Goal: Task Accomplishment & Management: Manage account settings

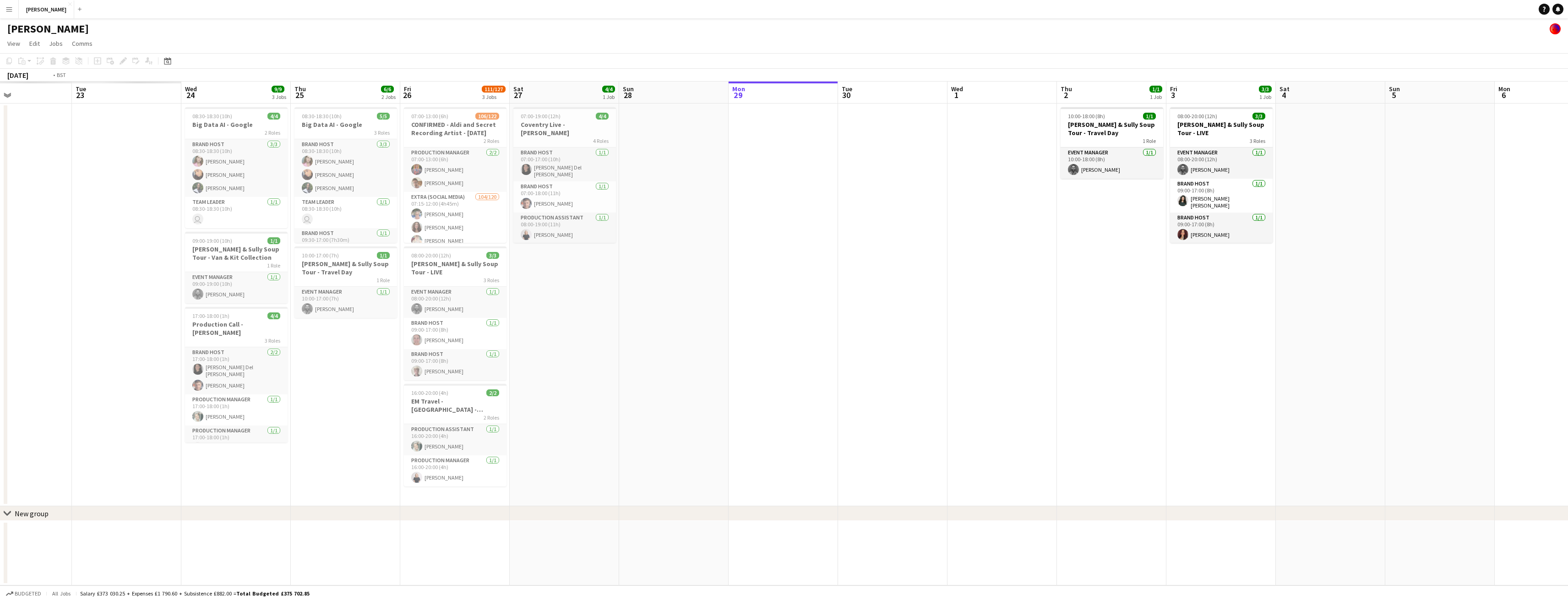
scroll to position [0, 224]
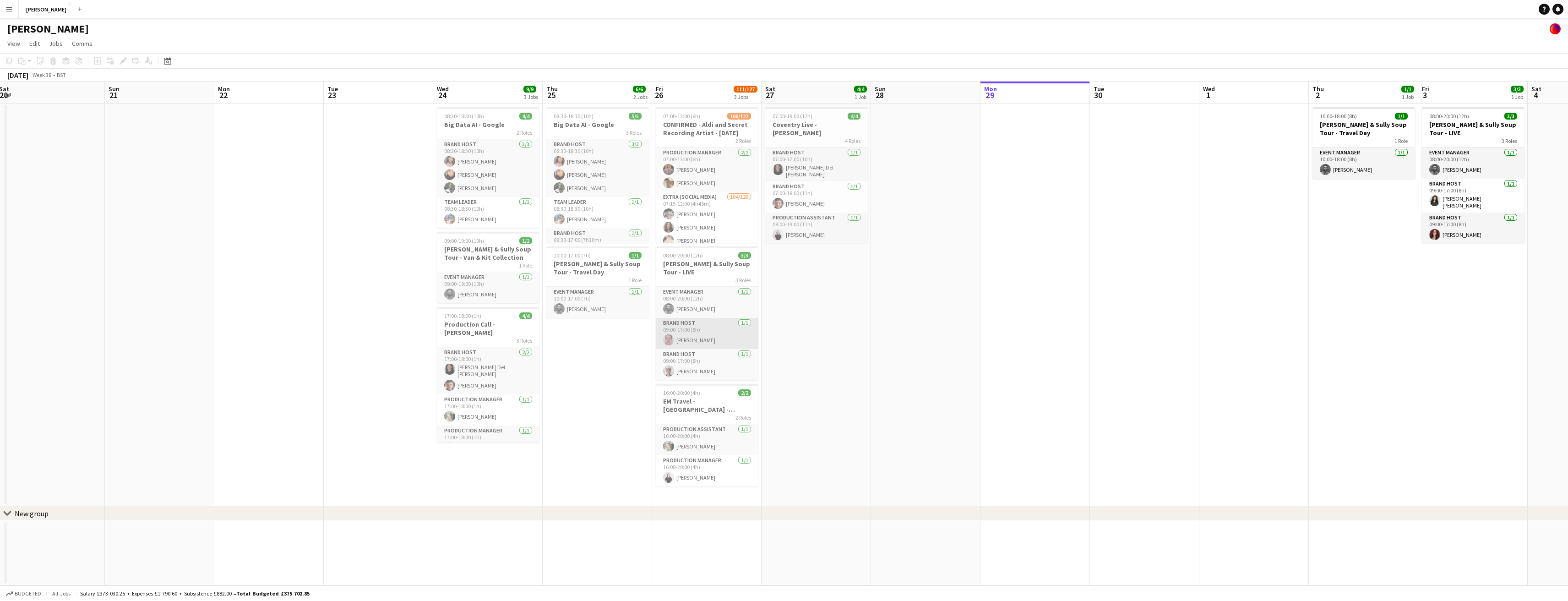
click at [722, 328] on app-card-role "Brand Host [DATE] 09:00-17:00 (8h) [PERSON_NAME]" at bounding box center [707, 333] width 102 height 31
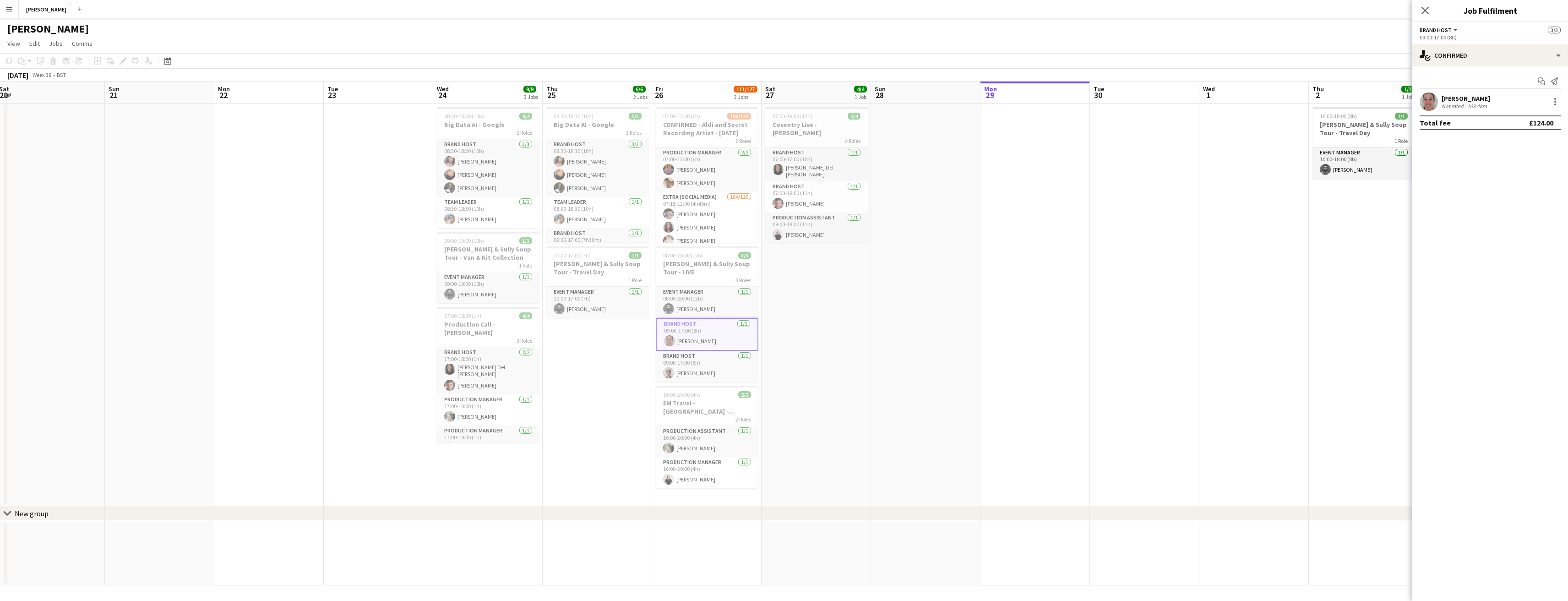
click at [1472, 98] on div "[PERSON_NAME]" at bounding box center [1465, 98] width 48 height 8
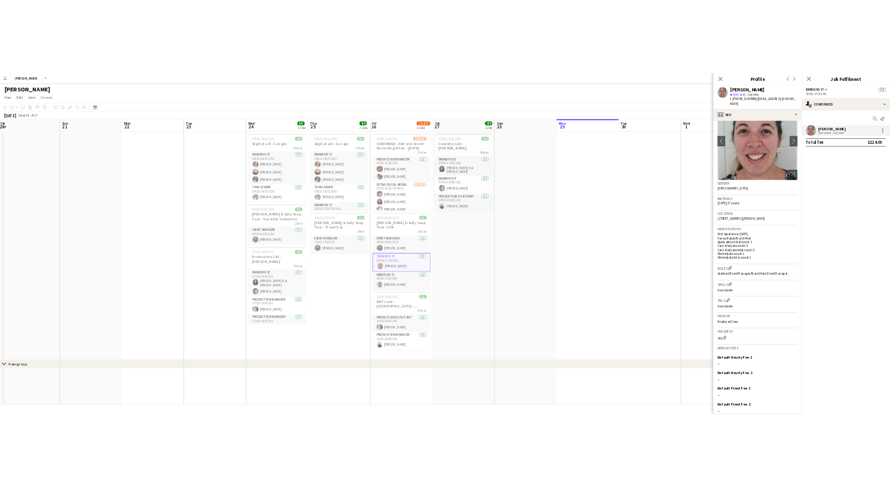
scroll to position [108, 0]
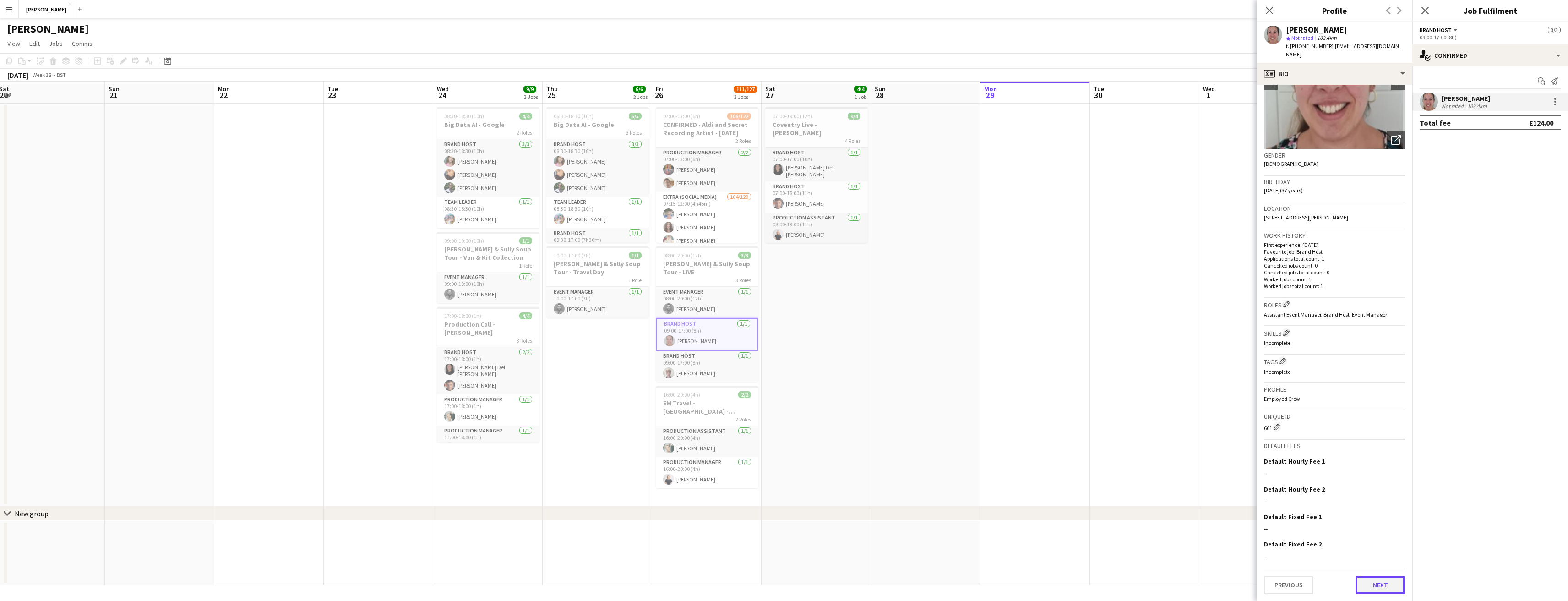
click at [1371, 585] on button "Next" at bounding box center [1380, 585] width 50 height 19
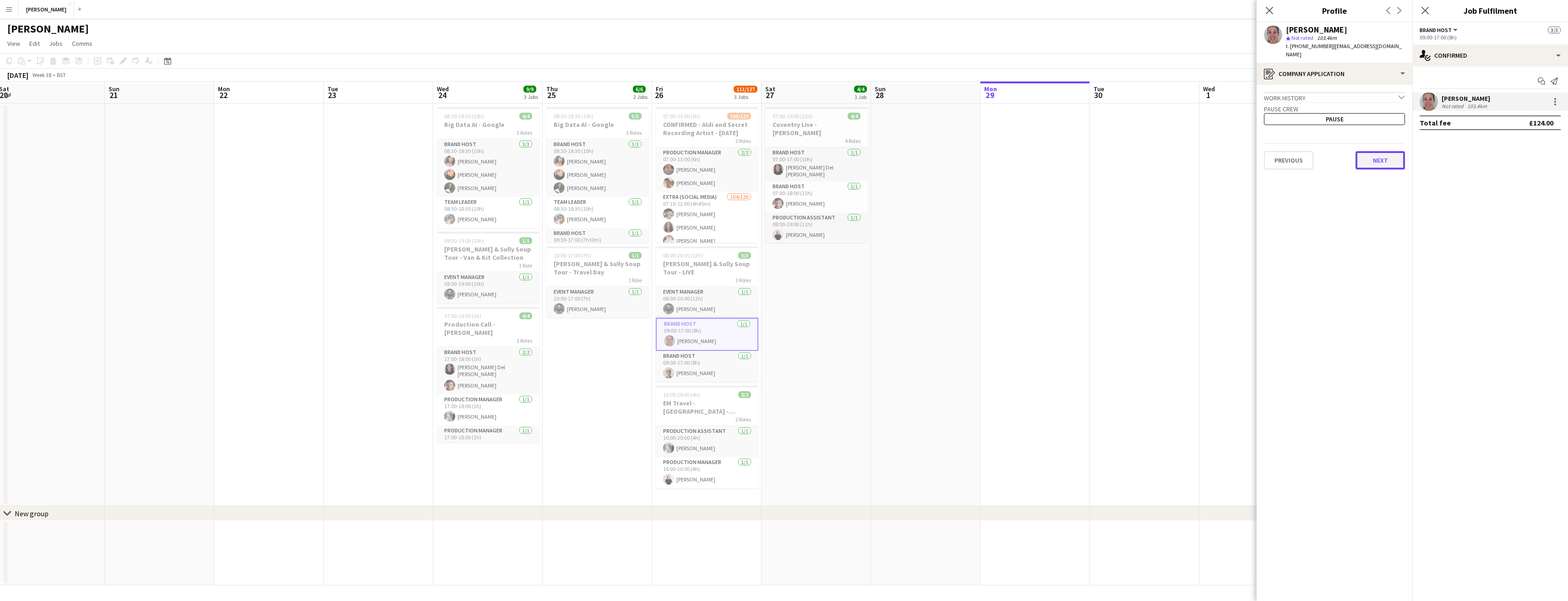
click at [1374, 151] on button "Next" at bounding box center [1380, 160] width 50 height 19
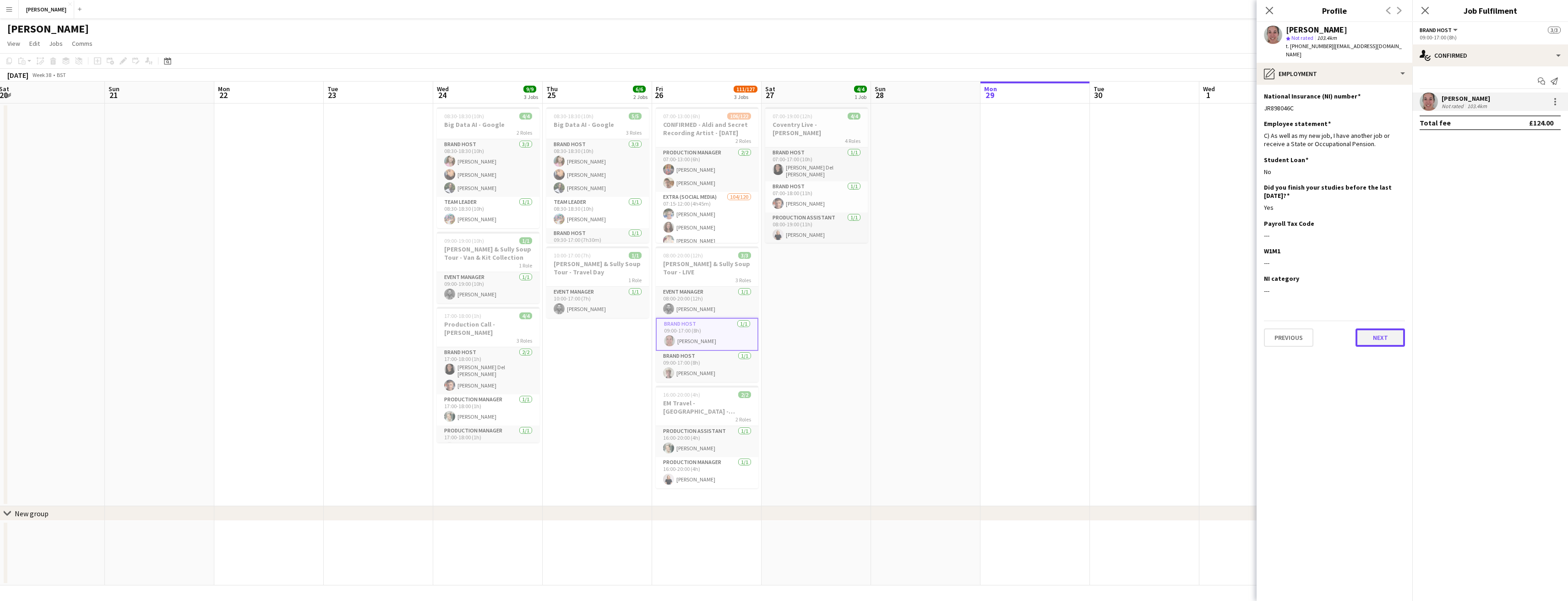
click at [1374, 328] on button "Next" at bounding box center [1380, 337] width 50 height 19
click at [1361, 368] on div "Previous Next" at bounding box center [1334, 358] width 141 height 26
click at [1370, 371] on button "Next" at bounding box center [1380, 362] width 50 height 19
click at [1377, 284] on button "Next" at bounding box center [1380, 293] width 50 height 19
click at [1363, 339] on button "Next" at bounding box center [1380, 348] width 50 height 19
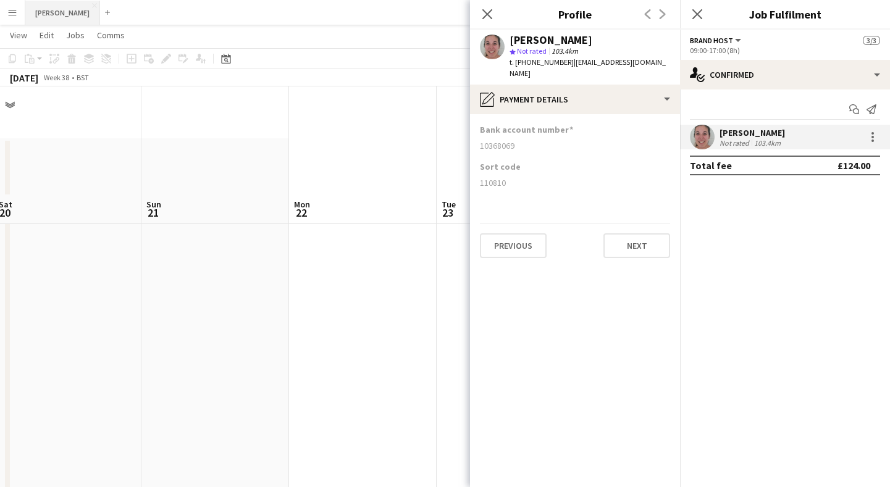
scroll to position [272, 0]
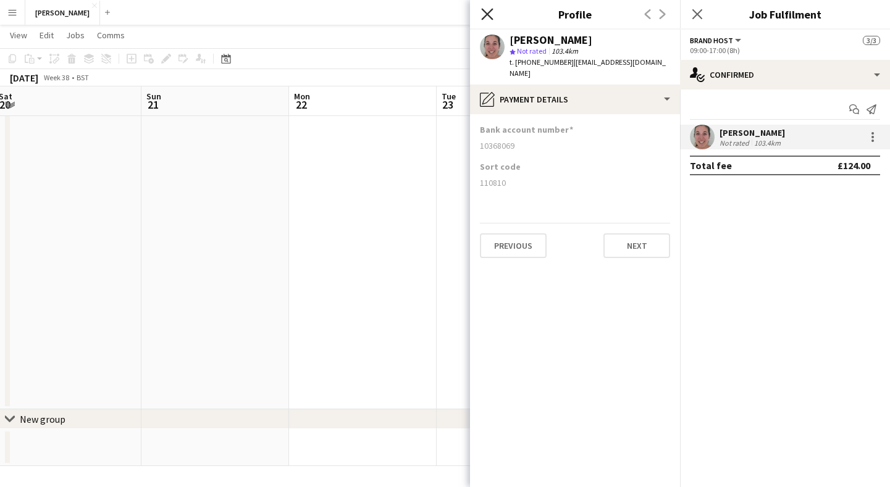
click at [483, 14] on icon "Close pop-in" at bounding box center [487, 14] width 12 height 12
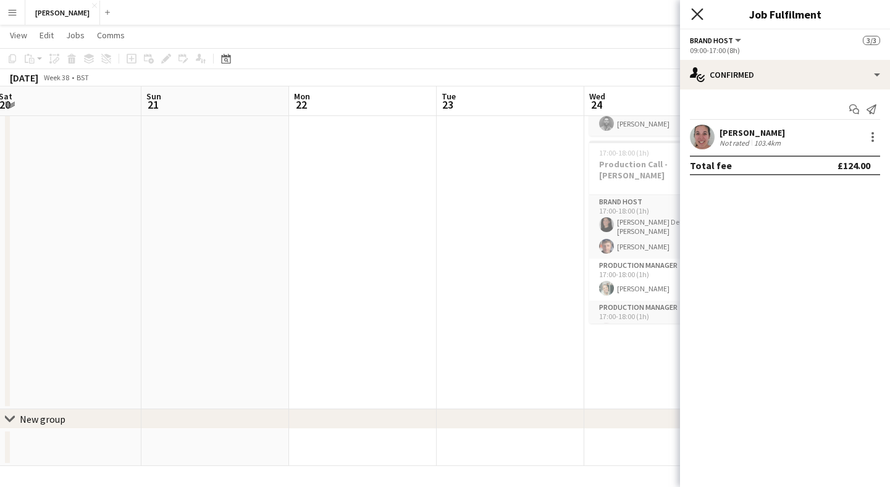
click at [702, 12] on icon "Close pop-in" at bounding box center [697, 14] width 12 height 12
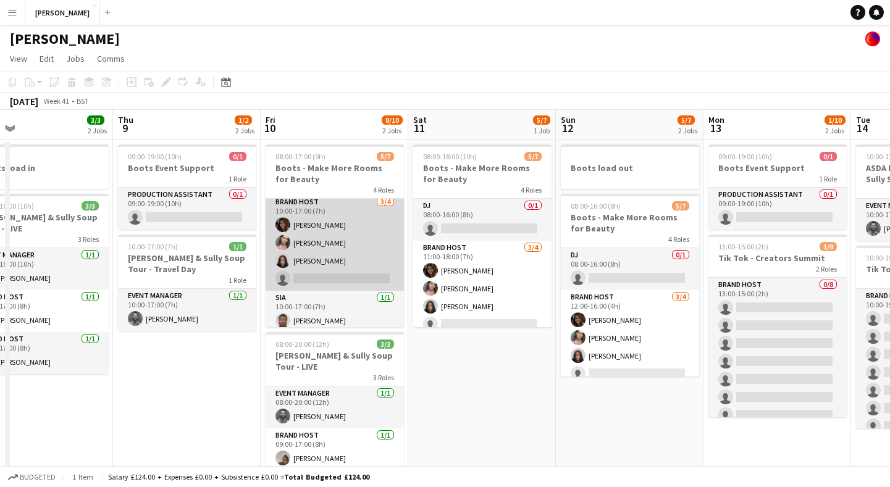
scroll to position [0, 0]
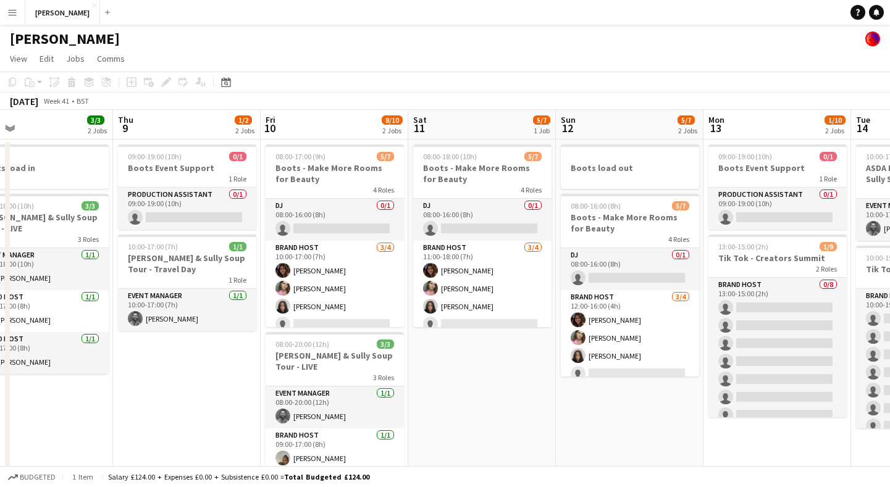
click at [16, 15] on app-icon "Menu" at bounding box center [12, 12] width 10 height 10
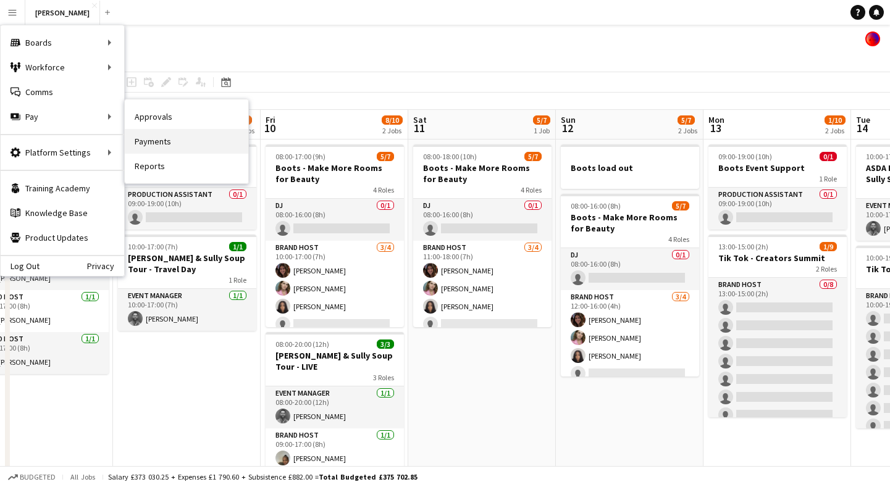
click at [185, 147] on link "Payments" at bounding box center [187, 141] width 124 height 25
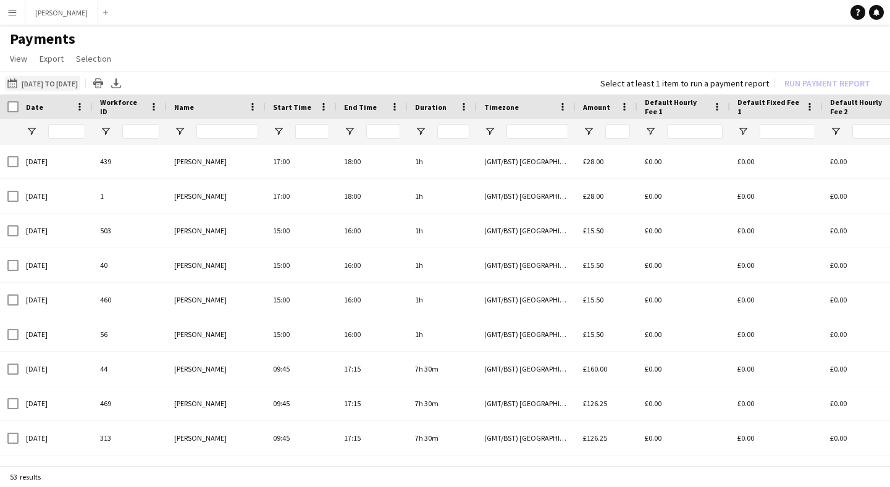
click at [61, 85] on button "[DATE] to [DATE] [DATE] to [DATE]" at bounding box center [42, 83] width 75 height 15
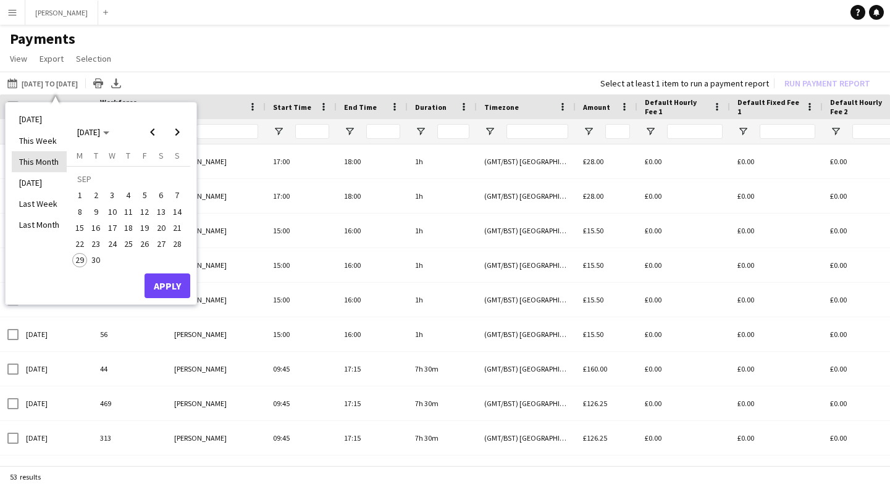
click at [40, 157] on li "This Month" at bounding box center [39, 161] width 55 height 21
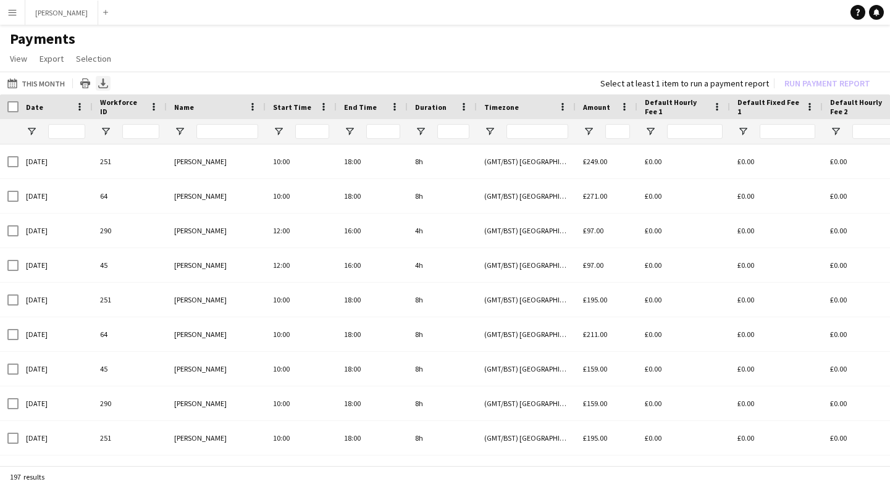
click at [105, 86] on icon at bounding box center [103, 86] width 10 height 3
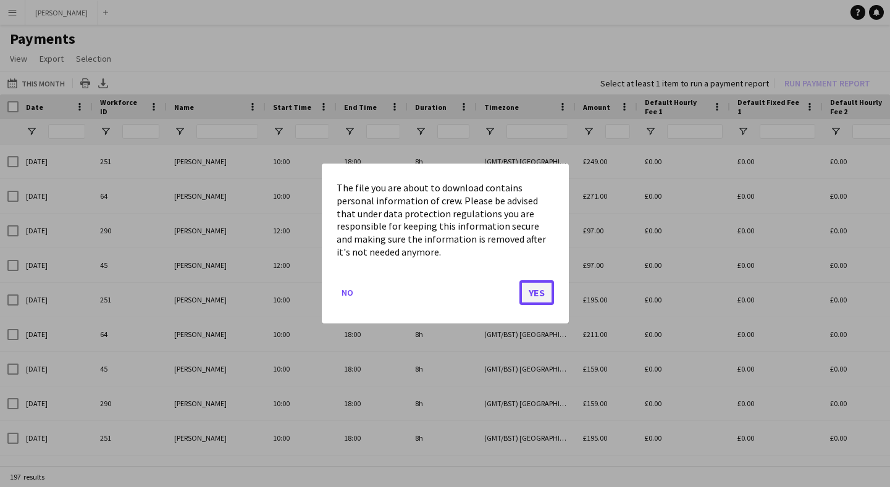
click at [537, 290] on button "Yes" at bounding box center [537, 293] width 35 height 25
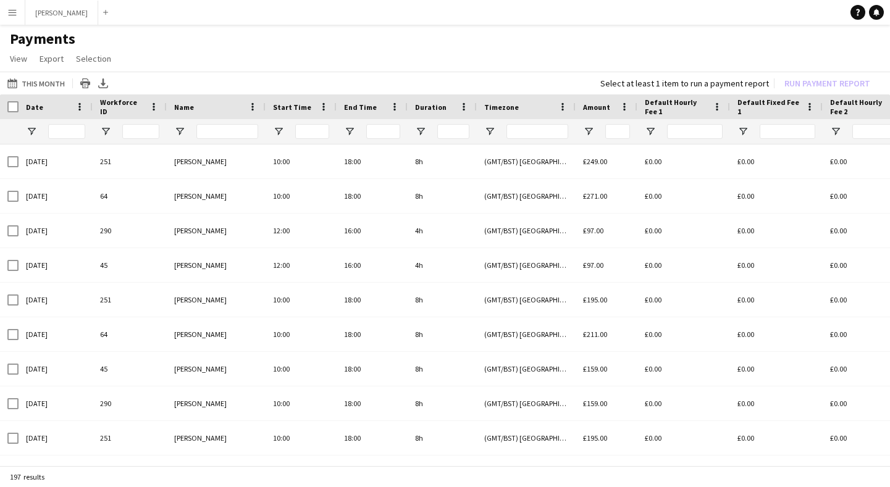
click at [14, 9] on app-icon "Menu" at bounding box center [12, 12] width 10 height 10
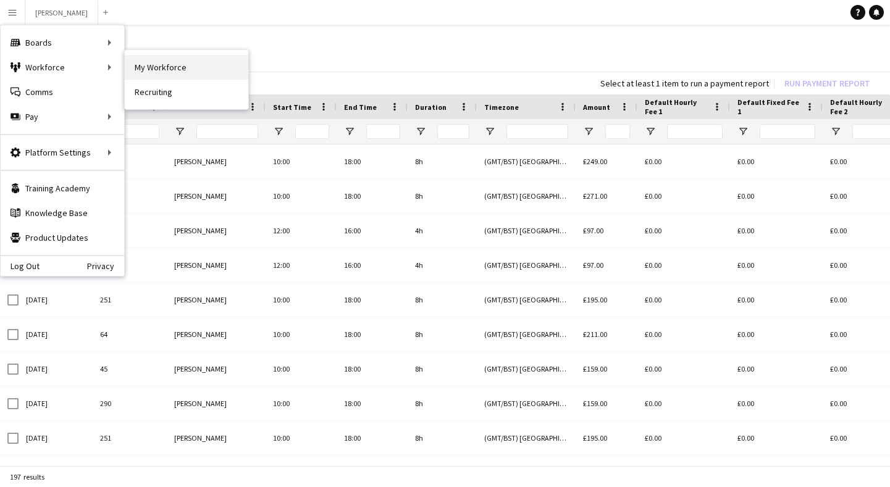
click at [192, 64] on link "My Workforce" at bounding box center [187, 67] width 124 height 25
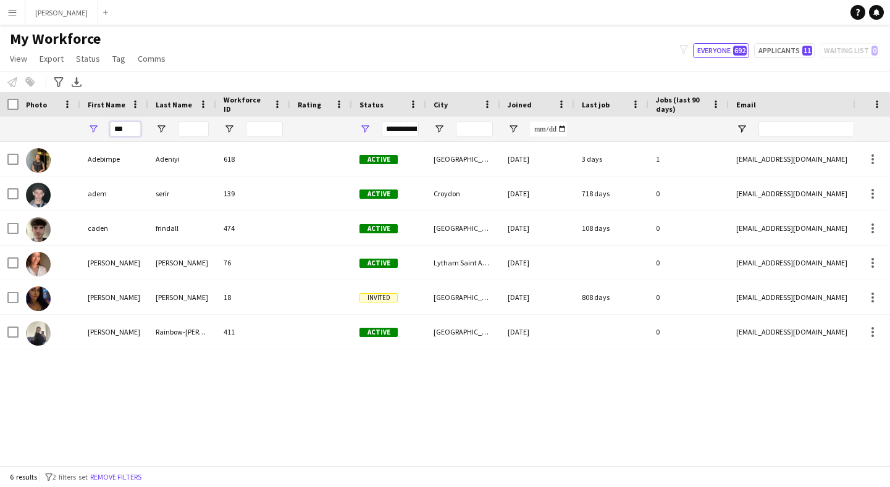
drag, startPoint x: 137, startPoint y: 130, endPoint x: 83, endPoint y: 112, distance: 56.9
click at [83, 112] on div "Workforce Details Photo First Name ***" at bounding box center [669, 117] width 1339 height 50
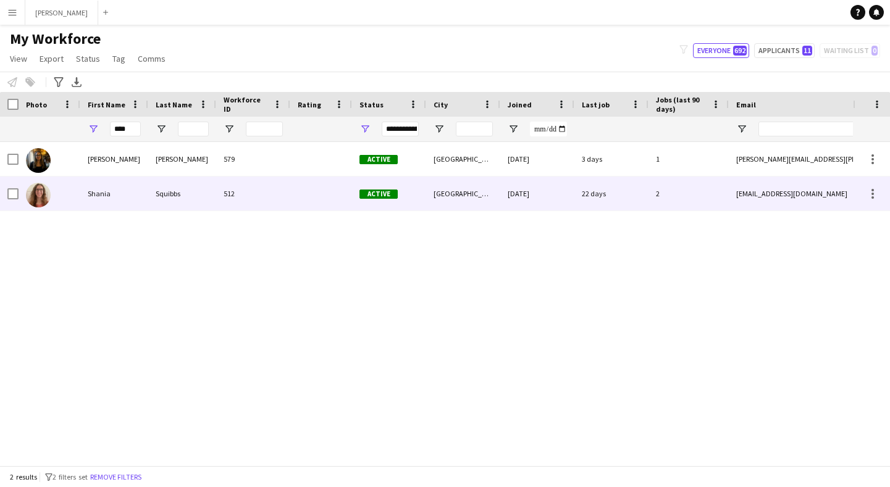
click at [86, 199] on div "Shania" at bounding box center [114, 194] width 68 height 34
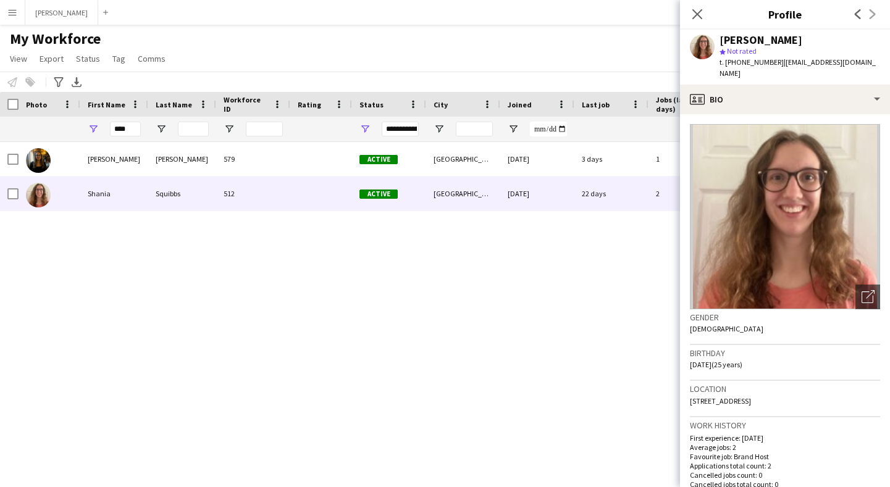
click at [801, 38] on div "[PERSON_NAME]" at bounding box center [800, 40] width 161 height 11
drag, startPoint x: 724, startPoint y: 37, endPoint x: 801, endPoint y: 37, distance: 77.2
click at [801, 37] on div "[PERSON_NAME]" at bounding box center [800, 40] width 161 height 11
click at [720, 37] on div "[PERSON_NAME]" at bounding box center [761, 40] width 83 height 11
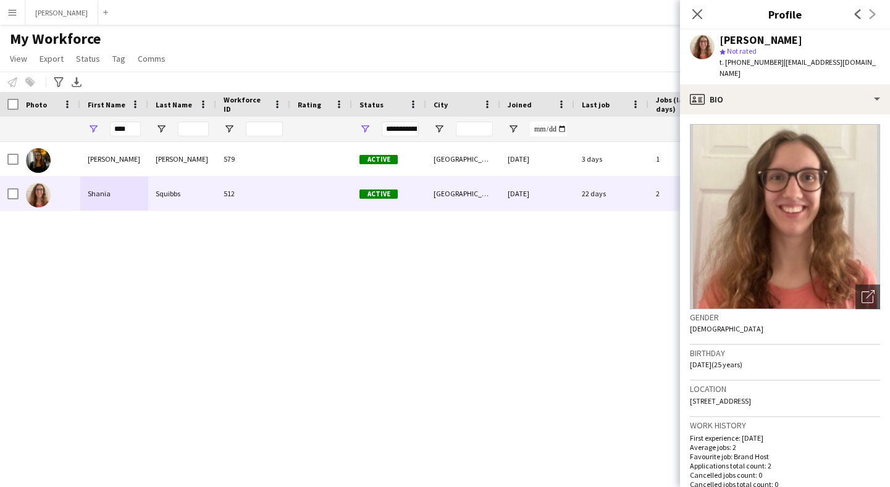
drag, startPoint x: 719, startPoint y: 37, endPoint x: 805, endPoint y: 35, distance: 85.9
click at [805, 35] on div "[PERSON_NAME]" at bounding box center [800, 40] width 161 height 11
copy div "[PERSON_NAME]"
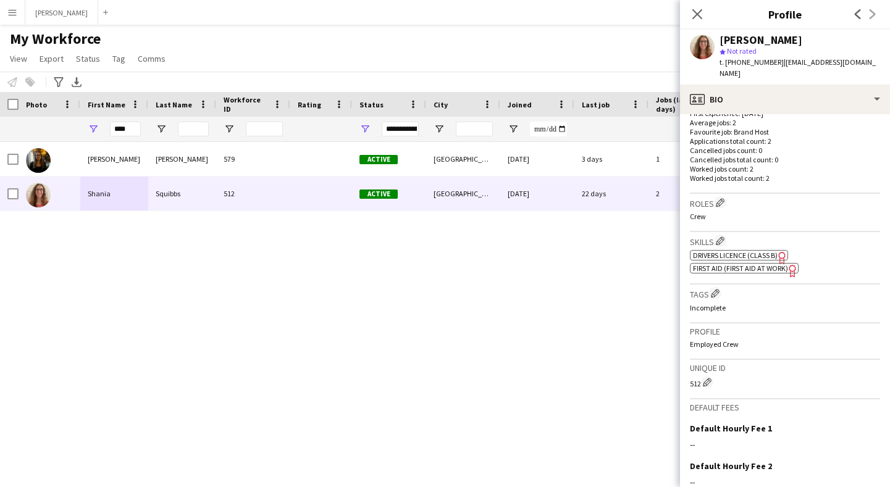
scroll to position [444, 0]
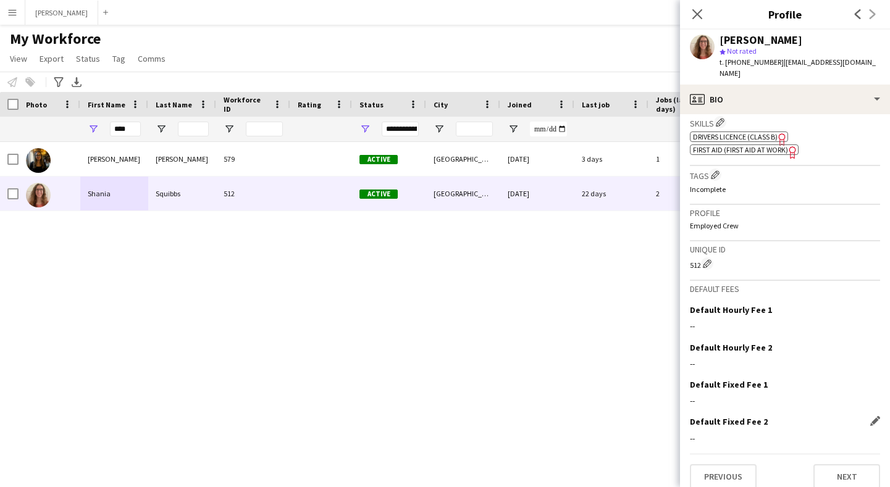
click at [808, 436] on div "Default Fixed Fee 2 Edit this field --" at bounding box center [785, 434] width 190 height 37
click at [730, 470] on button "Previous" at bounding box center [723, 477] width 67 height 25
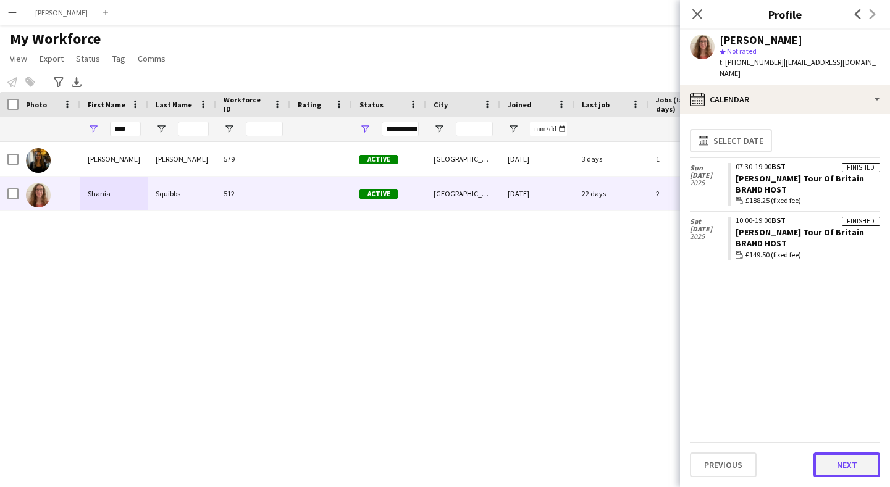
click at [843, 460] on button "Next" at bounding box center [847, 465] width 67 height 25
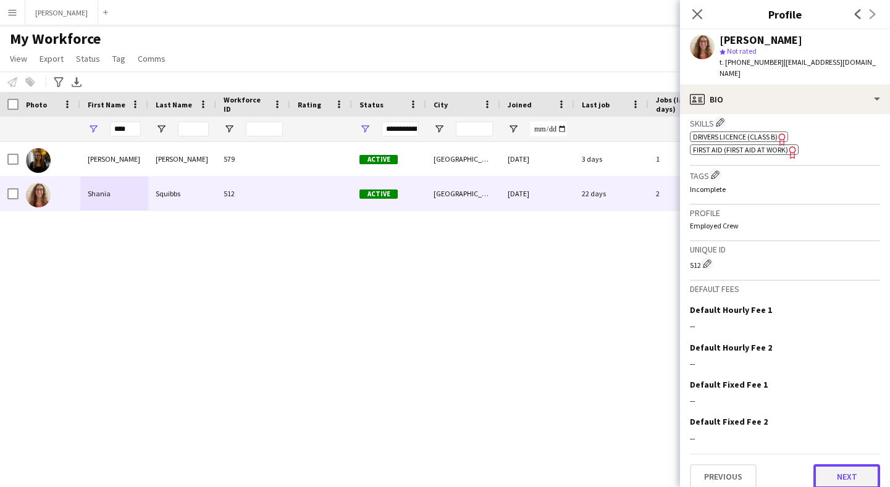
click at [844, 471] on button "Next" at bounding box center [847, 477] width 67 height 25
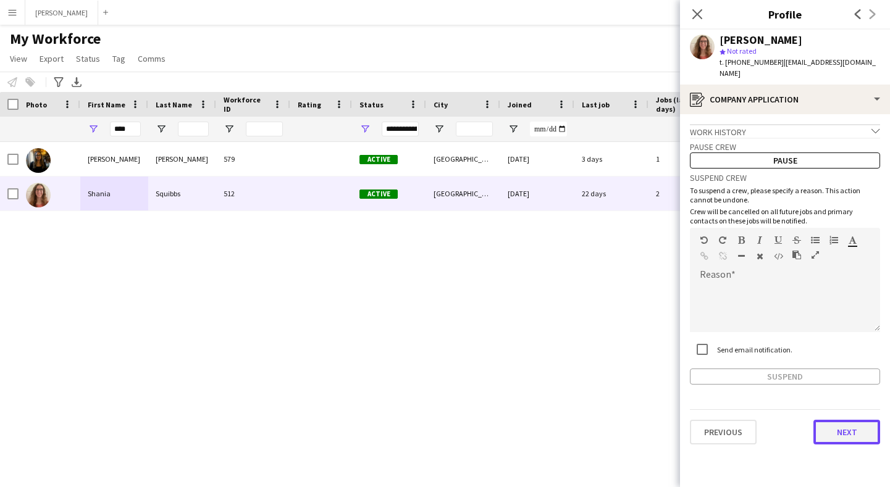
click at [857, 420] on button "Next" at bounding box center [847, 432] width 67 height 25
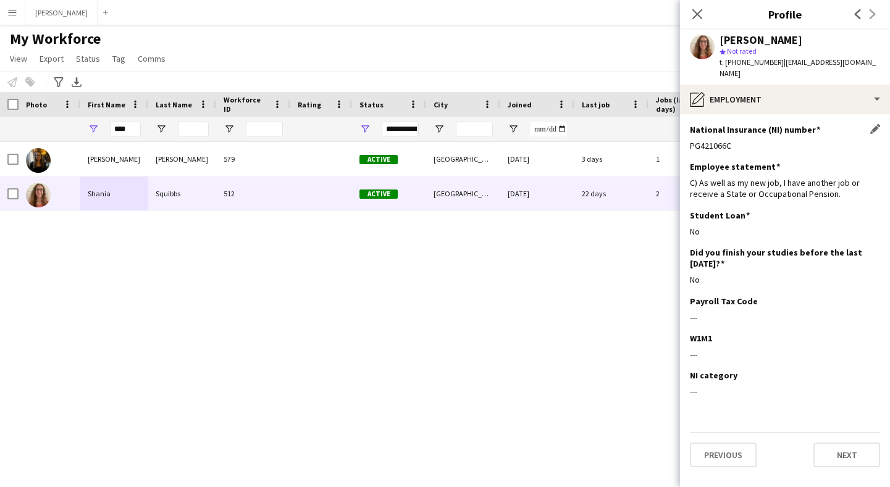
drag, startPoint x: 735, startPoint y: 133, endPoint x: 691, endPoint y: 132, distance: 44.5
click at [691, 140] on div "PG421066C" at bounding box center [785, 145] width 190 height 11
copy div "PG421066C"
click at [714, 452] on button "Previous" at bounding box center [723, 455] width 67 height 25
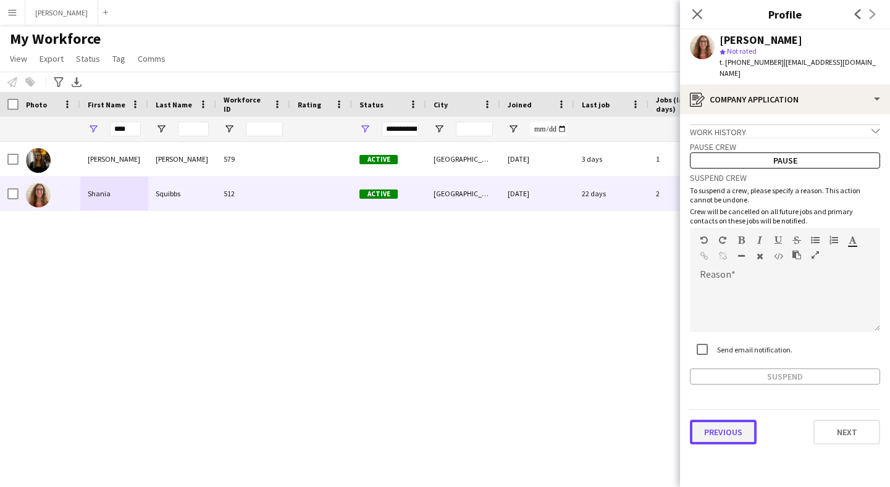
click at [723, 420] on button "Previous" at bounding box center [723, 432] width 67 height 25
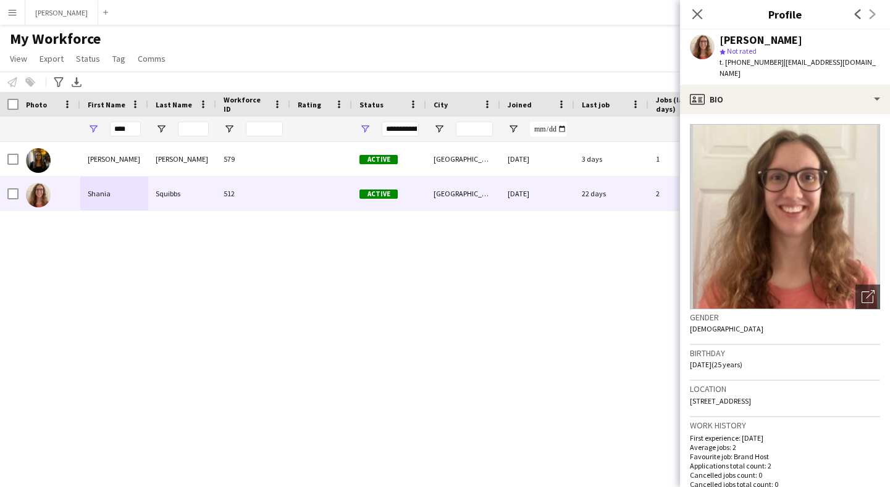
drag, startPoint x: 765, startPoint y: 391, endPoint x: 686, endPoint y: 389, distance: 78.5
click at [686, 389] on app-crew-profile-bio "Open photos pop-in Gender [DEMOGRAPHIC_DATA] Birthday [DEMOGRAPHIC_DATA] (25 ye…" at bounding box center [785, 300] width 210 height 373
copy span "[STREET_ADDRESS]"
drag, startPoint x: 770, startPoint y: 390, endPoint x: 803, endPoint y: 388, distance: 32.8
click at [751, 397] on span "[STREET_ADDRESS]" at bounding box center [720, 401] width 61 height 9
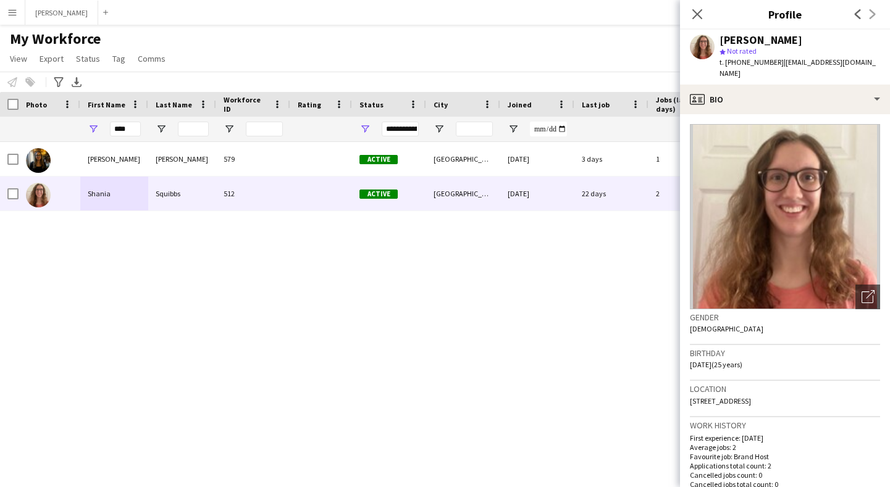
copy span "Llanmartin"
drag, startPoint x: 867, startPoint y: 390, endPoint x: 838, endPoint y: 390, distance: 28.4
click at [751, 397] on span "[STREET_ADDRESS]" at bounding box center [720, 401] width 61 height 9
copy span "NP18 2HF"
drag, startPoint x: 772, startPoint y: 59, endPoint x: 726, endPoint y: 59, distance: 46.3
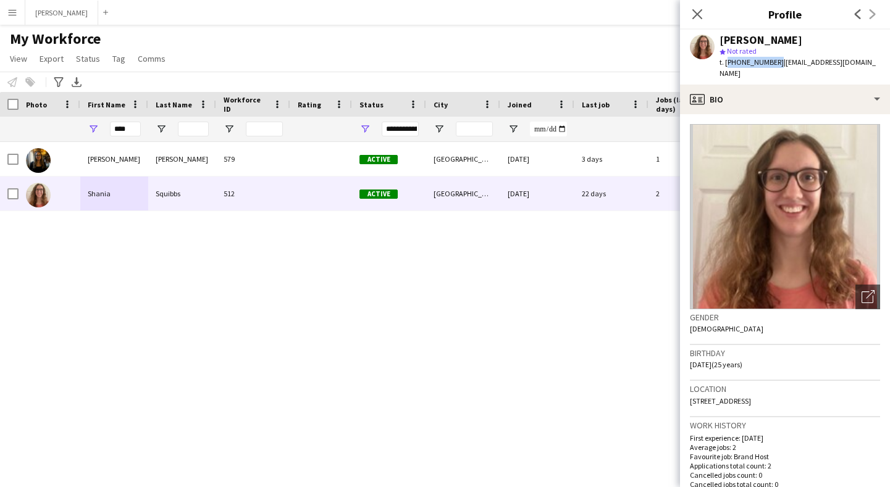
click at [726, 59] on span "t. [PHONE_NUMBER]" at bounding box center [752, 61] width 64 height 9
copy span "[PHONE_NUMBER]"
drag, startPoint x: 869, startPoint y: 62, endPoint x: 777, endPoint y: 65, distance: 92.1
click at [777, 65] on div "[PERSON_NAME] star Not rated t. [PHONE_NUMBER] | [EMAIL_ADDRESS][DOMAIN_NAME]" at bounding box center [785, 57] width 210 height 55
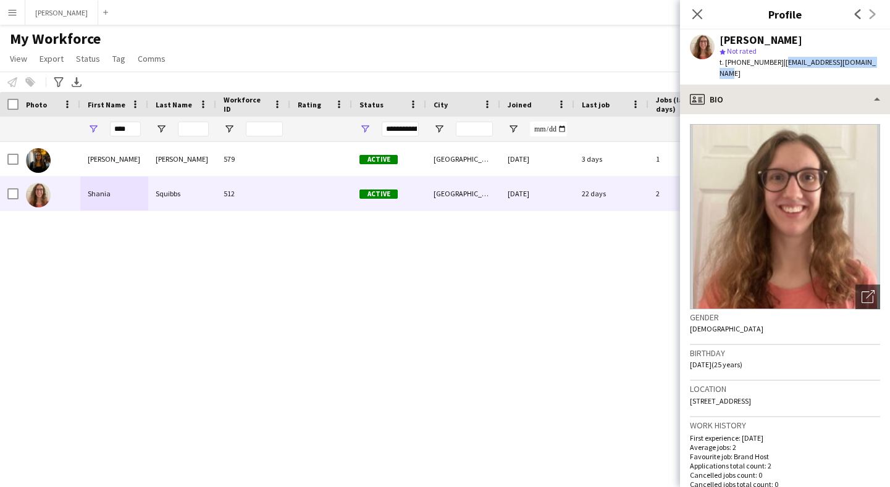
copy span "[EMAIL_ADDRESS][DOMAIN_NAME]"
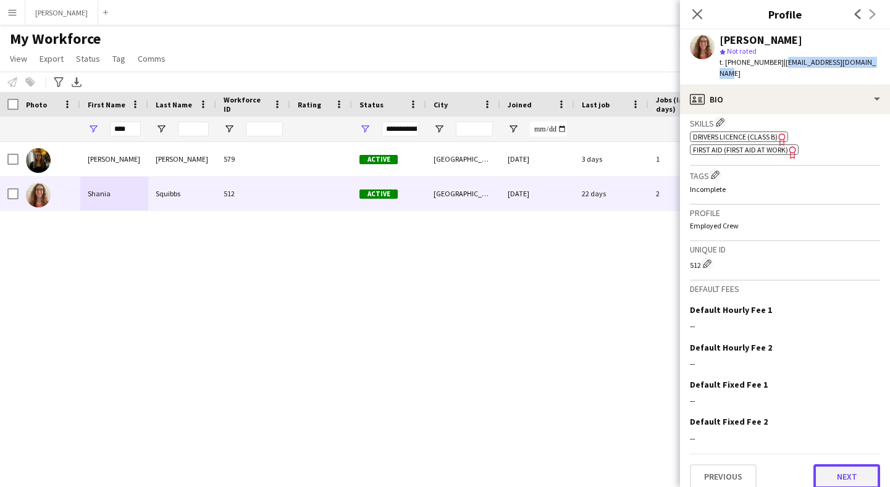
click at [839, 465] on button "Next" at bounding box center [847, 477] width 67 height 25
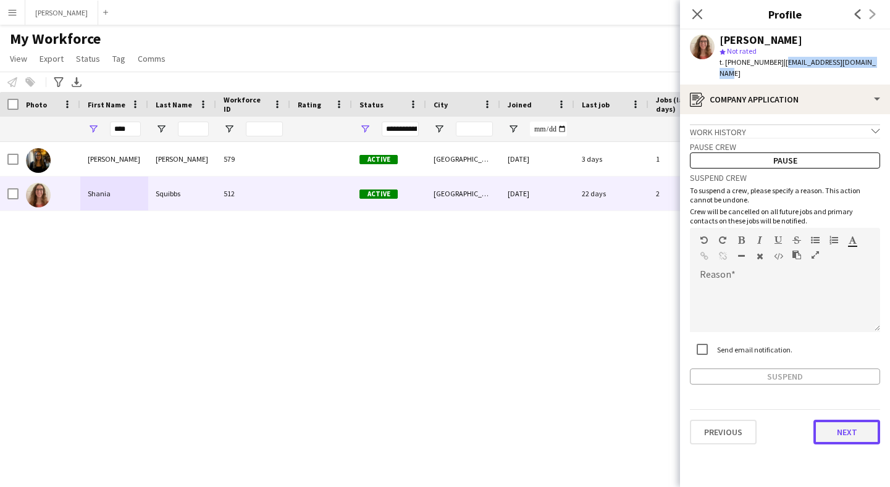
click at [867, 420] on button "Next" at bounding box center [847, 432] width 67 height 25
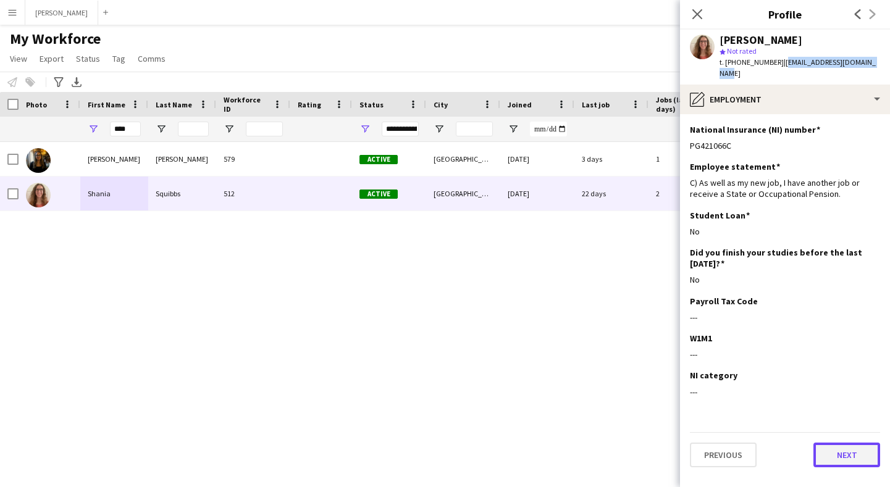
click at [848, 443] on button "Next" at bounding box center [847, 455] width 67 height 25
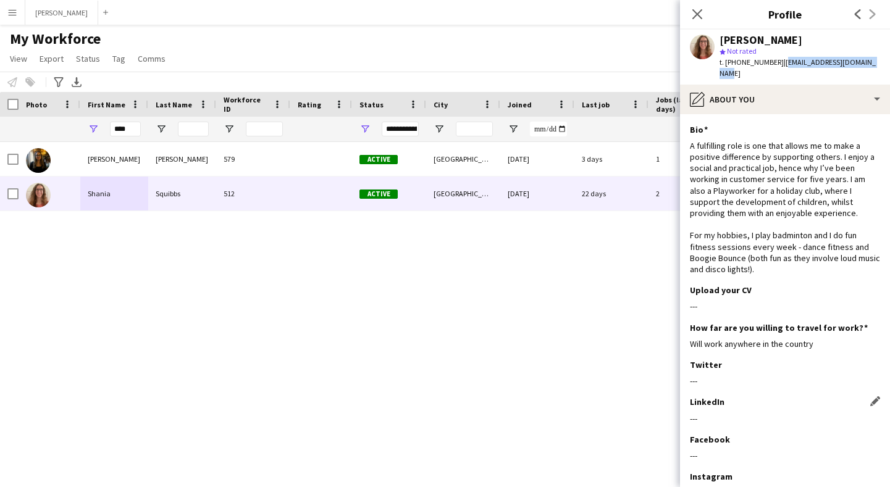
scroll to position [80, 0]
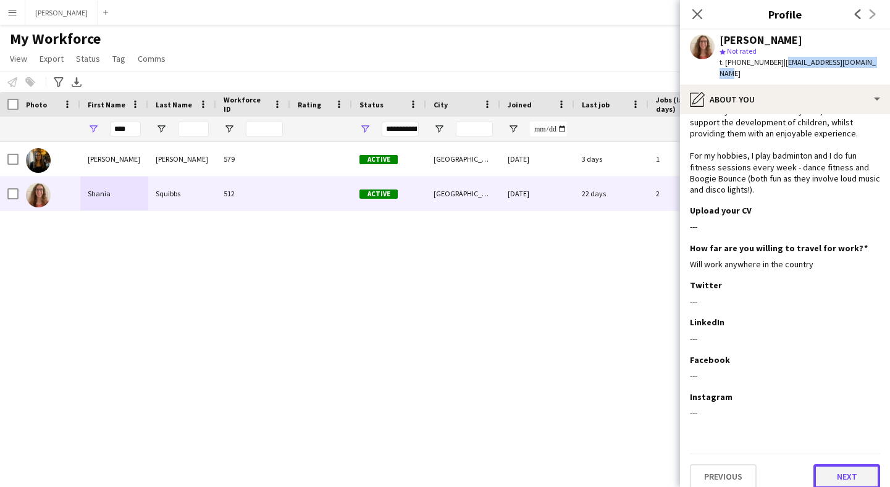
click at [841, 469] on button "Next" at bounding box center [847, 477] width 67 height 25
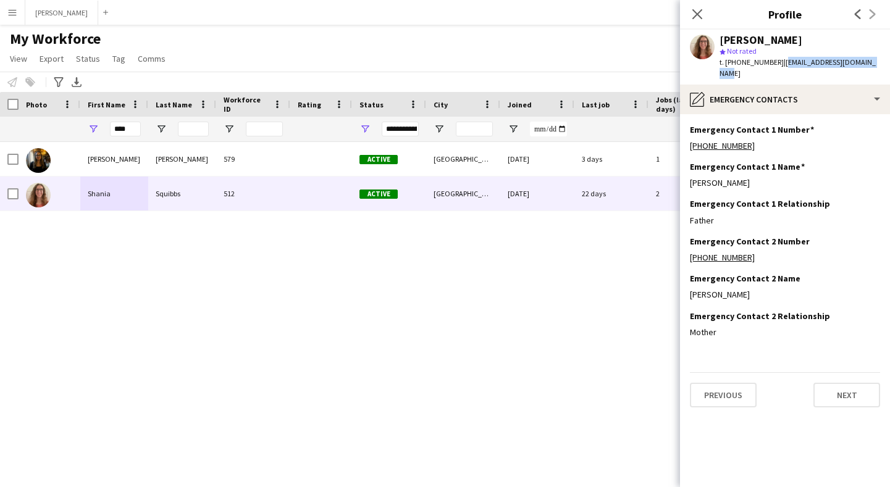
drag, startPoint x: 747, startPoint y: 174, endPoint x: 689, endPoint y: 171, distance: 58.2
click at [689, 171] on app-section-data-types "Emergency Contact 1 Number Edit this field [PHONE_NUMBER] Emergency Contact 1 N…" at bounding box center [785, 300] width 210 height 373
copy div "[PERSON_NAME]"
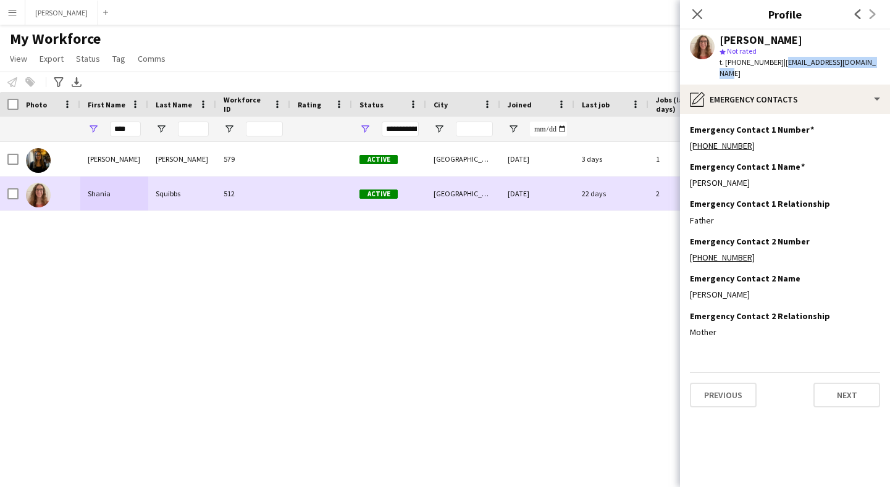
drag, startPoint x: 715, startPoint y: 209, endPoint x: 677, endPoint y: 204, distance: 38.6
click at [677, 204] on body "Menu Boards Boards Boards All jobs Status Workforce Workforce My Workforce Recr…" at bounding box center [445, 243] width 890 height 487
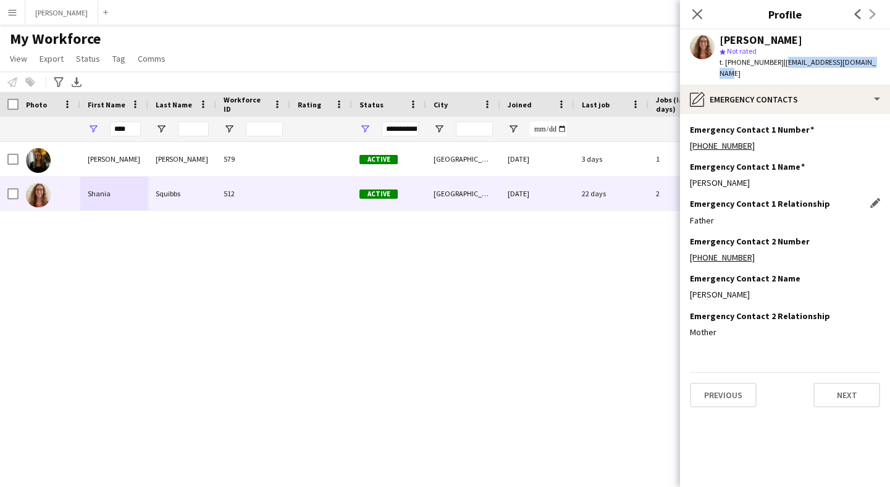
click at [729, 215] on div "Father" at bounding box center [785, 220] width 190 height 11
drag, startPoint x: 717, startPoint y: 209, endPoint x: 690, endPoint y: 209, distance: 26.6
click at [690, 215] on div "Father" at bounding box center [785, 220] width 190 height 11
copy div "Father"
drag, startPoint x: 754, startPoint y: 134, endPoint x: 689, endPoint y: 138, distance: 65.6
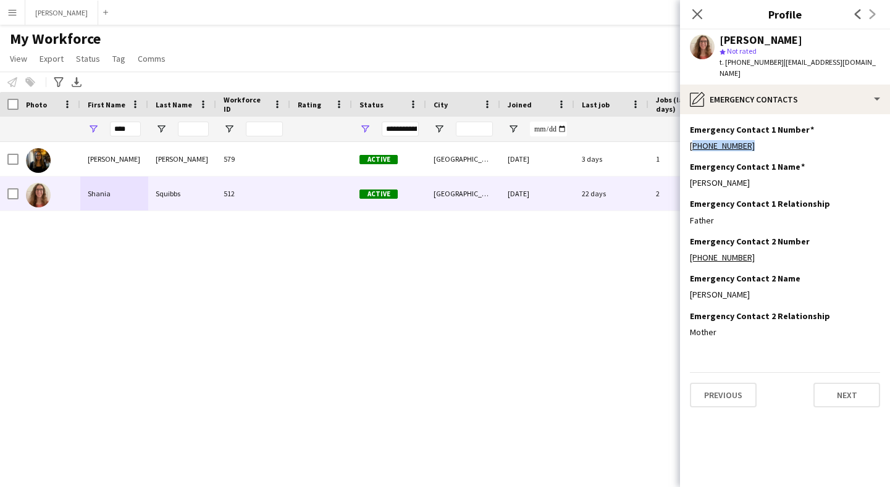
click at [689, 138] on app-section-data-types "Emergency Contact 1 Number Edit this field [PHONE_NUMBER] Emergency Contact 1 N…" at bounding box center [785, 300] width 210 height 373
copy link "[PHONE_NUMBER]"
click at [842, 383] on button "Next" at bounding box center [847, 395] width 67 height 25
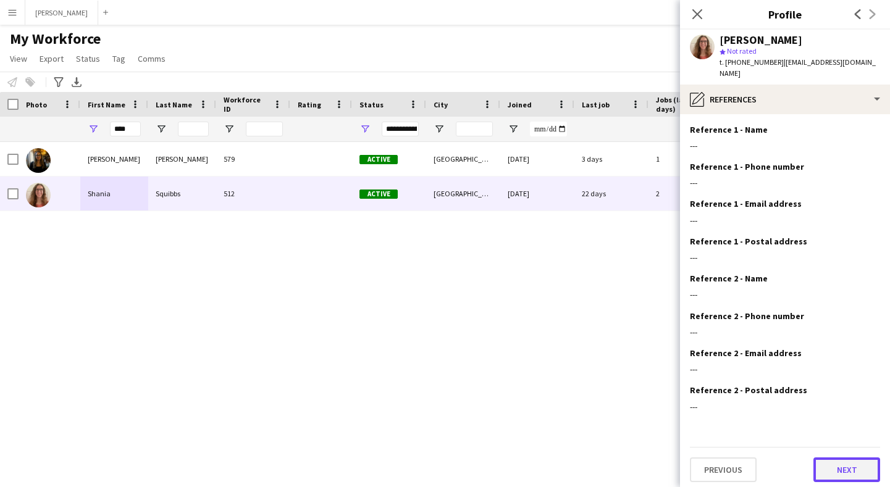
click at [863, 458] on button "Next" at bounding box center [847, 470] width 67 height 25
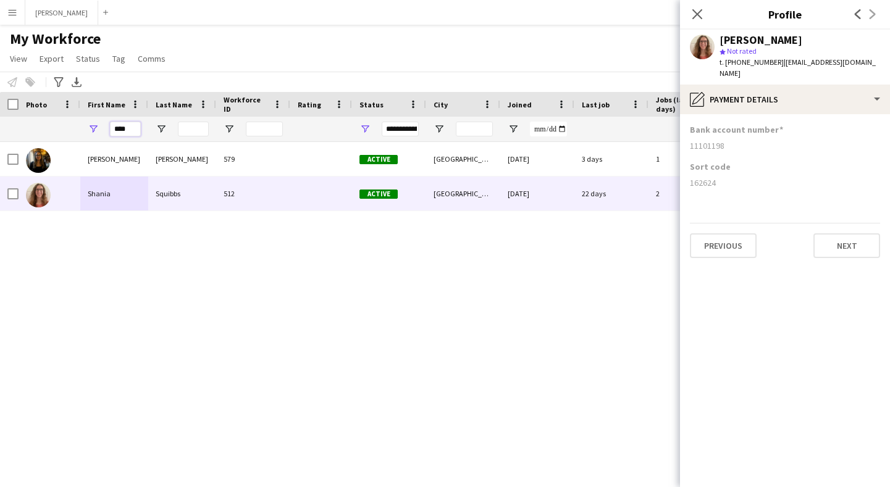
click at [132, 128] on input "****" at bounding box center [125, 129] width 31 height 15
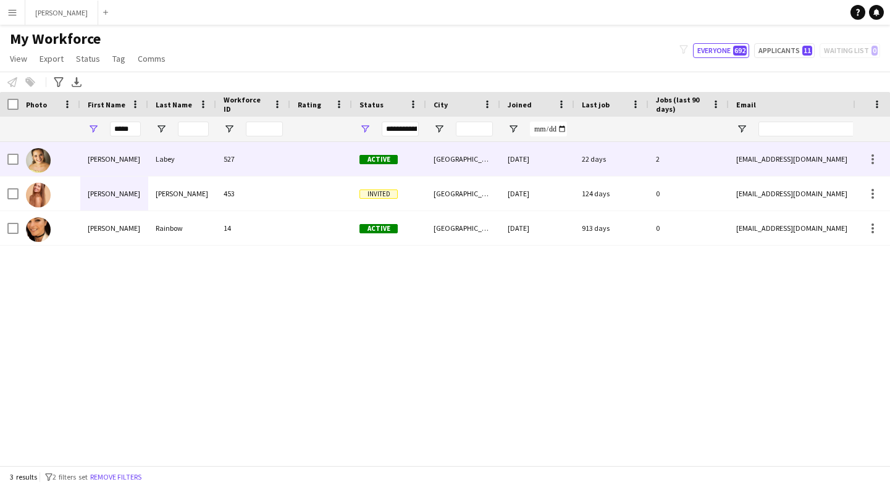
click at [125, 158] on div "[PERSON_NAME]" at bounding box center [114, 159] width 68 height 34
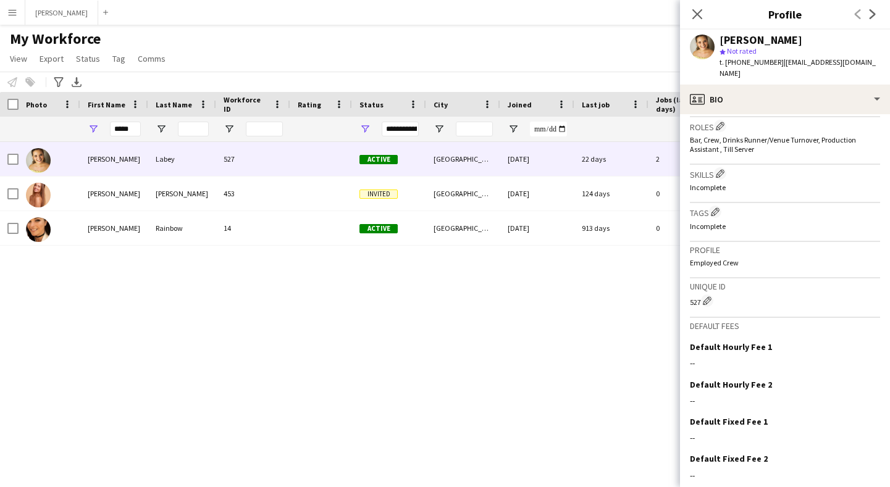
scroll to position [439, 0]
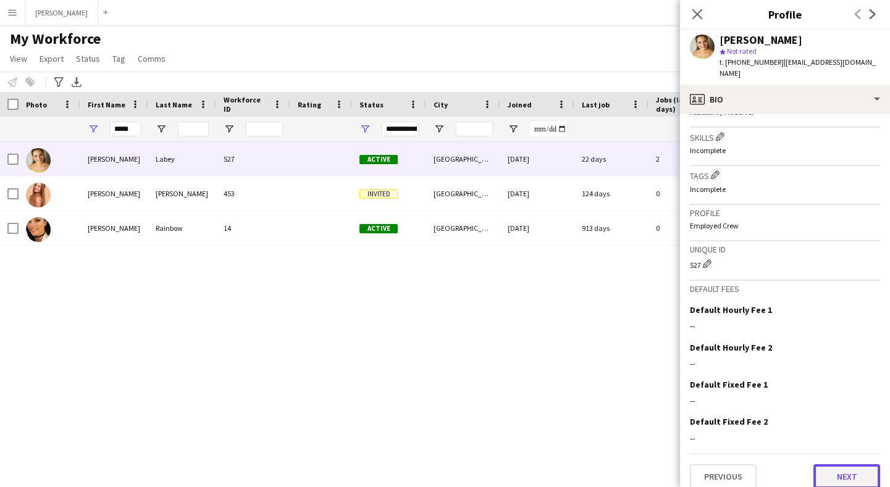
click at [834, 469] on button "Next" at bounding box center [847, 477] width 67 height 25
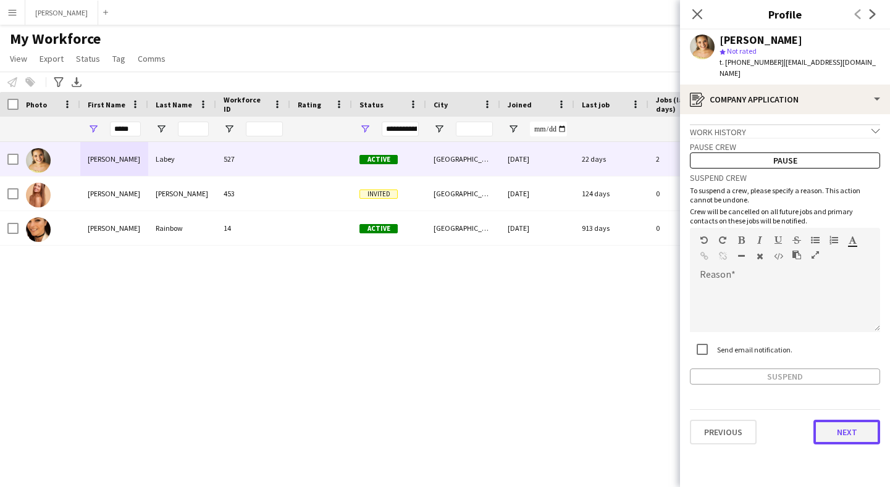
click at [852, 420] on button "Next" at bounding box center [847, 432] width 67 height 25
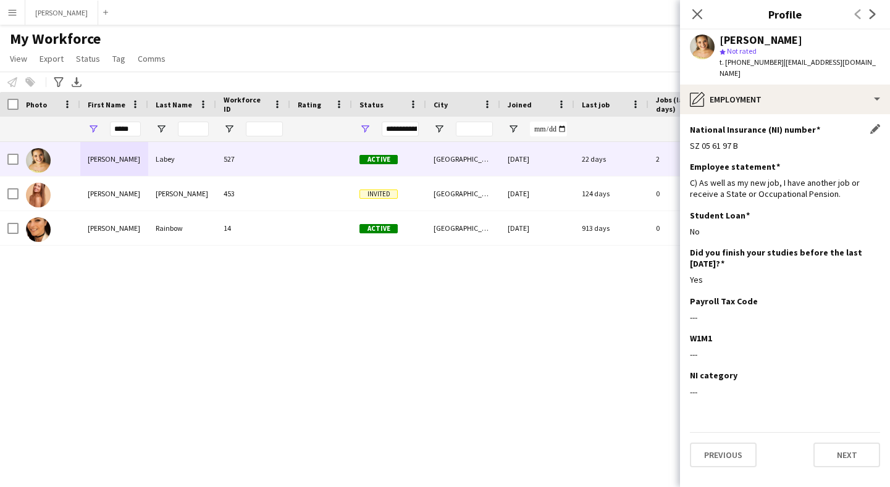
click at [737, 140] on div "SZ 05 61 97 B" at bounding box center [785, 145] width 190 height 11
click at [720, 449] on button "Previous" at bounding box center [723, 455] width 67 height 25
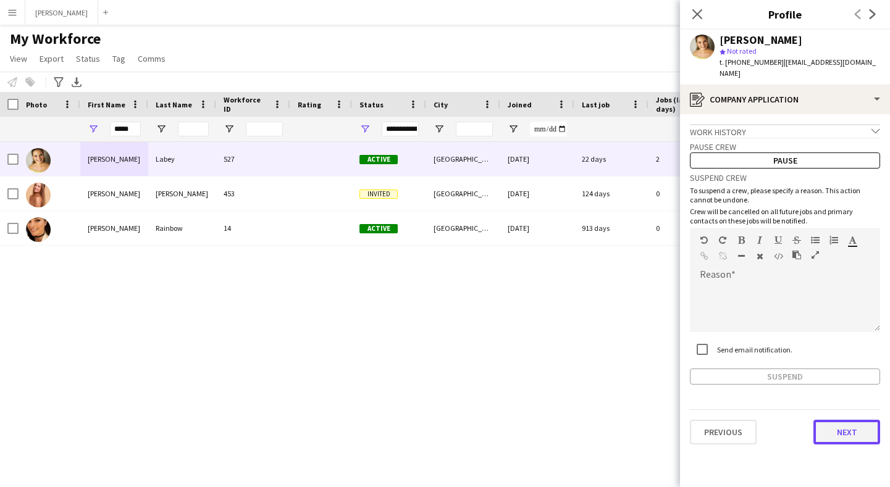
click at [843, 424] on button "Next" at bounding box center [847, 432] width 67 height 25
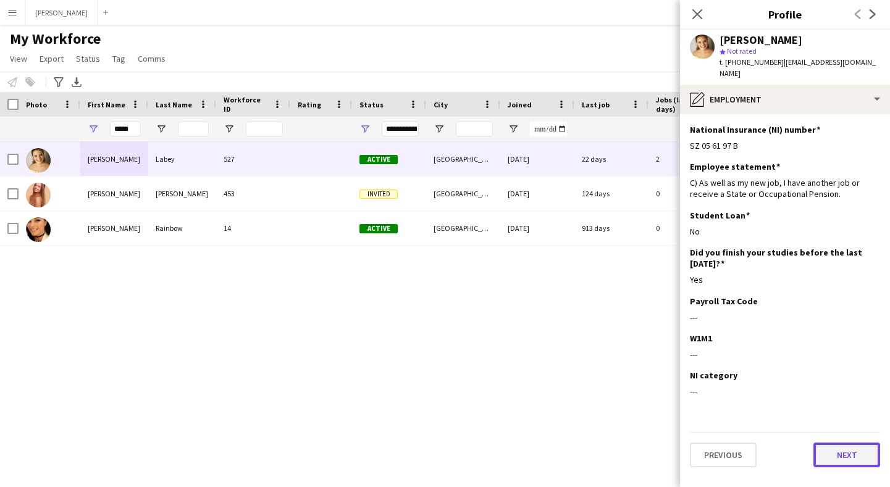
click at [845, 443] on button "Next" at bounding box center [847, 455] width 67 height 25
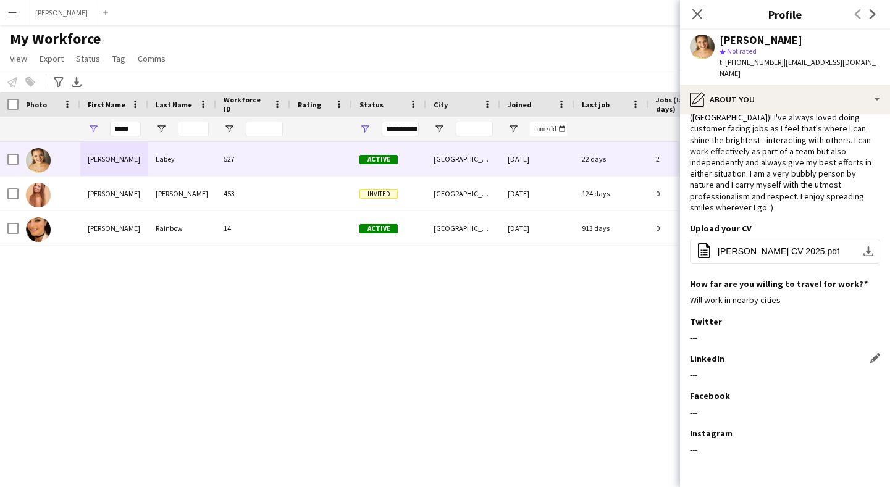
scroll to position [75, 0]
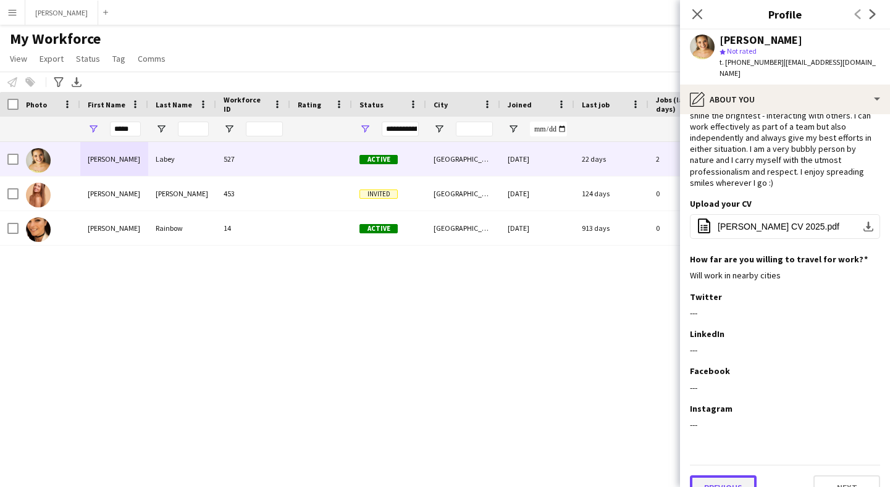
click at [711, 476] on button "Previous" at bounding box center [723, 488] width 67 height 25
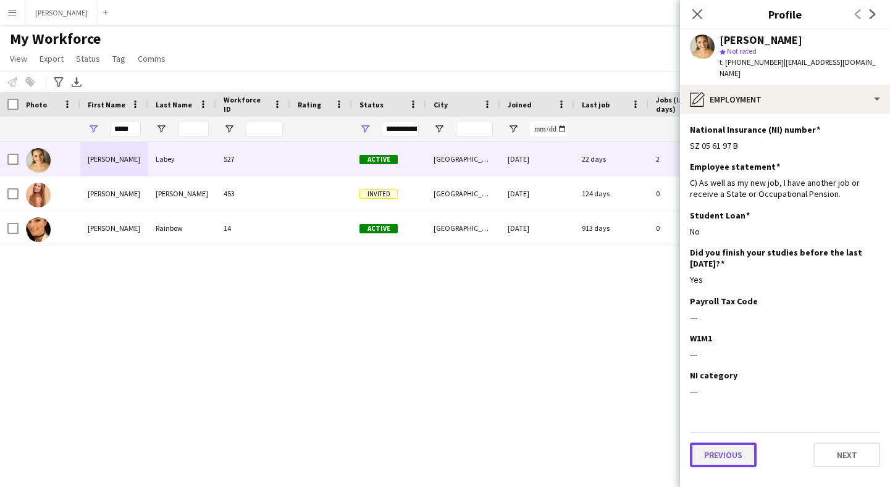
click at [715, 443] on button "Previous" at bounding box center [723, 455] width 67 height 25
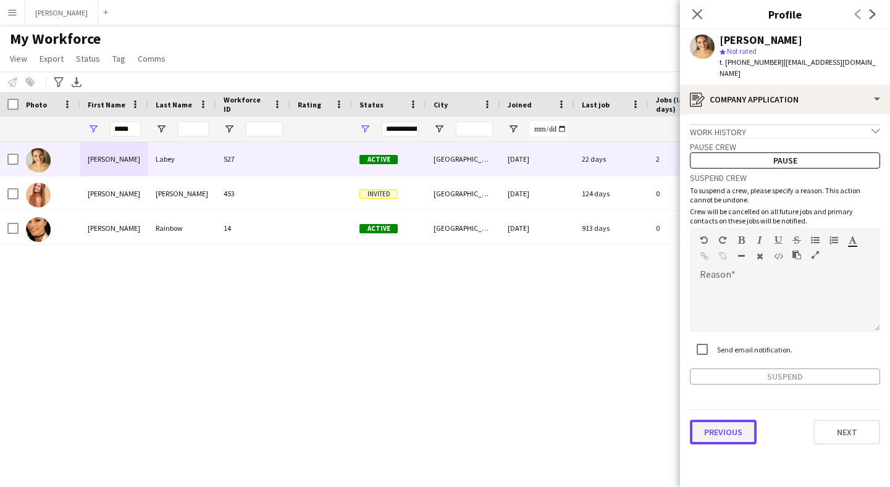
click at [728, 420] on button "Previous" at bounding box center [723, 432] width 67 height 25
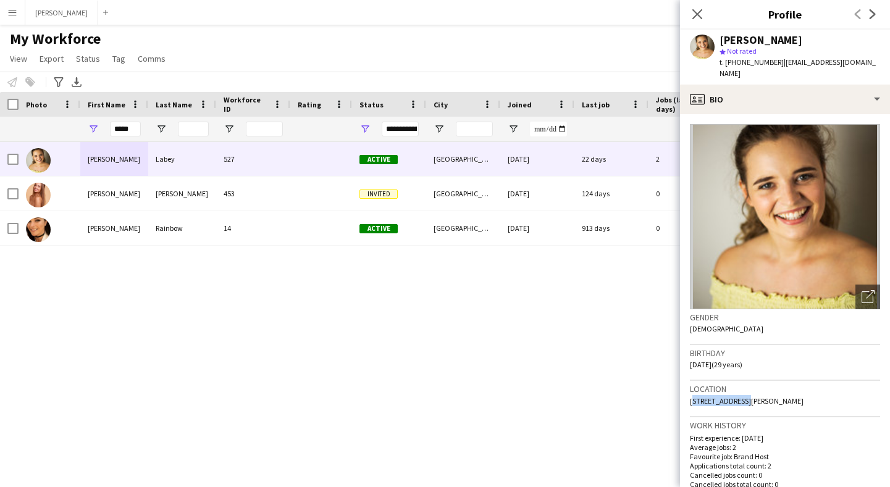
drag, startPoint x: 740, startPoint y: 388, endPoint x: 683, endPoint y: 386, distance: 56.3
click at [683, 386] on app-crew-profile-bio "Open photos pop-in Gender [DEMOGRAPHIC_DATA] Birthday [DEMOGRAPHIC_DATA] (29 ye…" at bounding box center [785, 300] width 210 height 373
drag, startPoint x: 774, startPoint y: 388, endPoint x: 745, endPoint y: 387, distance: 29.7
click at [745, 397] on span "[STREET_ADDRESS][PERSON_NAME]" at bounding box center [747, 401] width 114 height 9
drag, startPoint x: 801, startPoint y: 387, endPoint x: 777, endPoint y: 387, distance: 24.1
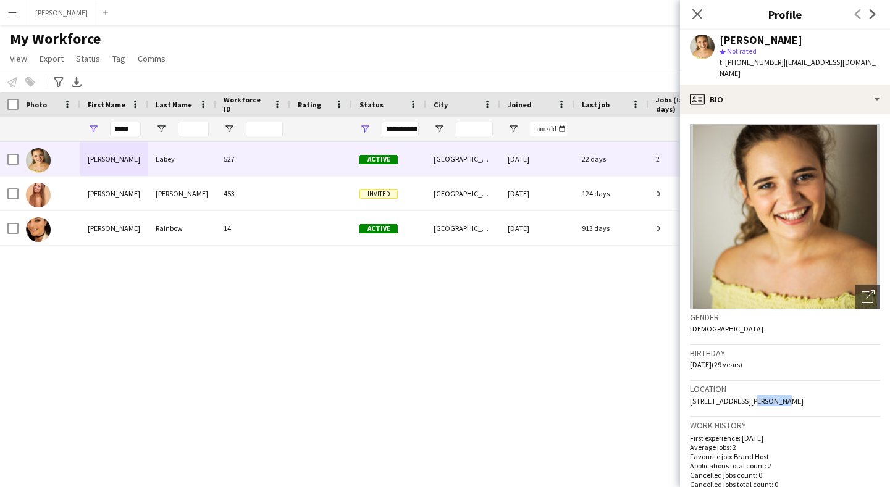
click at [777, 397] on span "[STREET_ADDRESS][PERSON_NAME]" at bounding box center [747, 401] width 114 height 9
drag, startPoint x: 836, startPoint y: 387, endPoint x: 806, endPoint y: 390, distance: 30.4
click at [806, 390] on div "Location [STREET_ADDRESS][PERSON_NAME]" at bounding box center [785, 399] width 190 height 36
drag, startPoint x: 772, startPoint y: 60, endPoint x: 726, endPoint y: 62, distance: 46.4
click at [726, 62] on span "t. [PHONE_NUMBER]" at bounding box center [752, 61] width 64 height 9
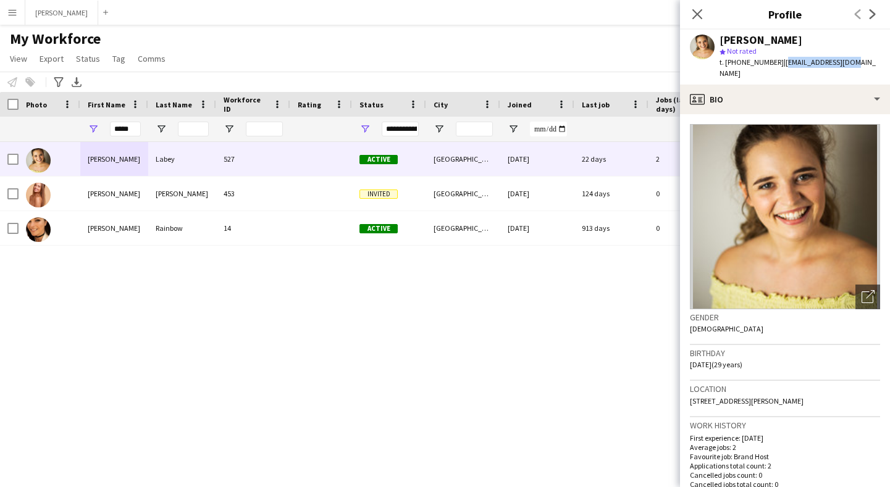
drag, startPoint x: 846, startPoint y: 62, endPoint x: 778, endPoint y: 64, distance: 68.0
click at [778, 64] on div "[PERSON_NAME] star Not rated t. [PHONE_NUMBER] | [EMAIL_ADDRESS][DOMAIN_NAME]" at bounding box center [785, 57] width 210 height 55
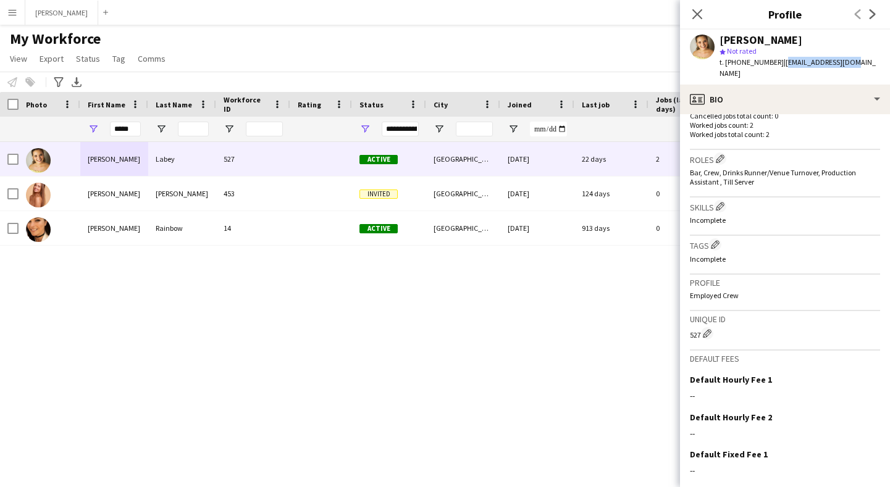
scroll to position [439, 0]
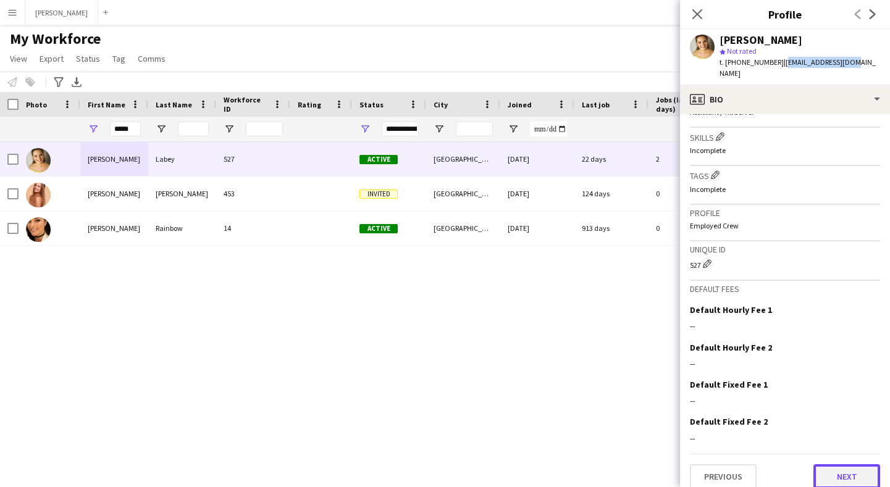
click at [854, 473] on button "Next" at bounding box center [847, 477] width 67 height 25
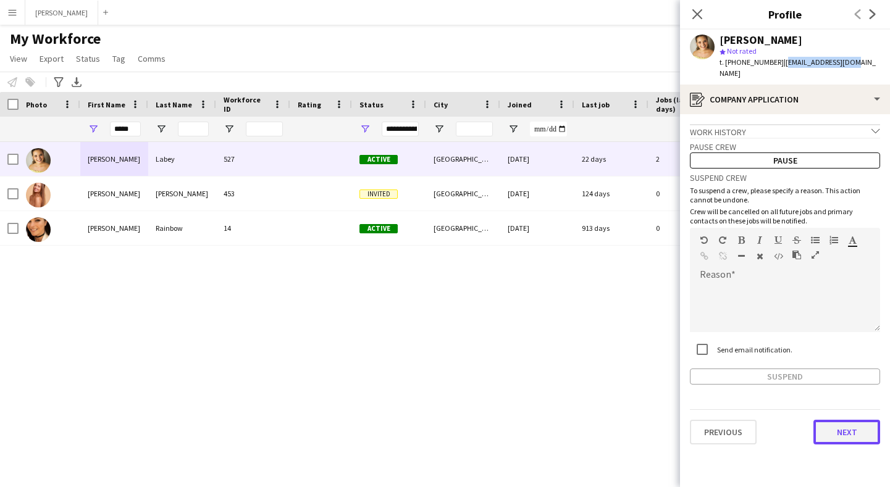
click at [856, 420] on button "Next" at bounding box center [847, 432] width 67 height 25
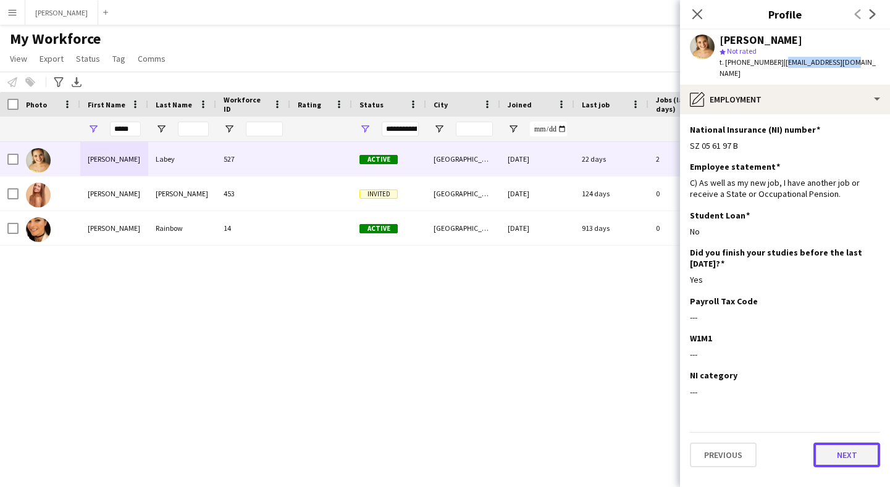
click at [848, 446] on button "Next" at bounding box center [847, 455] width 67 height 25
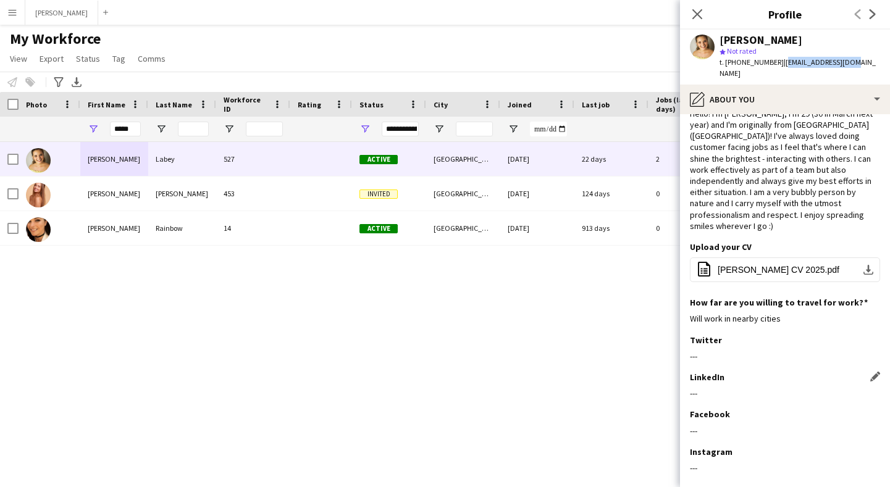
scroll to position [75, 0]
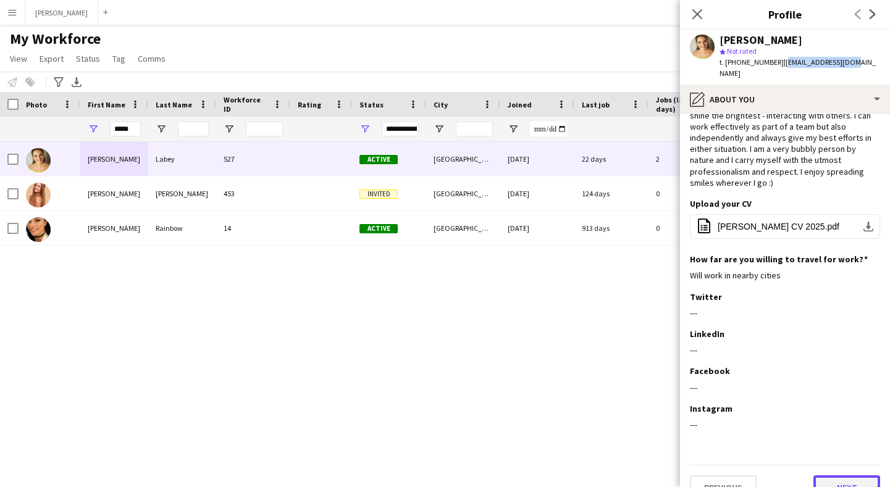
click at [853, 476] on button "Next" at bounding box center [847, 488] width 67 height 25
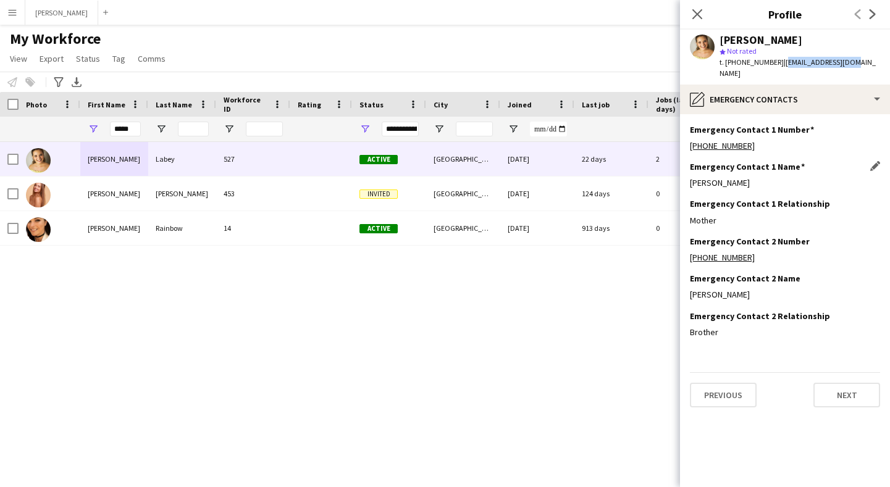
drag, startPoint x: 747, startPoint y: 171, endPoint x: 690, endPoint y: 170, distance: 57.5
click at [690, 177] on div "[PERSON_NAME]" at bounding box center [785, 182] width 190 height 11
click at [721, 215] on div "Mother" at bounding box center [785, 220] width 190 height 11
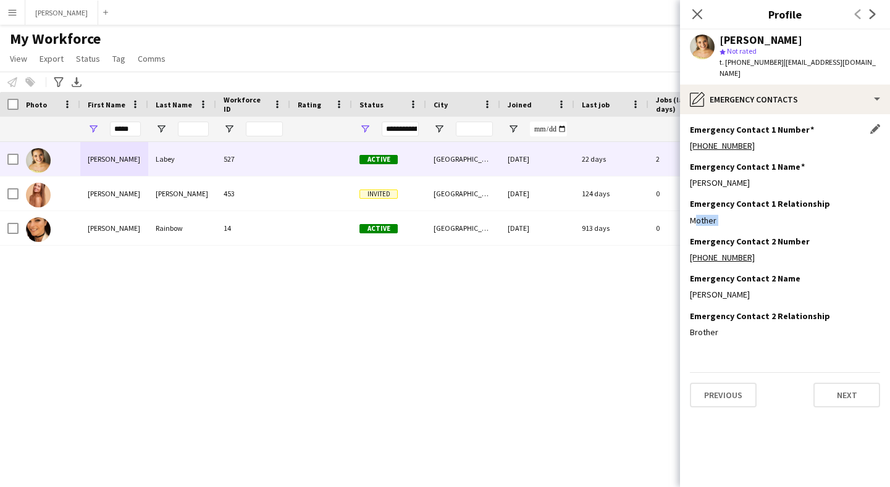
click at [762, 140] on div "[PHONE_NUMBER]" at bounding box center [785, 145] width 190 height 11
click at [751, 140] on div "[PHONE_NUMBER]" at bounding box center [785, 145] width 190 height 11
click at [754, 140] on div "[PHONE_NUMBER]" at bounding box center [785, 145] width 190 height 11
drag, startPoint x: 753, startPoint y: 133, endPoint x: 688, endPoint y: 137, distance: 64.4
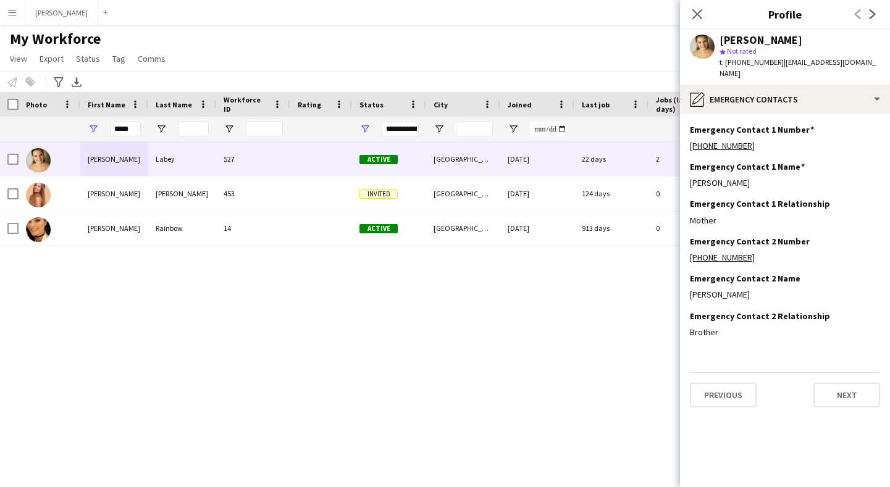
click at [688, 137] on app-section-data-types "Emergency Contact 1 Number Edit this field [PHONE_NUMBER] Emergency Contact 1 N…" at bounding box center [785, 300] width 210 height 373
click at [844, 390] on button "Next" at bounding box center [847, 395] width 67 height 25
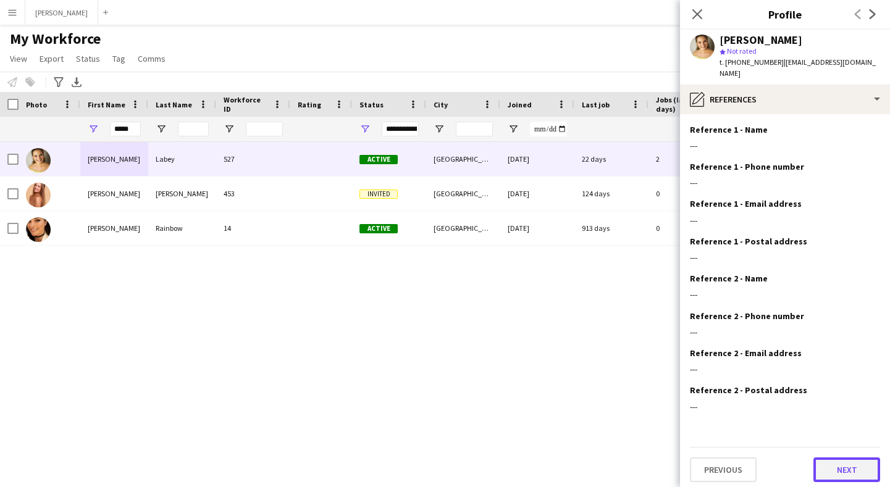
click at [845, 458] on button "Next" at bounding box center [847, 470] width 67 height 25
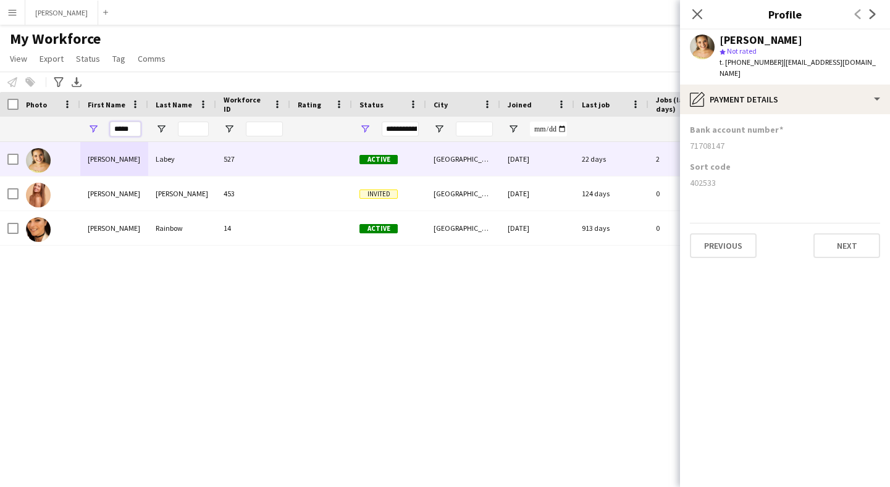
drag, startPoint x: 135, startPoint y: 127, endPoint x: 96, endPoint y: 123, distance: 38.5
click at [96, 123] on div "*****" at bounding box center [114, 129] width 68 height 25
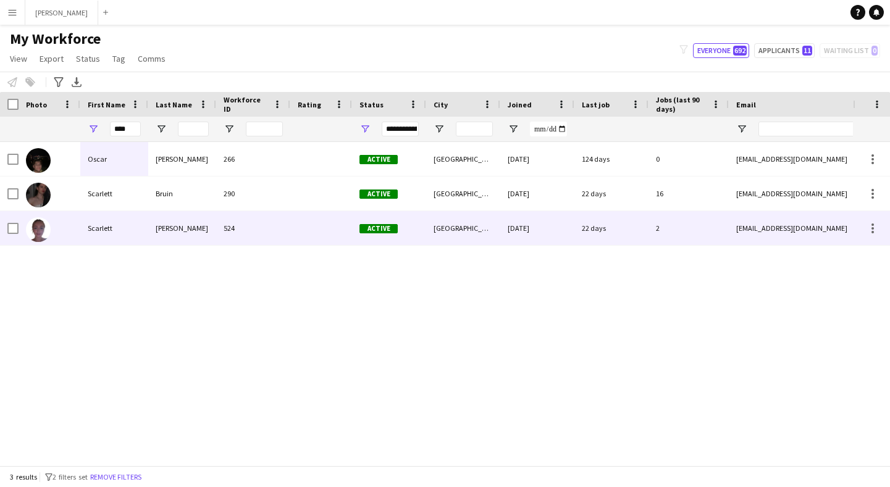
click at [101, 227] on div "Scarlett" at bounding box center [114, 228] width 68 height 34
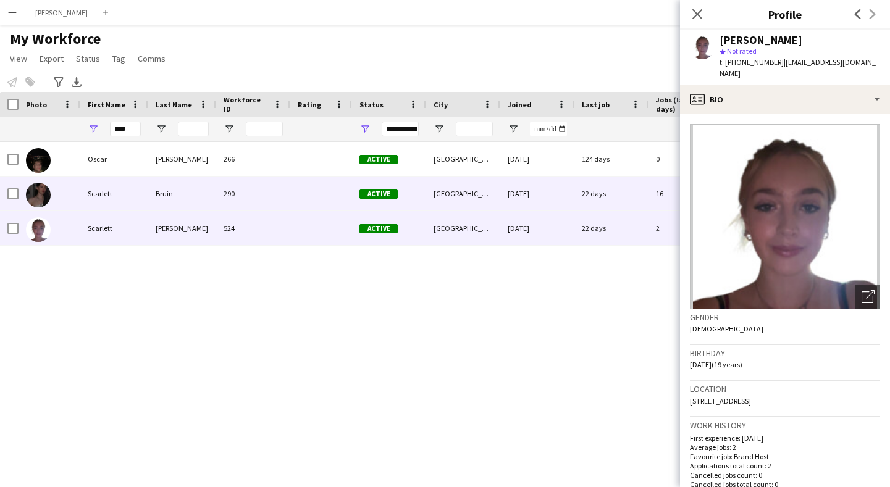
click at [93, 195] on div "Scarlett" at bounding box center [114, 194] width 68 height 34
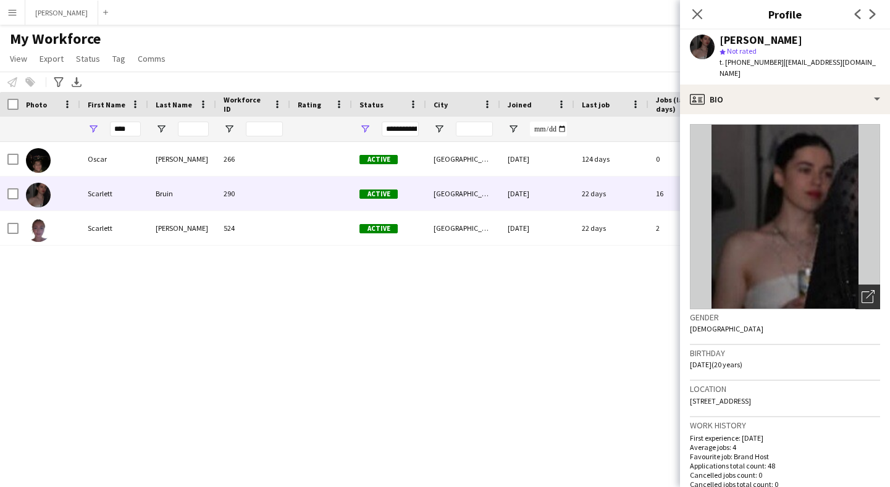
click at [871, 290] on icon "Open photos pop-in" at bounding box center [868, 296] width 13 height 13
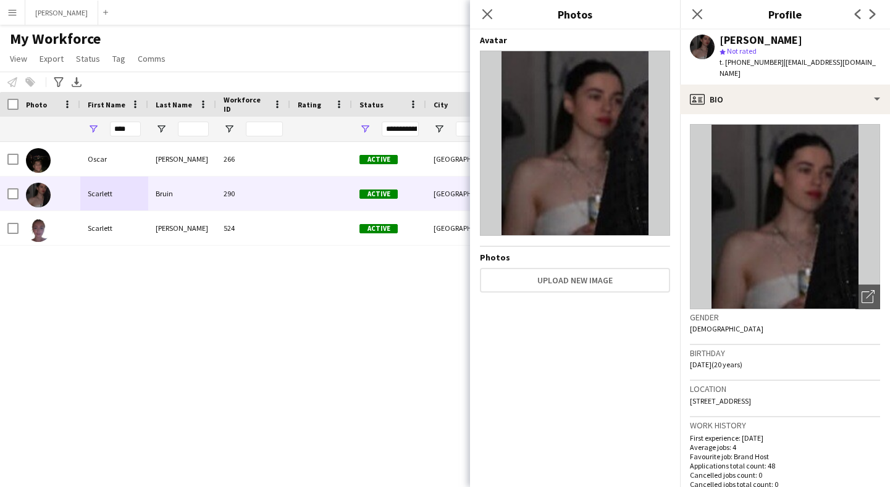
click at [360, 272] on div "[PERSON_NAME] 266 Active [GEOGRAPHIC_DATA] [DATE] 124 days 0 [EMAIL_ADDRESS][DO…" at bounding box center [426, 304] width 853 height 324
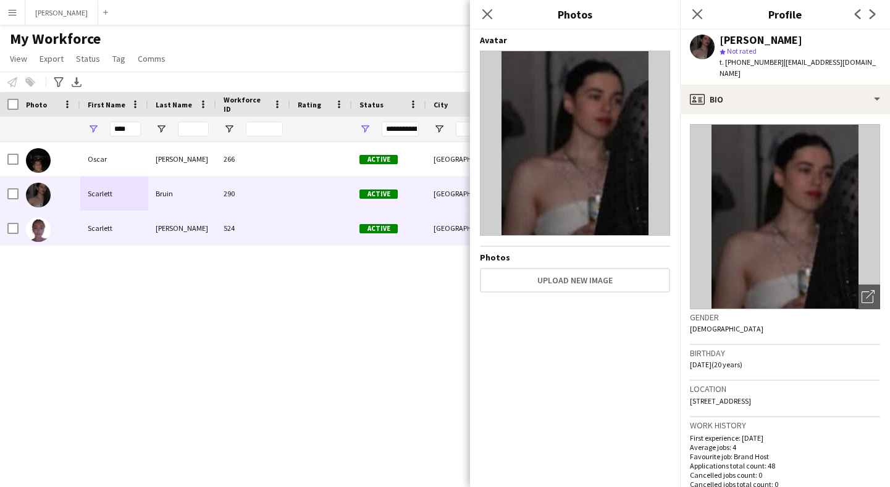
click at [146, 222] on div "Scarlett" at bounding box center [114, 228] width 68 height 34
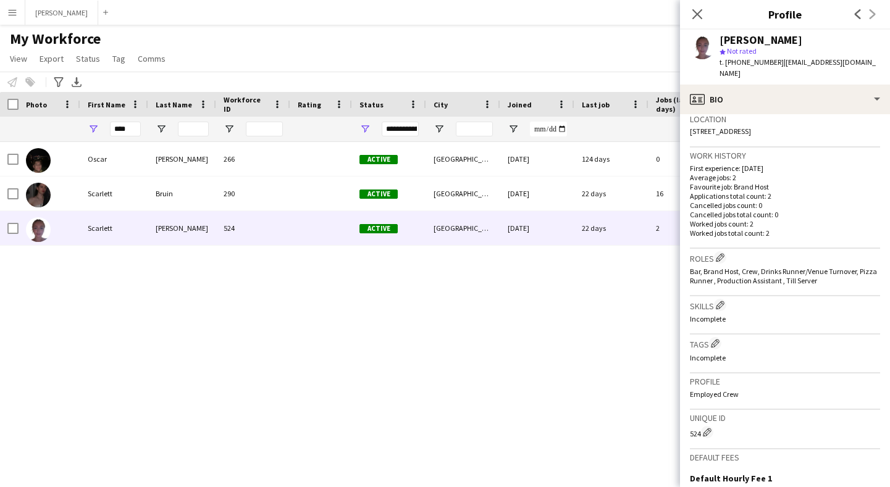
scroll to position [439, 0]
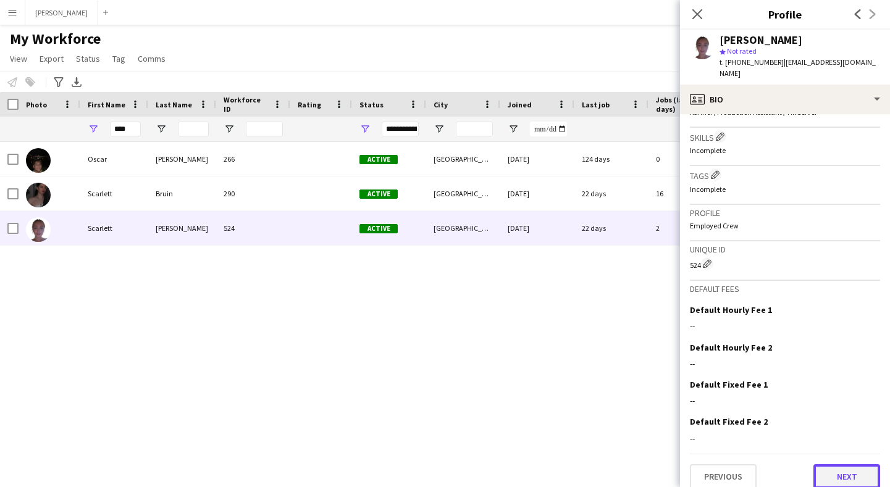
click at [841, 465] on button "Next" at bounding box center [847, 477] width 67 height 25
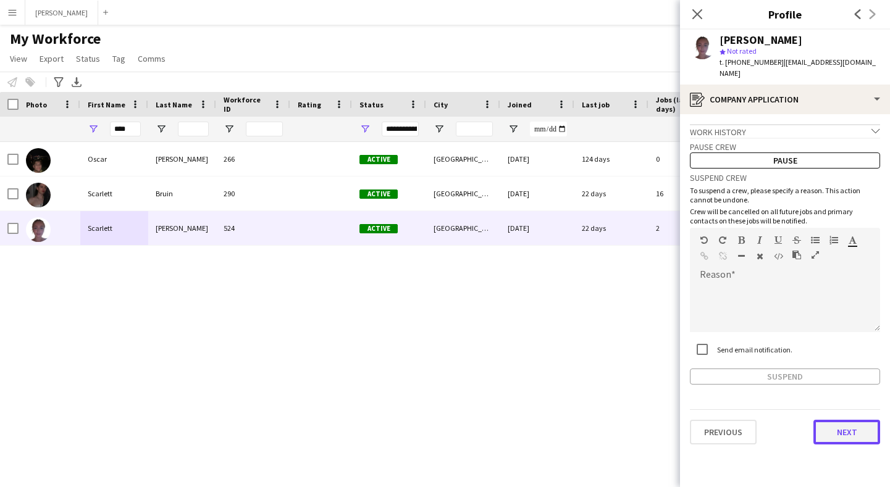
click at [848, 423] on button "Next" at bounding box center [847, 432] width 67 height 25
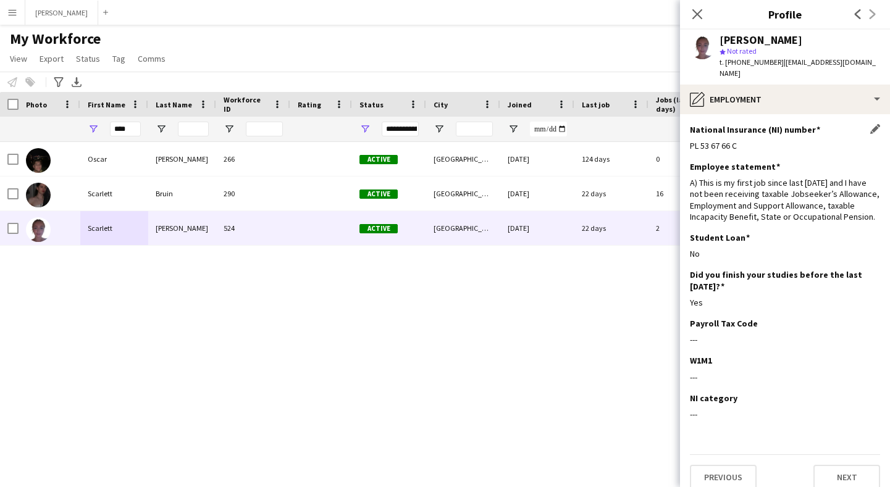
click at [738, 140] on div "PL 53 67 66 C" at bounding box center [785, 145] width 190 height 11
click at [836, 466] on button "Next" at bounding box center [847, 477] width 67 height 25
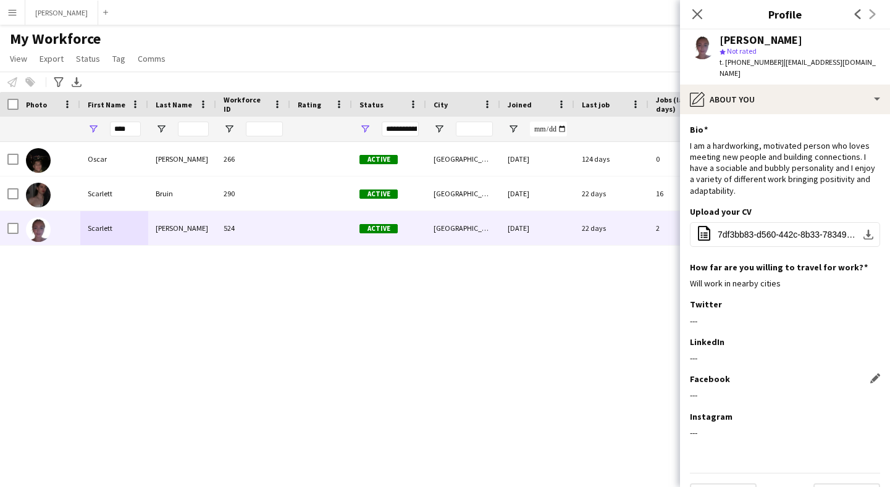
scroll to position [19, 0]
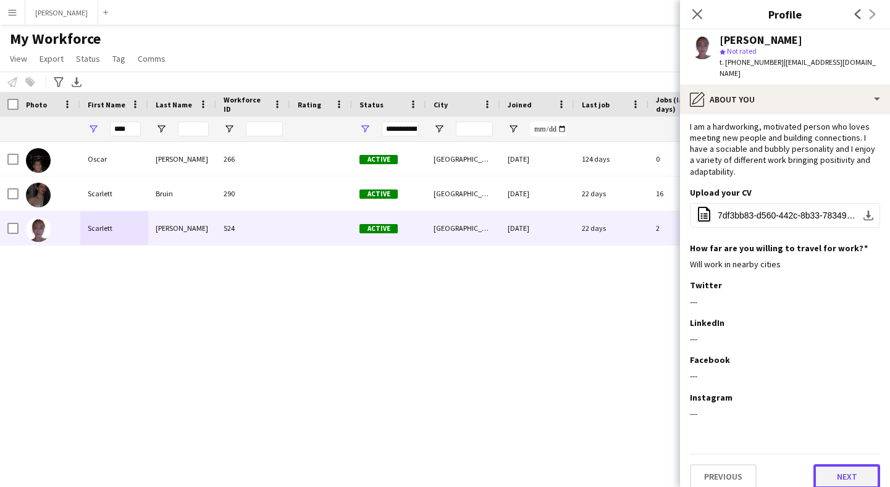
click at [855, 466] on button "Next" at bounding box center [847, 477] width 67 height 25
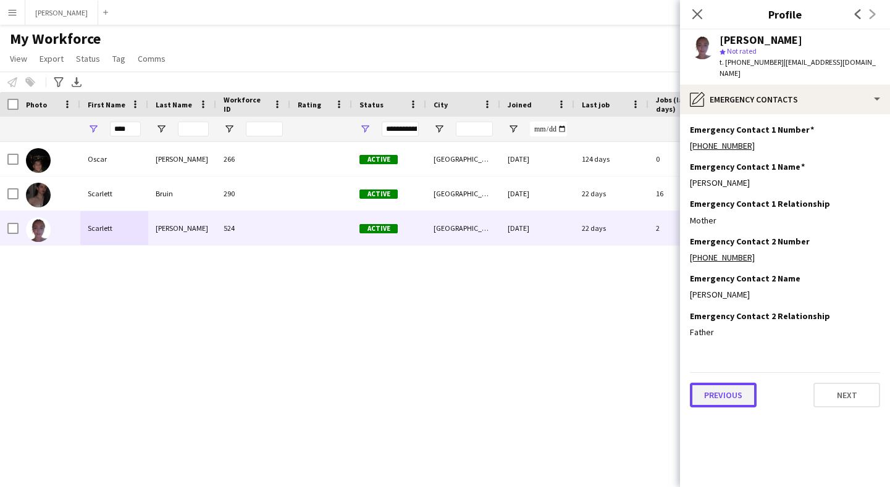
click at [723, 387] on button "Previous" at bounding box center [723, 395] width 67 height 25
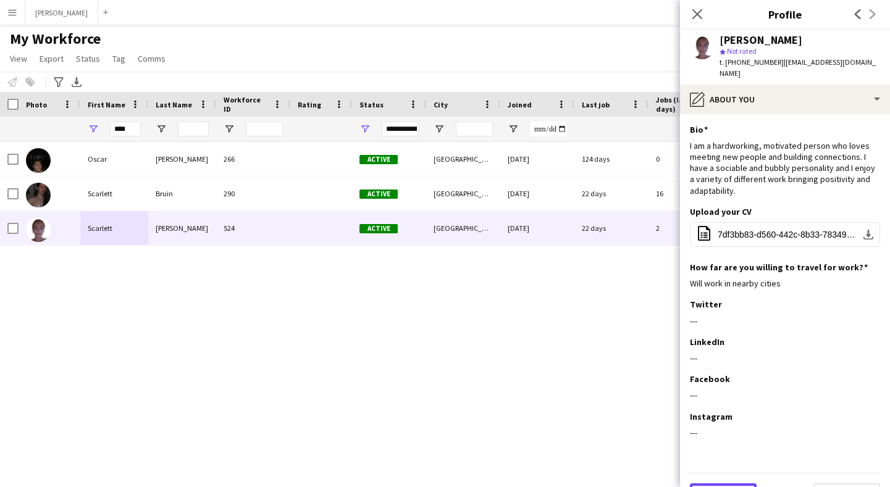
click at [724, 484] on button "Previous" at bounding box center [723, 496] width 67 height 25
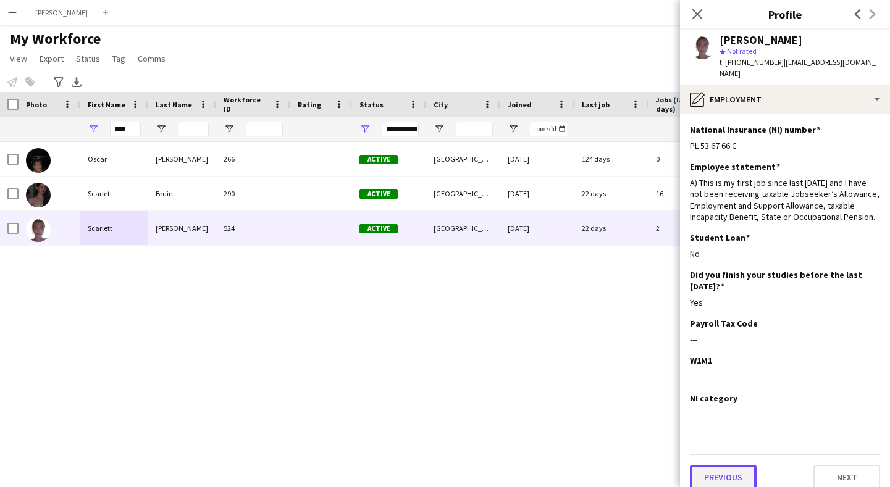
click at [726, 465] on button "Previous" at bounding box center [723, 477] width 67 height 25
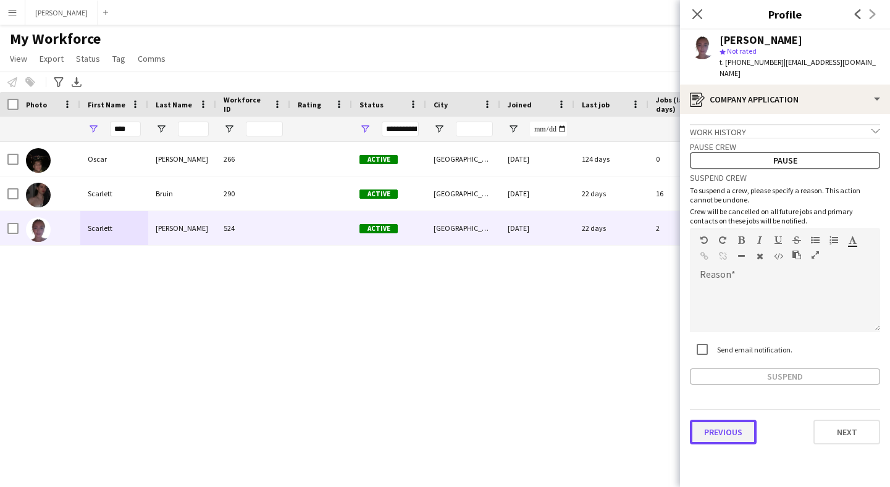
click at [727, 420] on button "Previous" at bounding box center [723, 432] width 67 height 25
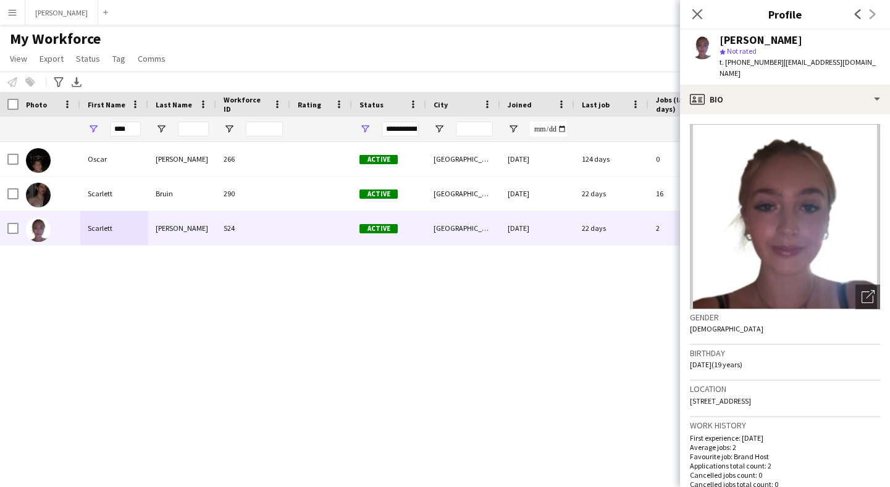
click at [740, 397] on span "[STREET_ADDRESS]" at bounding box center [720, 401] width 61 height 9
drag, startPoint x: 738, startPoint y: 388, endPoint x: 688, endPoint y: 391, distance: 50.1
click at [688, 391] on app-crew-profile-bio "Open photos pop-in Gender [DEMOGRAPHIC_DATA] Birthday [DEMOGRAPHIC_DATA] (19 ye…" at bounding box center [785, 300] width 210 height 373
click at [748, 397] on span "[STREET_ADDRESS]" at bounding box center [720, 401] width 61 height 9
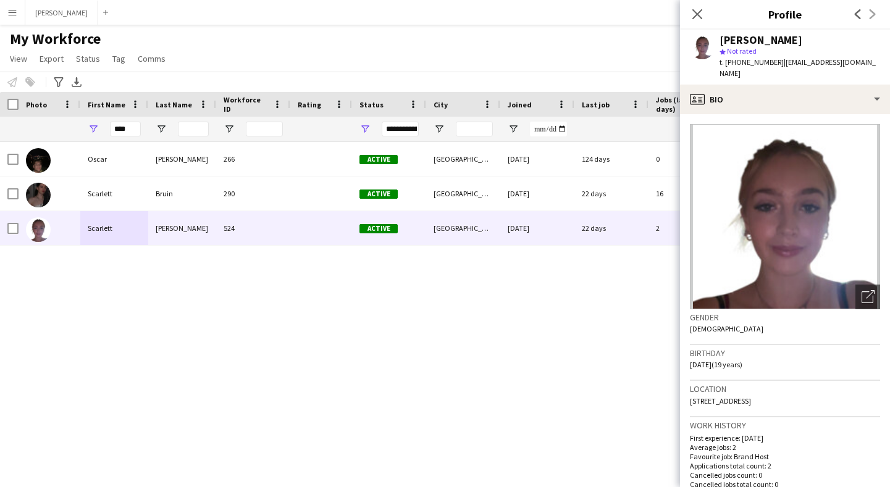
click at [748, 397] on span "[STREET_ADDRESS]" at bounding box center [720, 401] width 61 height 9
click at [780, 402] on div "Location [STREET_ADDRESS]" at bounding box center [785, 399] width 190 height 36
drag, startPoint x: 766, startPoint y: 387, endPoint x: 792, endPoint y: 388, distance: 26.0
click at [751, 397] on span "[STREET_ADDRESS]" at bounding box center [720, 401] width 61 height 9
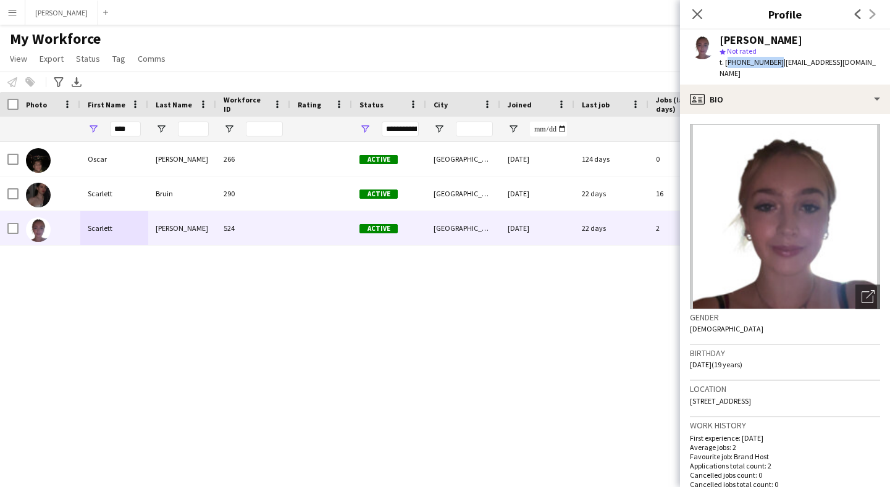
drag, startPoint x: 772, startPoint y: 61, endPoint x: 727, endPoint y: 62, distance: 45.7
click at [727, 62] on span "t. [PHONE_NUMBER]" at bounding box center [752, 61] width 64 height 9
click at [808, 58] on span "| [EMAIL_ADDRESS][DOMAIN_NAME]" at bounding box center [798, 67] width 156 height 20
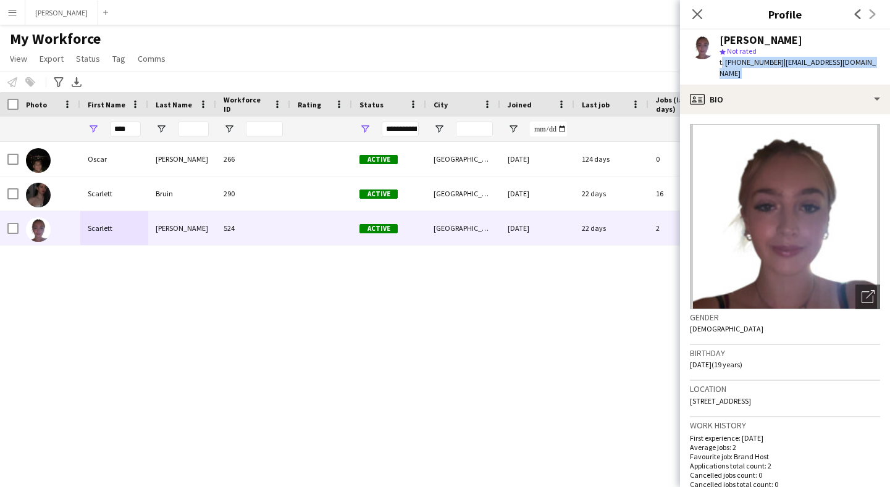
click at [885, 54] on app-profile-header "[PERSON_NAME] star Not rated t. [PHONE_NUMBER] | [EMAIL_ADDRESS][DOMAIN_NAME]" at bounding box center [785, 57] width 210 height 55
drag, startPoint x: 867, startPoint y: 61, endPoint x: 778, endPoint y: 61, distance: 89.0
click at [778, 61] on div "[PERSON_NAME] star Not rated t. [PHONE_NUMBER] | [EMAIL_ADDRESS][DOMAIN_NAME]" at bounding box center [785, 57] width 210 height 55
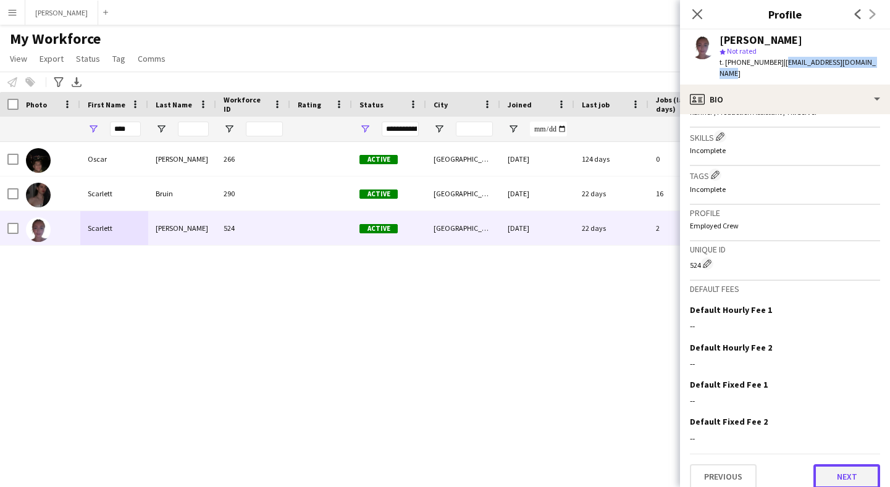
click at [854, 470] on button "Next" at bounding box center [847, 477] width 67 height 25
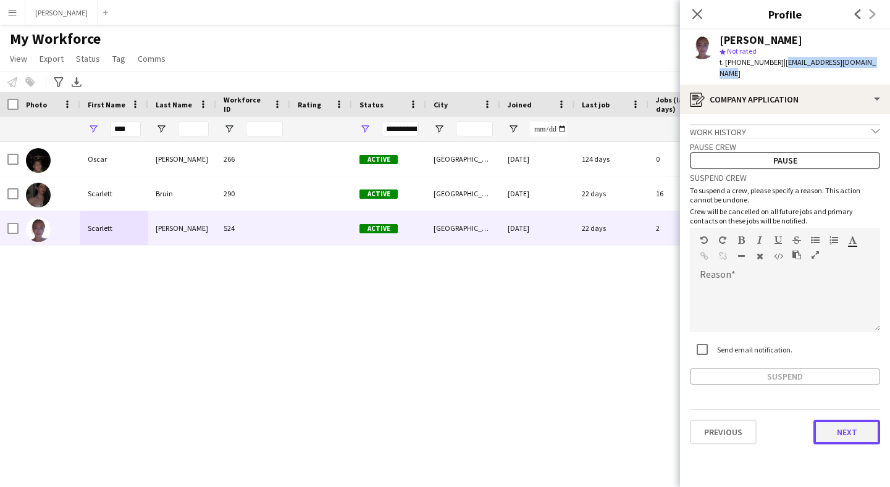
click at [846, 420] on button "Next" at bounding box center [847, 432] width 67 height 25
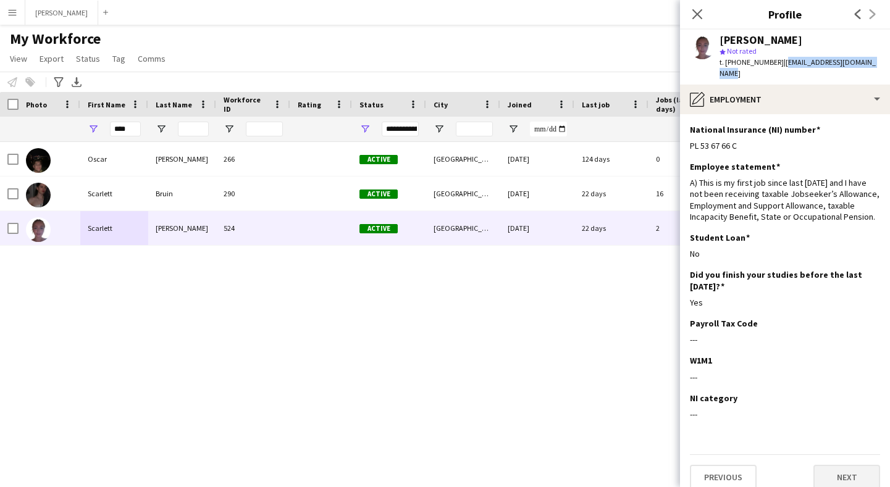
click at [853, 465] on button "Next" at bounding box center [847, 477] width 67 height 25
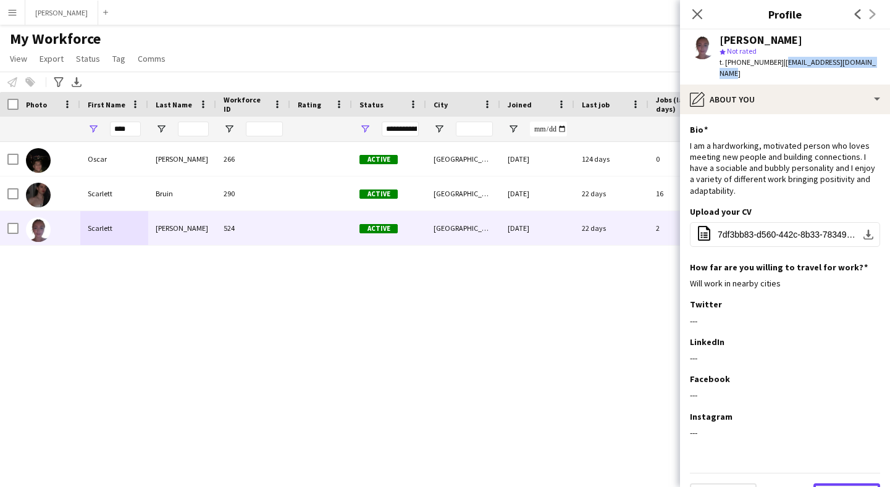
click at [843, 484] on button "Next" at bounding box center [847, 496] width 67 height 25
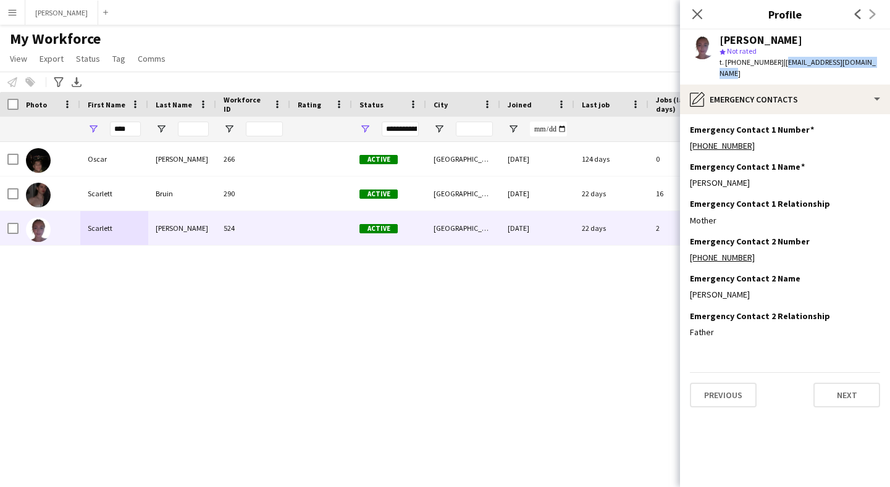
drag, startPoint x: 745, startPoint y: 173, endPoint x: 688, endPoint y: 171, distance: 56.9
click at [688, 171] on app-section-data-types "Emergency Contact 1 Number Edit this field [PHONE_NUMBER] Emergency Contact 1 N…" at bounding box center [785, 300] width 210 height 373
click at [718, 215] on div "Mother" at bounding box center [785, 220] width 190 height 11
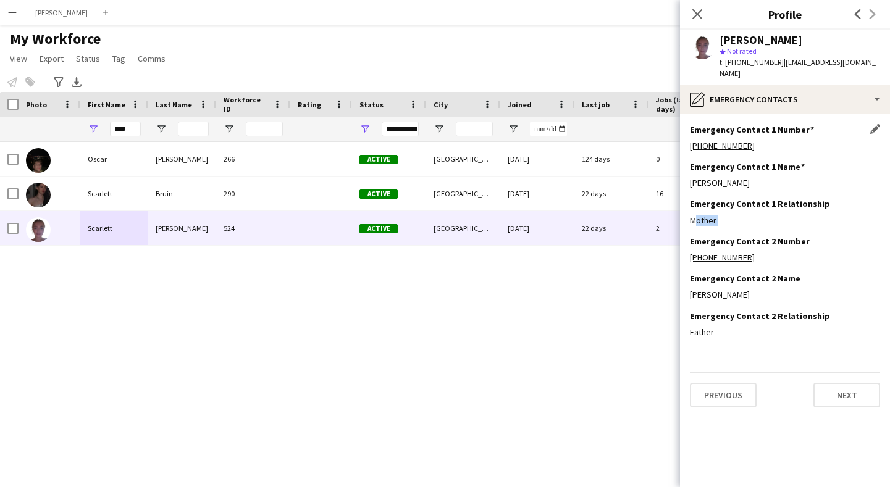
click at [751, 140] on div "[PHONE_NUMBER]" at bounding box center [785, 145] width 190 height 11
drag, startPoint x: 749, startPoint y: 133, endPoint x: 686, endPoint y: 132, distance: 62.4
click at [686, 132] on app-section-data-types "Emergency Contact 1 Number Edit this field [PHONE_NUMBER] Emergency Contact 1 N…" at bounding box center [785, 300] width 210 height 373
click at [837, 388] on button "Next" at bounding box center [847, 395] width 67 height 25
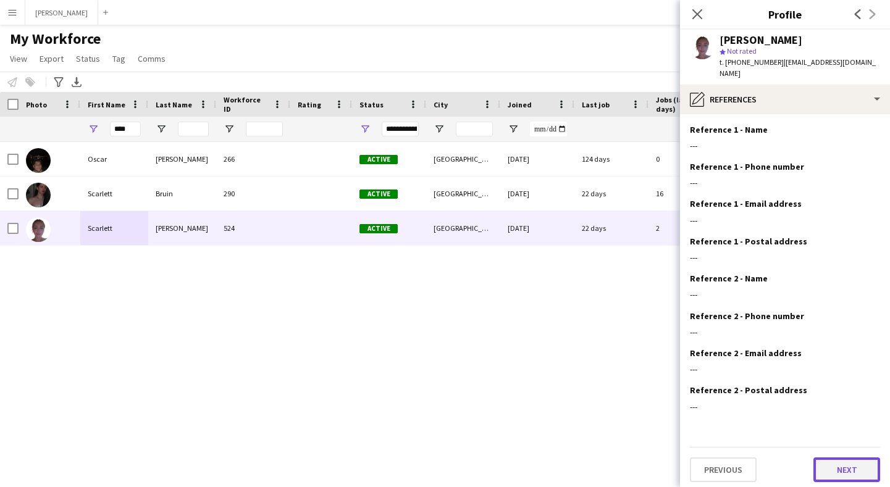
click at [843, 458] on button "Next" at bounding box center [847, 470] width 67 height 25
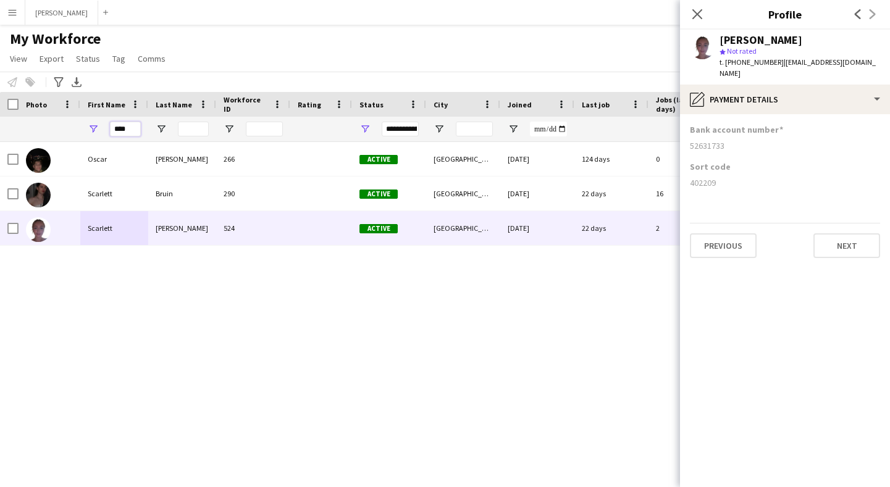
drag, startPoint x: 137, startPoint y: 131, endPoint x: 107, endPoint y: 124, distance: 30.6
click at [107, 124] on div "****" at bounding box center [114, 129] width 68 height 25
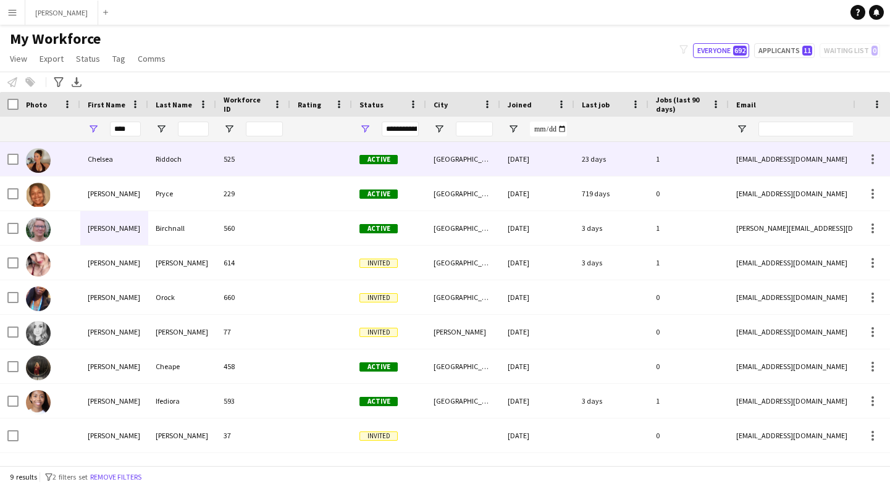
click at [100, 163] on div "Chelsea" at bounding box center [114, 159] width 68 height 34
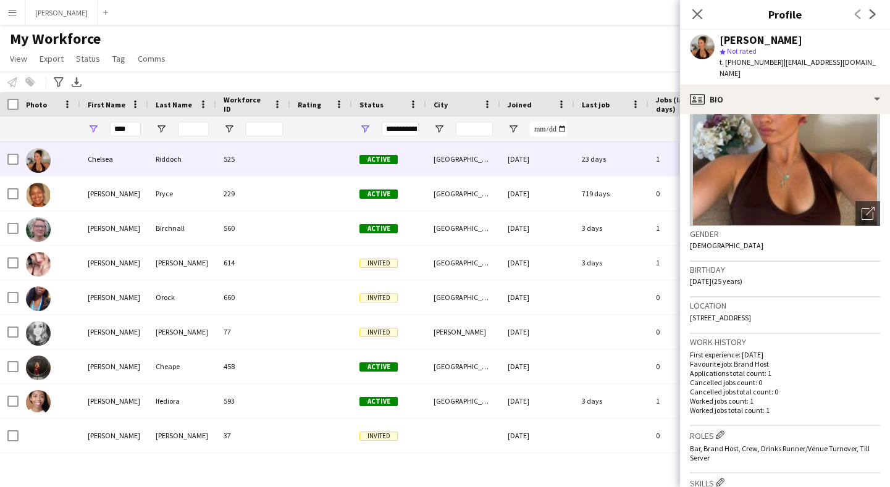
scroll to position [429, 0]
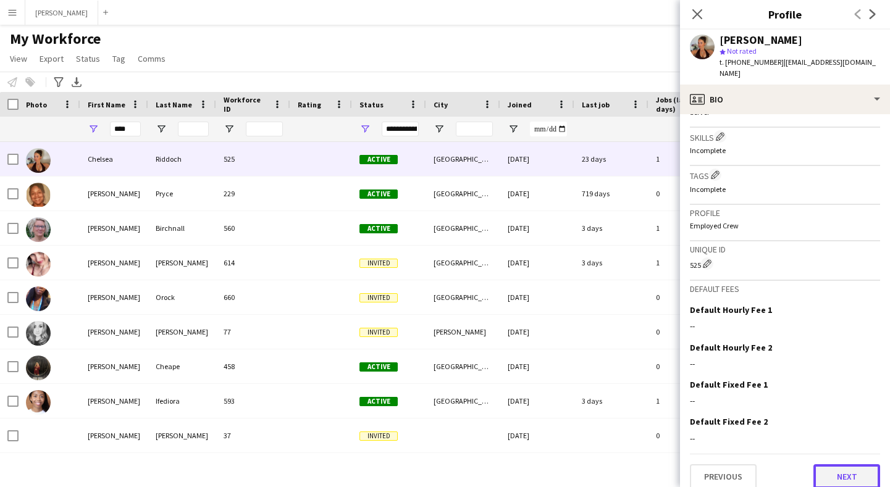
click at [858, 467] on button "Next" at bounding box center [847, 477] width 67 height 25
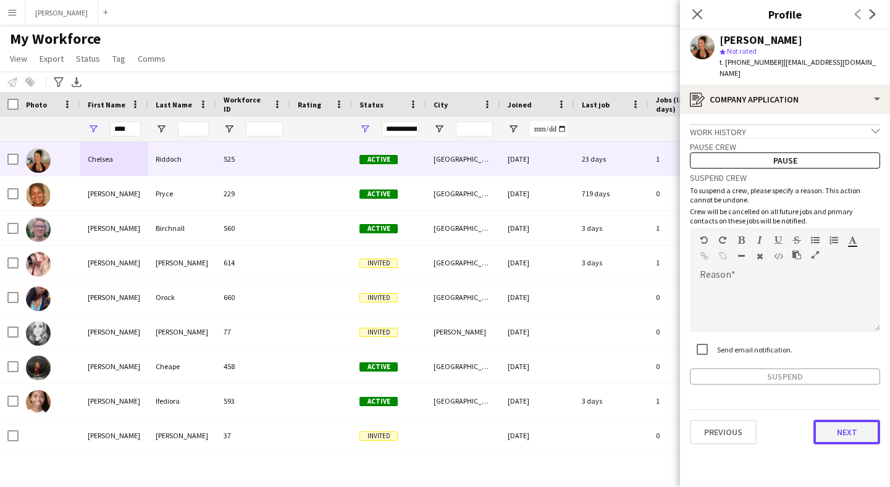
click at [842, 420] on button "Next" at bounding box center [847, 432] width 67 height 25
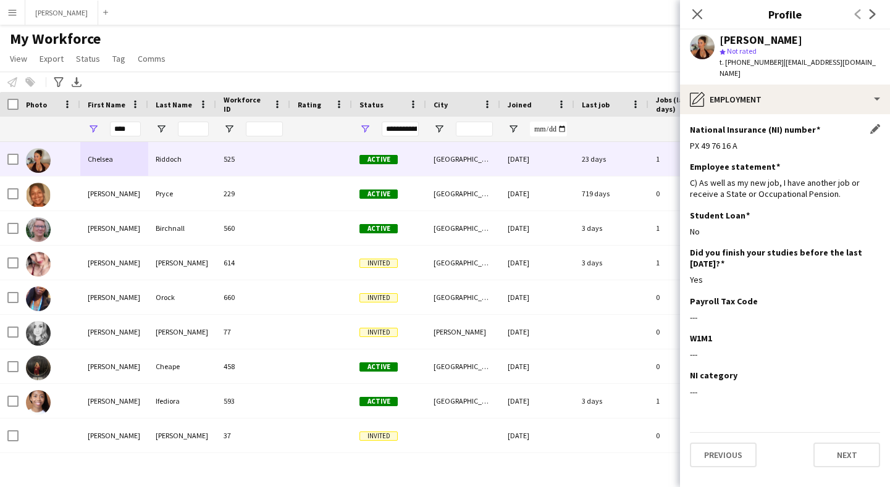
click at [737, 140] on div "PX 49 76 16 A" at bounding box center [785, 145] width 190 height 11
click at [836, 443] on button "Next" at bounding box center [847, 455] width 67 height 25
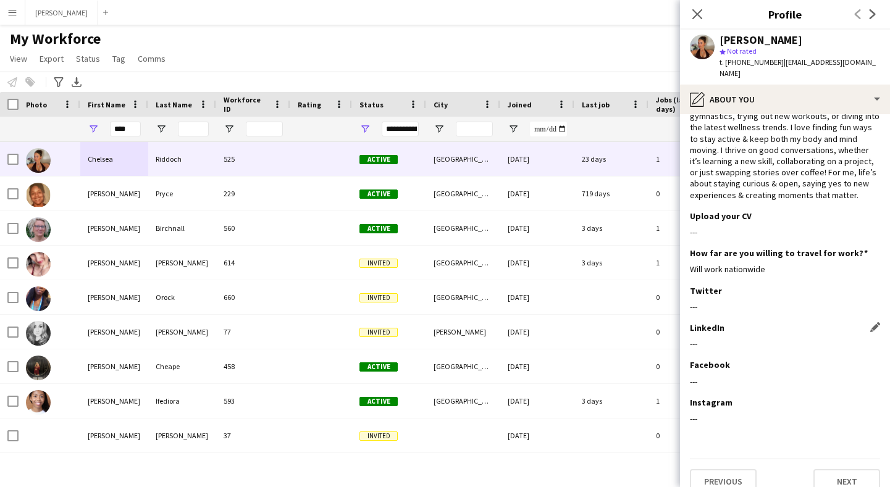
scroll to position [57, 0]
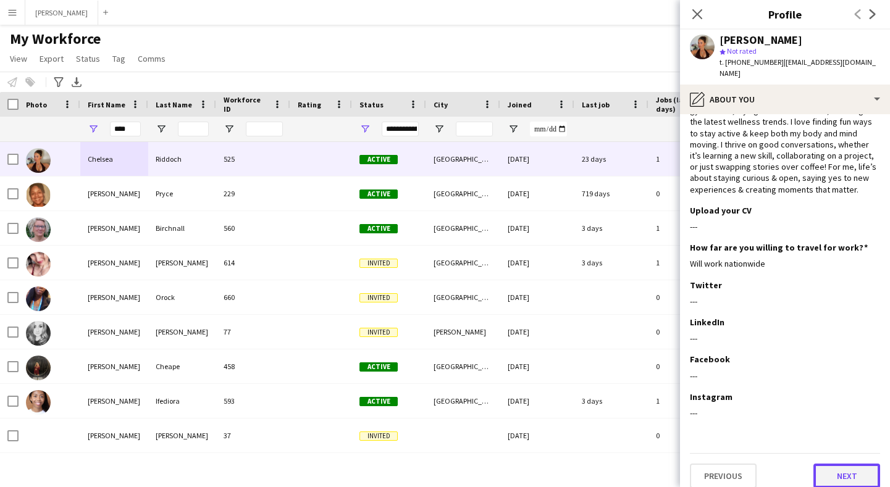
click at [827, 464] on button "Next" at bounding box center [847, 476] width 67 height 25
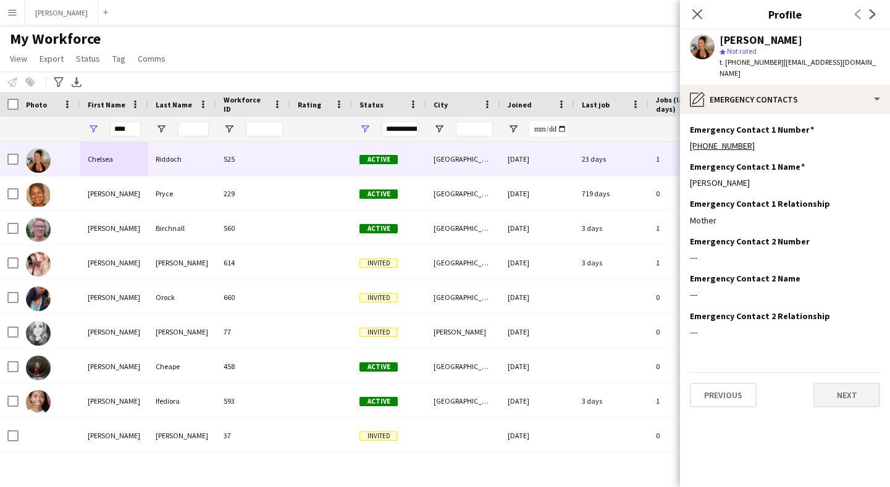
scroll to position [0, 0]
click at [718, 387] on button "Previous" at bounding box center [723, 395] width 67 height 25
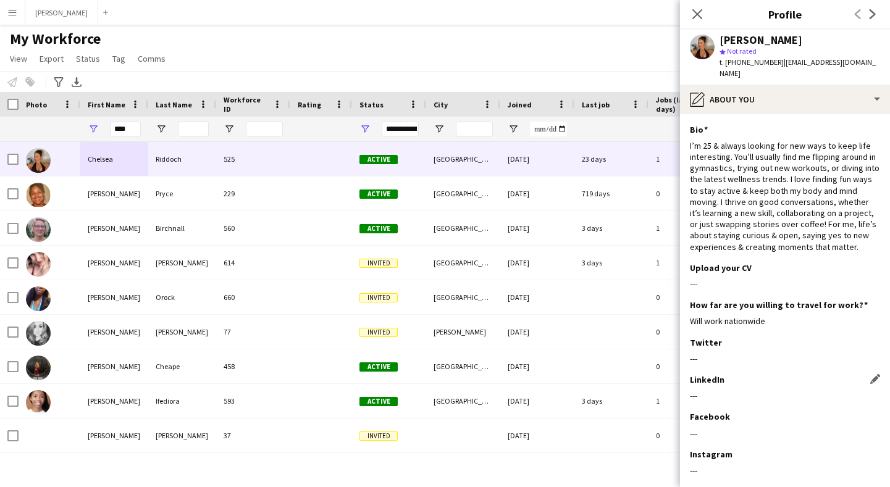
scroll to position [57, 0]
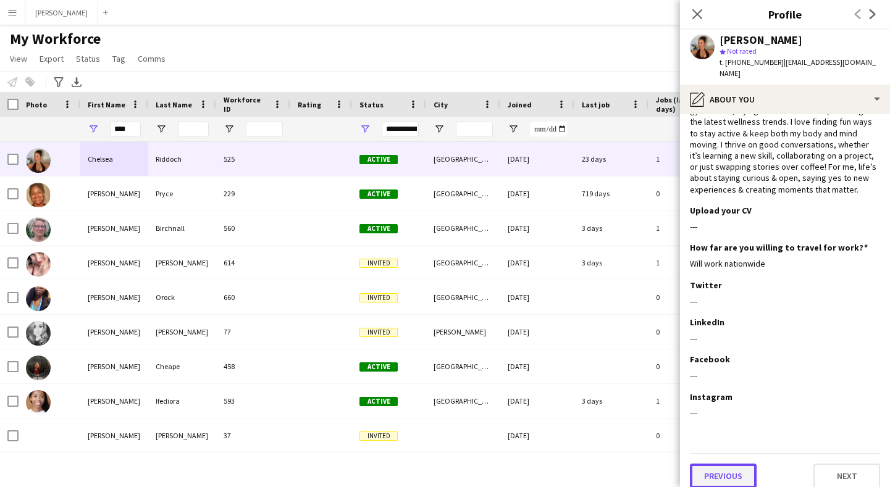
click at [727, 464] on button "Previous" at bounding box center [723, 476] width 67 height 25
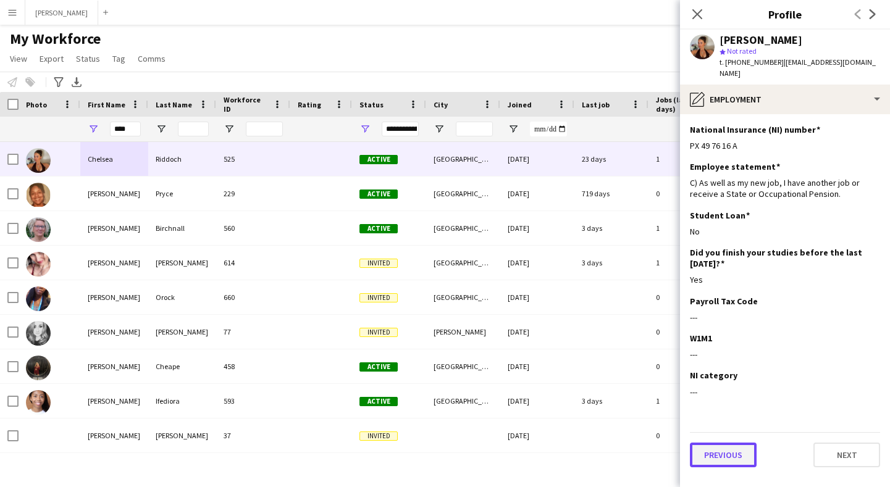
click at [723, 447] on button "Previous" at bounding box center [723, 455] width 67 height 25
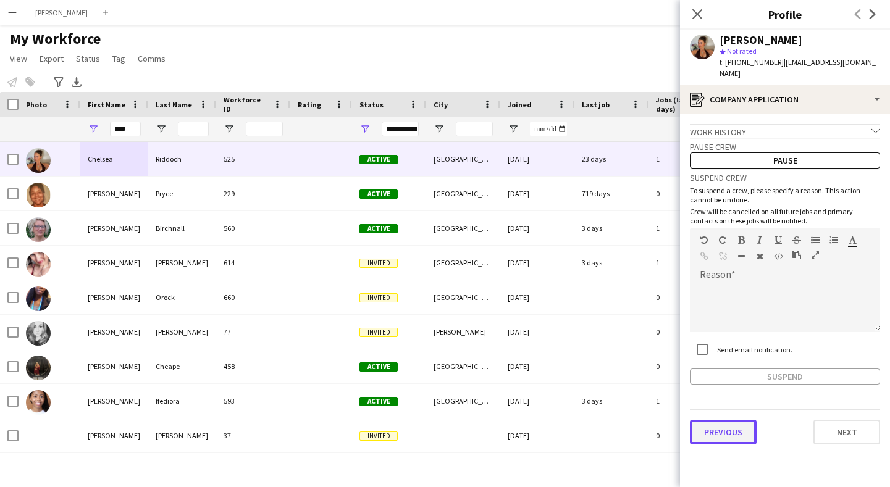
click at [727, 429] on button "Previous" at bounding box center [723, 432] width 67 height 25
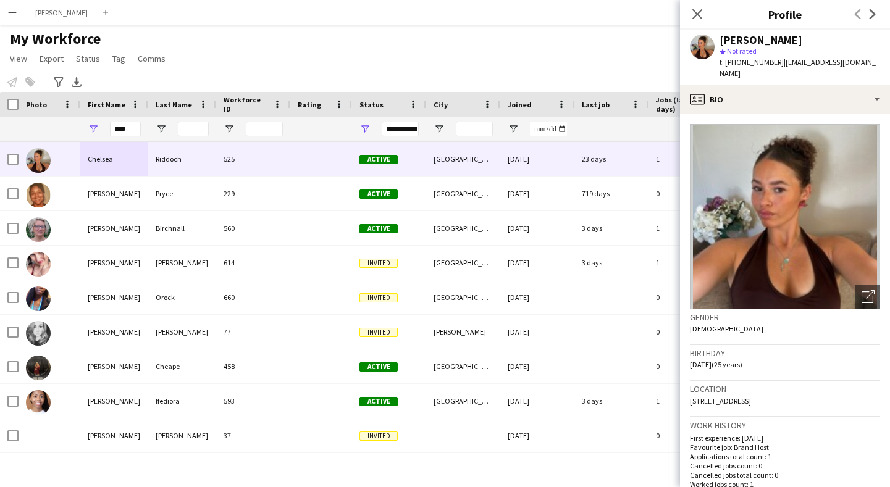
scroll to position [12, 0]
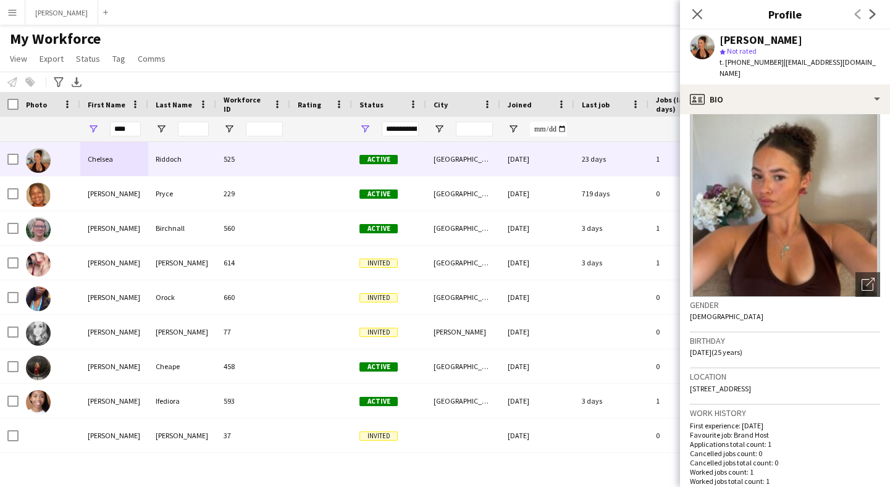
drag, startPoint x: 751, startPoint y: 377, endPoint x: 689, endPoint y: 380, distance: 61.9
click at [689, 380] on app-crew-profile-bio "Open photos pop-in Gender [DEMOGRAPHIC_DATA] Birthday [DEMOGRAPHIC_DATA] (25 ye…" at bounding box center [785, 300] width 210 height 373
click at [808, 378] on div "Location [STREET_ADDRESS]" at bounding box center [785, 387] width 190 height 36
drag, startPoint x: 778, startPoint y: 375, endPoint x: 804, endPoint y: 376, distance: 26.6
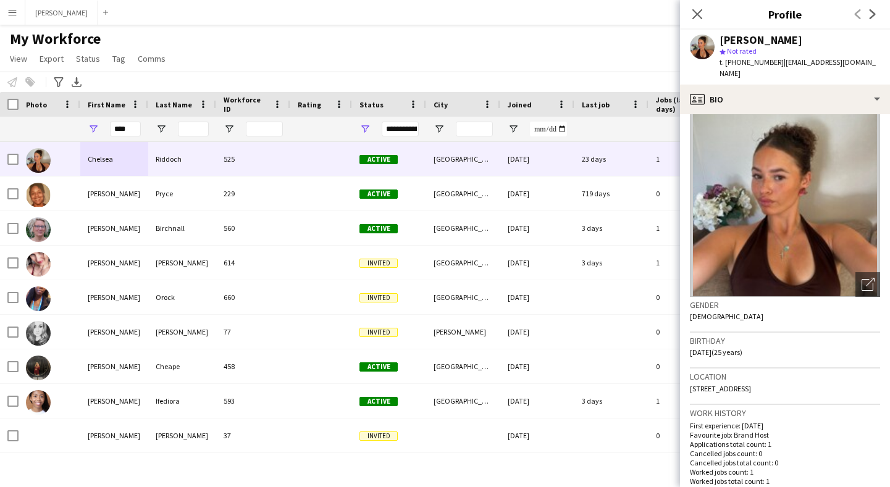
click at [804, 376] on div "Location [STREET_ADDRESS]" at bounding box center [785, 387] width 190 height 36
drag, startPoint x: 772, startPoint y: 58, endPoint x: 726, endPoint y: 65, distance: 46.9
click at [726, 65] on span "t. [PHONE_NUMBER]" at bounding box center [752, 61] width 64 height 9
click at [836, 60] on span "| [EMAIL_ADDRESS][DOMAIN_NAME]" at bounding box center [798, 67] width 156 height 20
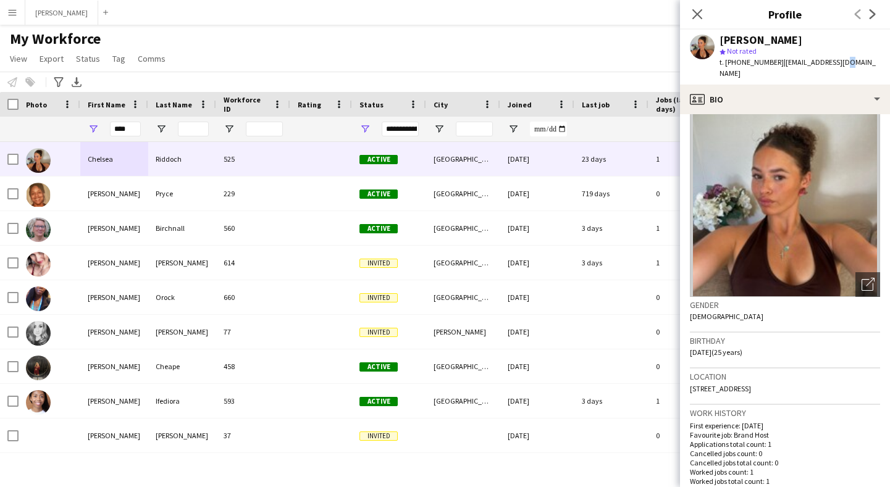
click at [836, 60] on span "| [EMAIL_ADDRESS][DOMAIN_NAME]" at bounding box center [798, 67] width 156 height 20
click at [861, 61] on div "[PERSON_NAME] star Not rated t. [PHONE_NUMBER] | [EMAIL_ADDRESS][DOMAIN_NAME]" at bounding box center [785, 57] width 210 height 55
drag, startPoint x: 856, startPoint y: 61, endPoint x: 778, endPoint y: 62, distance: 77.9
click at [778, 62] on div "[PERSON_NAME] star Not rated t. [PHONE_NUMBER] | [EMAIL_ADDRESS][DOMAIN_NAME]" at bounding box center [785, 57] width 210 height 55
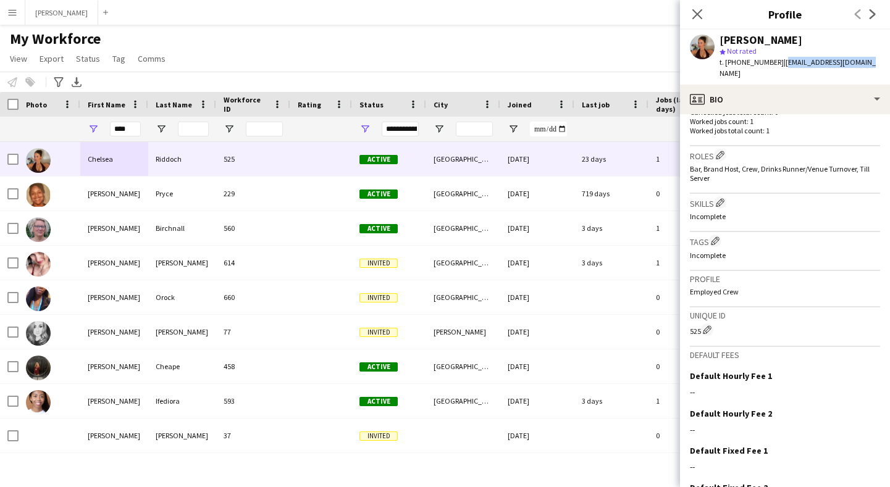
scroll to position [429, 0]
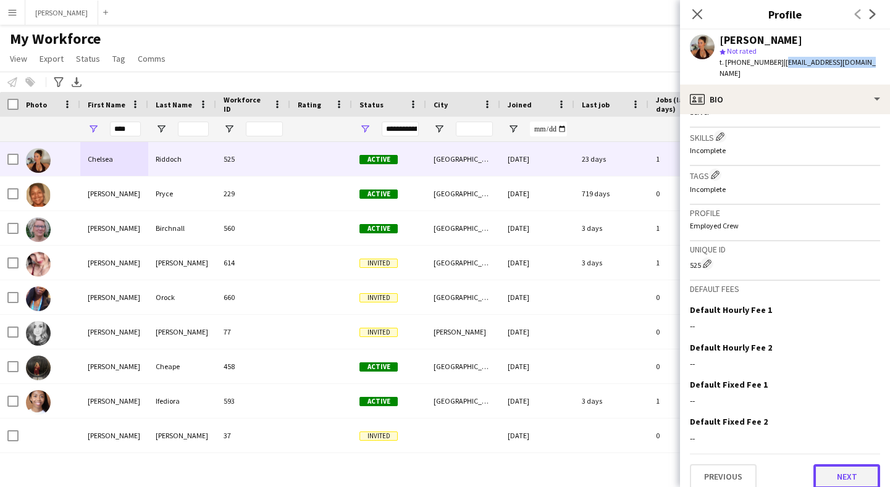
click at [860, 468] on button "Next" at bounding box center [847, 477] width 67 height 25
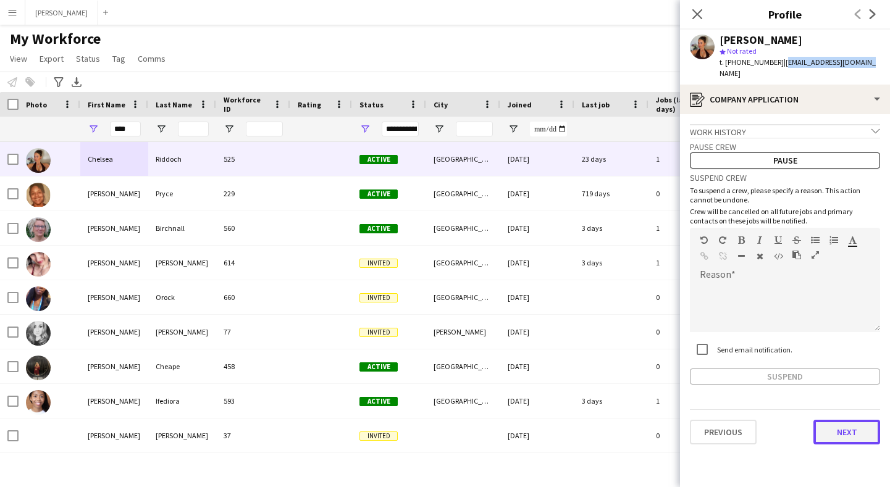
click at [851, 423] on button "Next" at bounding box center [847, 432] width 67 height 25
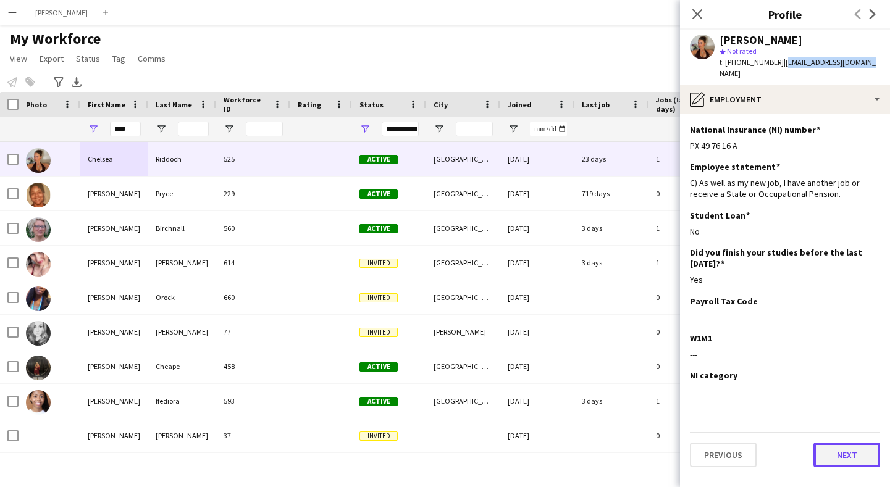
click at [844, 447] on button "Next" at bounding box center [847, 455] width 67 height 25
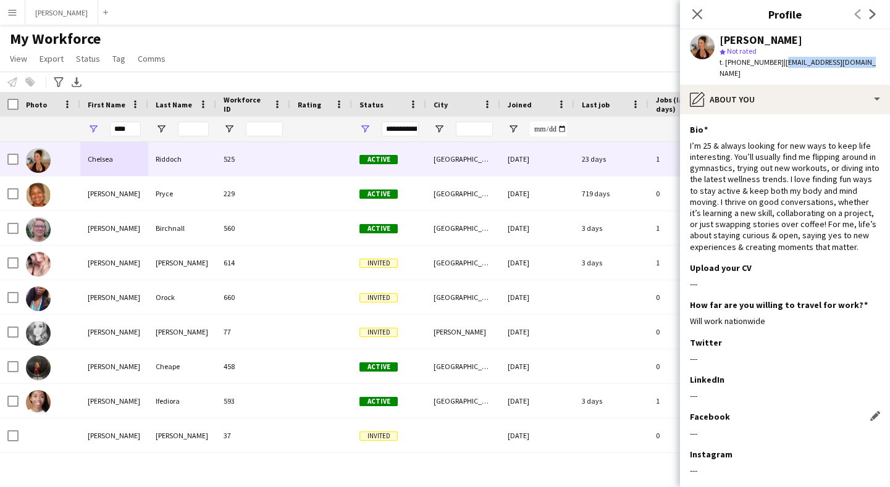
scroll to position [57, 0]
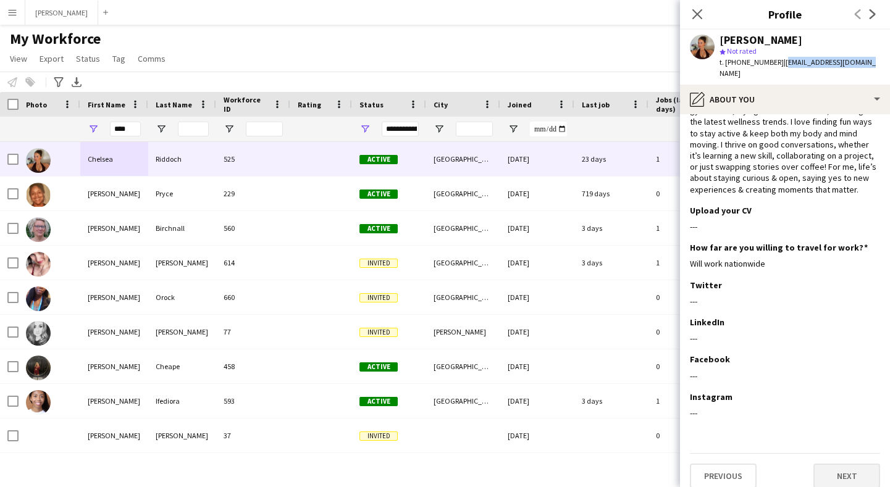
click at [843, 464] on button "Next" at bounding box center [847, 476] width 67 height 25
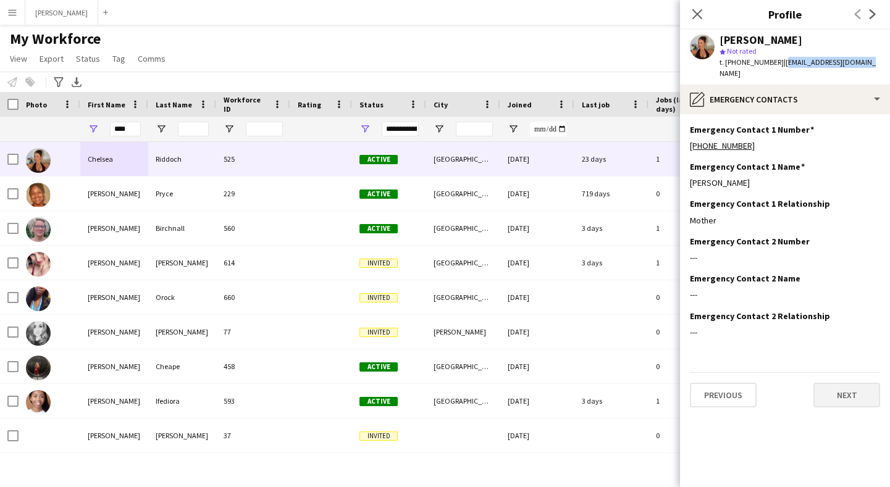
scroll to position [0, 0]
drag, startPoint x: 720, startPoint y: 170, endPoint x: 686, endPoint y: 168, distance: 34.0
click at [686, 168] on app-section-data-types "Emergency Contact 1 Number Edit this field [PHONE_NUMBER] Emergency Contact 1 N…" at bounding box center [785, 300] width 210 height 373
click at [719, 215] on div "Mother" at bounding box center [785, 220] width 190 height 11
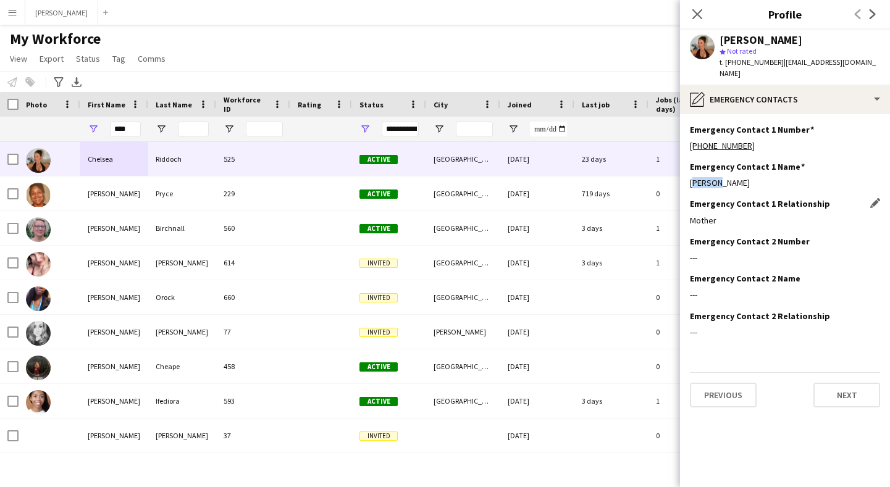
click at [719, 215] on div "Mother" at bounding box center [785, 220] width 190 height 11
drag, startPoint x: 748, startPoint y: 133, endPoint x: 688, endPoint y: 132, distance: 59.9
click at [688, 132] on app-section-data-types "Emergency Contact 1 Number Edit this field [PHONE_NUMBER] Emergency Contact 1 N…" at bounding box center [785, 300] width 210 height 373
click at [845, 386] on button "Next" at bounding box center [847, 395] width 67 height 25
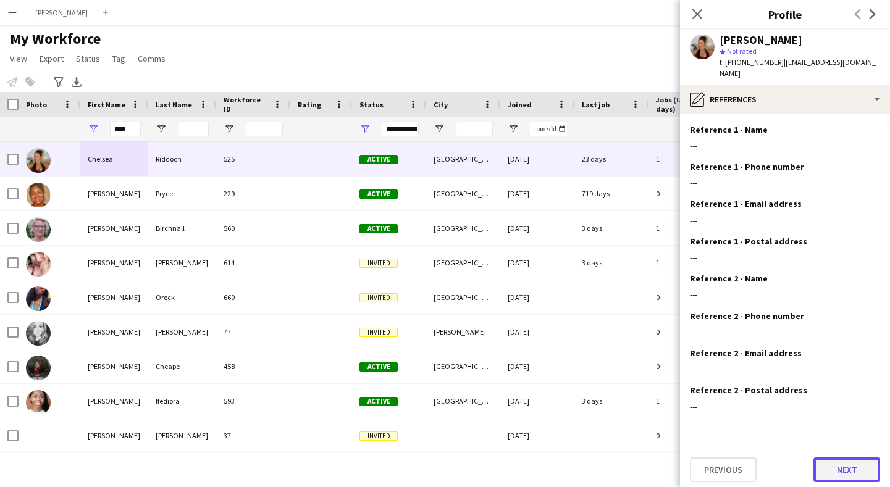
click at [848, 458] on button "Next" at bounding box center [847, 470] width 67 height 25
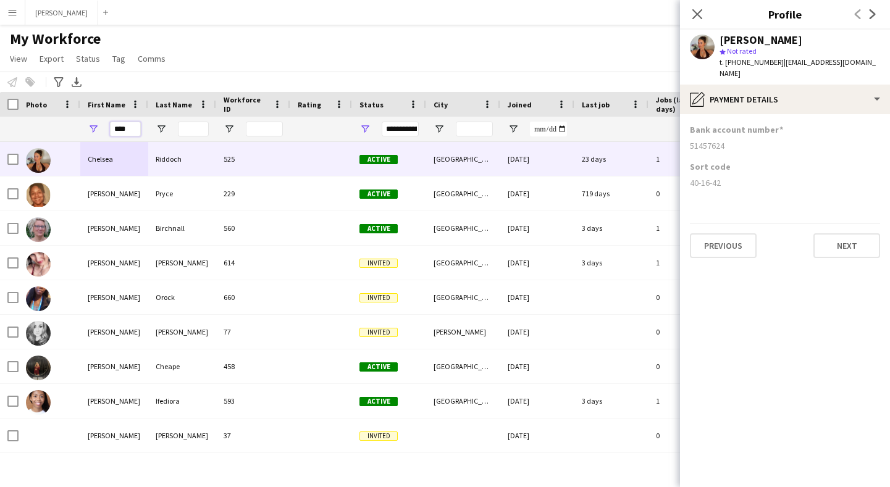
click at [134, 129] on input "****" at bounding box center [125, 129] width 31 height 15
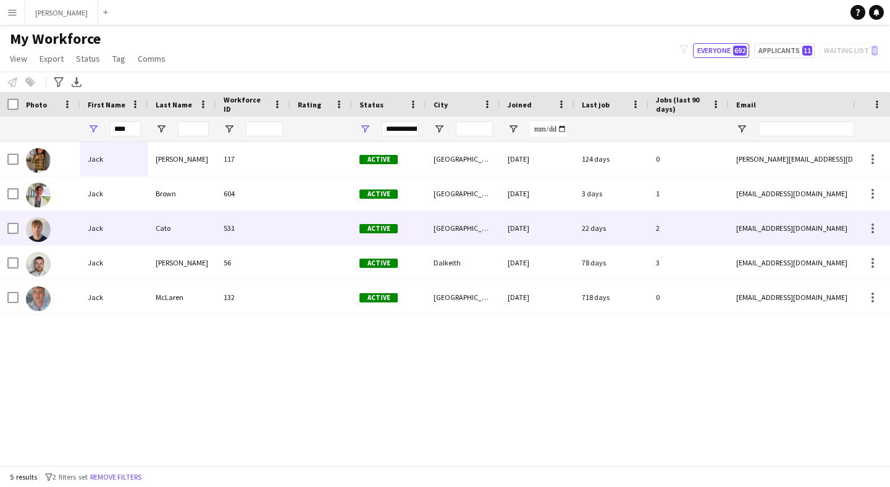
click at [112, 232] on div "Jack" at bounding box center [114, 228] width 68 height 34
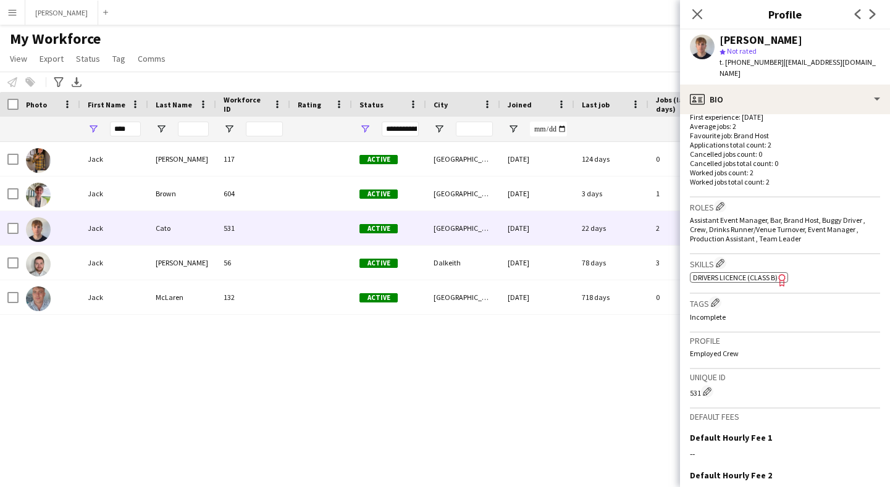
scroll to position [449, 0]
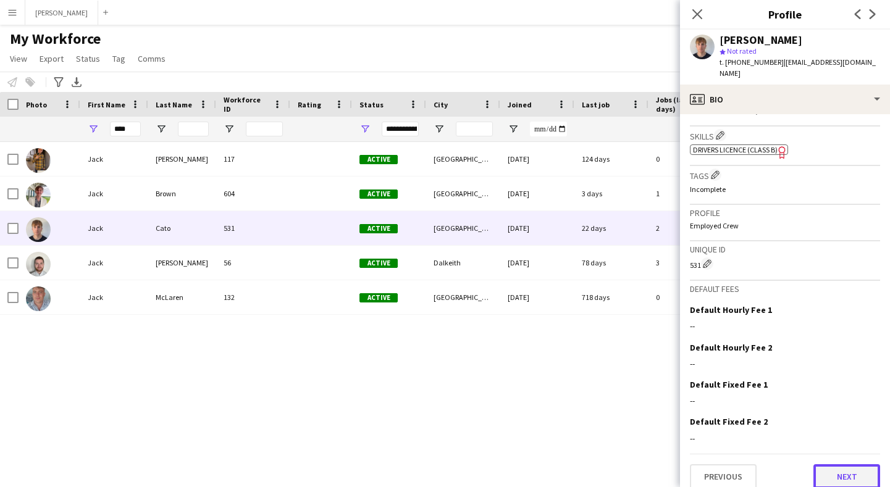
click at [846, 468] on button "Next" at bounding box center [847, 477] width 67 height 25
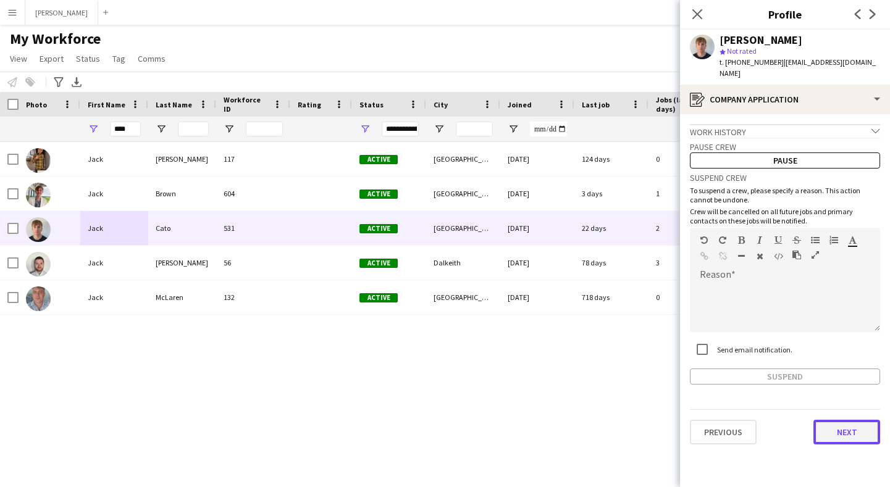
click at [846, 421] on button "Next" at bounding box center [847, 432] width 67 height 25
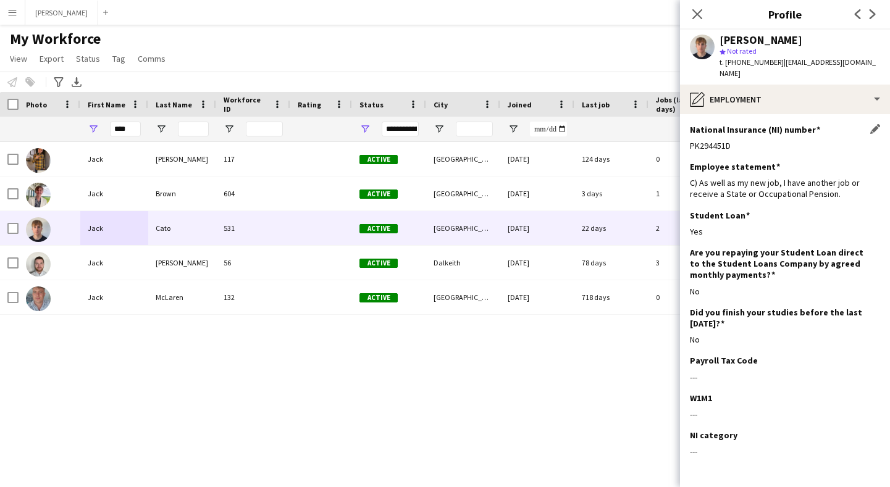
click at [726, 140] on div "PK294451D" at bounding box center [785, 145] width 190 height 11
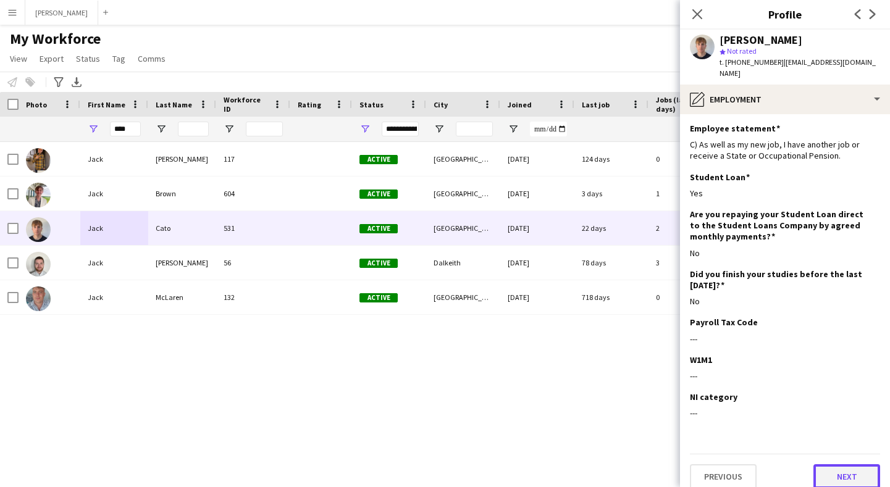
click at [845, 465] on button "Next" at bounding box center [847, 477] width 67 height 25
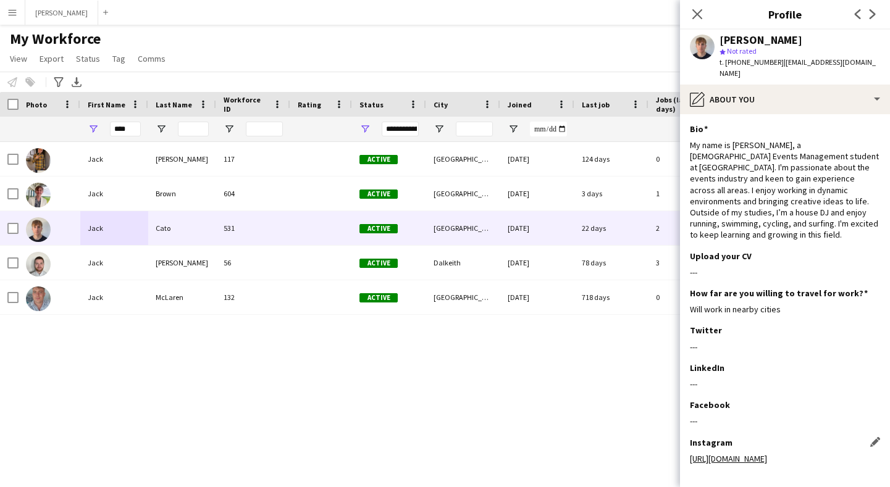
scroll to position [46, 0]
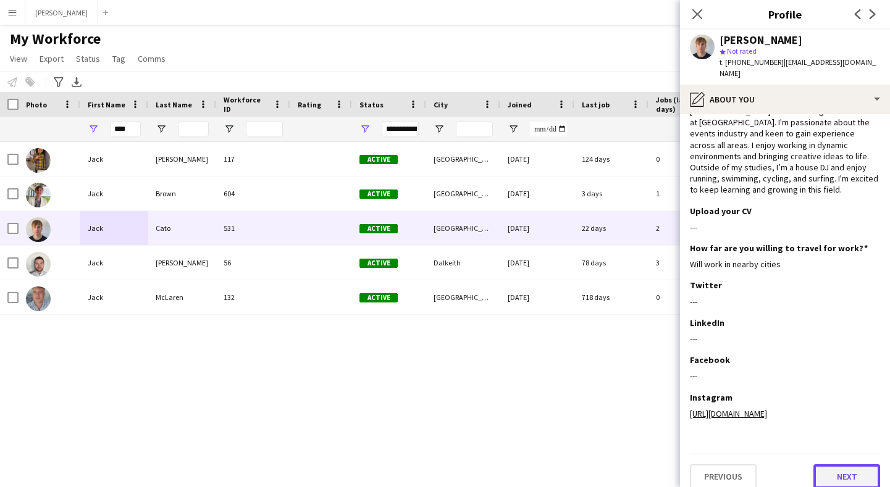
click at [852, 470] on button "Next" at bounding box center [847, 477] width 67 height 25
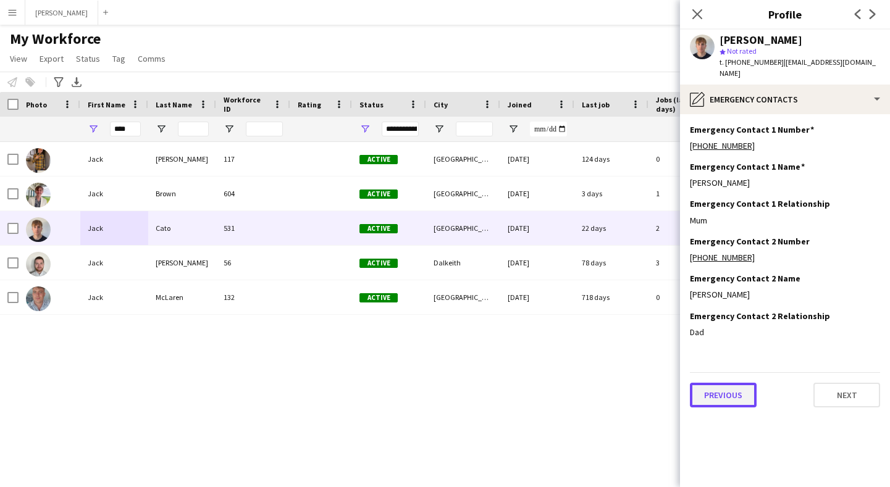
click at [733, 384] on button "Previous" at bounding box center [723, 395] width 67 height 25
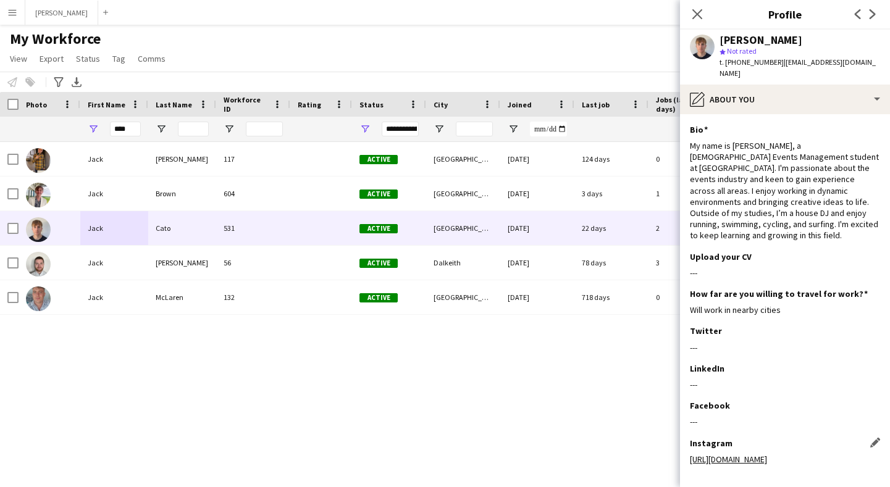
scroll to position [46, 0]
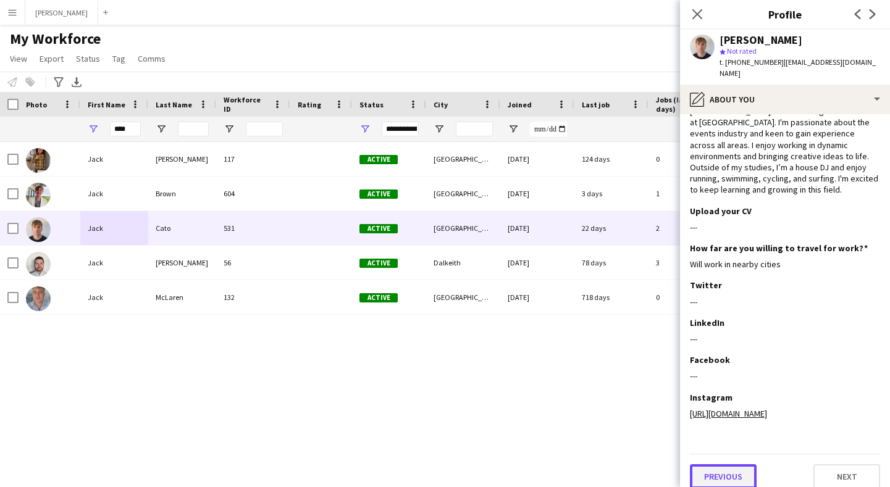
click at [733, 465] on button "Previous" at bounding box center [723, 477] width 67 height 25
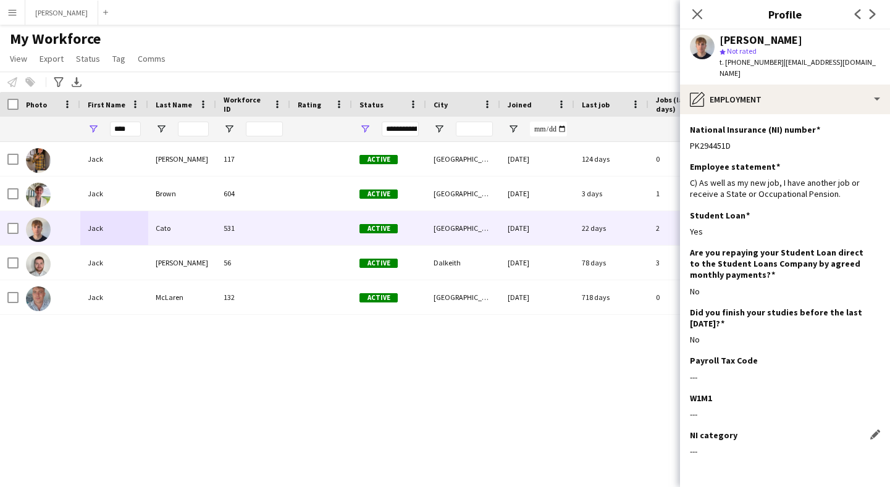
scroll to position [38, 0]
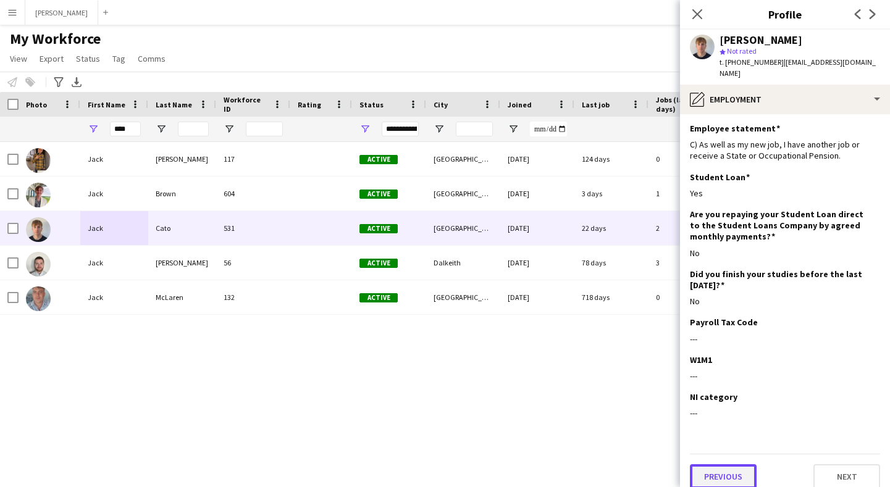
click at [730, 465] on button "Previous" at bounding box center [723, 477] width 67 height 25
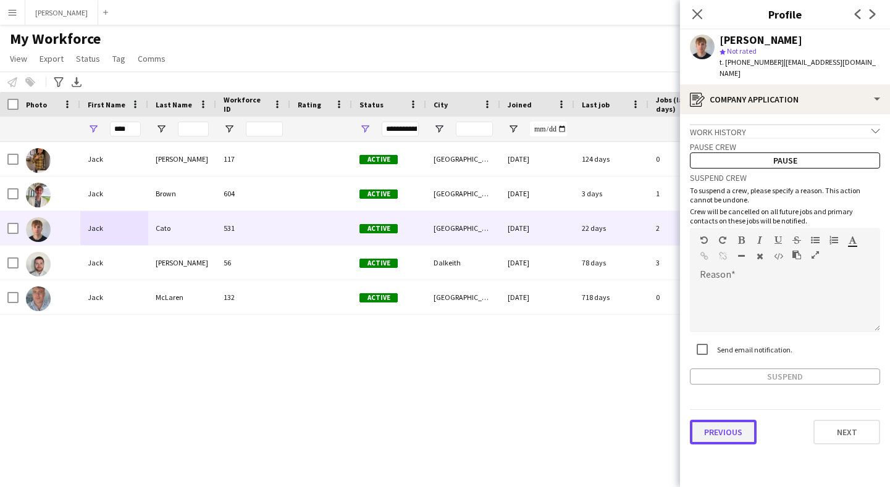
click at [721, 420] on button "Previous" at bounding box center [723, 432] width 67 height 25
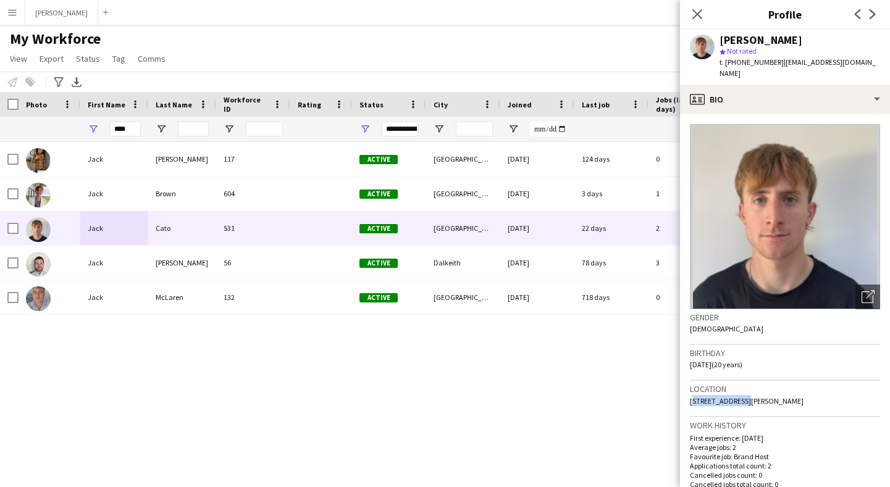
drag, startPoint x: 740, startPoint y: 388, endPoint x: 687, endPoint y: 390, distance: 52.5
click at [687, 390] on app-crew-profile-bio "Open photos pop-in Gender [DEMOGRAPHIC_DATA] Birthday [DEMOGRAPHIC_DATA] (20 ye…" at bounding box center [785, 300] width 210 height 373
drag, startPoint x: 774, startPoint y: 62, endPoint x: 725, endPoint y: 62, distance: 48.2
click at [725, 62] on span "t. [PHONE_NUMBER]" at bounding box center [752, 61] width 64 height 9
drag, startPoint x: 848, startPoint y: 61, endPoint x: 777, endPoint y: 62, distance: 70.4
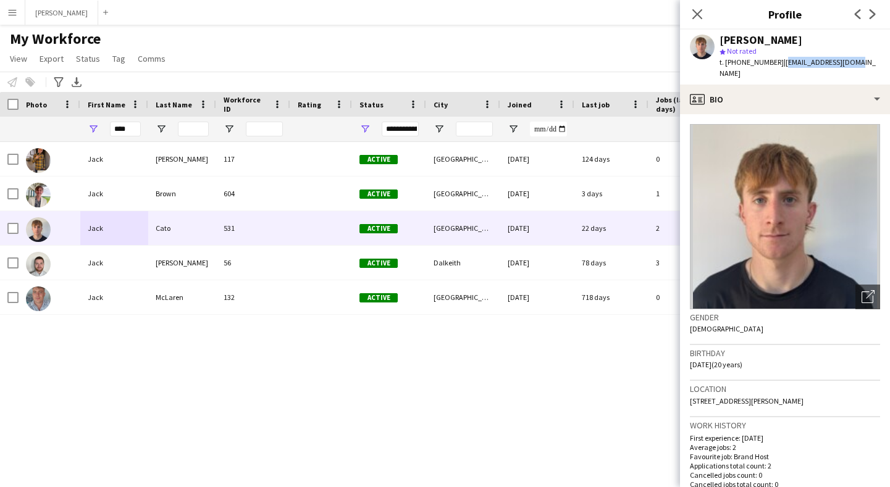
click at [777, 62] on div "[PERSON_NAME] star Not rated t. [PHONE_NUMBER] | [EMAIL_ADDRESS][DOMAIN_NAME]" at bounding box center [785, 57] width 210 height 55
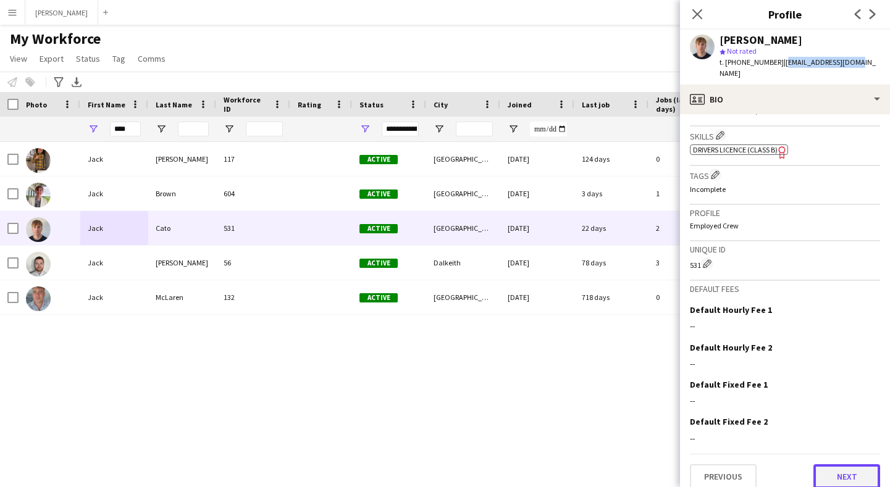
click at [837, 473] on button "Next" at bounding box center [847, 477] width 67 height 25
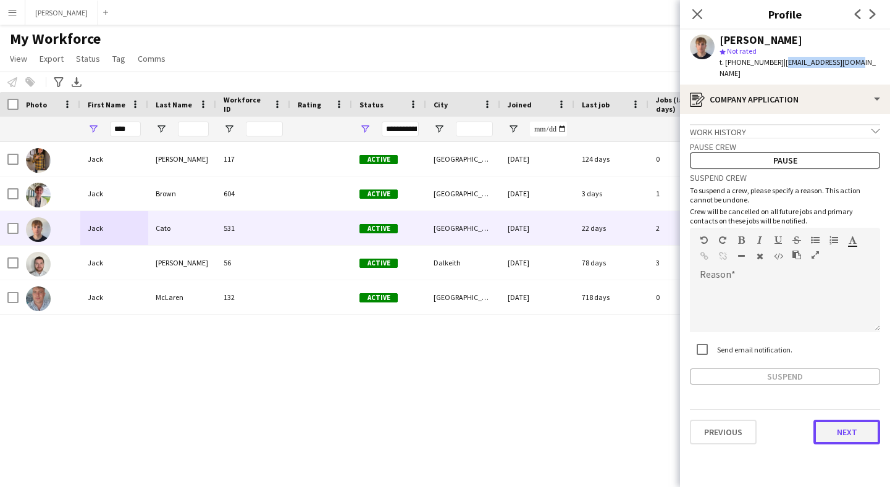
click at [859, 426] on button "Next" at bounding box center [847, 432] width 67 height 25
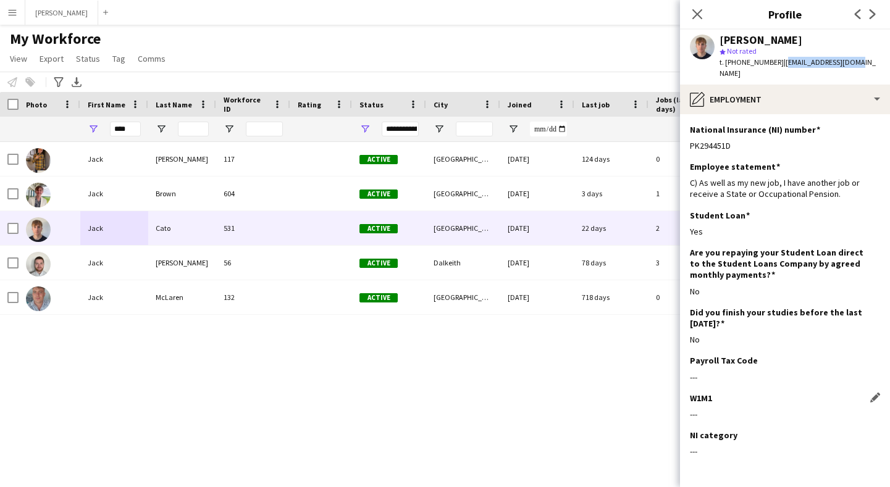
scroll to position [38, 0]
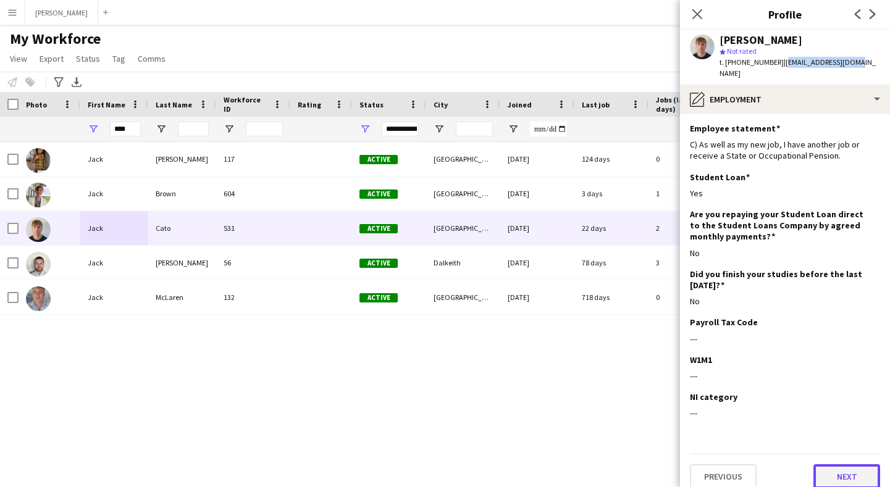
click at [852, 468] on button "Next" at bounding box center [847, 477] width 67 height 25
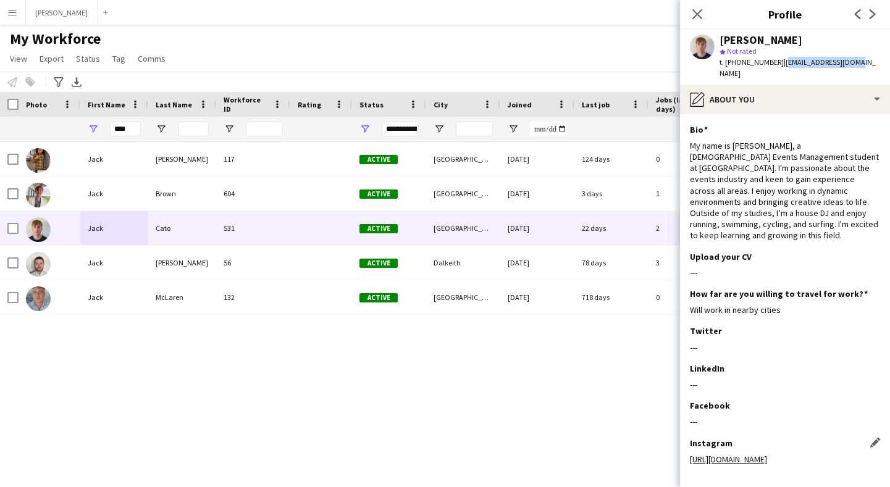
scroll to position [46, 0]
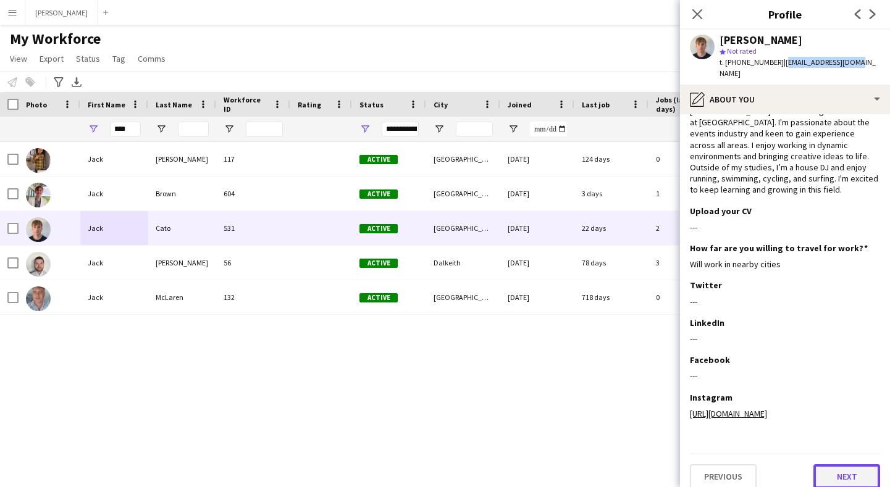
click at [853, 465] on button "Next" at bounding box center [847, 477] width 67 height 25
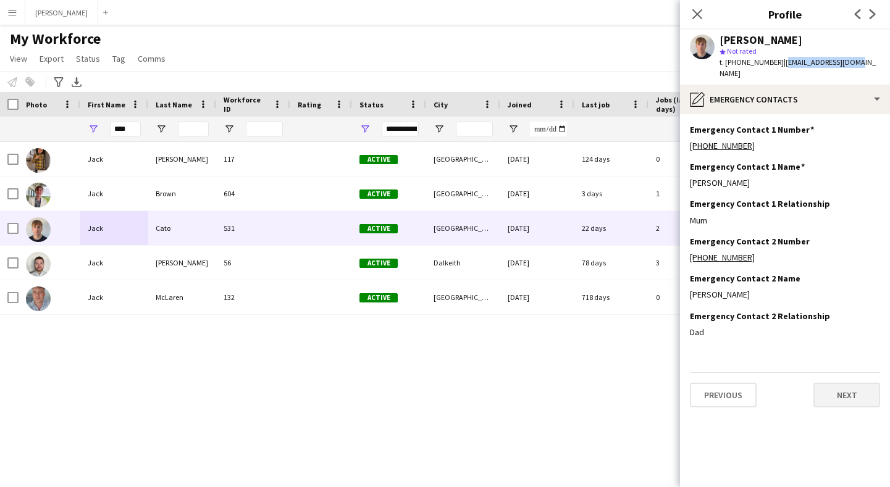
scroll to position [0, 0]
drag, startPoint x: 748, startPoint y: 174, endPoint x: 690, endPoint y: 176, distance: 58.7
click at [690, 177] on div "[PERSON_NAME]" at bounding box center [785, 182] width 190 height 11
click at [746, 140] on div "[PHONE_NUMBER]" at bounding box center [785, 145] width 190 height 11
drag, startPoint x: 748, startPoint y: 133, endPoint x: 689, endPoint y: 130, distance: 59.4
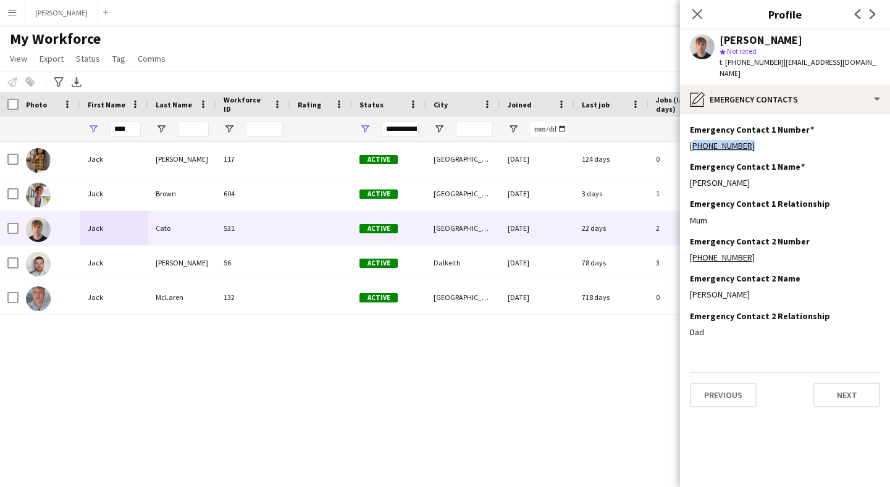
click at [689, 130] on app-section-data-types "Emergency Contact 1 Number Edit this field [PHONE_NUMBER] Emergency Contact 1 N…" at bounding box center [785, 300] width 210 height 373
click at [831, 384] on button "Next" at bounding box center [847, 395] width 67 height 25
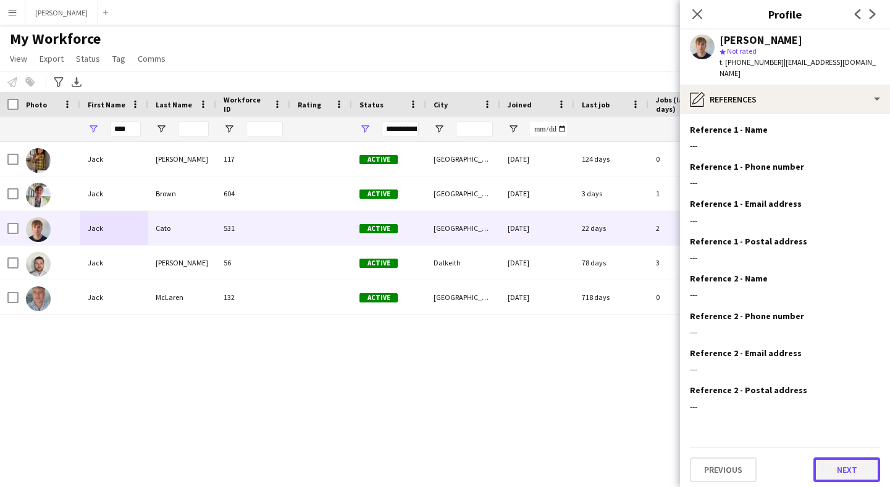
click at [848, 458] on button "Next" at bounding box center [847, 470] width 67 height 25
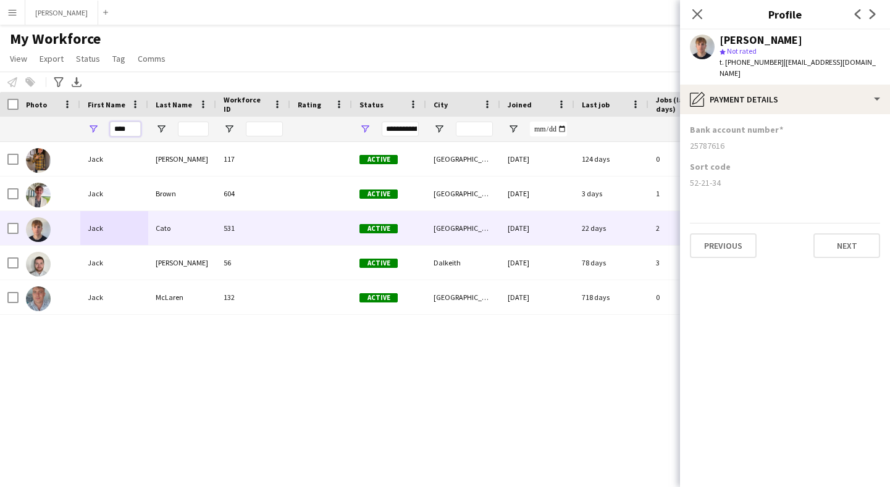
click at [132, 129] on input "****" at bounding box center [125, 129] width 31 height 15
type input "*"
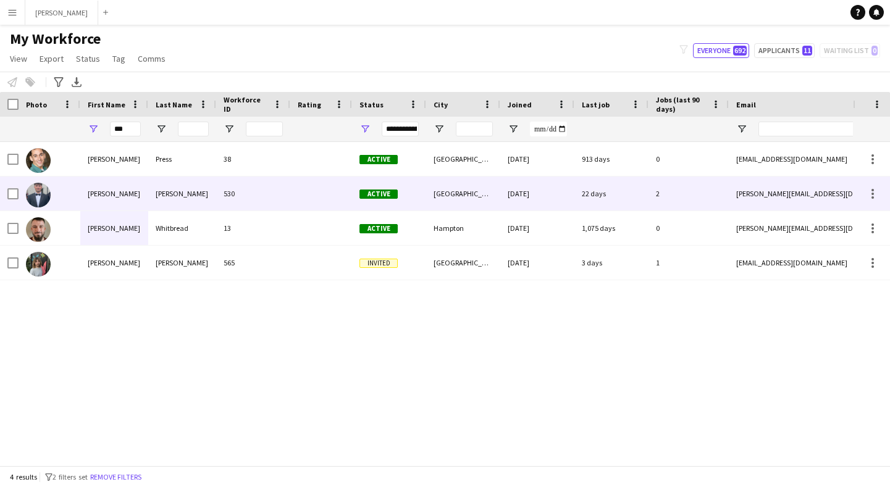
click at [116, 194] on div "[PERSON_NAME]" at bounding box center [114, 194] width 68 height 34
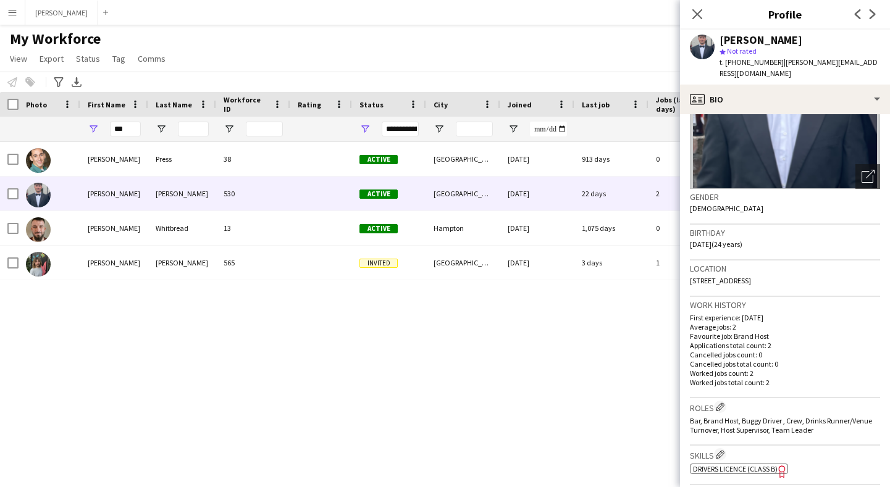
scroll to position [440, 0]
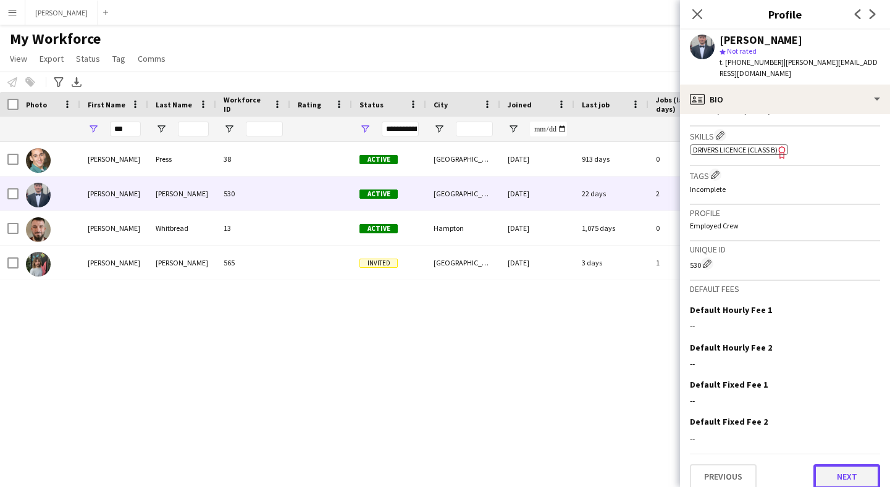
click at [853, 465] on button "Next" at bounding box center [847, 477] width 67 height 25
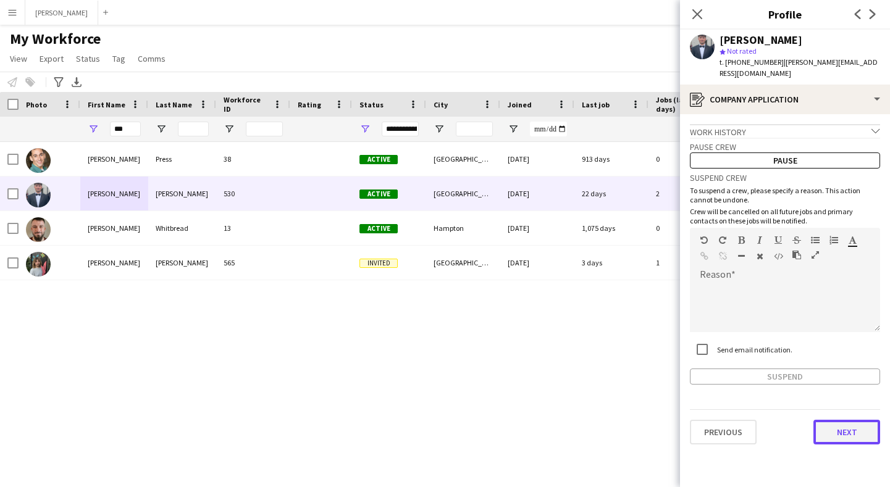
click at [848, 420] on button "Next" at bounding box center [847, 432] width 67 height 25
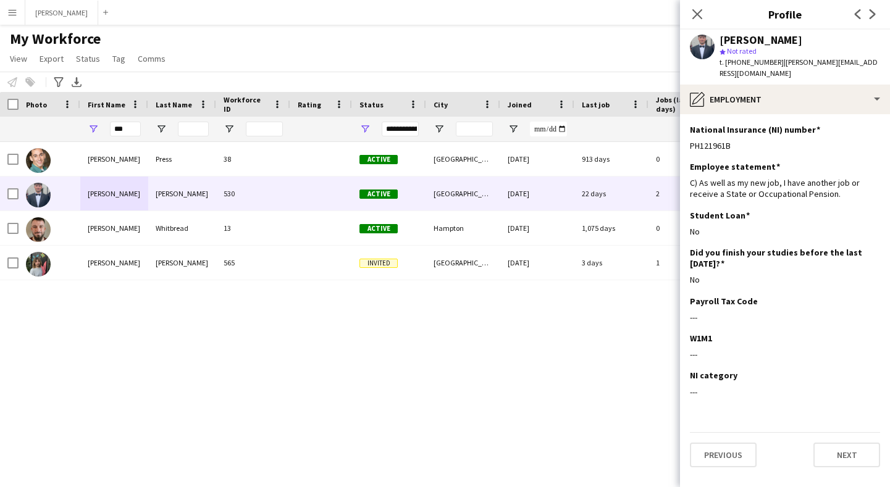
drag, startPoint x: 732, startPoint y: 134, endPoint x: 685, endPoint y: 132, distance: 46.4
click at [685, 132] on app-section-data-types "National Insurance (NI) number Edit this field PH121961B Employee statement Edi…" at bounding box center [785, 300] width 210 height 373
click at [714, 443] on button "Previous" at bounding box center [723, 455] width 67 height 25
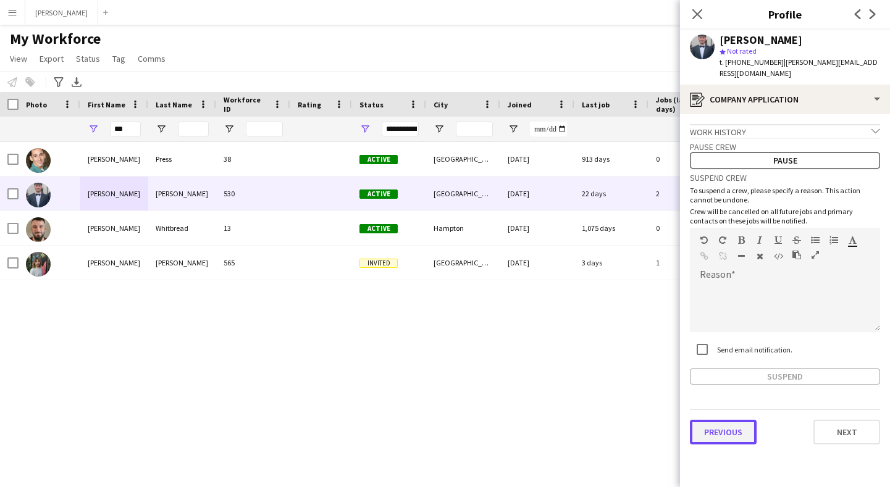
click at [722, 423] on button "Previous" at bounding box center [723, 432] width 67 height 25
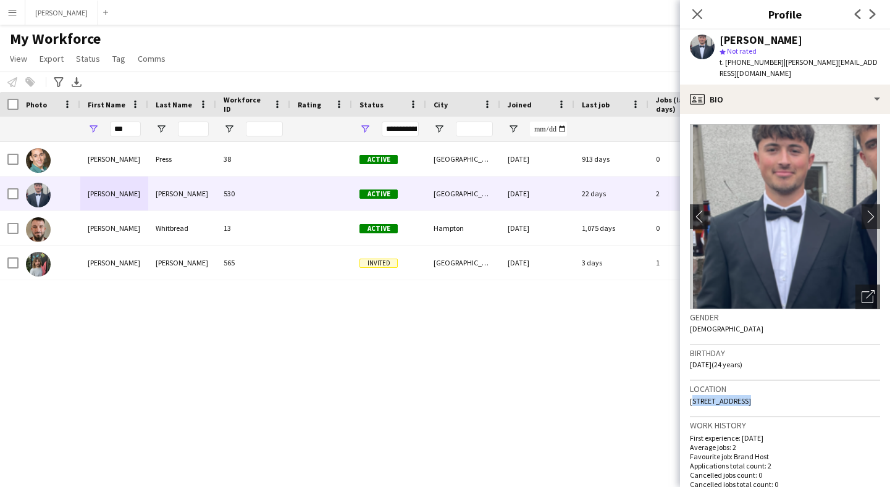
drag, startPoint x: 735, startPoint y: 392, endPoint x: 689, endPoint y: 392, distance: 45.7
click at [689, 392] on app-crew-profile-bio "chevron-left chevron-right Open photos pop-in Gender [DEMOGRAPHIC_DATA] Birthda…" at bounding box center [785, 300] width 210 height 373
drag, startPoint x: 762, startPoint y: 388, endPoint x: 738, endPoint y: 387, distance: 23.5
click at [738, 397] on span "[STREET_ADDRESS]" at bounding box center [720, 401] width 61 height 9
drag, startPoint x: 788, startPoint y: 387, endPoint x: 768, endPoint y: 387, distance: 20.4
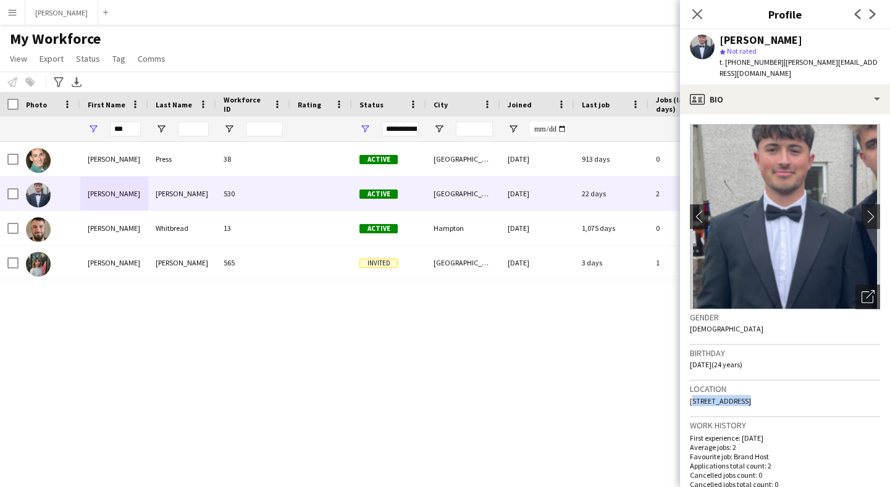
click at [751, 397] on span "[STREET_ADDRESS]" at bounding box center [720, 401] width 61 height 9
click at [822, 389] on div "Location [STREET_ADDRESS]" at bounding box center [785, 399] width 190 height 36
drag, startPoint x: 820, startPoint y: 389, endPoint x: 791, endPoint y: 389, distance: 29.0
click at [791, 389] on div "Location [STREET_ADDRESS]" at bounding box center [785, 399] width 190 height 36
drag, startPoint x: 772, startPoint y: 62, endPoint x: 727, endPoint y: 61, distance: 45.7
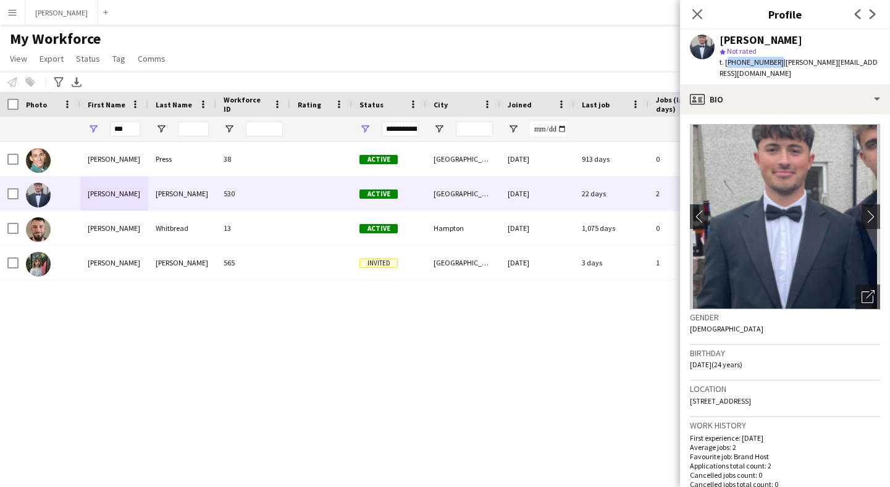
click at [727, 61] on span "t. [PHONE_NUMBER]" at bounding box center [752, 61] width 64 height 9
click at [823, 61] on span "| [PERSON_NAME][EMAIL_ADDRESS][DOMAIN_NAME]" at bounding box center [799, 67] width 158 height 20
drag, startPoint x: 877, startPoint y: 64, endPoint x: 778, endPoint y: 67, distance: 99.5
click at [778, 67] on div "[PERSON_NAME] star Not rated t. [PHONE_NUMBER] | [PERSON_NAME][EMAIL_ADDRESS][D…" at bounding box center [785, 57] width 210 height 55
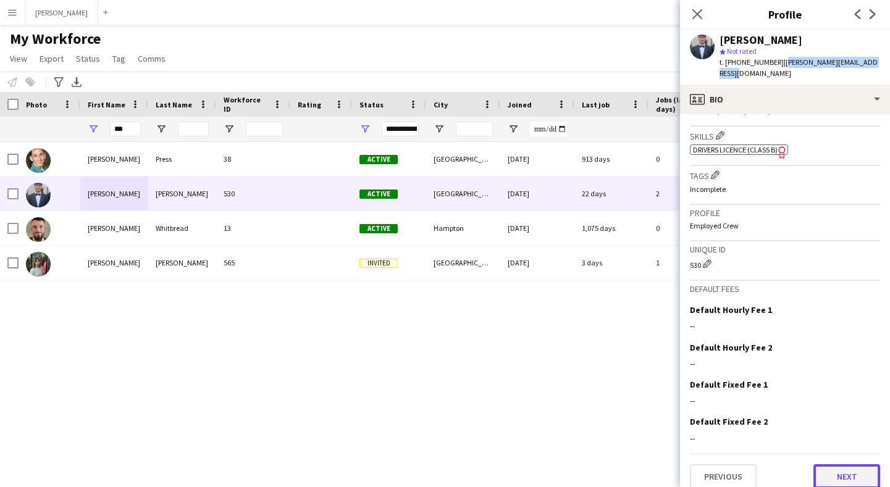
click at [845, 465] on button "Next" at bounding box center [847, 477] width 67 height 25
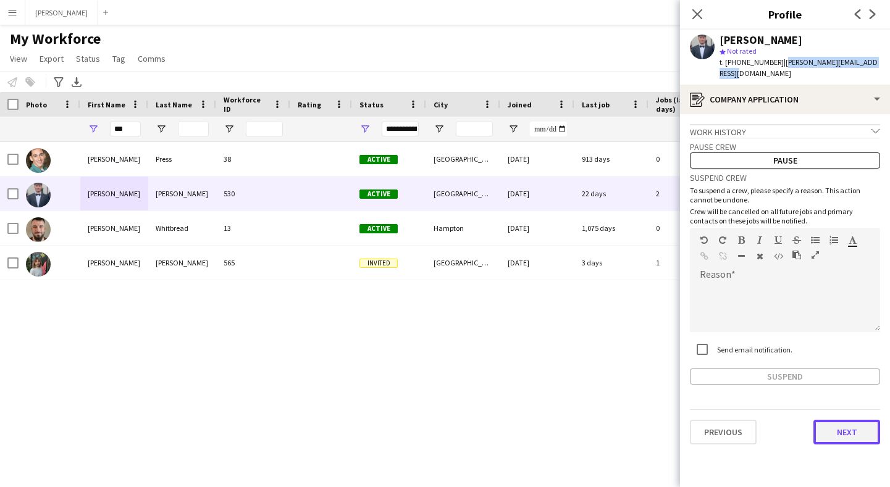
click at [851, 420] on button "Next" at bounding box center [847, 432] width 67 height 25
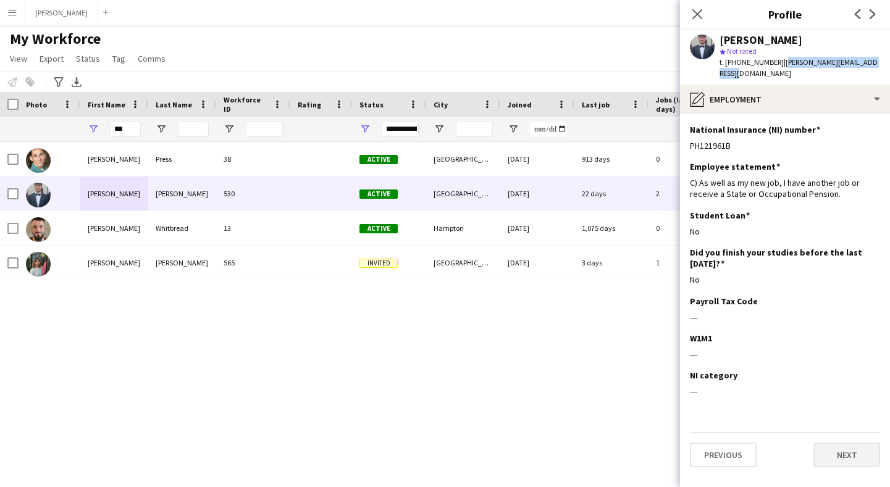
click at [851, 445] on button "Next" at bounding box center [847, 455] width 67 height 25
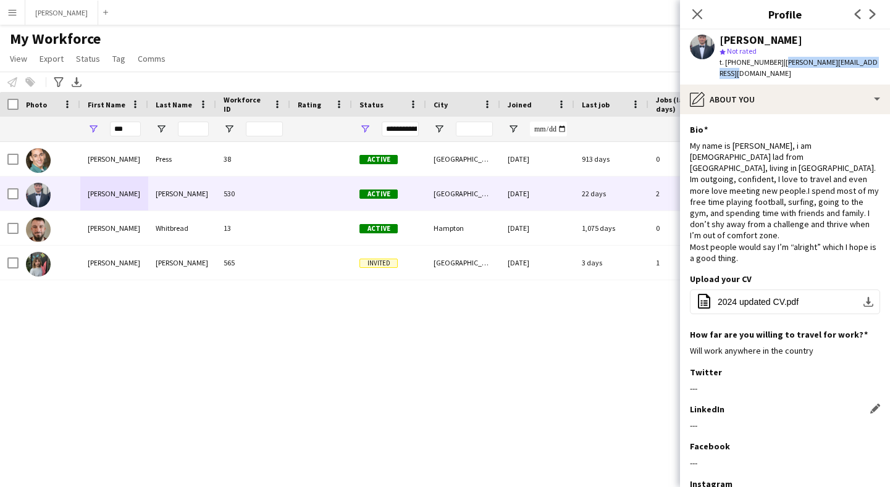
scroll to position [98, 0]
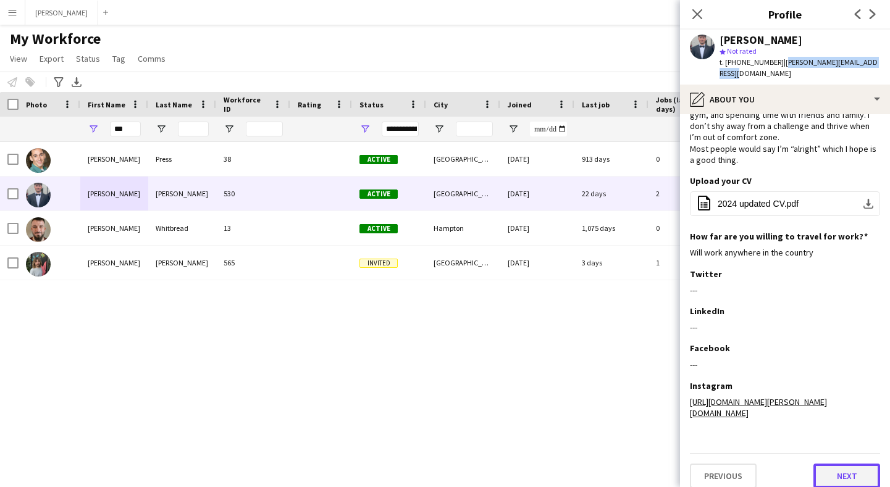
click at [843, 464] on button "Next" at bounding box center [847, 476] width 67 height 25
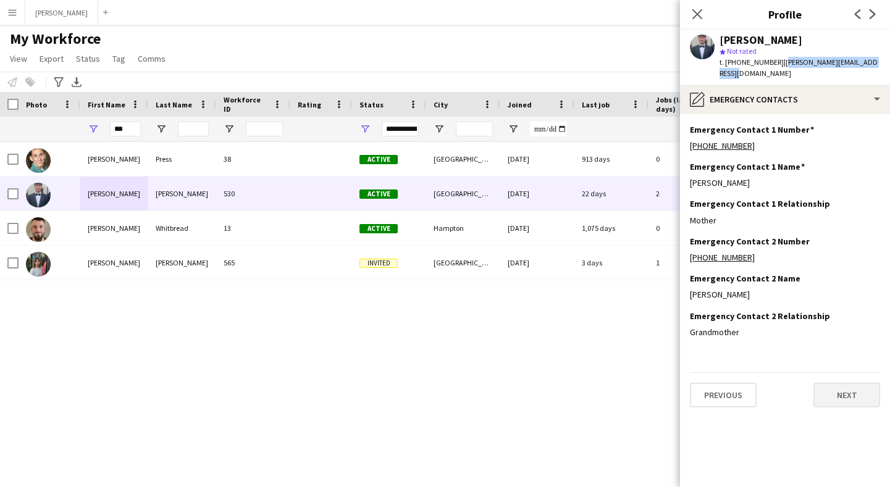
scroll to position [0, 0]
click at [735, 177] on div "[PERSON_NAME]" at bounding box center [785, 182] width 190 height 11
click at [770, 62] on span "t. [PHONE_NUMBER]" at bounding box center [752, 61] width 64 height 9
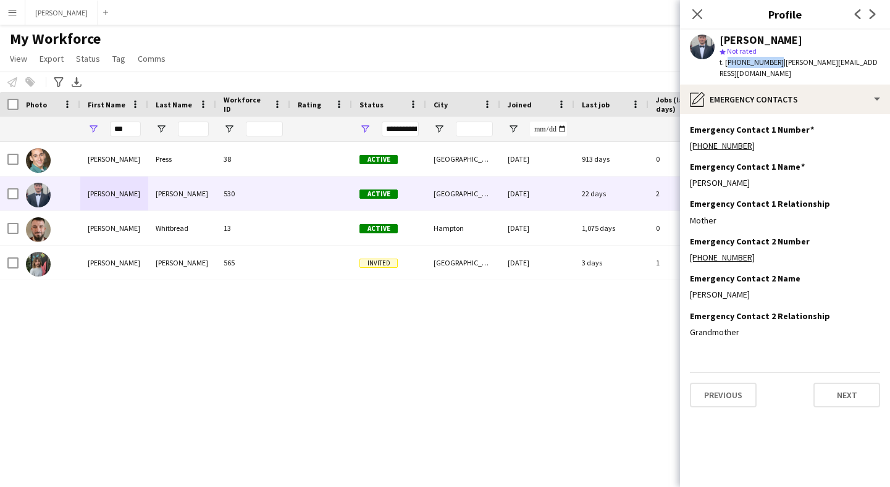
drag, startPoint x: 772, startPoint y: 61, endPoint x: 727, endPoint y: 62, distance: 45.7
click at [727, 62] on span "t. [PHONE_NUMBER]" at bounding box center [752, 61] width 64 height 9
click at [835, 383] on button "Next" at bounding box center [847, 395] width 67 height 25
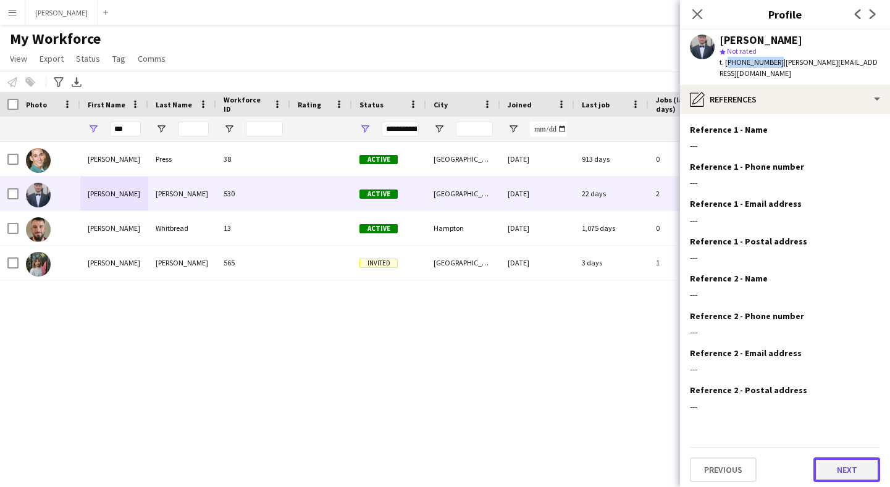
click at [858, 458] on button "Next" at bounding box center [847, 470] width 67 height 25
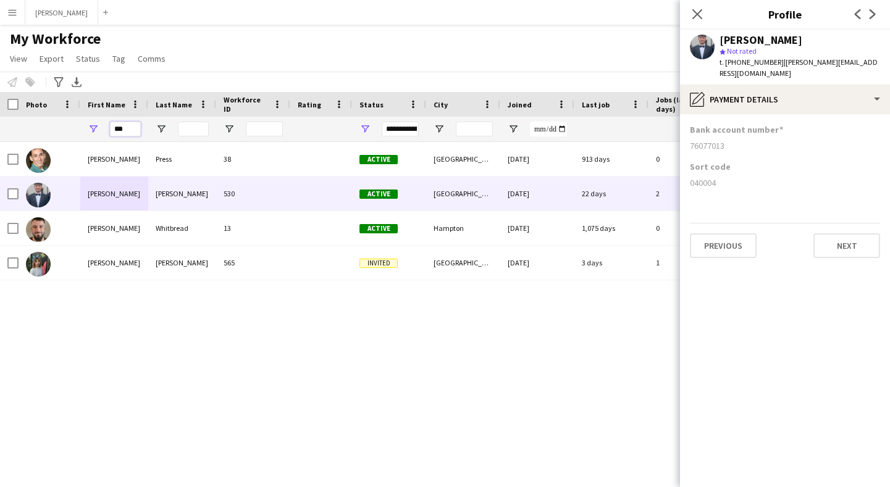
drag, startPoint x: 130, startPoint y: 129, endPoint x: 87, endPoint y: 120, distance: 43.6
click at [87, 120] on div "***" at bounding box center [114, 129] width 68 height 25
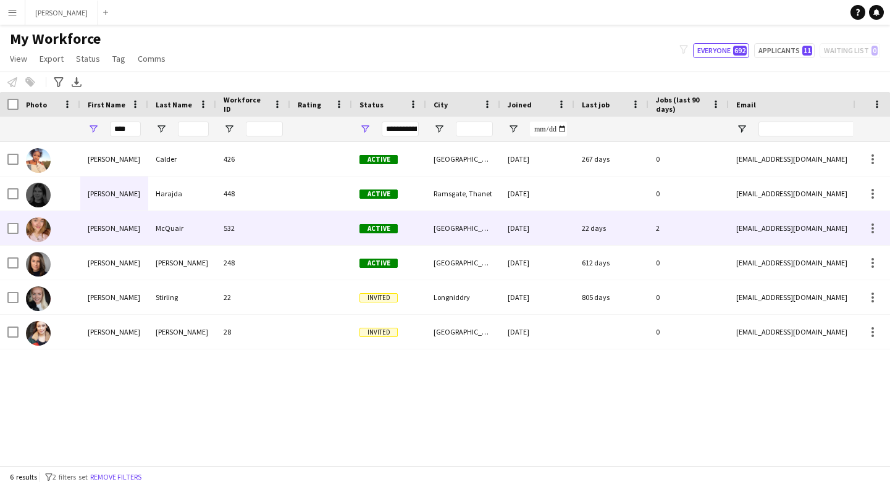
click at [143, 234] on div "[PERSON_NAME]" at bounding box center [114, 228] width 68 height 34
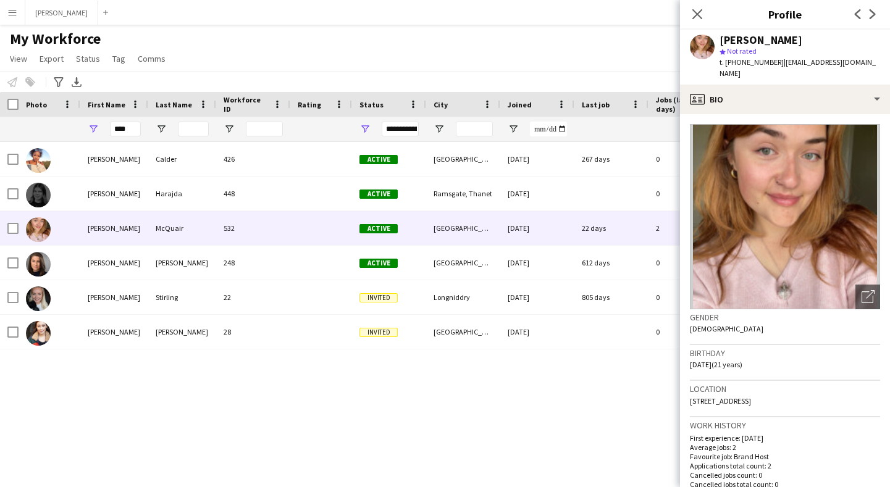
scroll to position [457, 0]
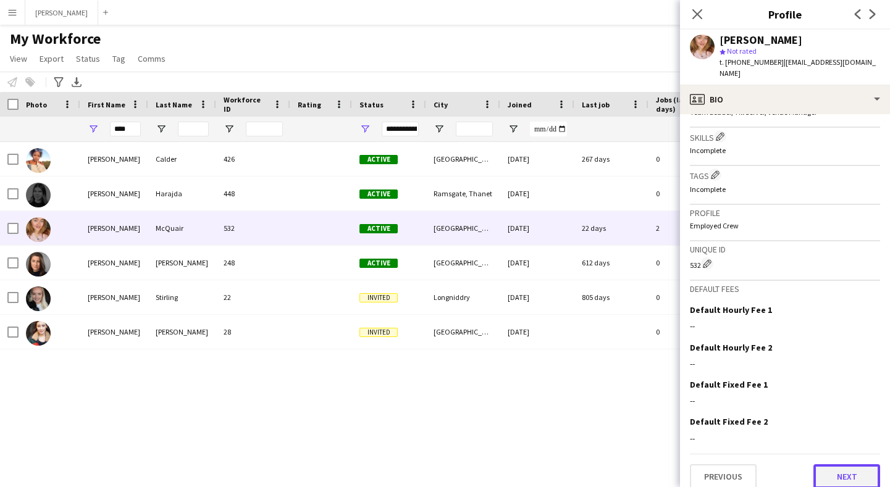
click at [850, 465] on button "Next" at bounding box center [847, 477] width 67 height 25
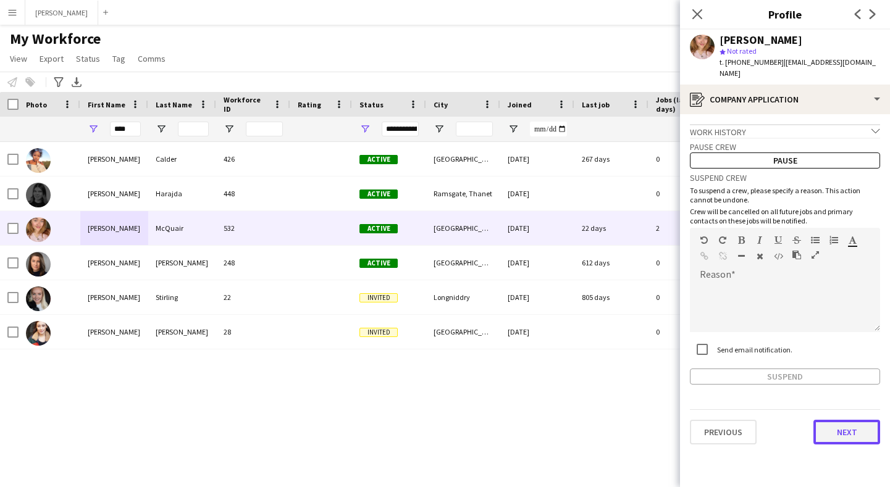
click at [835, 420] on button "Next" at bounding box center [847, 432] width 67 height 25
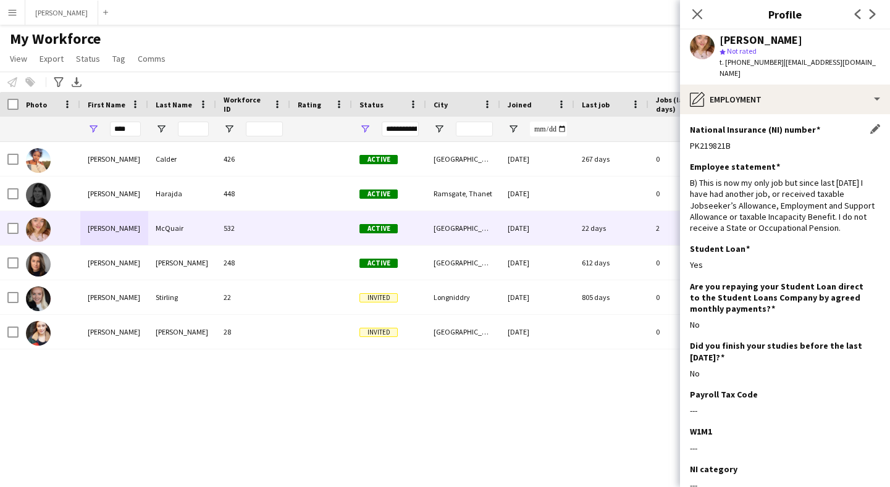
click at [736, 140] on div "PK219821B" at bounding box center [785, 145] width 190 height 11
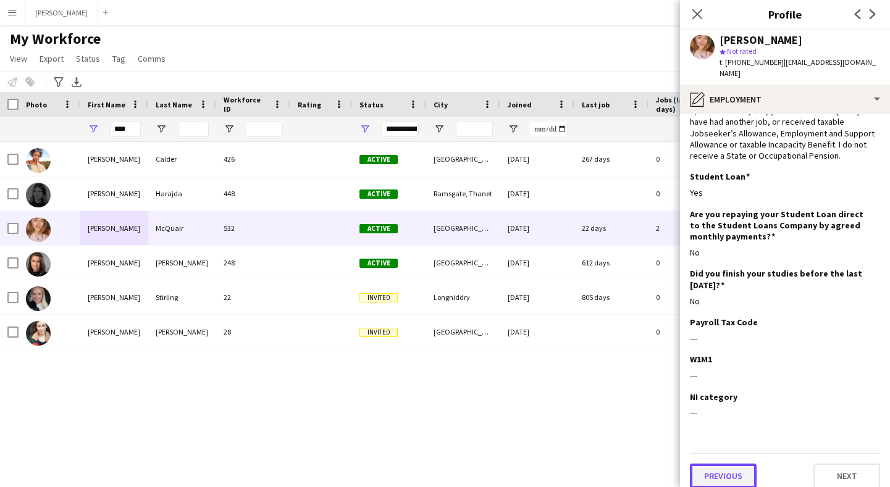
click at [737, 466] on button "Previous" at bounding box center [723, 476] width 67 height 25
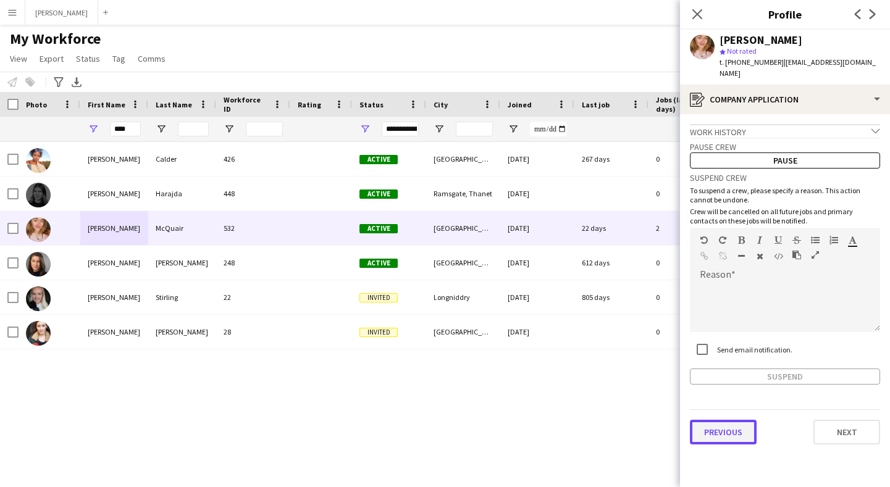
click at [730, 420] on button "Previous" at bounding box center [723, 432] width 67 height 25
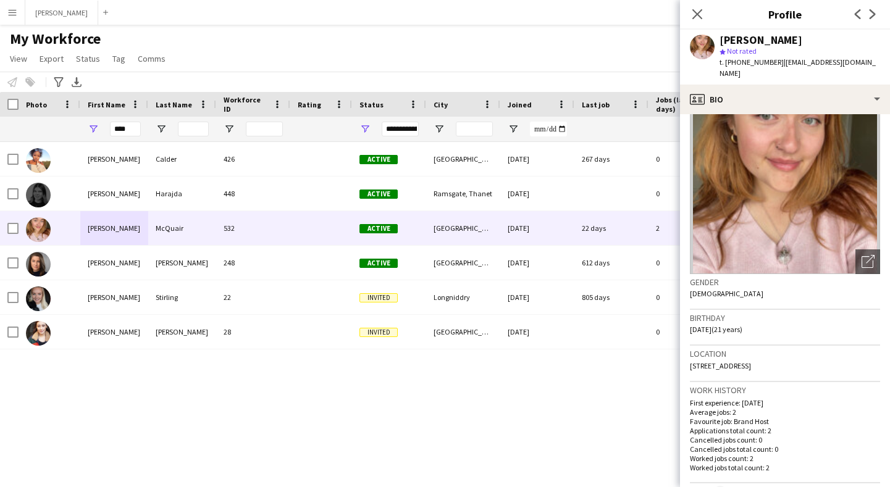
scroll to position [36, 0]
drag, startPoint x: 755, startPoint y: 353, endPoint x: 691, endPoint y: 358, distance: 64.4
click at [691, 358] on div "Location [STREET_ADDRESS]" at bounding box center [785, 363] width 190 height 36
drag, startPoint x: 773, startPoint y: 61, endPoint x: 726, endPoint y: 65, distance: 47.2
click at [726, 65] on span "t. [PHONE_NUMBER]" at bounding box center [752, 61] width 64 height 9
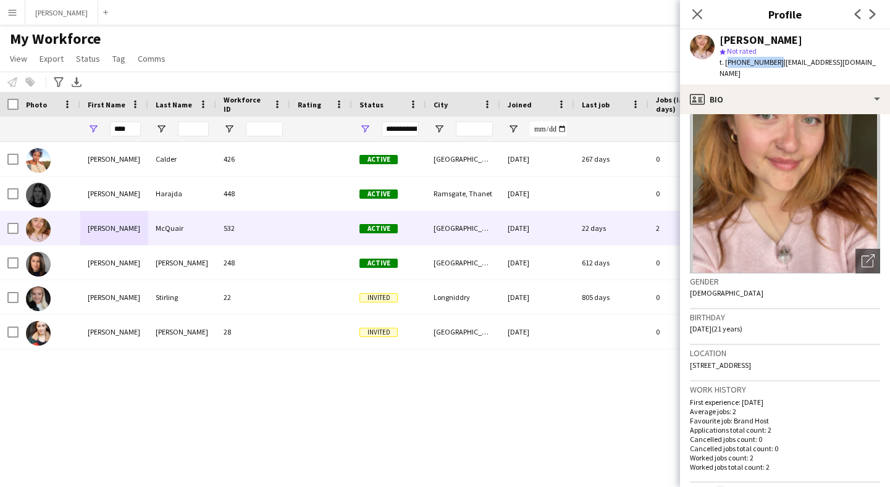
click at [811, 61] on span "| [EMAIL_ADDRESS][DOMAIN_NAME]" at bounding box center [798, 67] width 156 height 20
click at [878, 57] on app-profile-header "[PERSON_NAME] star Not rated t. [PHONE_NUMBER] | [EMAIL_ADDRESS][DOMAIN_NAME]" at bounding box center [785, 57] width 210 height 55
drag, startPoint x: 847, startPoint y: 62, endPoint x: 779, endPoint y: 61, distance: 68.0
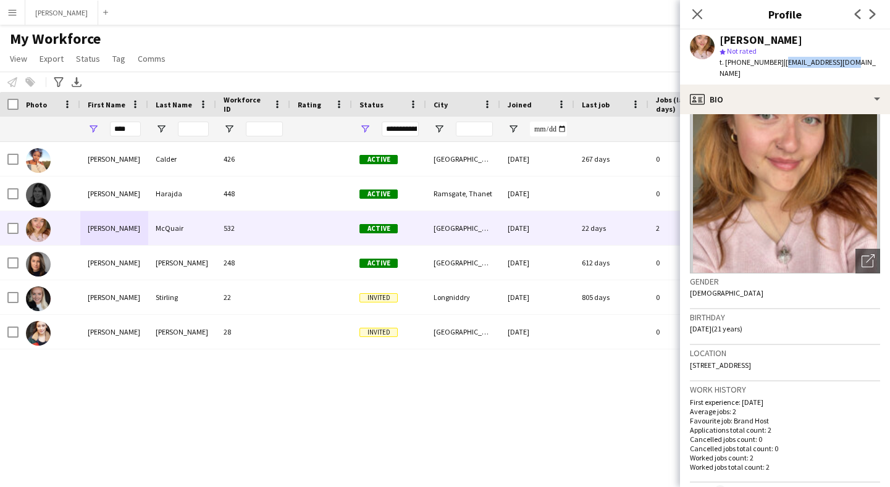
click at [779, 61] on div "[PERSON_NAME] star Not rated t. [PHONE_NUMBER] | [EMAIL_ADDRESS][DOMAIN_NAME]" at bounding box center [785, 57] width 210 height 55
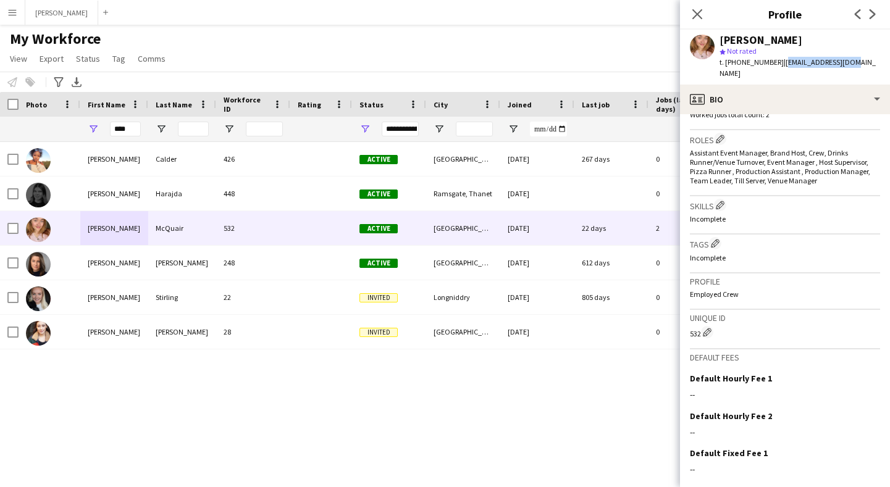
scroll to position [457, 0]
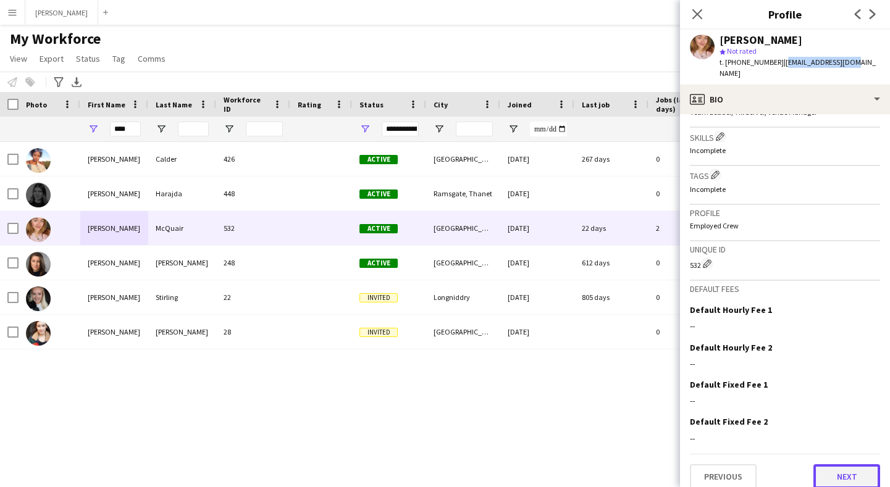
click at [843, 470] on button "Next" at bounding box center [847, 477] width 67 height 25
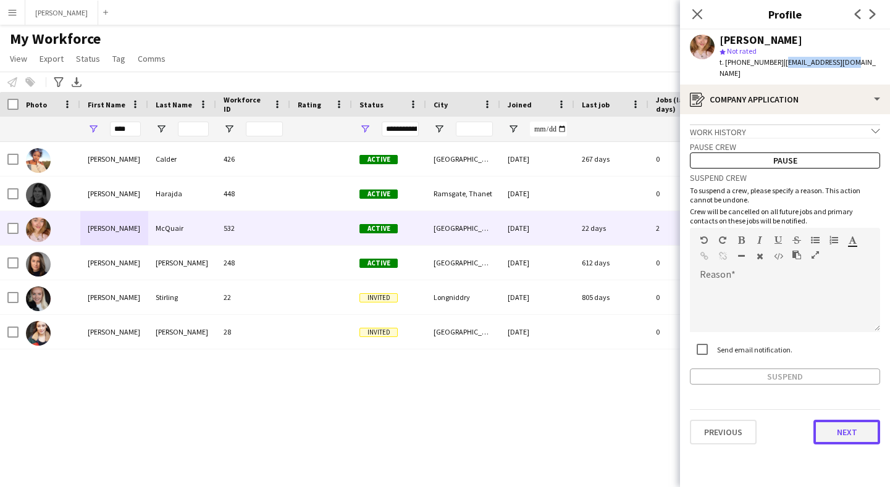
click at [845, 426] on button "Next" at bounding box center [847, 432] width 67 height 25
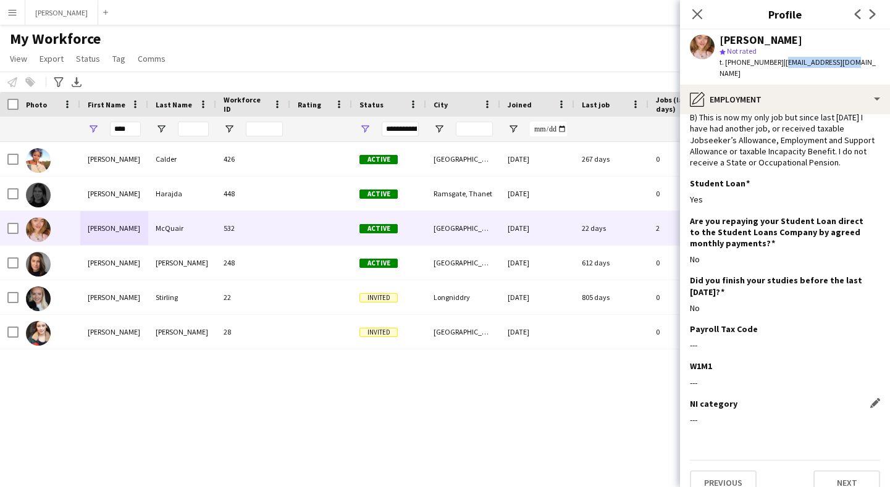
scroll to position [72, 0]
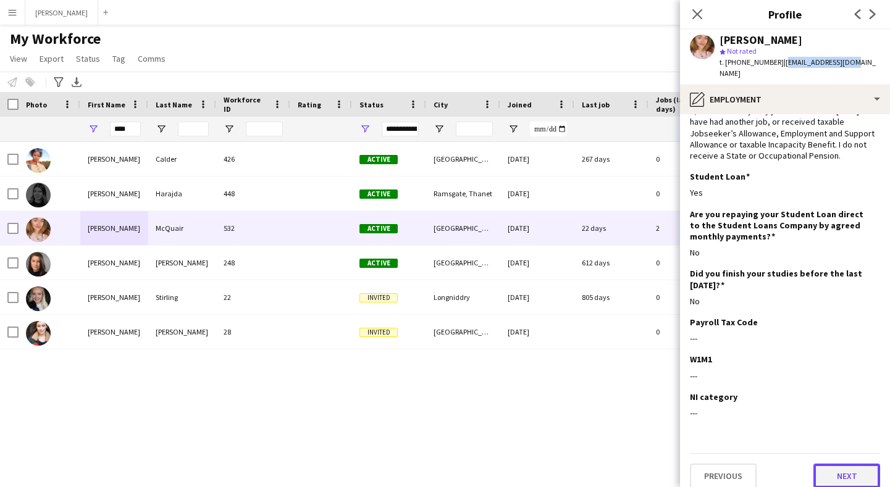
click at [852, 464] on button "Next" at bounding box center [847, 476] width 67 height 25
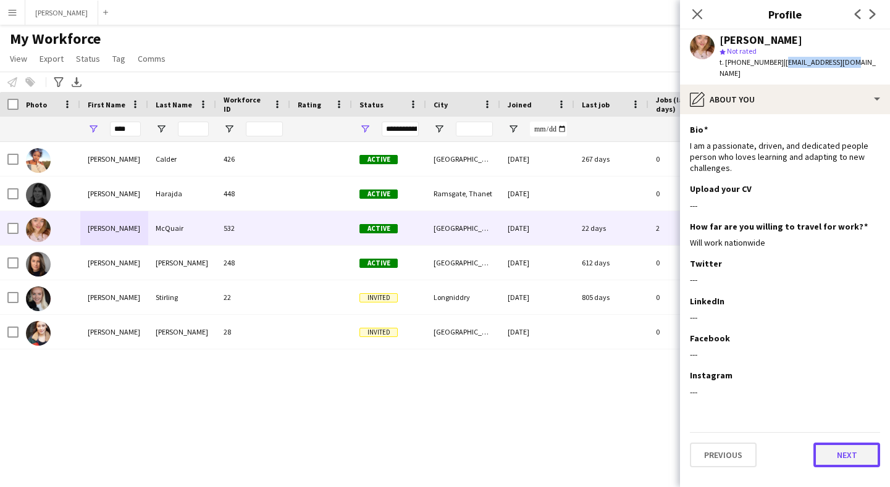
click at [846, 447] on button "Next" at bounding box center [847, 455] width 67 height 25
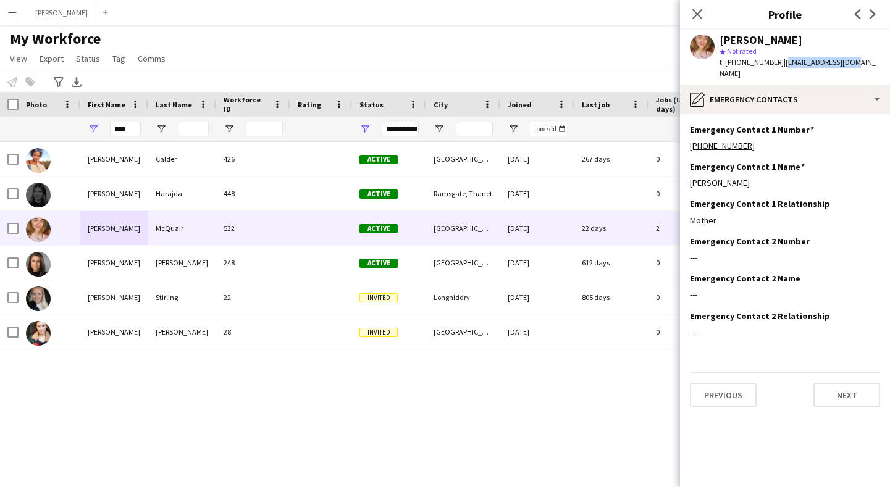
drag, startPoint x: 743, startPoint y: 171, endPoint x: 689, endPoint y: 175, distance: 54.6
click at [689, 175] on app-section-data-types "Emergency Contact 1 Number Edit this field [PHONE_NUMBER] Emergency Contact 1 N…" at bounding box center [785, 300] width 210 height 373
drag, startPoint x: 748, startPoint y: 133, endPoint x: 688, endPoint y: 135, distance: 59.3
click at [688, 135] on app-section-data-types "Emergency Contact 1 Number Edit this field [PHONE_NUMBER] Emergency Contact 1 N…" at bounding box center [785, 300] width 210 height 373
click at [835, 383] on button "Next" at bounding box center [847, 395] width 67 height 25
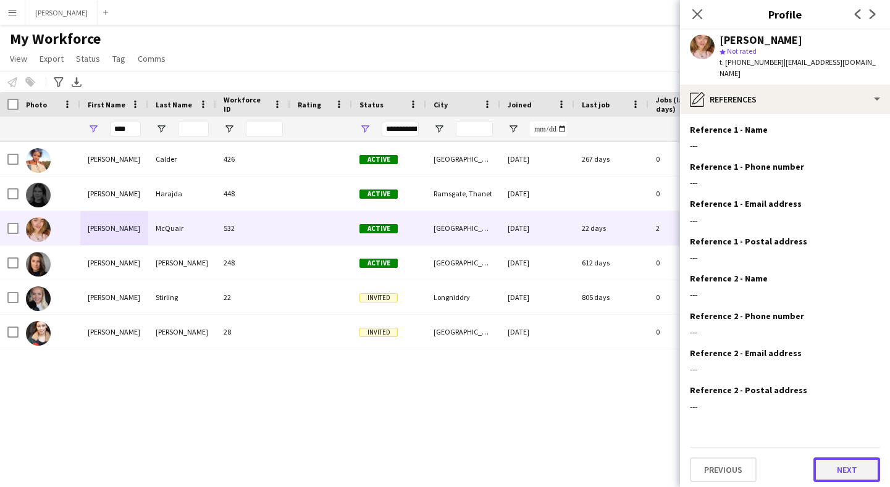
click at [853, 458] on button "Next" at bounding box center [847, 470] width 67 height 25
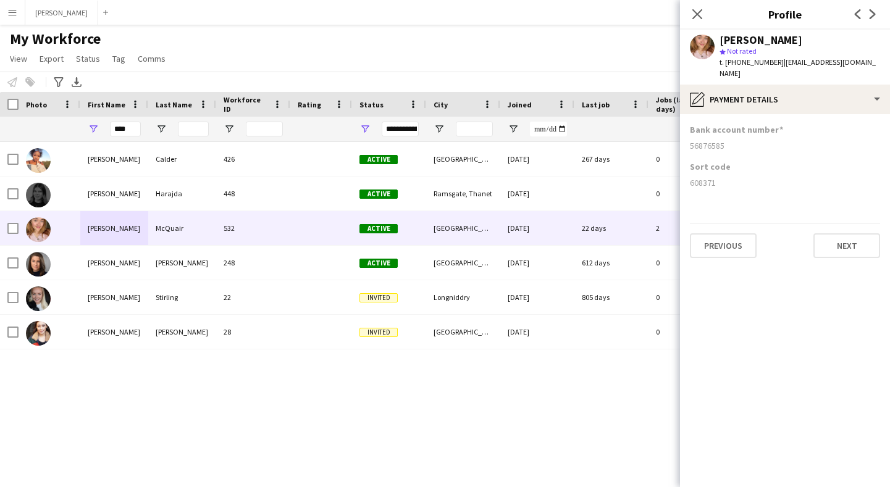
click at [706, 140] on div "56876585" at bounding box center [785, 145] width 190 height 11
drag, startPoint x: 135, startPoint y: 127, endPoint x: 83, endPoint y: 122, distance: 51.6
click at [83, 122] on div "****" at bounding box center [114, 129] width 68 height 25
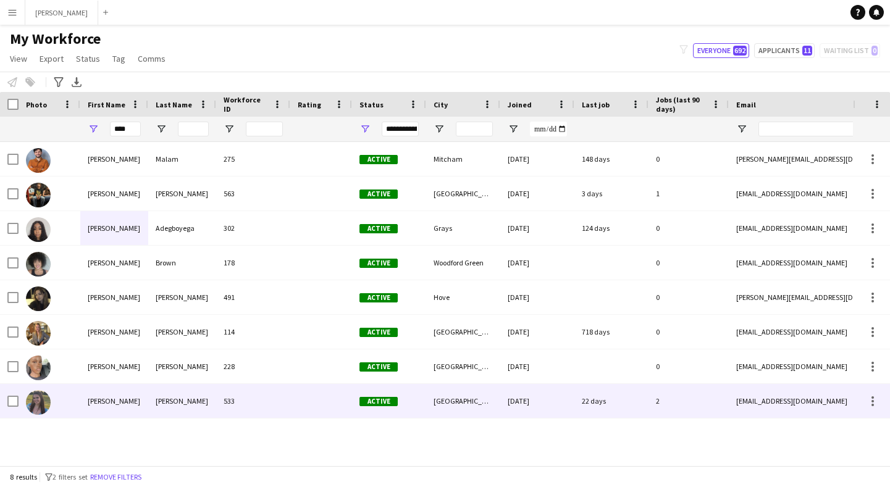
click at [103, 403] on div "[PERSON_NAME]" at bounding box center [114, 401] width 68 height 34
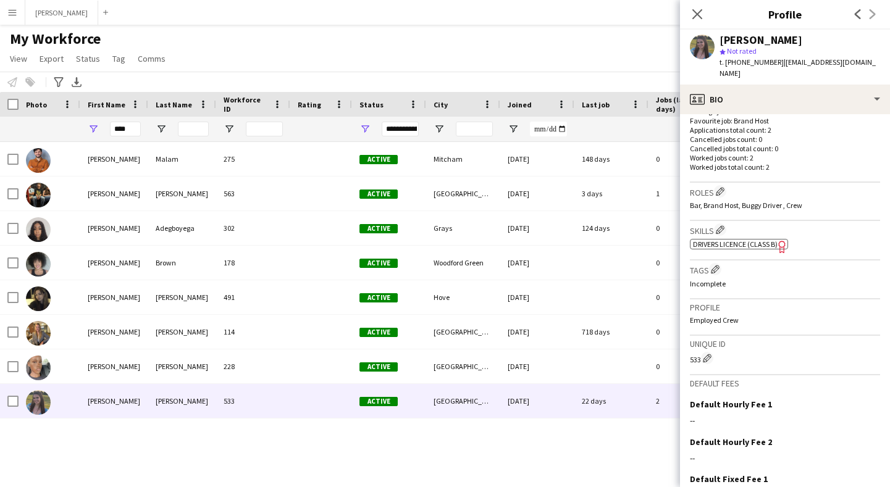
scroll to position [431, 0]
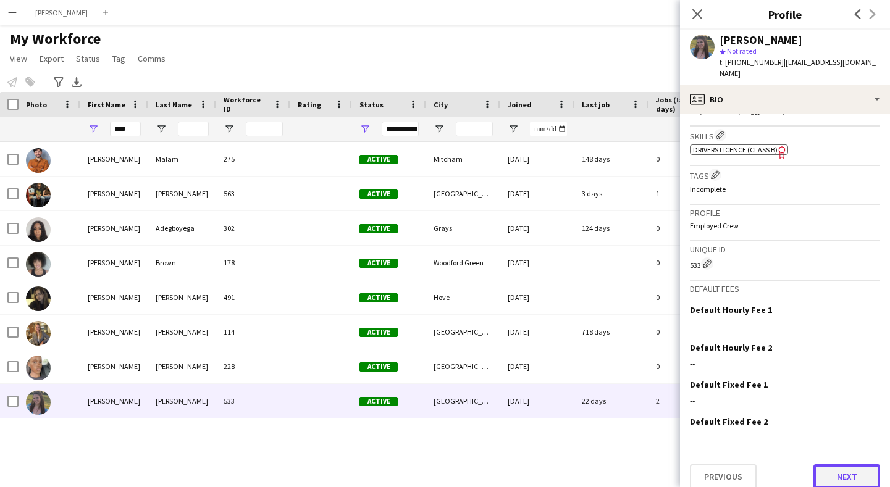
click at [853, 465] on button "Next" at bounding box center [847, 477] width 67 height 25
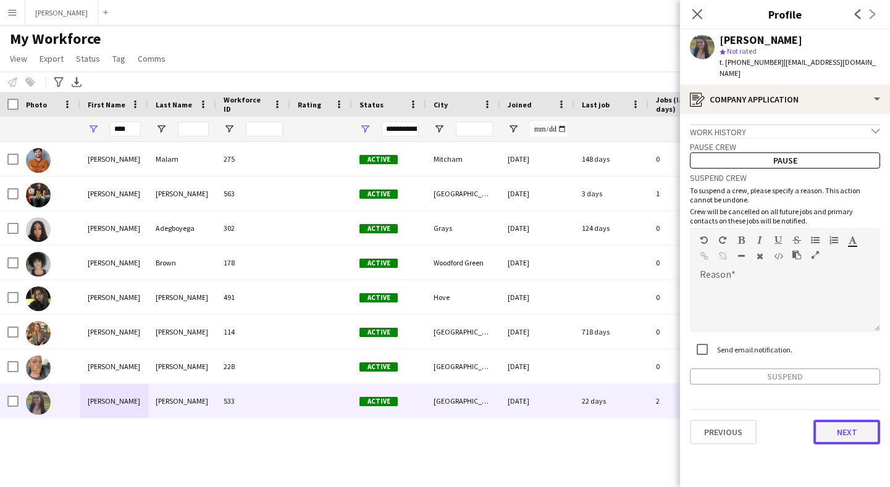
click at [849, 420] on button "Next" at bounding box center [847, 432] width 67 height 25
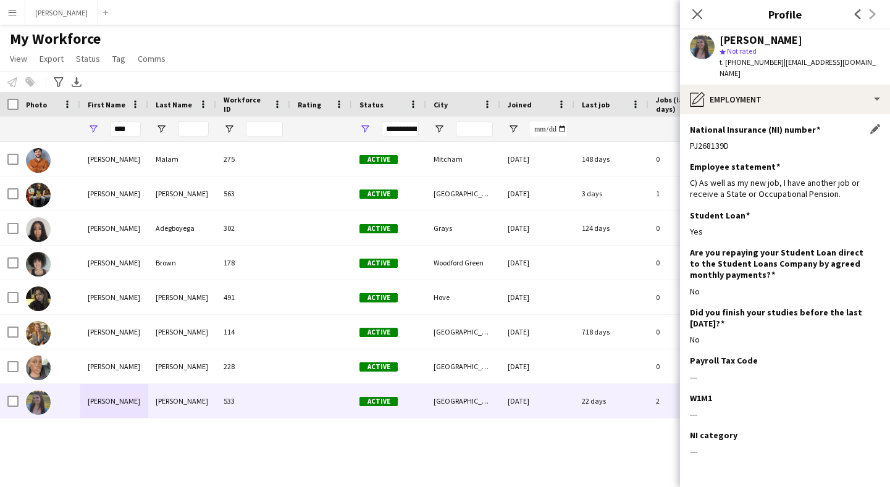
click at [711, 140] on div "PJ268139D" at bounding box center [785, 145] width 190 height 11
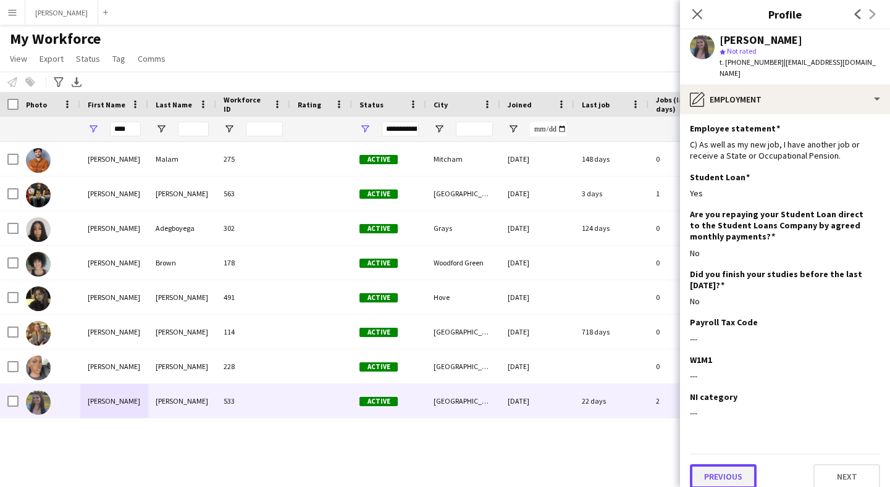
click at [733, 469] on button "Previous" at bounding box center [723, 477] width 67 height 25
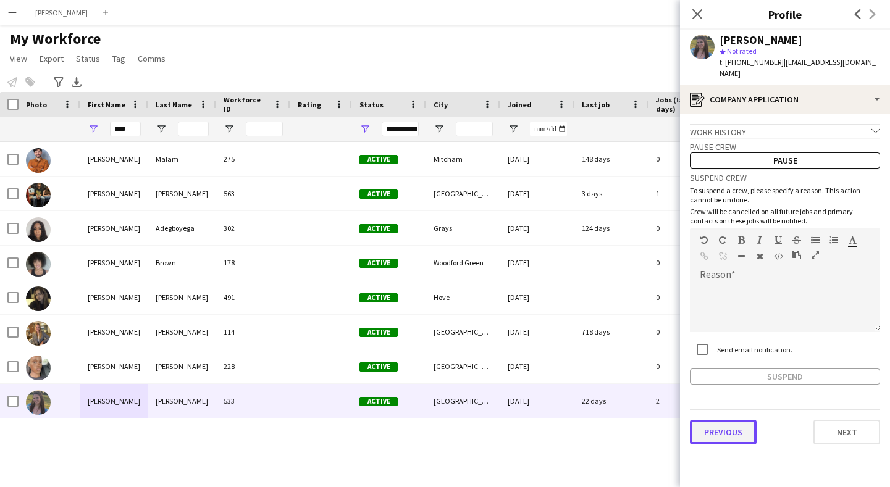
click at [731, 421] on button "Previous" at bounding box center [723, 432] width 67 height 25
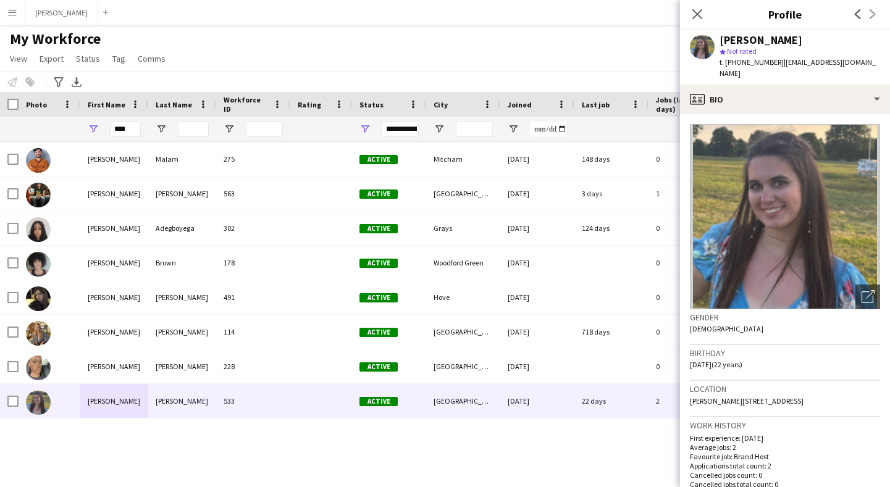
click at [715, 397] on span "[PERSON_NAME][STREET_ADDRESS]" at bounding box center [747, 401] width 114 height 9
click at [727, 397] on span "[PERSON_NAME][STREET_ADDRESS]" at bounding box center [747, 401] width 114 height 9
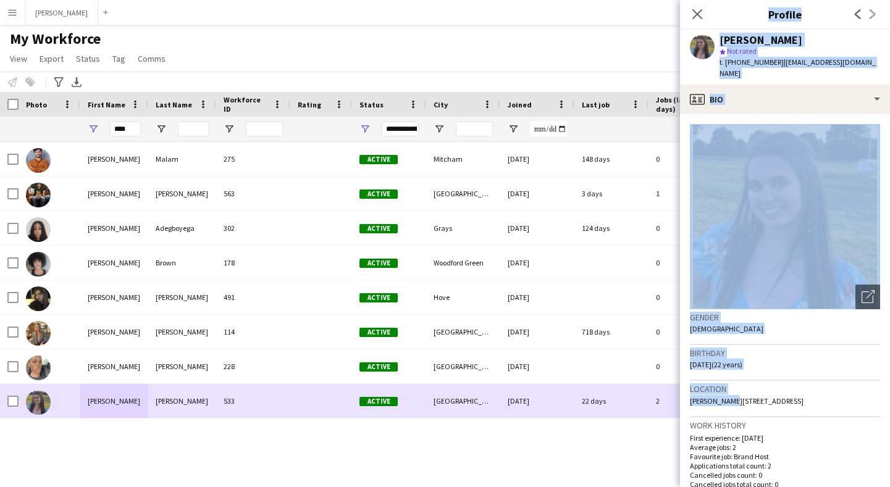
drag, startPoint x: 727, startPoint y: 388, endPoint x: 678, endPoint y: 389, distance: 48.8
click at [678, 389] on body "Menu Boards Boards Boards All jobs Status Workforce Workforce My Workforce Recr…" at bounding box center [445, 243] width 890 height 487
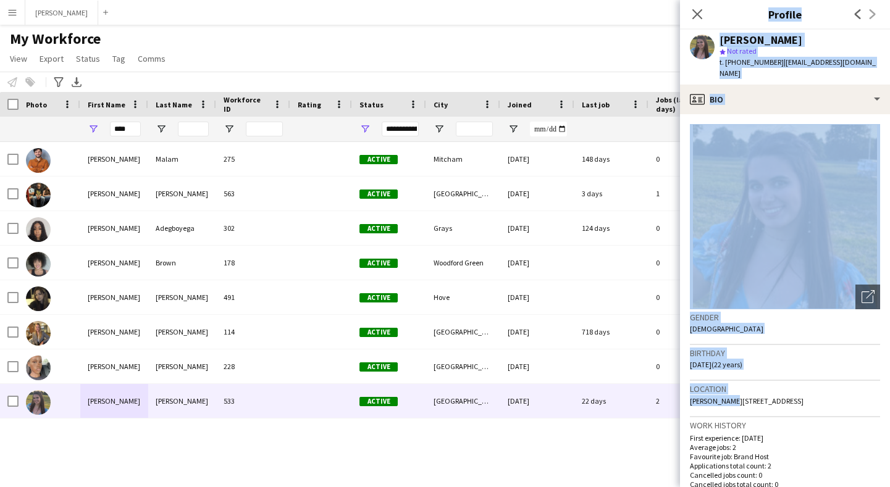
click at [750, 384] on h3 "Location" at bounding box center [785, 389] width 190 height 11
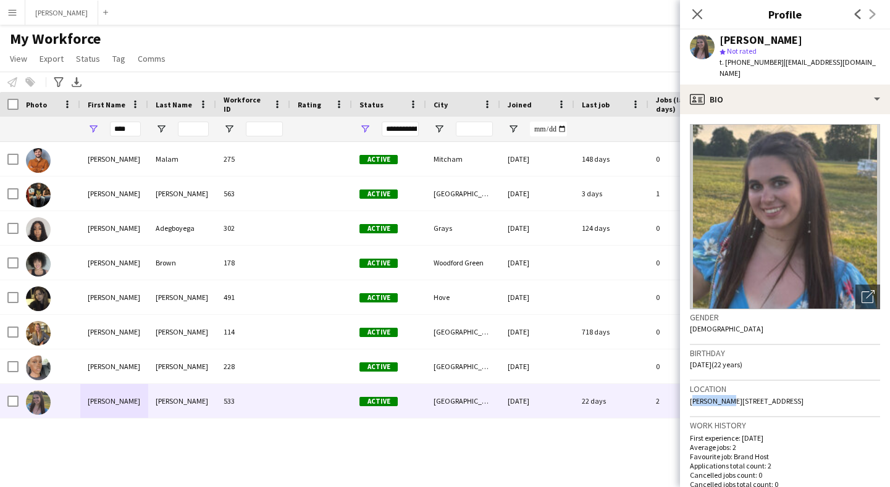
drag, startPoint x: 725, startPoint y: 389, endPoint x: 690, endPoint y: 389, distance: 35.2
click at [690, 397] on span "[PERSON_NAME][STREET_ADDRESS]" at bounding box center [747, 401] width 114 height 9
click at [701, 404] on div "Location [PERSON_NAME][GEOGRAPHIC_DATA]" at bounding box center [785, 399] width 190 height 36
drag, startPoint x: 691, startPoint y: 389, endPoint x: 727, endPoint y: 389, distance: 35.8
click at [727, 397] on span "[PERSON_NAME][STREET_ADDRESS]" at bounding box center [747, 401] width 114 height 9
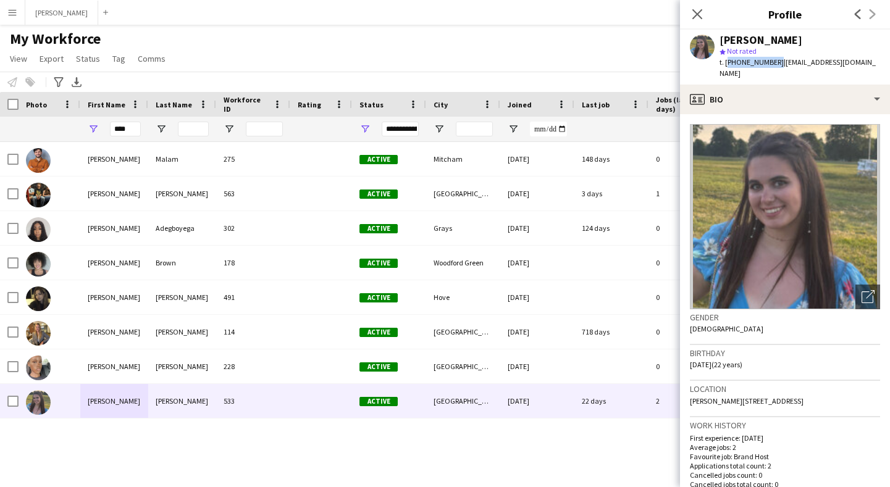
drag, startPoint x: 774, startPoint y: 60, endPoint x: 726, endPoint y: 63, distance: 47.7
click at [726, 63] on span "t. [PHONE_NUMBER]" at bounding box center [752, 61] width 64 height 9
drag, startPoint x: 862, startPoint y: 61, endPoint x: 778, endPoint y: 66, distance: 84.2
click at [778, 66] on div "[PERSON_NAME] star Not rated t. [PHONE_NUMBER] | [EMAIL_ADDRESS][DOMAIN_NAME]" at bounding box center [785, 57] width 210 height 55
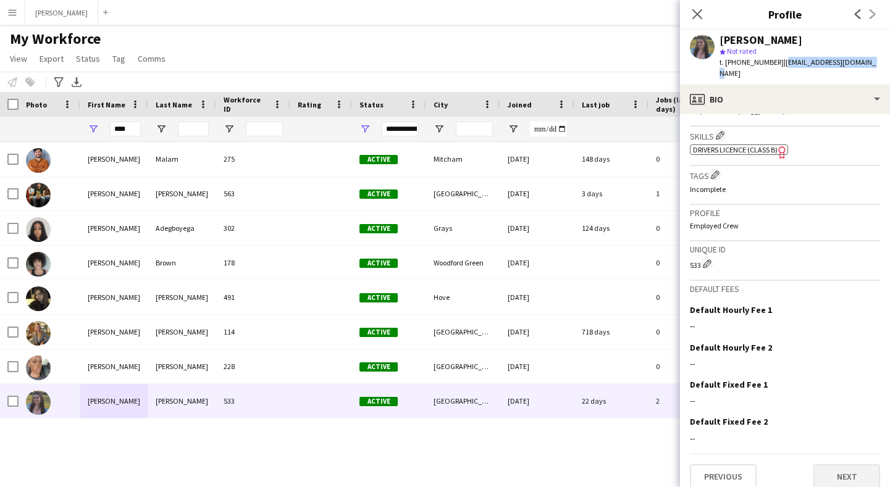
click at [848, 465] on button "Next" at bounding box center [847, 477] width 67 height 25
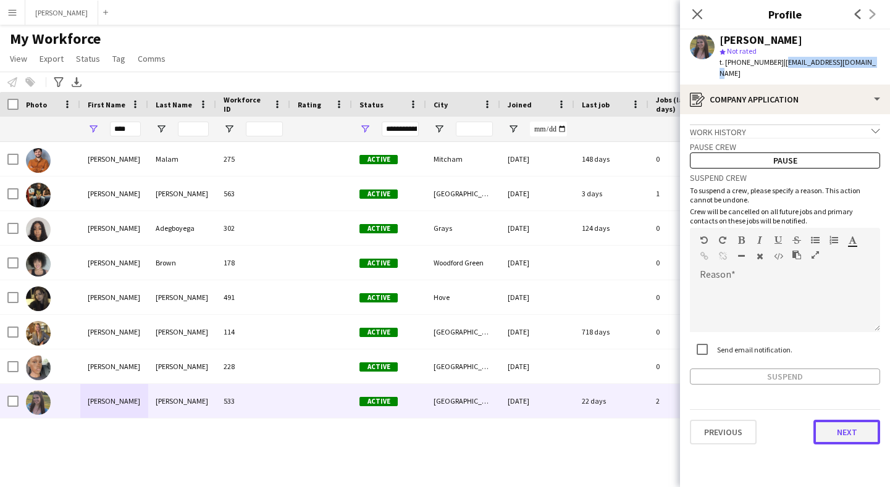
click at [847, 420] on button "Next" at bounding box center [847, 432] width 67 height 25
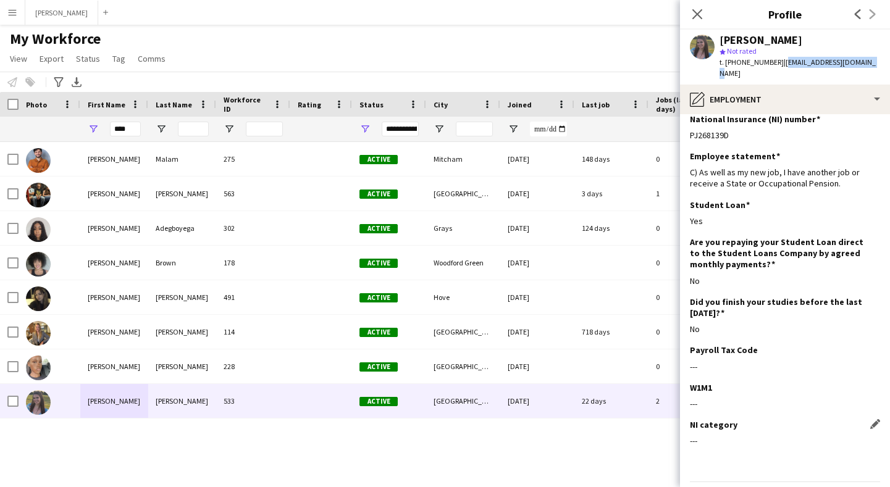
scroll to position [38, 0]
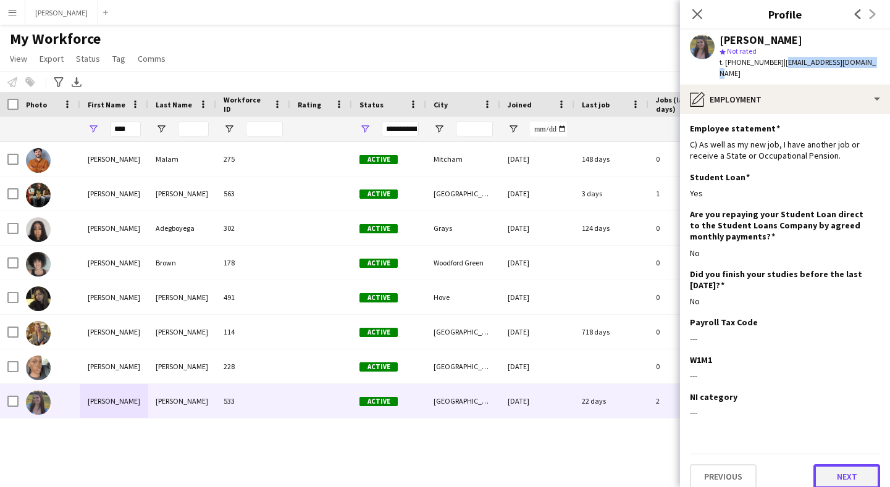
click at [851, 468] on button "Next" at bounding box center [847, 477] width 67 height 25
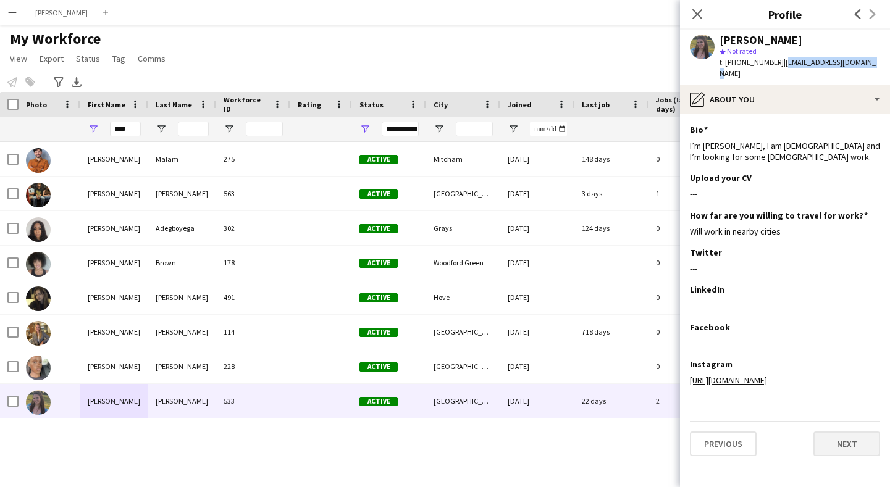
scroll to position [0, 0]
click at [854, 445] on app-section-data-types "Bio Edit this field I’m [PERSON_NAME], I am [DEMOGRAPHIC_DATA] and I’m looking …" at bounding box center [785, 300] width 210 height 373
click at [853, 436] on button "Next" at bounding box center [847, 444] width 67 height 25
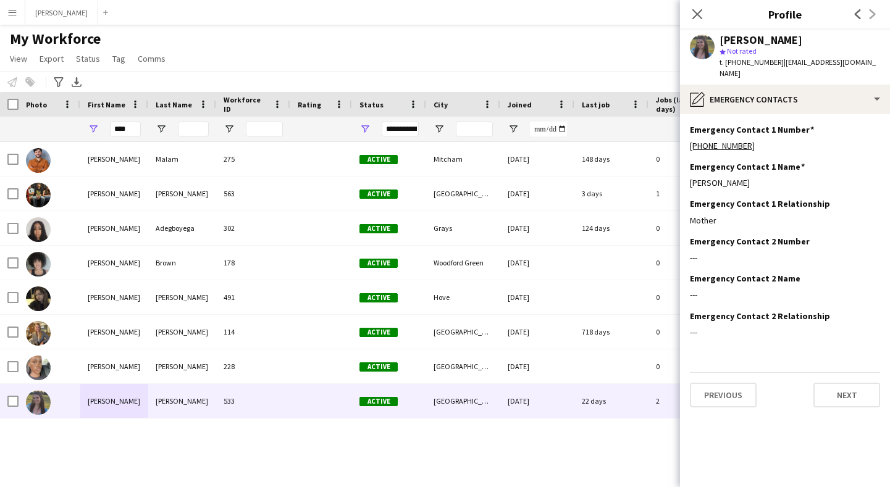
drag, startPoint x: 745, startPoint y: 168, endPoint x: 689, endPoint y: 172, distance: 56.3
click at [689, 172] on app-section-data-types "Emergency Contact 1 Number Edit this field [PHONE_NUMBER] Emergency Contact 1 N…" at bounding box center [785, 300] width 210 height 373
click at [723, 215] on div "Mother" at bounding box center [785, 220] width 190 height 11
drag, startPoint x: 748, startPoint y: 133, endPoint x: 688, endPoint y: 133, distance: 59.9
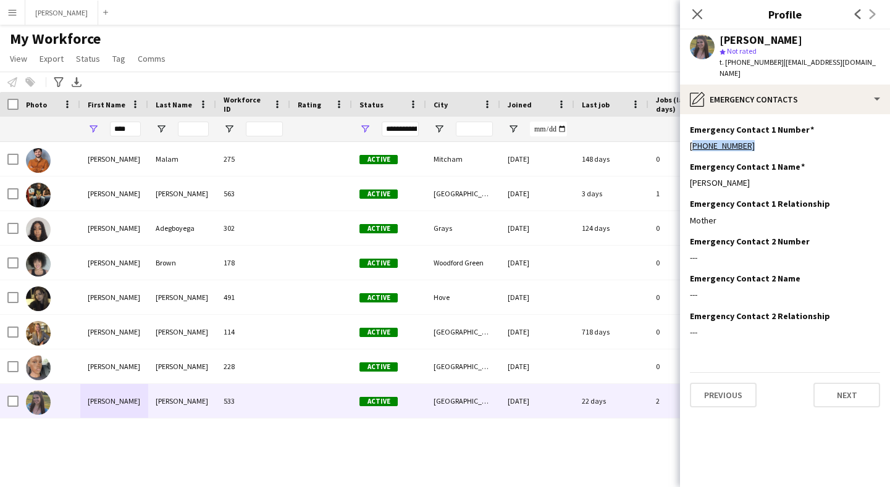
click at [688, 133] on app-section-data-types "Emergency Contact 1 Number Edit this field [PHONE_NUMBER] Emergency Contact 1 N…" at bounding box center [785, 300] width 210 height 373
click at [839, 387] on button "Next" at bounding box center [847, 395] width 67 height 25
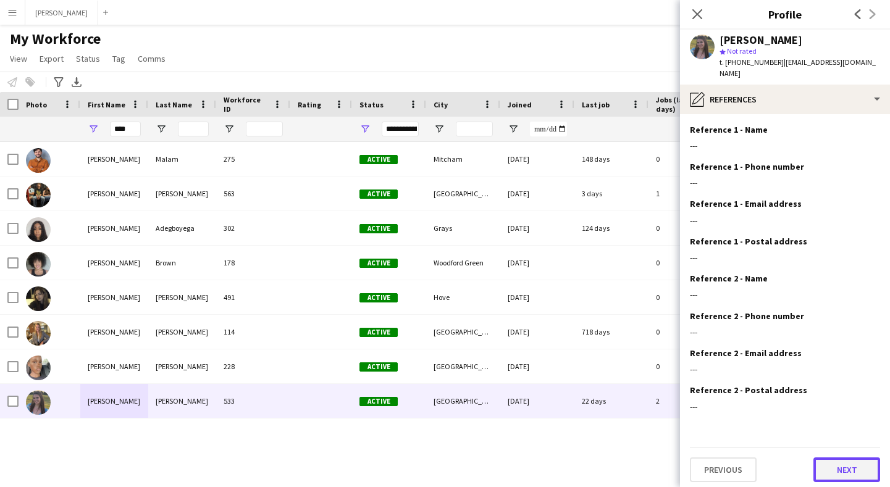
click at [849, 458] on button "Next" at bounding box center [847, 470] width 67 height 25
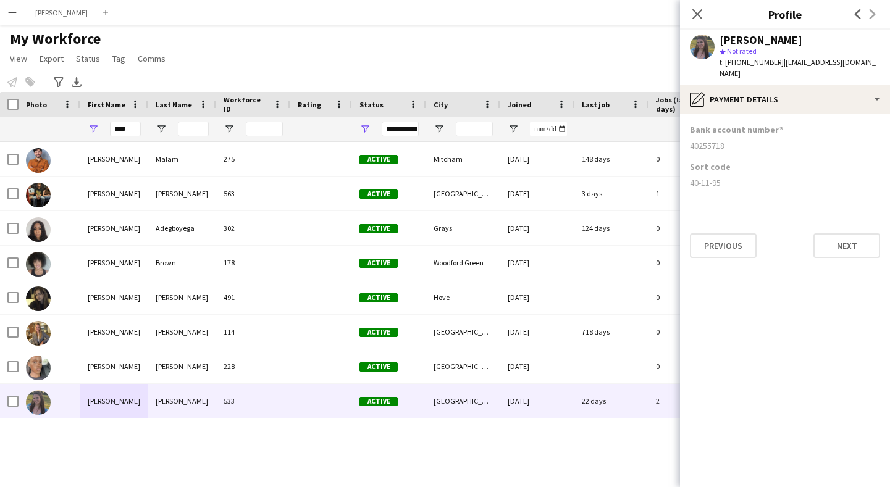
click at [720, 140] on div "40255718" at bounding box center [785, 145] width 190 height 11
click at [132, 127] on input "****" at bounding box center [125, 129] width 31 height 15
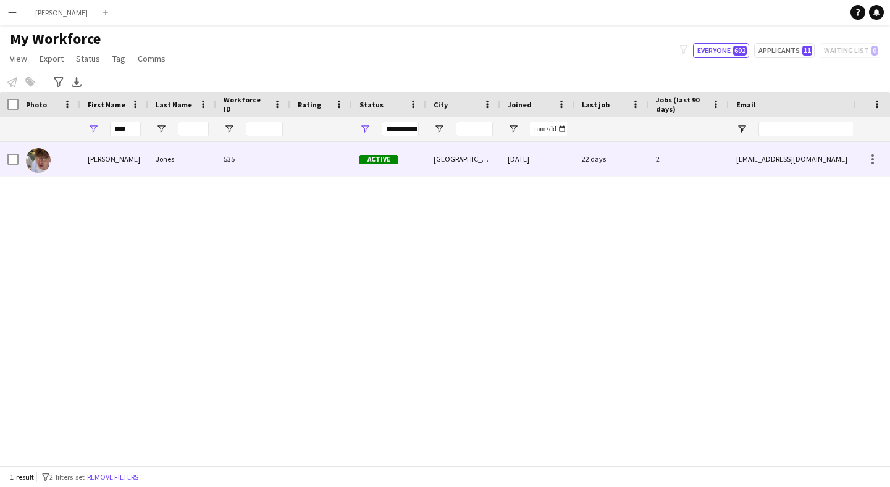
click at [120, 153] on div "[PERSON_NAME]" at bounding box center [114, 159] width 68 height 34
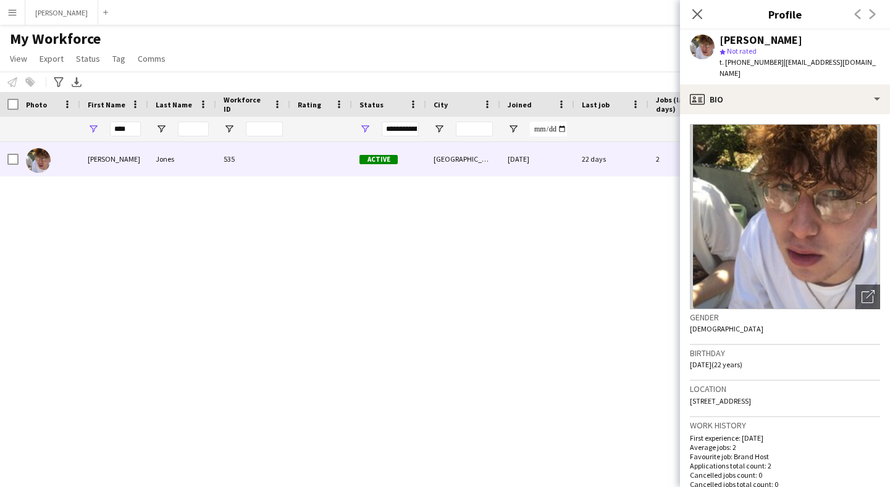
scroll to position [458, 0]
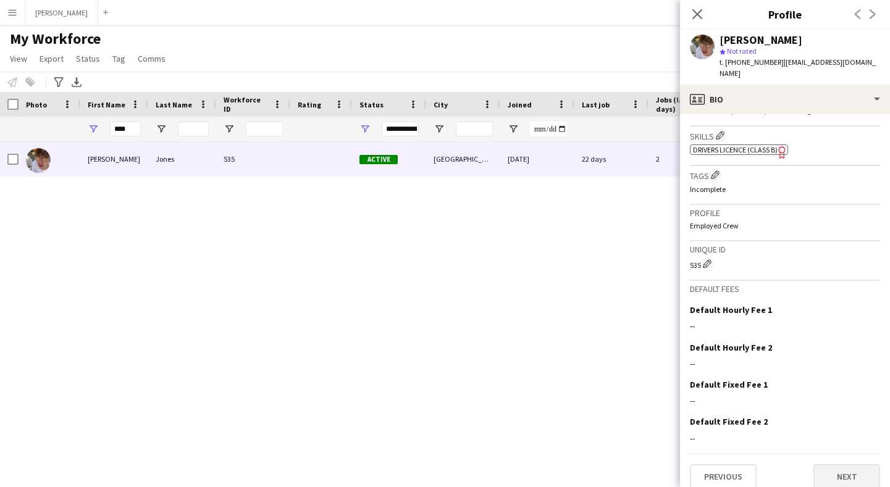
click at [841, 465] on button "Next" at bounding box center [847, 477] width 67 height 25
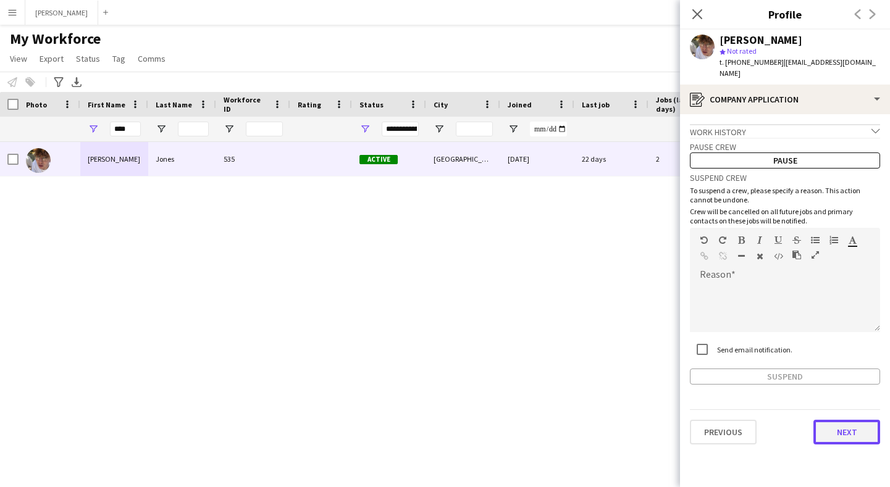
click at [842, 423] on button "Next" at bounding box center [847, 432] width 67 height 25
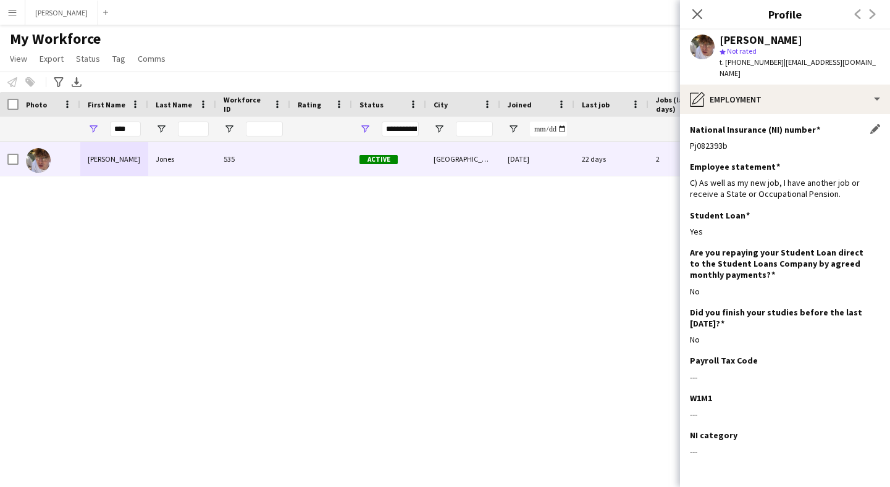
click at [728, 140] on div "Pj082393b" at bounding box center [785, 145] width 190 height 11
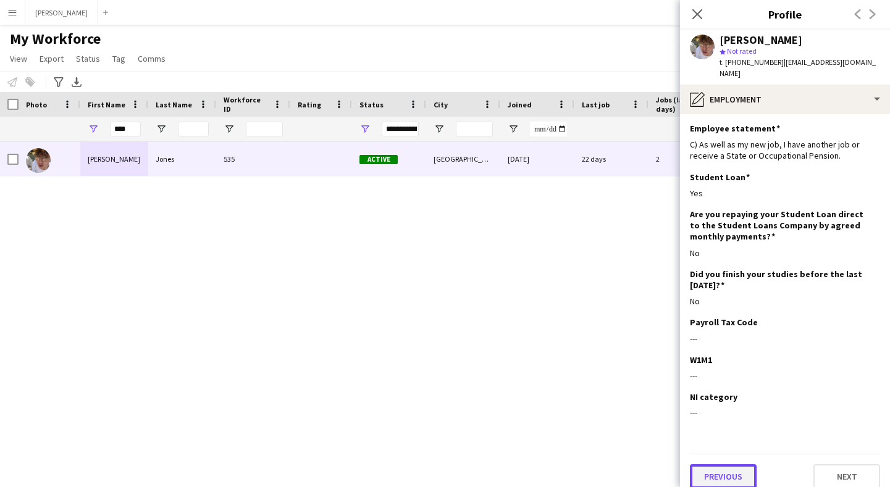
click at [735, 465] on button "Previous" at bounding box center [723, 477] width 67 height 25
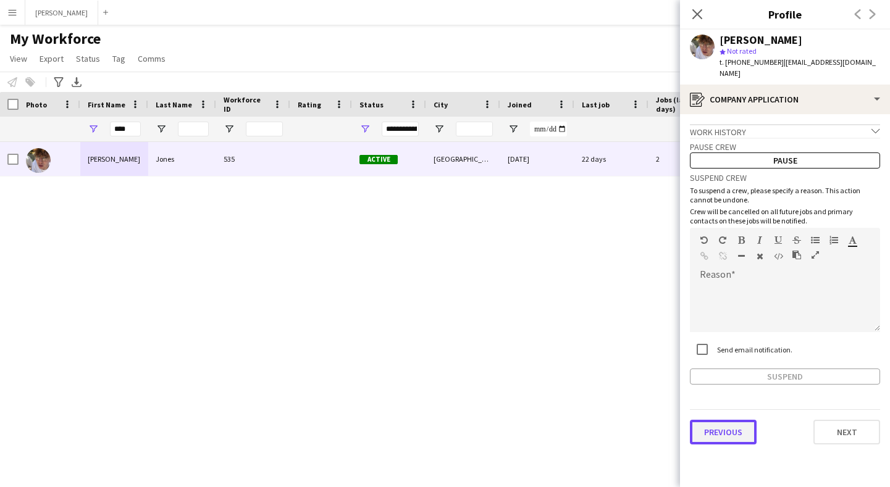
click at [730, 420] on button "Previous" at bounding box center [723, 432] width 67 height 25
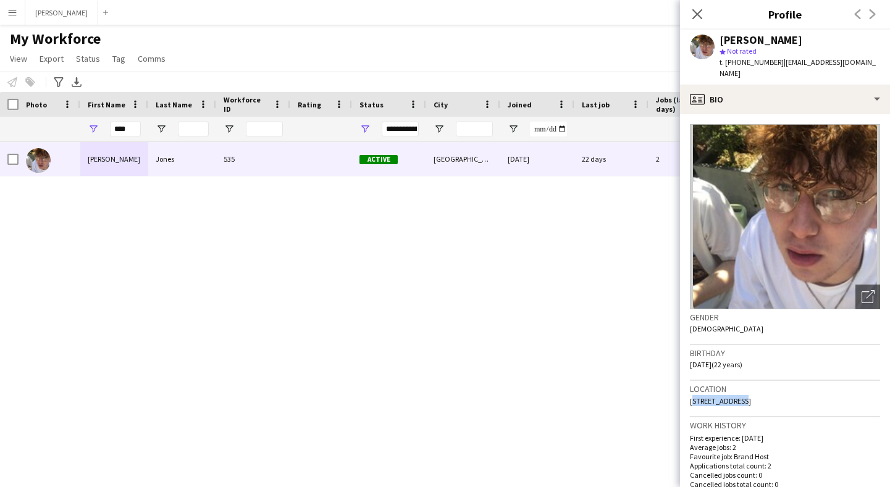
drag, startPoint x: 738, startPoint y: 387, endPoint x: 690, endPoint y: 389, distance: 48.2
click at [690, 397] on span "[STREET_ADDRESS]" at bounding box center [720, 401] width 61 height 9
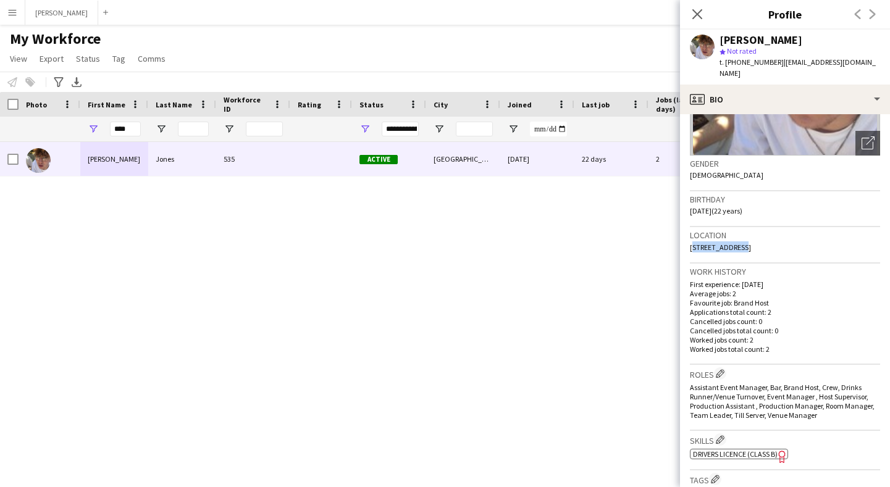
scroll to position [77, 0]
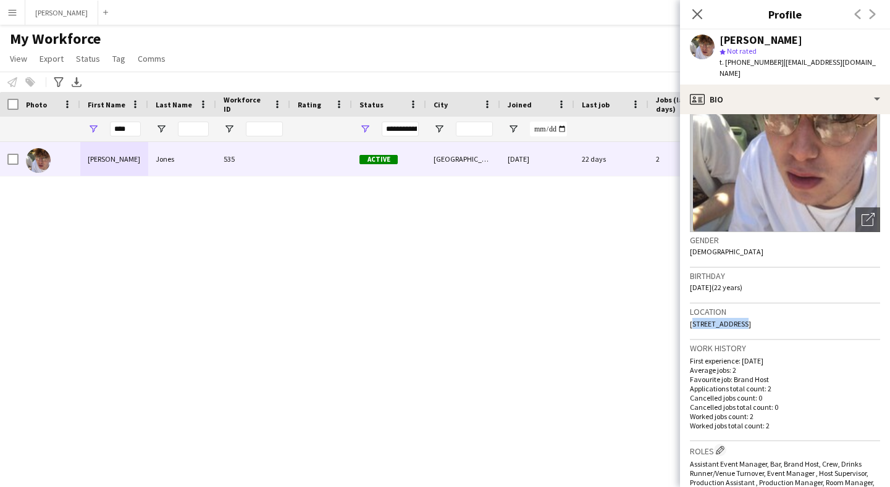
drag, startPoint x: 796, startPoint y: 313, endPoint x: 776, endPoint y: 314, distance: 19.9
click at [776, 314] on div "Location [GEOGRAPHIC_DATA]" at bounding box center [785, 322] width 190 height 36
drag, startPoint x: 773, startPoint y: 59, endPoint x: 727, endPoint y: 66, distance: 46.8
click at [727, 66] on span "t. [PHONE_NUMBER]" at bounding box center [752, 61] width 64 height 9
drag, startPoint x: 871, startPoint y: 61, endPoint x: 779, endPoint y: 60, distance: 91.4
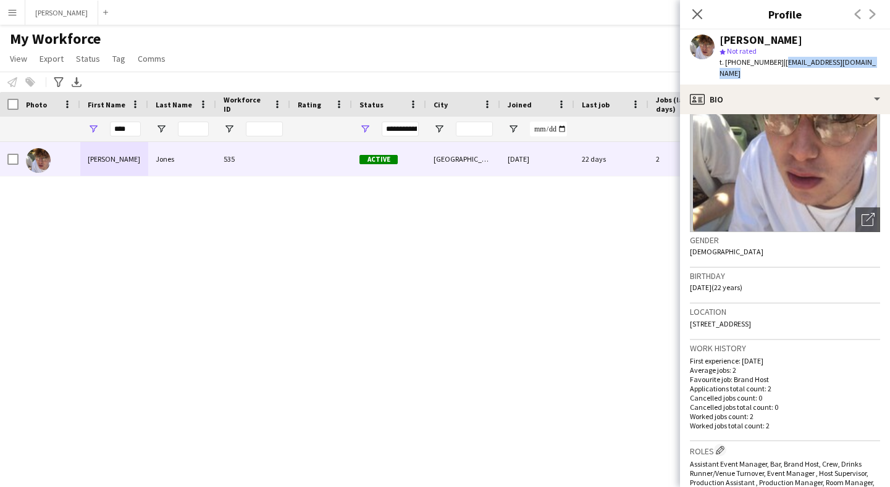
click at [779, 60] on div "[PERSON_NAME] star Not rated t. [PHONE_NUMBER] | [EMAIL_ADDRESS][DOMAIN_NAME]" at bounding box center [785, 57] width 210 height 55
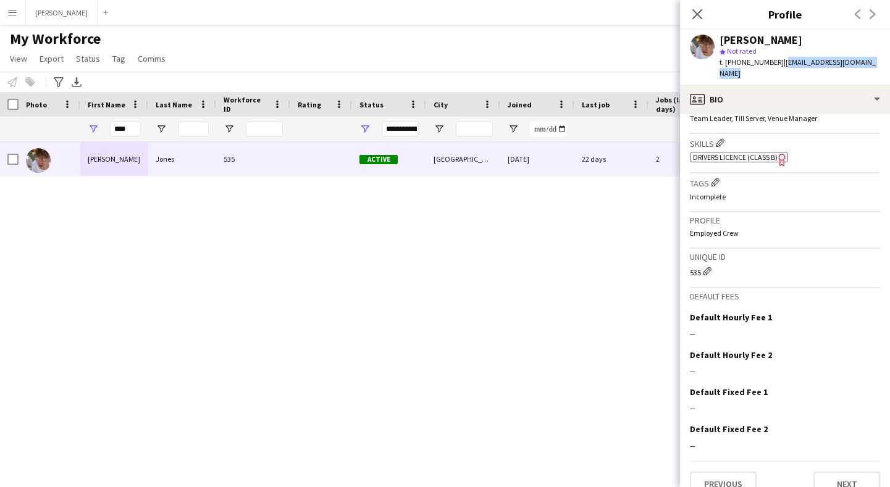
scroll to position [458, 0]
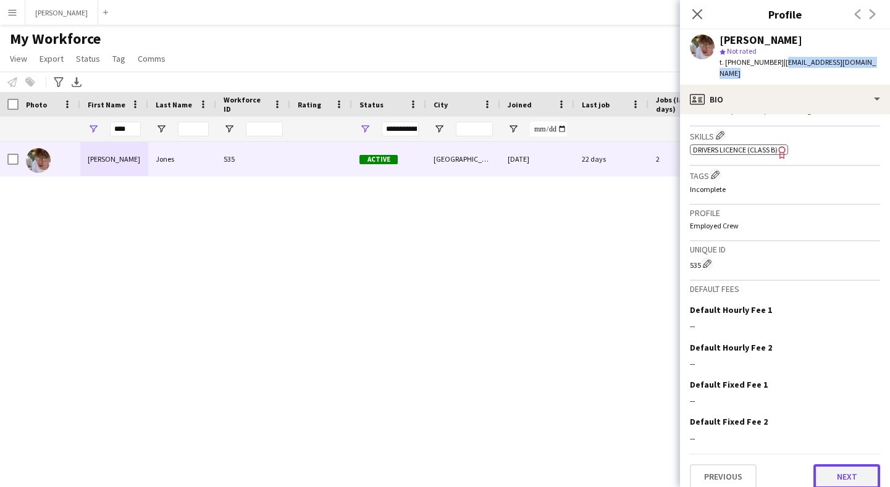
click at [843, 466] on button "Next" at bounding box center [847, 477] width 67 height 25
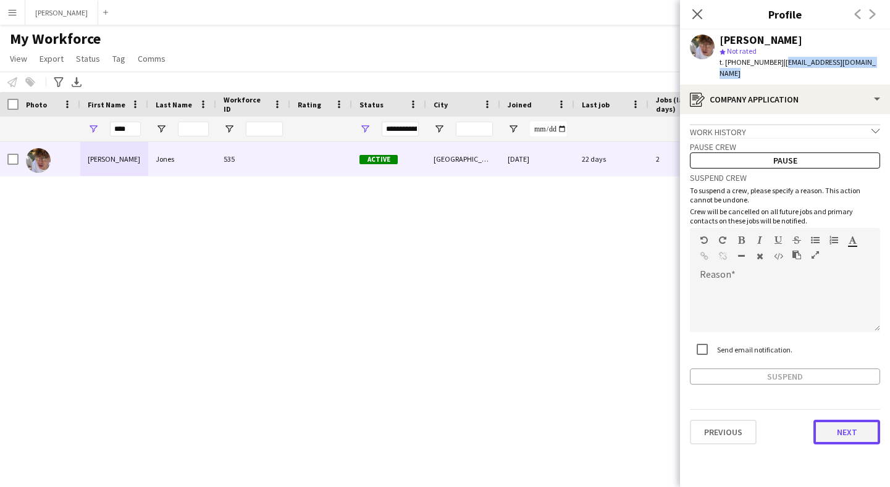
click at [835, 420] on button "Next" at bounding box center [847, 432] width 67 height 25
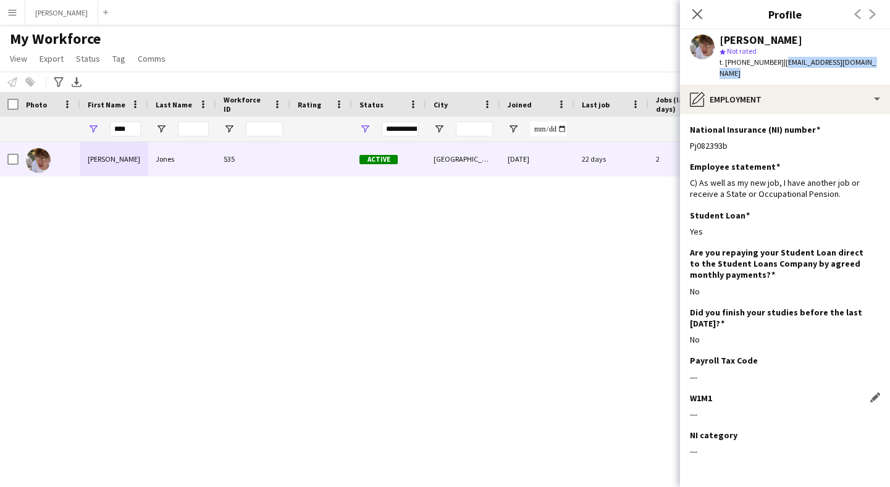
scroll to position [38, 0]
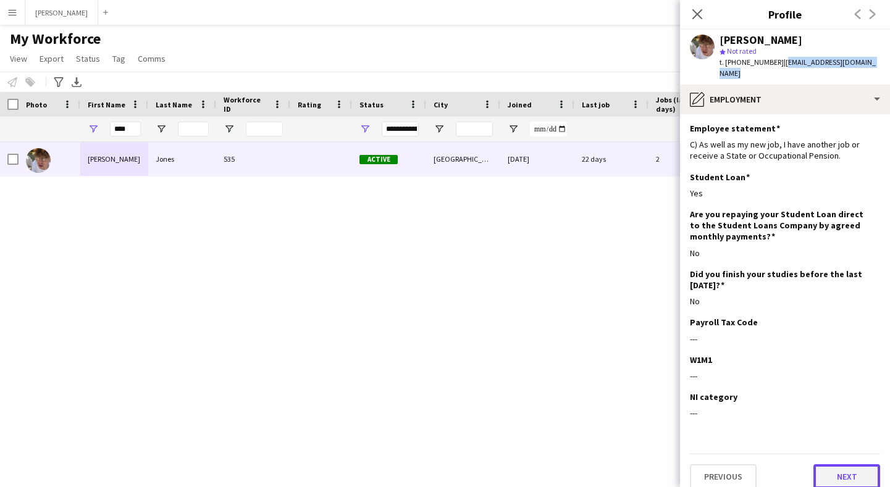
click at [838, 466] on button "Next" at bounding box center [847, 477] width 67 height 25
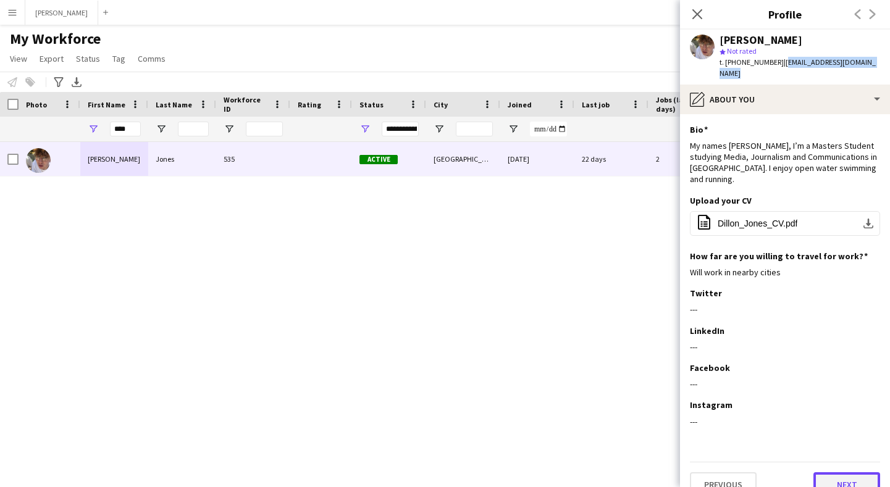
click at [849, 473] on button "Next" at bounding box center [847, 485] width 67 height 25
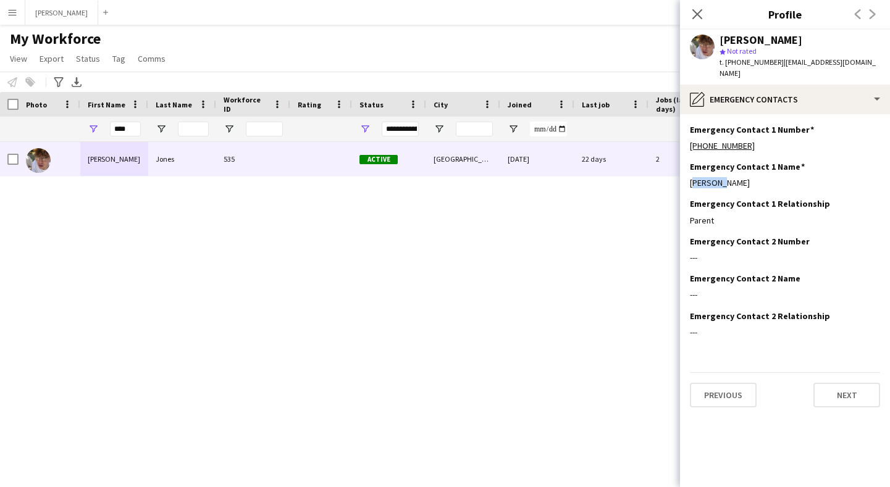
drag, startPoint x: 722, startPoint y: 169, endPoint x: 688, endPoint y: 169, distance: 33.4
click at [688, 169] on app-section-data-types "Emergency Contact 1 Number Edit this field [PHONE_NUMBER] Emergency Contact 1 N…" at bounding box center [785, 300] width 210 height 373
drag, startPoint x: 751, startPoint y: 132, endPoint x: 690, endPoint y: 137, distance: 60.8
click at [690, 140] on div "[PHONE_NUMBER]" at bounding box center [785, 145] width 190 height 11
click at [845, 386] on button "Next" at bounding box center [847, 395] width 67 height 25
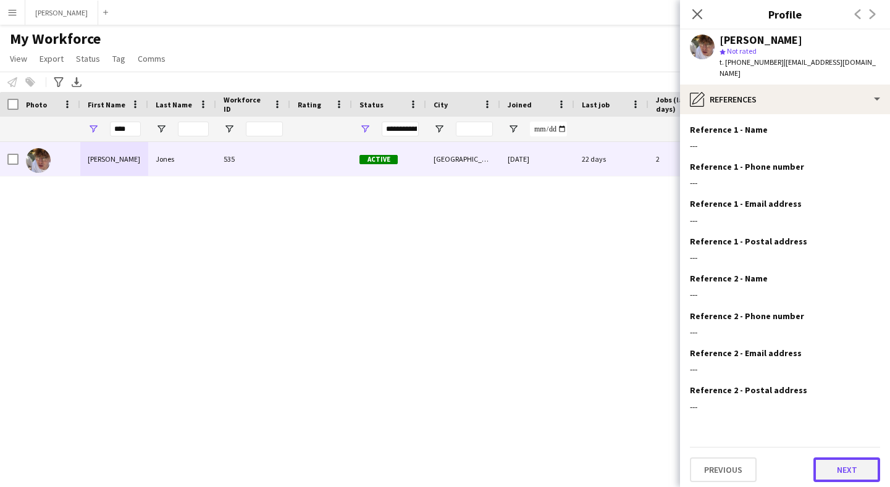
click at [849, 458] on button "Next" at bounding box center [847, 470] width 67 height 25
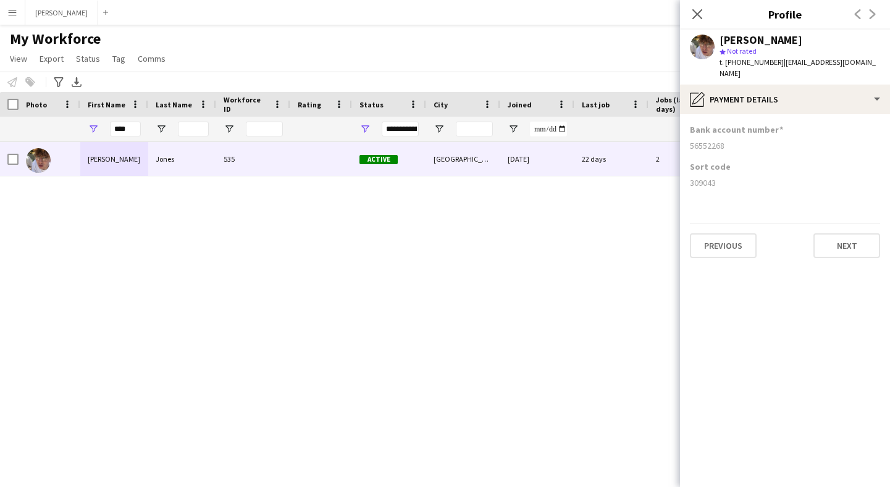
click at [728, 140] on div "56552268" at bounding box center [785, 145] width 190 height 11
click at [718, 140] on div "56552268" at bounding box center [785, 145] width 190 height 11
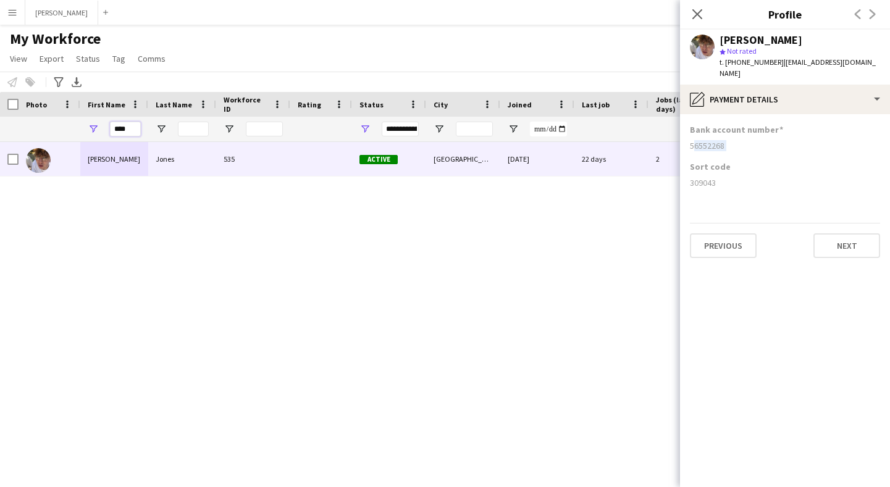
click at [131, 128] on input "****" at bounding box center [125, 129] width 31 height 15
type input "*"
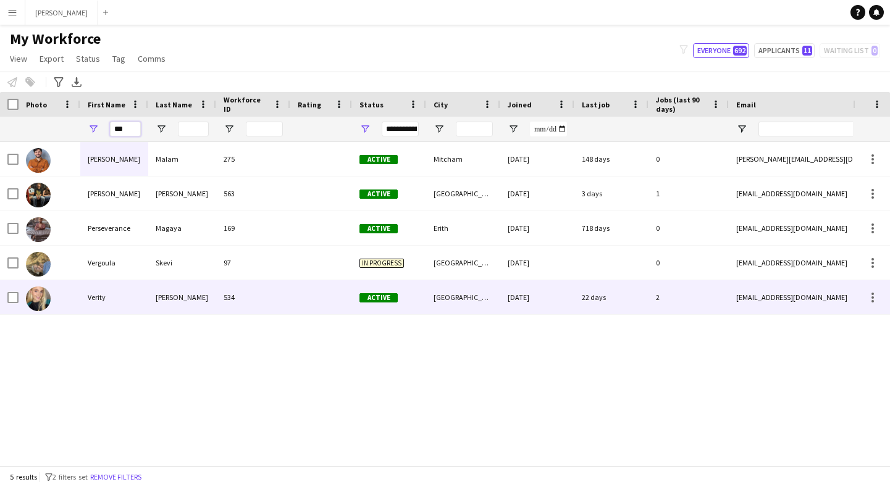
type input "***"
click at [123, 306] on div "Verity" at bounding box center [114, 298] width 68 height 34
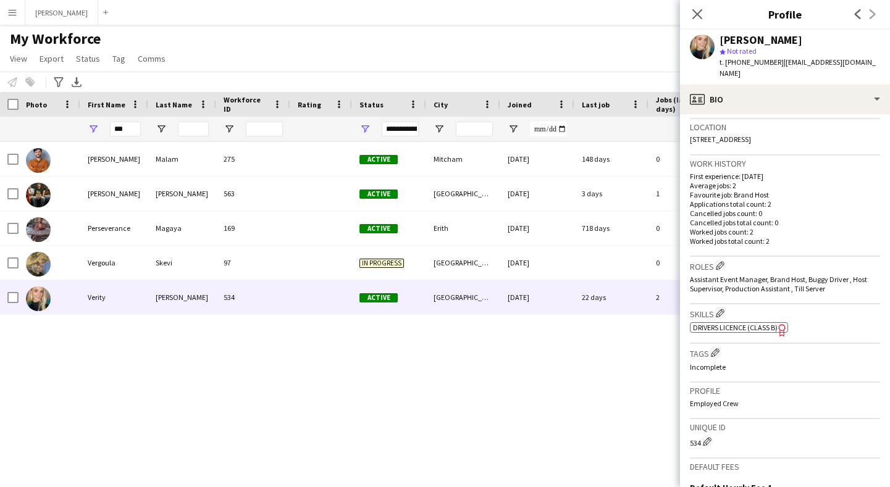
scroll to position [428, 0]
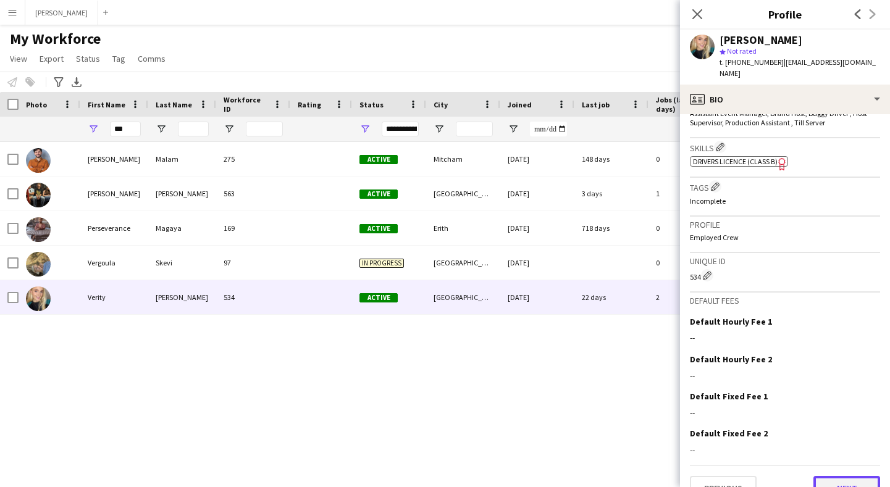
click at [843, 476] on button "Next" at bounding box center [847, 488] width 67 height 25
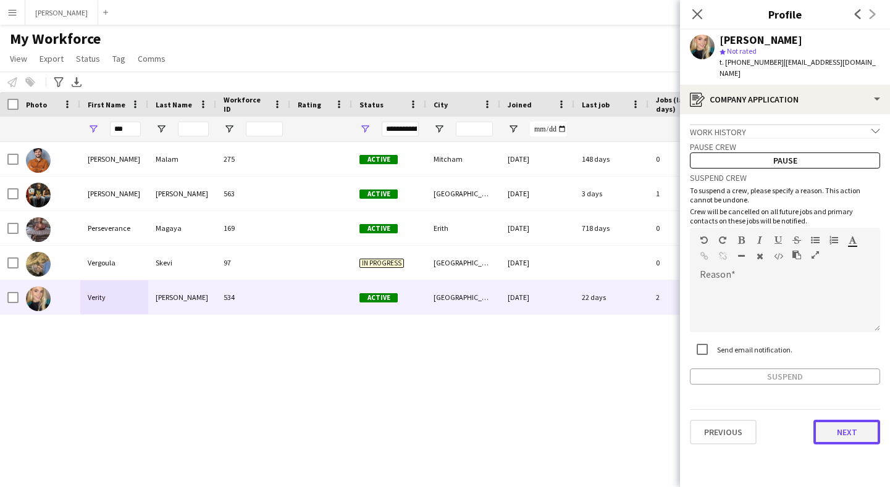
click at [838, 420] on button "Next" at bounding box center [847, 432] width 67 height 25
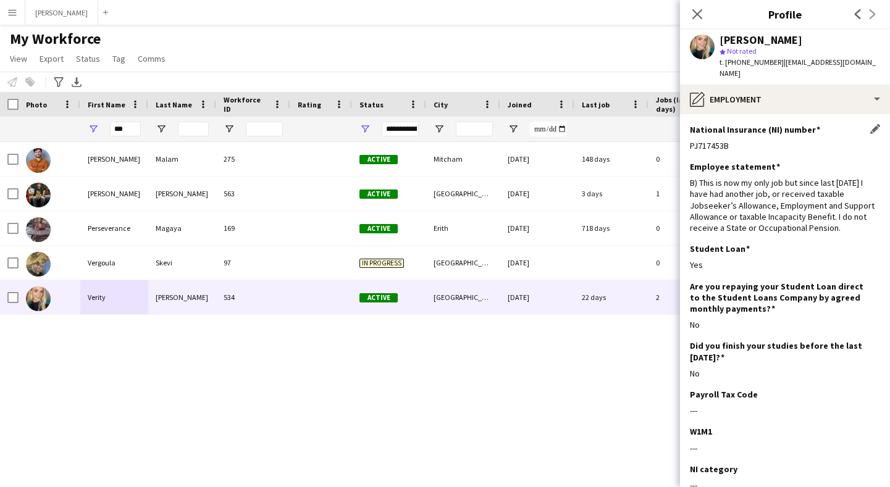
click at [728, 140] on div "PJ717453B" at bounding box center [785, 145] width 190 height 11
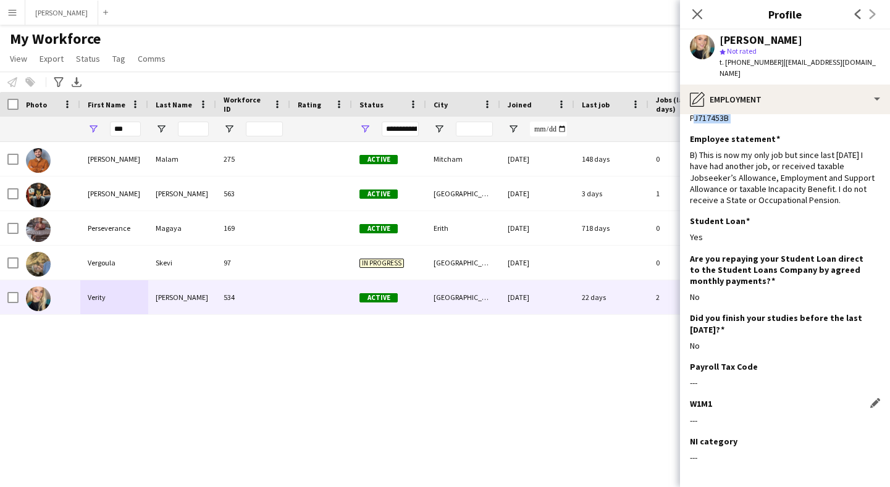
scroll to position [72, 0]
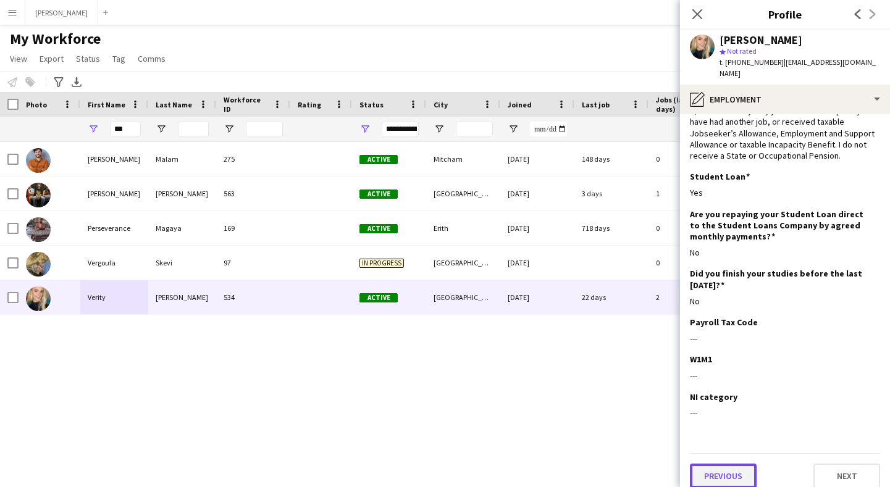
click at [733, 464] on button "Previous" at bounding box center [723, 476] width 67 height 25
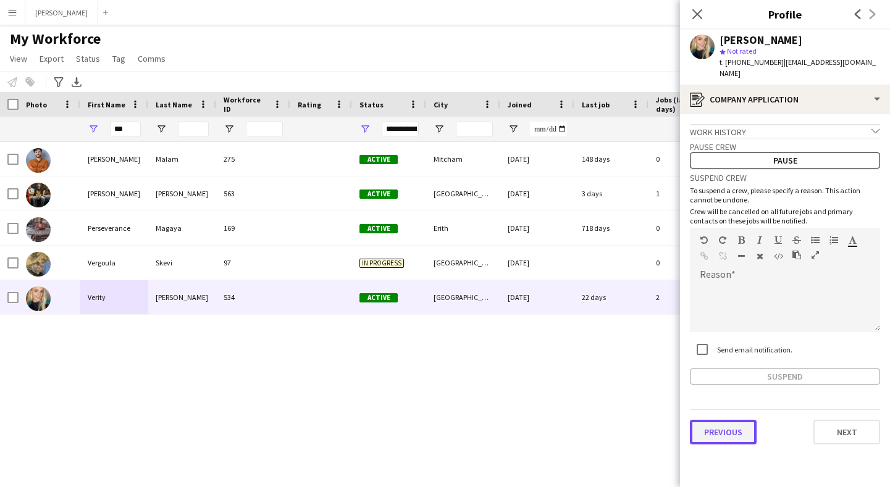
click at [727, 420] on button "Previous" at bounding box center [723, 432] width 67 height 25
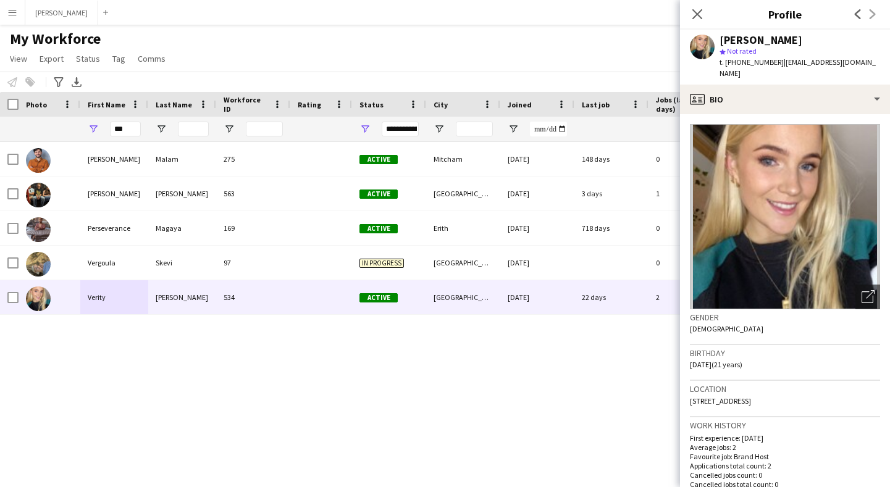
click at [730, 397] on span "[STREET_ADDRESS]" at bounding box center [720, 401] width 61 height 9
click at [748, 397] on span "[STREET_ADDRESS]" at bounding box center [720, 401] width 61 height 9
drag, startPoint x: 749, startPoint y: 387, endPoint x: 681, endPoint y: 393, distance: 68.2
click at [681, 393] on app-crew-profile-bio "Open photos pop-in Gender [DEMOGRAPHIC_DATA] Birthday [DEMOGRAPHIC_DATA] (21 ye…" at bounding box center [785, 300] width 210 height 373
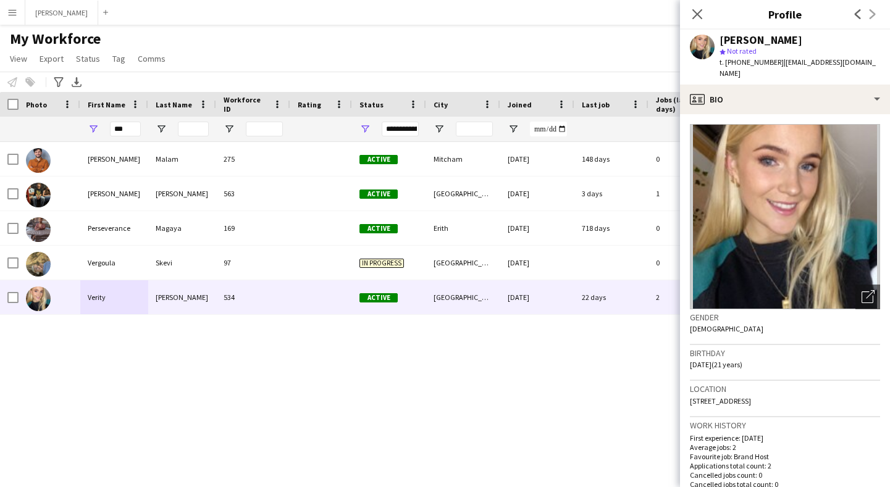
drag, startPoint x: 804, startPoint y: 389, endPoint x: 777, endPoint y: 389, distance: 27.2
click at [751, 397] on span "[STREET_ADDRESS]" at bounding box center [720, 401] width 61 height 9
click at [759, 62] on span "t. [PHONE_NUMBER]" at bounding box center [752, 61] width 64 height 9
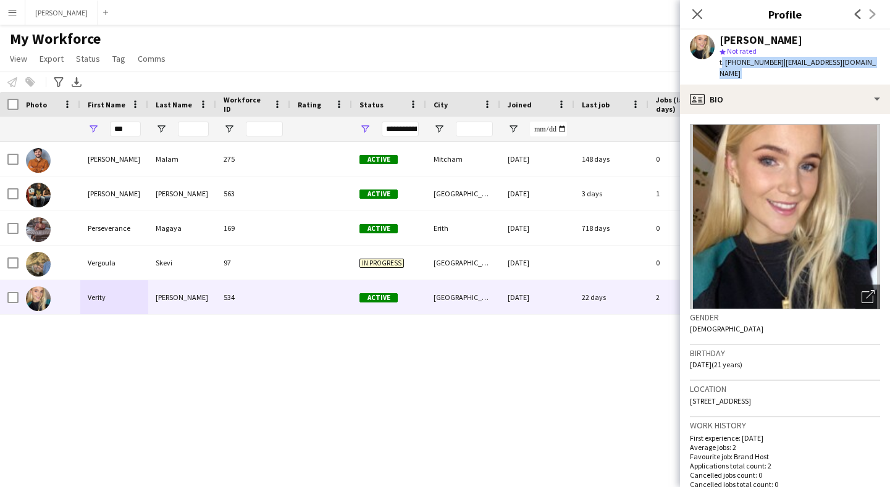
click at [761, 61] on span "t. [PHONE_NUMBER]" at bounding box center [752, 61] width 64 height 9
drag, startPoint x: 772, startPoint y: 61, endPoint x: 726, endPoint y: 61, distance: 46.3
click at [726, 61] on span "t. [PHONE_NUMBER]" at bounding box center [752, 61] width 64 height 9
drag, startPoint x: 846, startPoint y: 63, endPoint x: 779, endPoint y: 63, distance: 66.7
click at [779, 63] on div "[PERSON_NAME] star Not rated t. [PHONE_NUMBER] | [EMAIL_ADDRESS][DOMAIN_NAME]" at bounding box center [785, 57] width 210 height 55
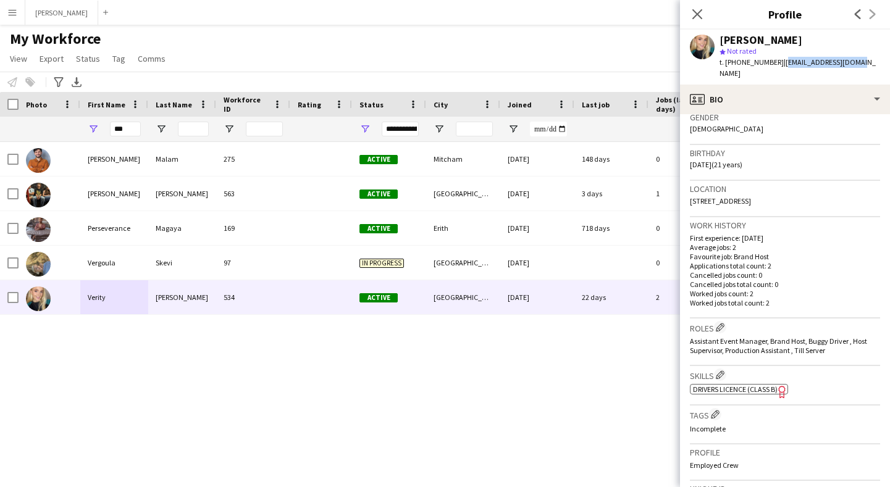
scroll to position [440, 0]
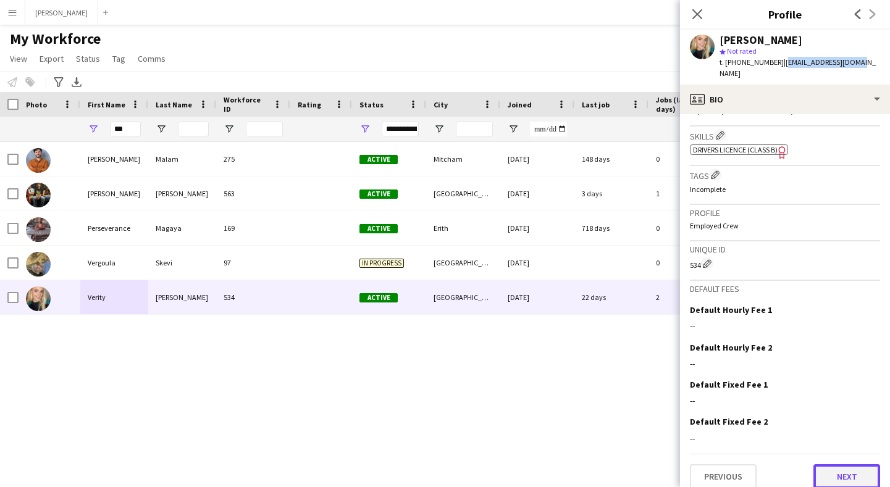
click at [849, 465] on button "Next" at bounding box center [847, 477] width 67 height 25
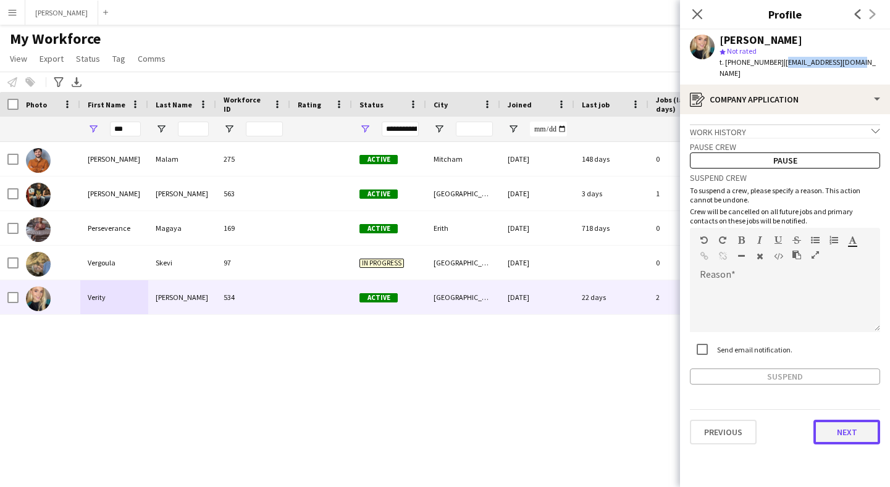
click at [850, 420] on button "Next" at bounding box center [847, 432] width 67 height 25
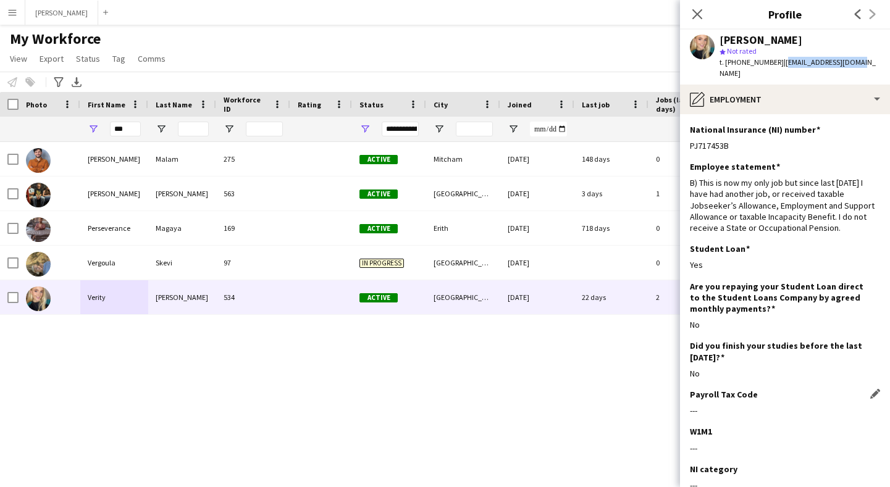
scroll to position [72, 0]
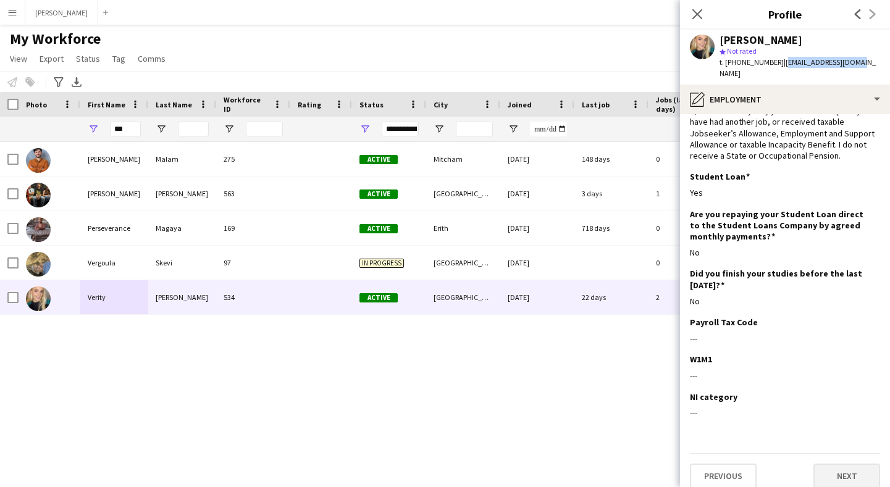
click at [841, 464] on button "Next" at bounding box center [847, 476] width 67 height 25
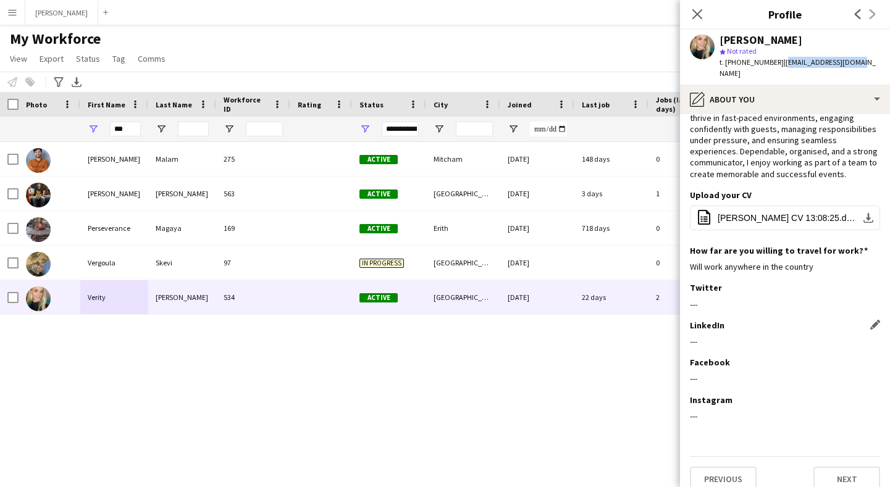
scroll to position [75, 0]
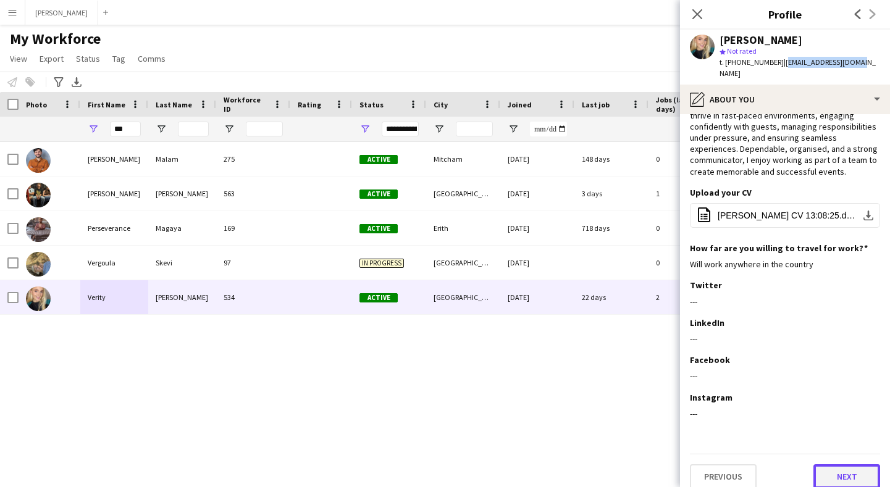
click at [846, 465] on button "Next" at bounding box center [847, 477] width 67 height 25
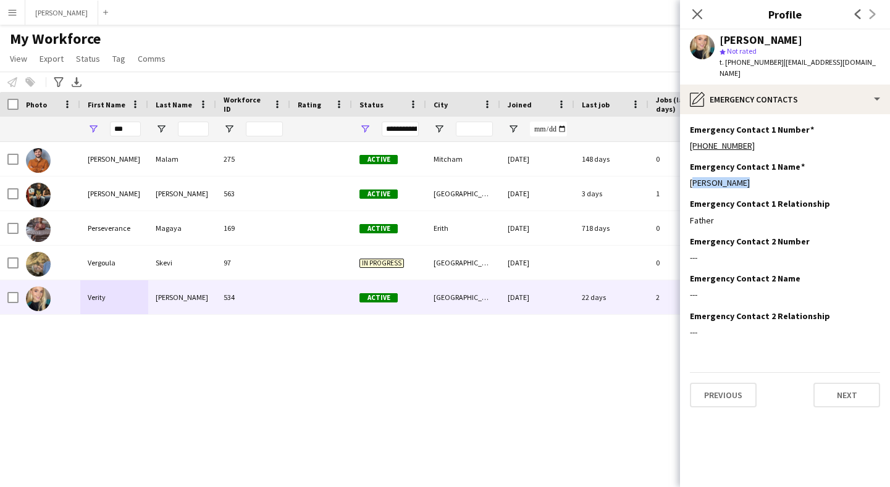
drag, startPoint x: 741, startPoint y: 172, endPoint x: 683, endPoint y: 174, distance: 57.5
click at [683, 174] on app-section-data-types "Emergency Contact 1 Number Edit this field [PHONE_NUMBER] Emergency Contact 1 N…" at bounding box center [785, 300] width 210 height 373
click at [755, 146] on div "Emergency Contact 1 Number Edit this field [PHONE_NUMBER]" at bounding box center [785, 142] width 190 height 37
click at [751, 140] on div "[PHONE_NUMBER]" at bounding box center [785, 145] width 190 height 11
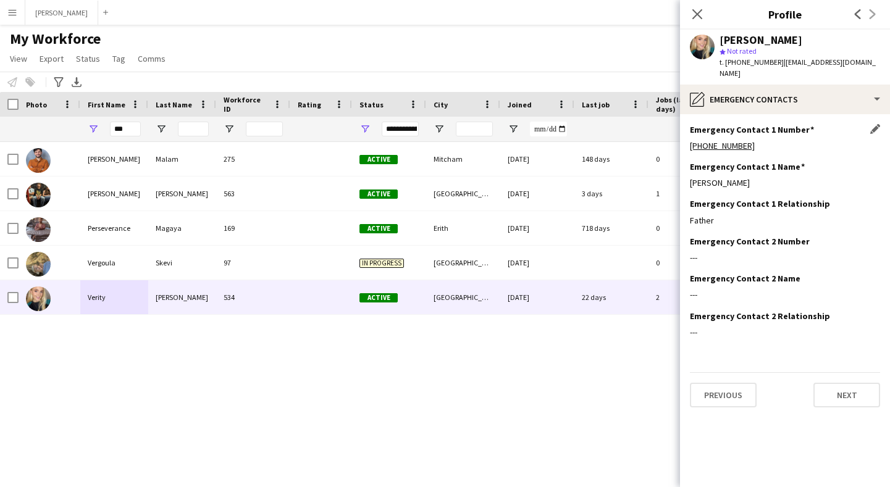
click at [751, 140] on div "[PHONE_NUMBER]" at bounding box center [785, 145] width 190 height 11
drag, startPoint x: 686, startPoint y: 134, endPoint x: 759, endPoint y: 141, distance: 72.7
click at [759, 141] on app-section-data-types "Emergency Contact 1 Number Edit this field [PHONE_NUMBER] Emergency Contact 1 N…" at bounding box center [785, 300] width 210 height 373
click at [842, 383] on button "Next" at bounding box center [847, 395] width 67 height 25
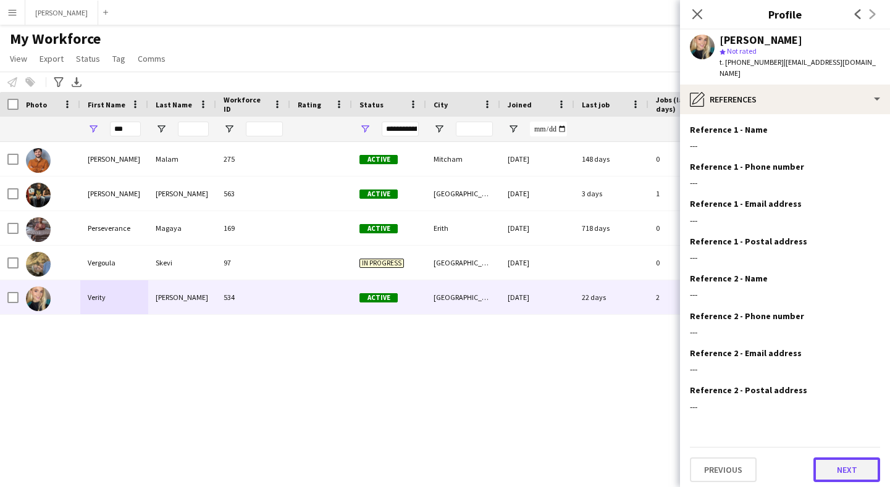
click at [845, 458] on button "Next" at bounding box center [847, 470] width 67 height 25
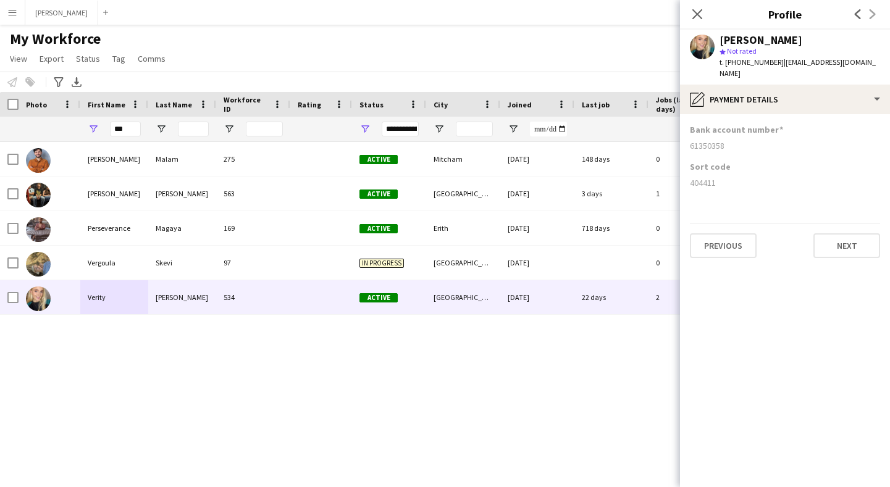
click at [720, 140] on div "61350358" at bounding box center [785, 145] width 190 height 11
click at [714, 140] on div "61350358" at bounding box center [785, 145] width 190 height 11
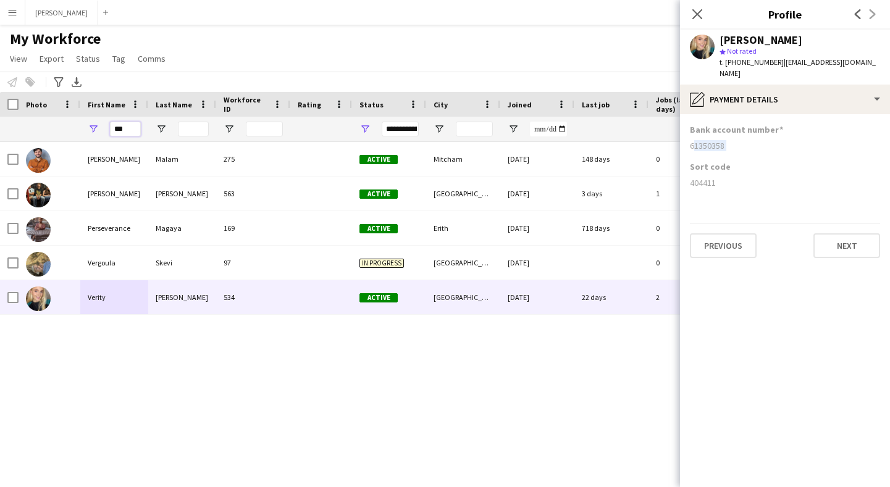
click at [120, 122] on input "***" at bounding box center [125, 129] width 31 height 15
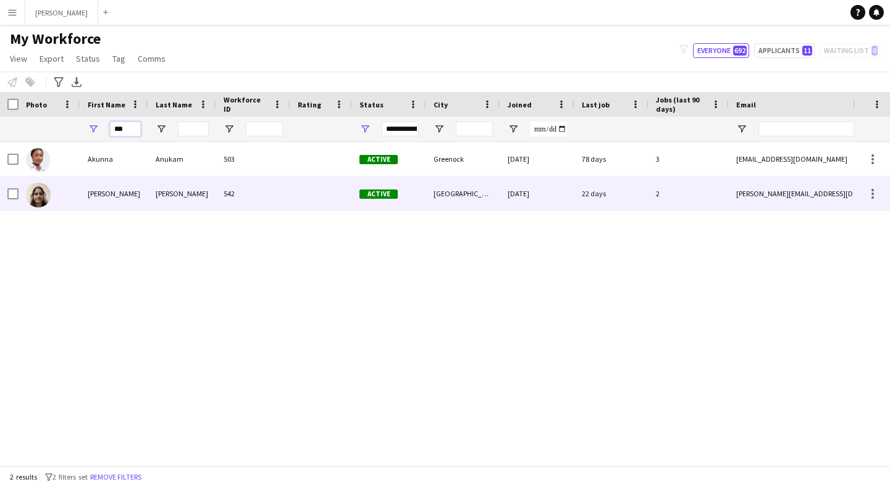
type input "***"
click at [104, 198] on div "[PERSON_NAME]" at bounding box center [114, 194] width 68 height 34
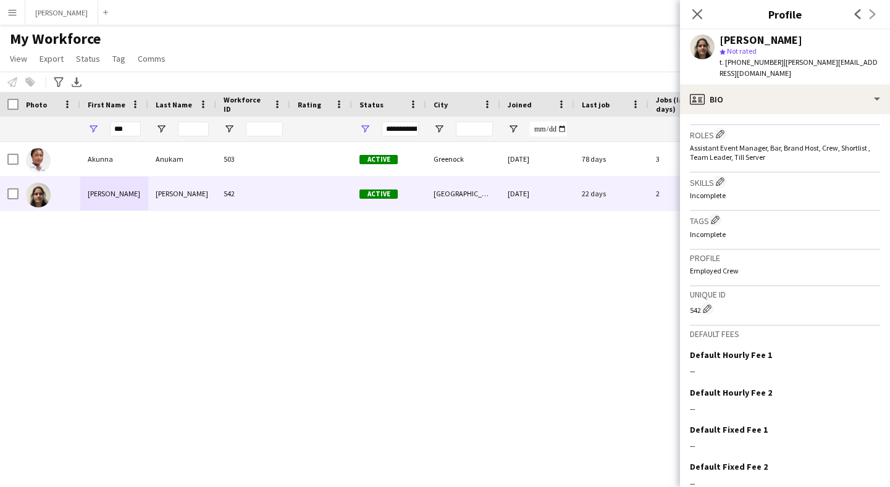
scroll to position [439, 0]
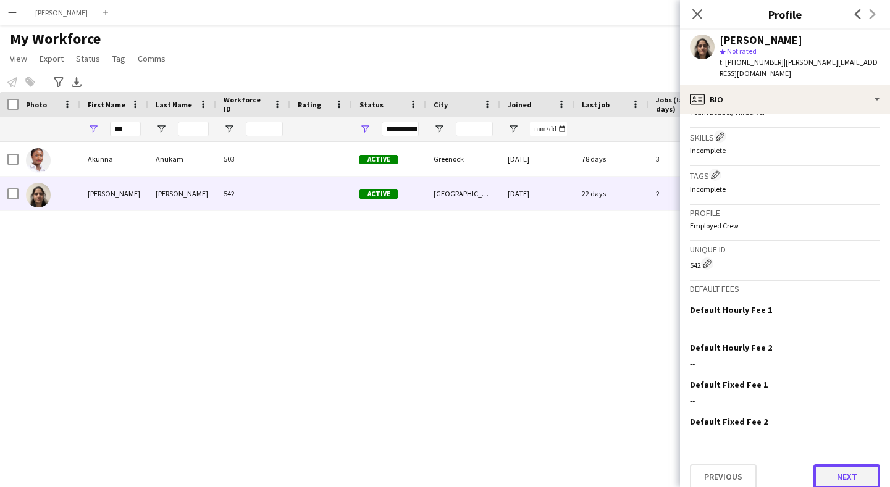
click at [844, 465] on button "Next" at bounding box center [847, 477] width 67 height 25
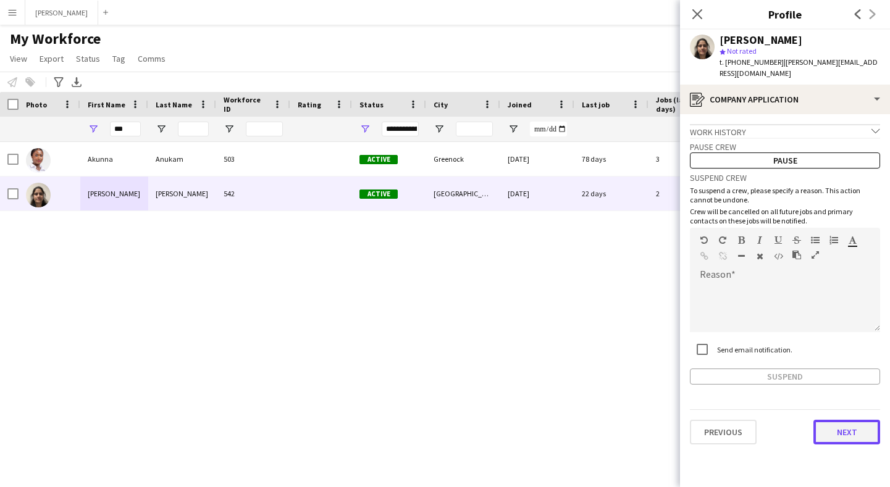
click at [845, 425] on button "Next" at bounding box center [847, 432] width 67 height 25
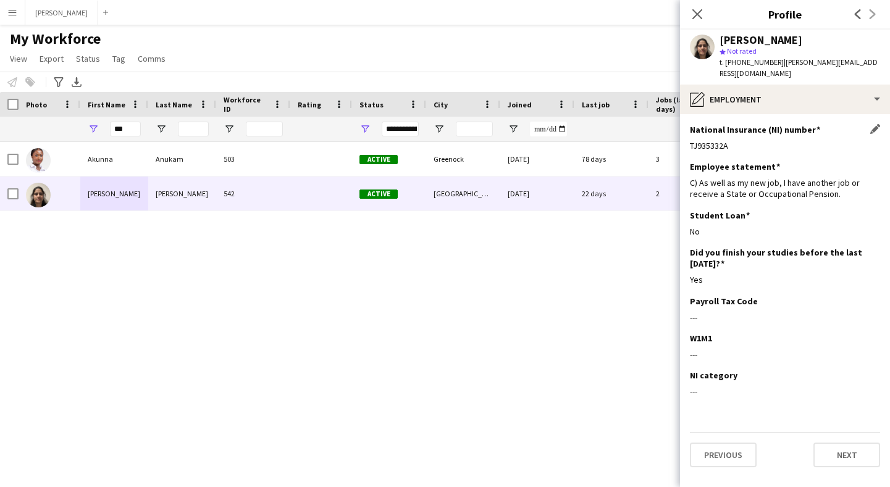
drag, startPoint x: 730, startPoint y: 138, endPoint x: 691, endPoint y: 137, distance: 39.0
click at [691, 140] on div "TJ935332A" at bounding box center [785, 145] width 190 height 11
click at [719, 443] on button "Previous" at bounding box center [723, 455] width 67 height 25
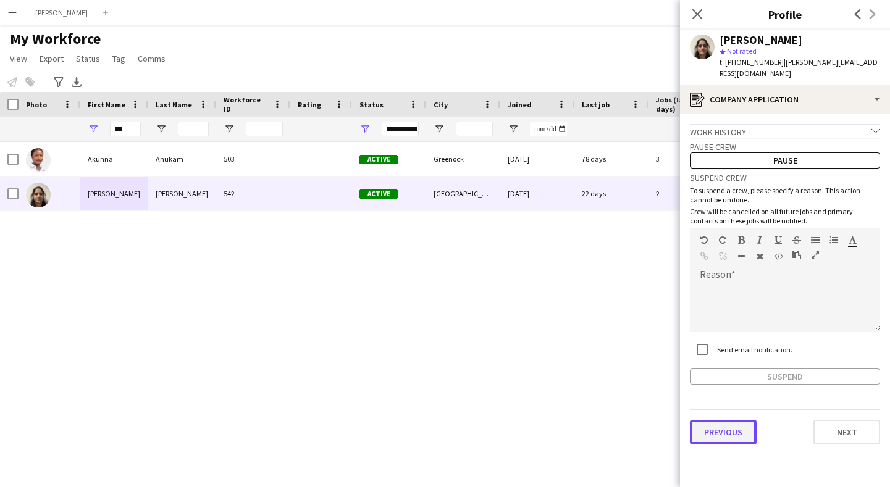
click at [727, 420] on button "Previous" at bounding box center [723, 432] width 67 height 25
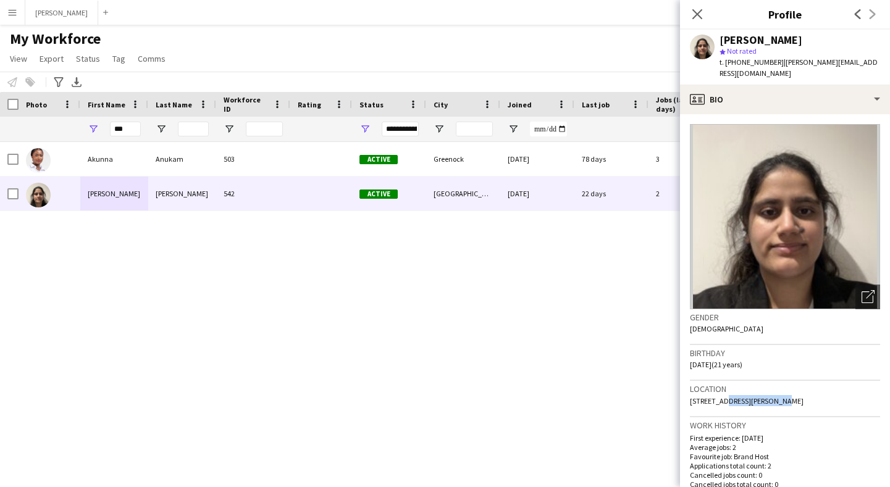
drag, startPoint x: 766, startPoint y: 388, endPoint x: 720, endPoint y: 388, distance: 45.7
click at [720, 397] on span "[STREET_ADDRESS][PERSON_NAME]" at bounding box center [747, 401] width 114 height 9
drag, startPoint x: 822, startPoint y: 387, endPoint x: 772, endPoint y: 393, distance: 49.8
click at [772, 397] on span "[STREET_ADDRESS][PERSON_NAME]" at bounding box center [747, 401] width 114 height 9
drag, startPoint x: 847, startPoint y: 388, endPoint x: 827, endPoint y: 389, distance: 20.4
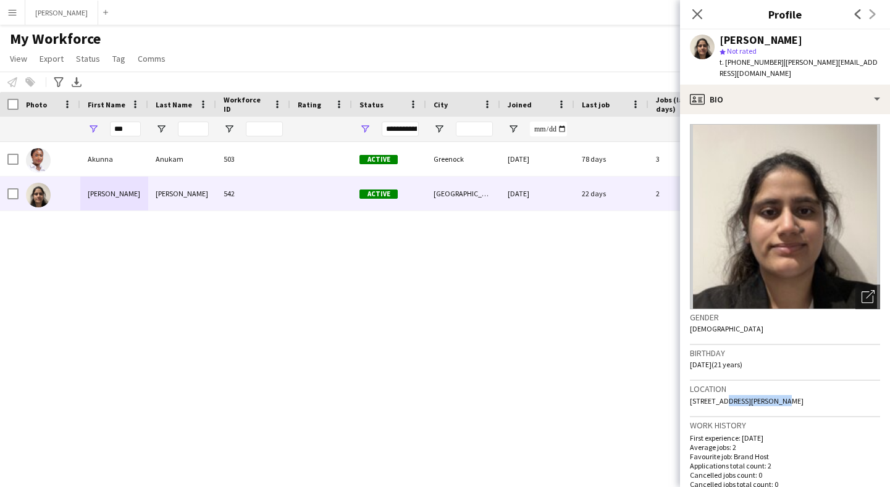
click at [804, 397] on span "[STREET_ADDRESS][PERSON_NAME]" at bounding box center [747, 401] width 114 height 9
drag, startPoint x: 878, startPoint y: 389, endPoint x: 850, endPoint y: 390, distance: 28.4
click at [850, 390] on div "Location [STREET_ADDRESS][PERSON_NAME]" at bounding box center [785, 399] width 190 height 36
drag, startPoint x: 774, startPoint y: 62, endPoint x: 726, endPoint y: 64, distance: 47.6
click at [726, 64] on span "t. [PHONE_NUMBER]" at bounding box center [752, 61] width 64 height 9
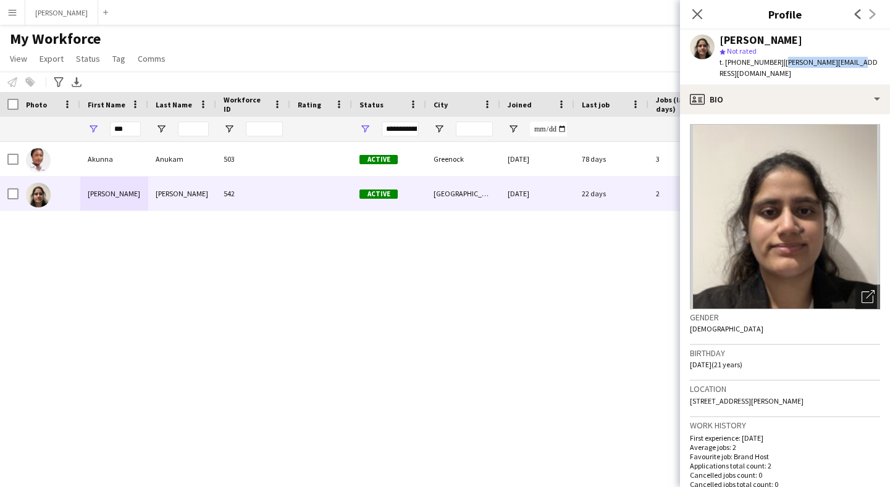
drag, startPoint x: 854, startPoint y: 62, endPoint x: 780, endPoint y: 62, distance: 74.8
click at [780, 62] on div "[PERSON_NAME] star Not rated t. [PHONE_NUMBER] | [PERSON_NAME][EMAIL_ADDRESS][D…" at bounding box center [785, 57] width 210 height 55
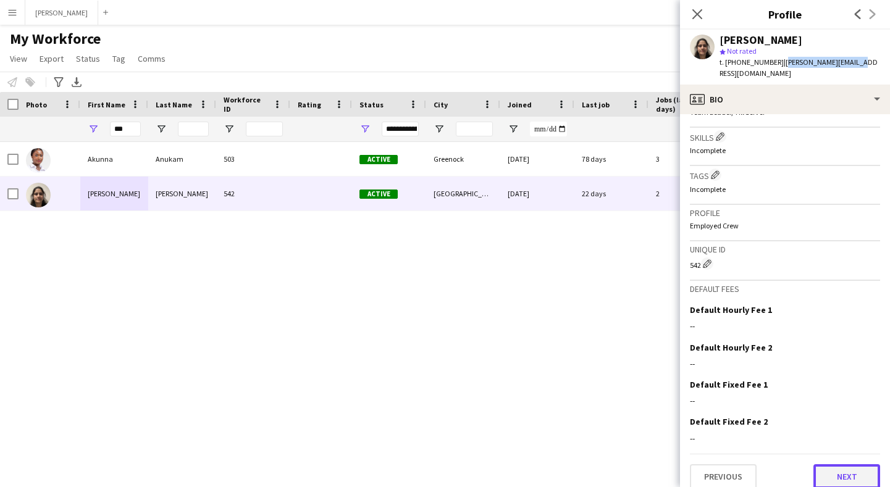
click at [854, 465] on button "Next" at bounding box center [847, 477] width 67 height 25
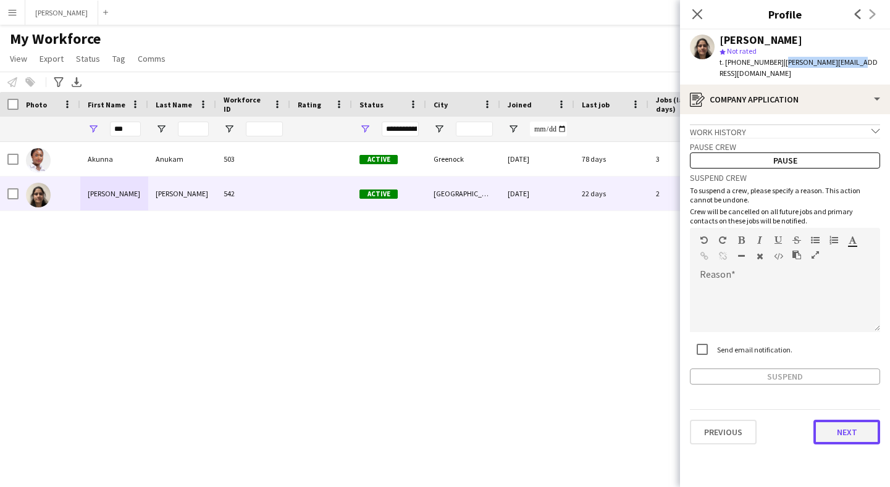
click at [852, 420] on button "Next" at bounding box center [847, 432] width 67 height 25
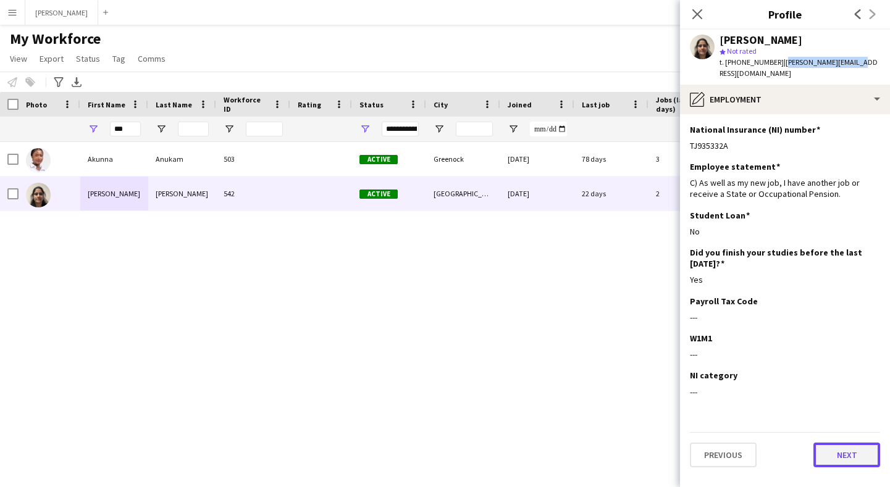
click at [846, 443] on button "Next" at bounding box center [847, 455] width 67 height 25
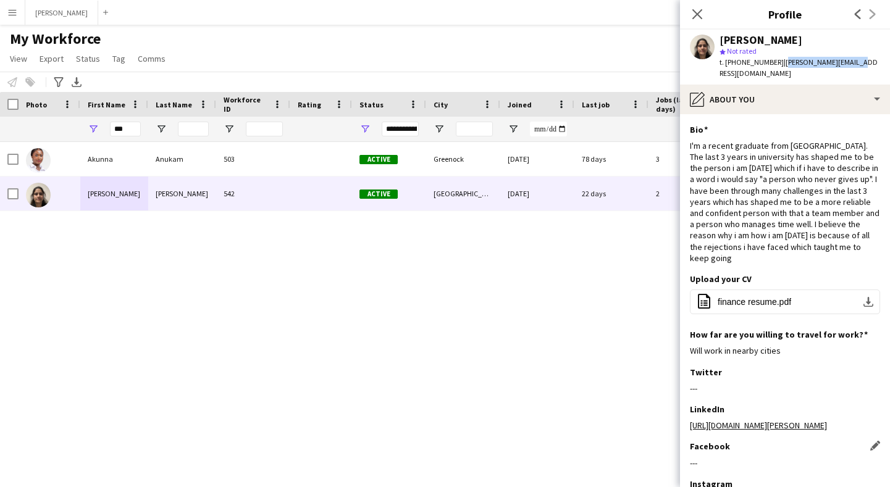
scroll to position [98, 0]
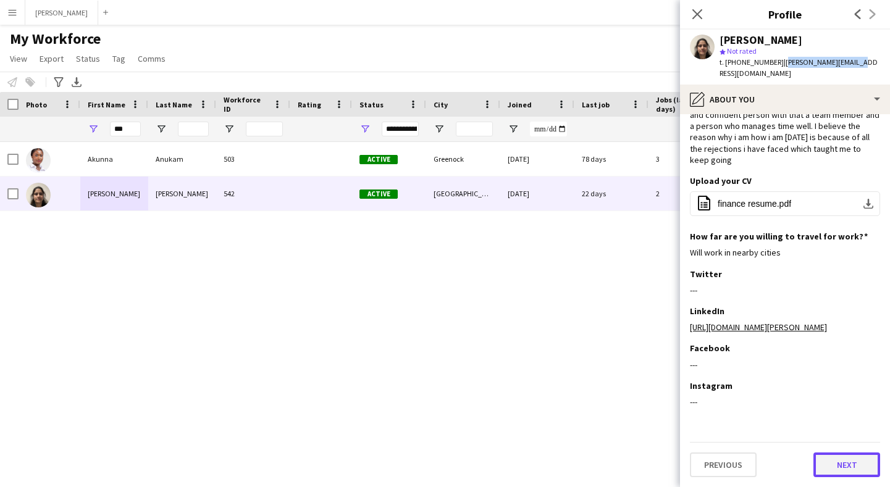
click at [848, 463] on button "Next" at bounding box center [847, 465] width 67 height 25
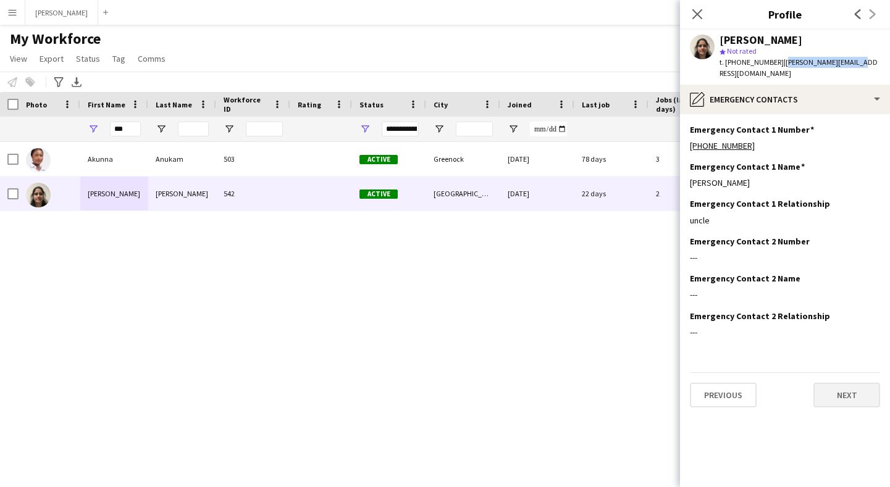
scroll to position [0, 0]
drag, startPoint x: 737, startPoint y: 169, endPoint x: 690, endPoint y: 174, distance: 47.2
click at [690, 177] on div "[PERSON_NAME]" at bounding box center [785, 182] width 190 height 11
drag, startPoint x: 749, startPoint y: 132, endPoint x: 686, endPoint y: 133, distance: 62.4
click at [686, 133] on app-section-data-types "Emergency Contact 1 Number Edit this field [PHONE_NUMBER] Emergency Contact 1 N…" at bounding box center [785, 300] width 210 height 373
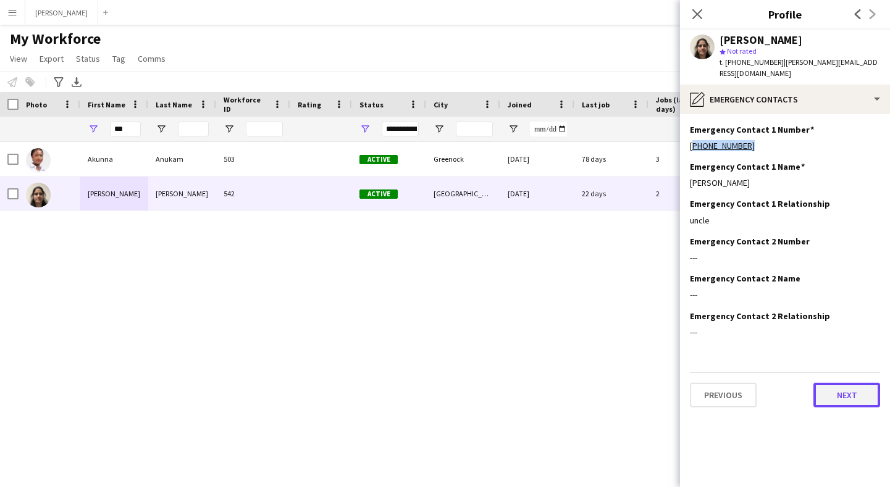
click at [837, 390] on button "Next" at bounding box center [847, 395] width 67 height 25
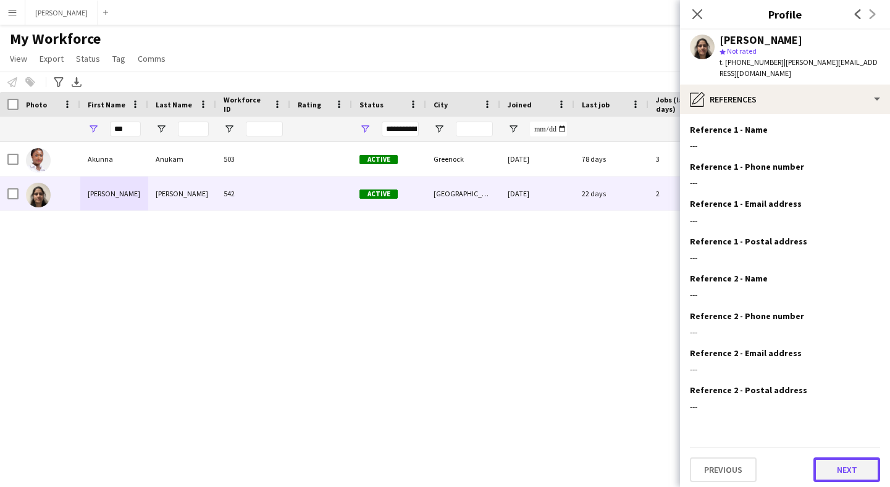
click at [838, 460] on button "Next" at bounding box center [847, 470] width 67 height 25
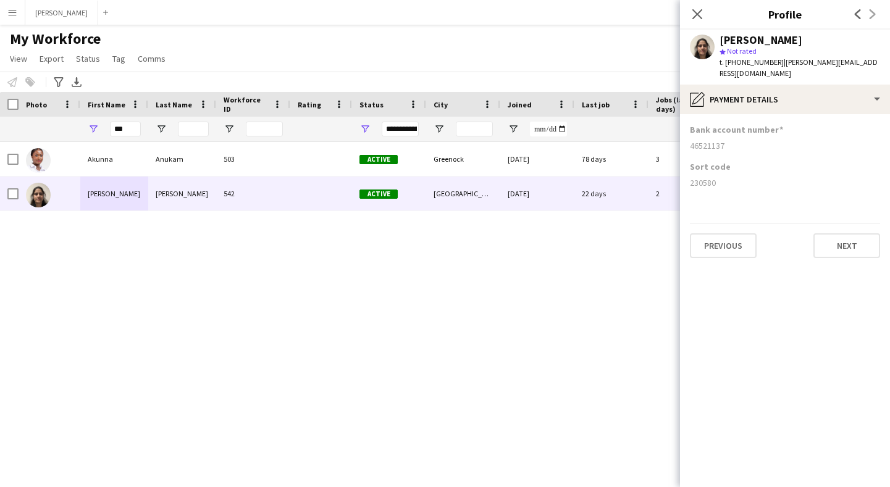
click at [10, 12] on app-icon "Menu" at bounding box center [12, 12] width 10 height 10
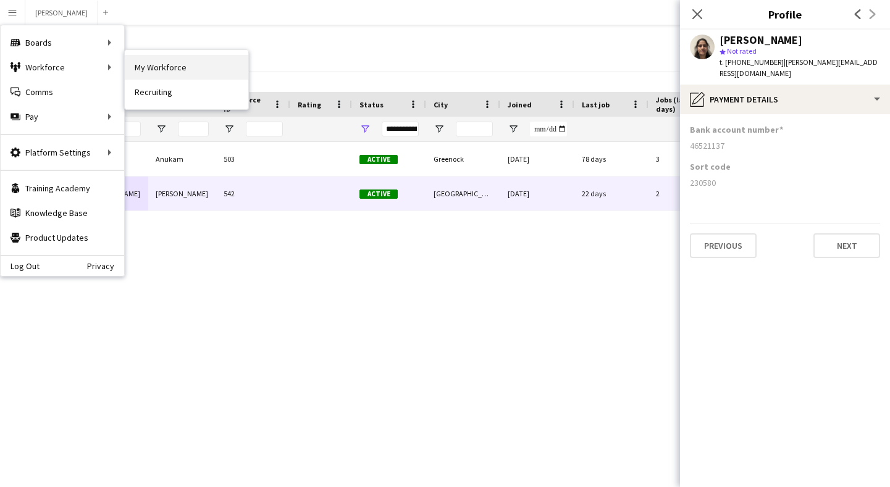
click at [180, 70] on link "My Workforce" at bounding box center [187, 67] width 124 height 25
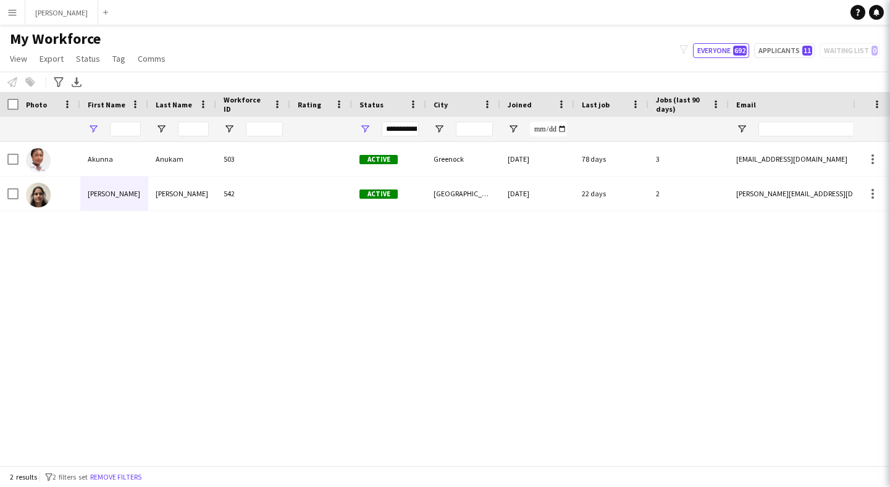
type input "***"
click at [11, 10] on app-icon "Menu" at bounding box center [12, 12] width 10 height 10
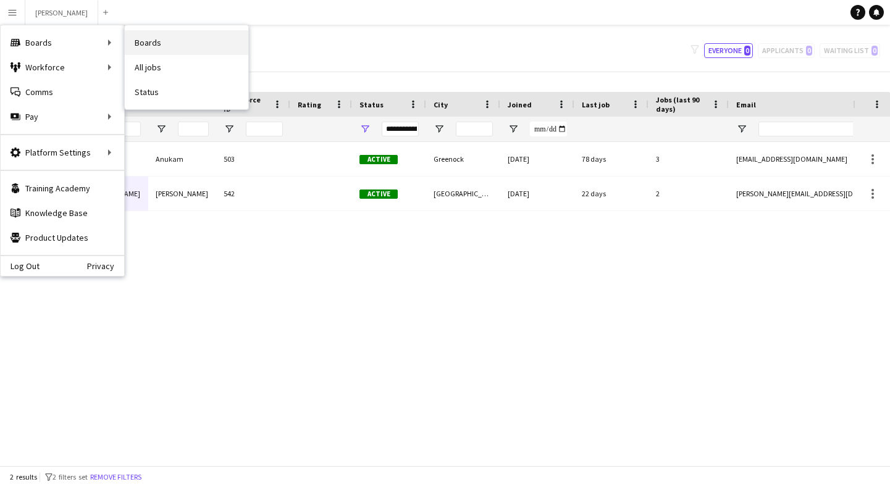
click at [146, 44] on link "Boards" at bounding box center [187, 42] width 124 height 25
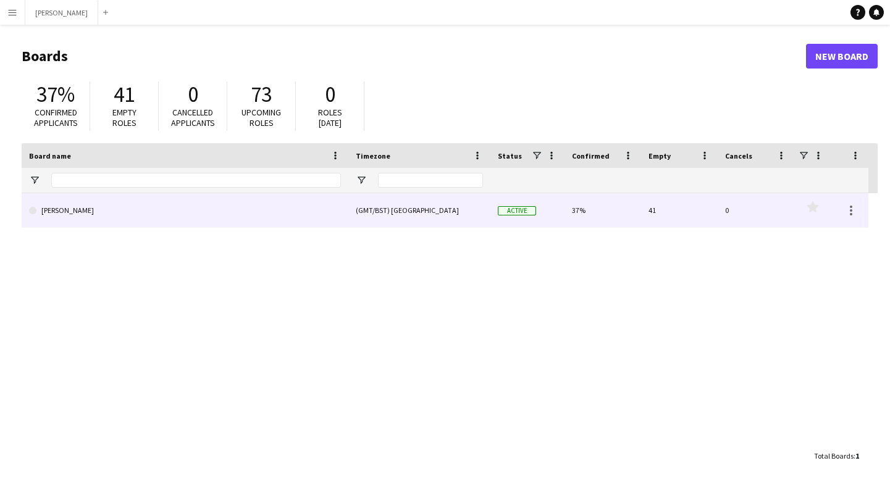
click at [154, 208] on link "[PERSON_NAME]" at bounding box center [185, 210] width 312 height 35
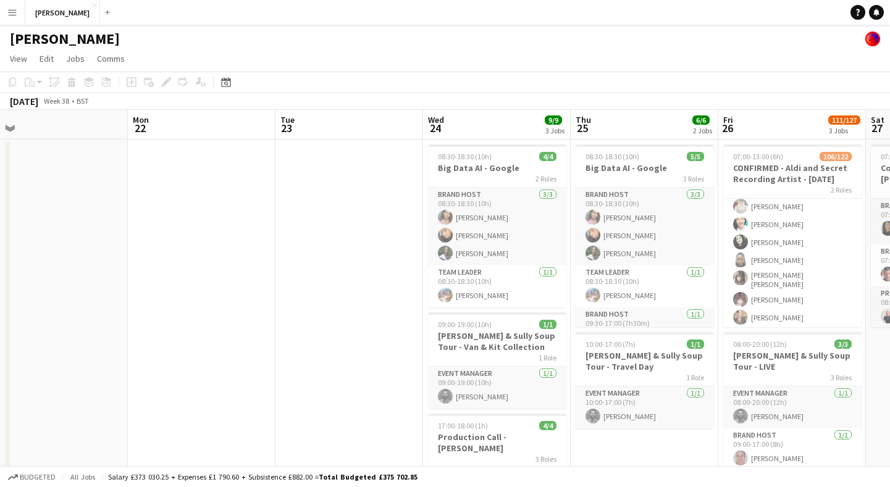
scroll to position [0, 318]
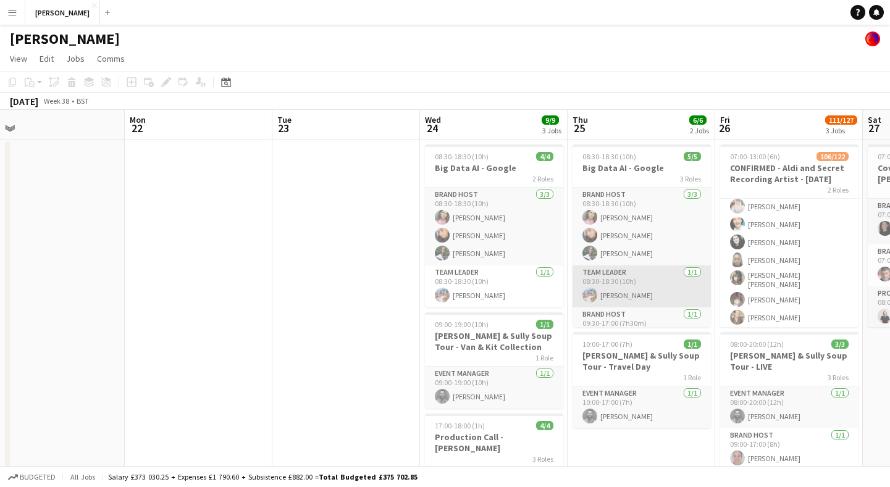
click at [637, 293] on app-card-role "Team Leader [DATE] 08:30-18:30 (10h) [PERSON_NAME]" at bounding box center [642, 287] width 138 height 42
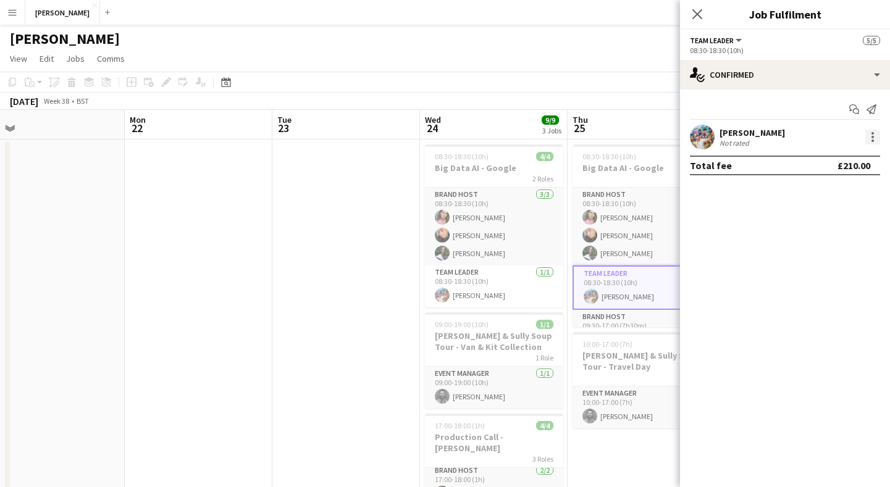
click at [871, 135] on div at bounding box center [873, 137] width 15 height 15
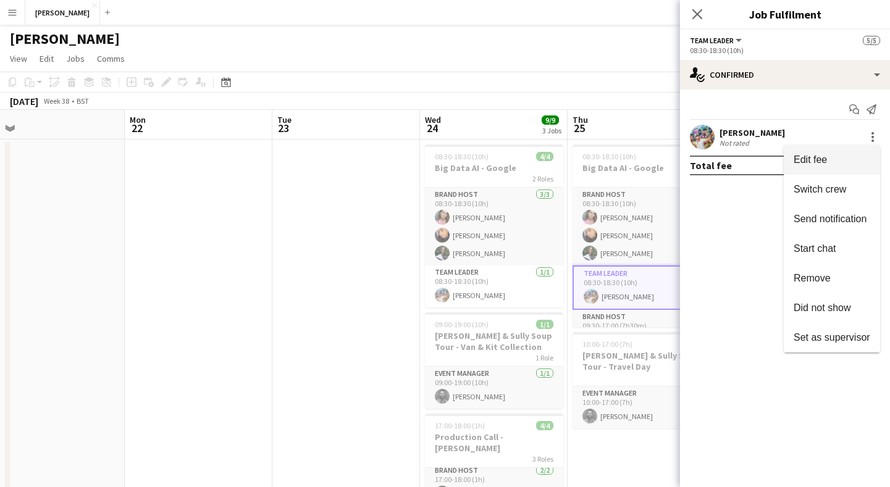
click at [843, 154] on span "Edit fee" at bounding box center [832, 159] width 77 height 11
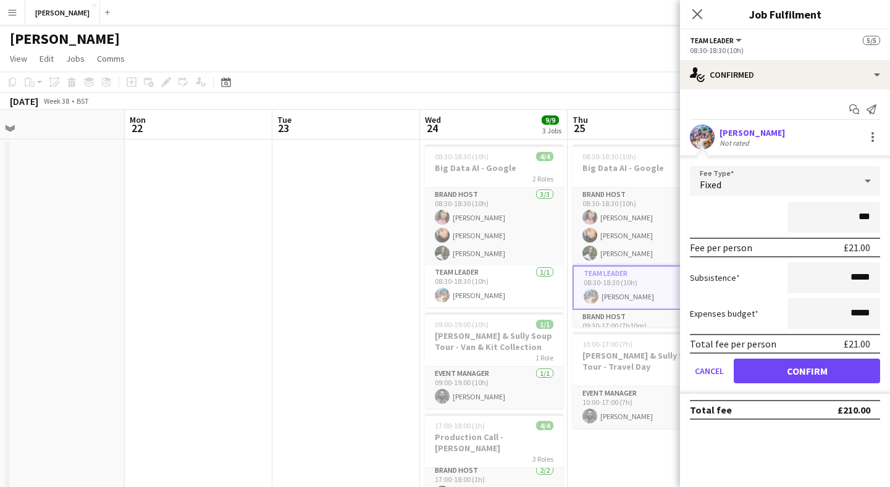
type input "**"
type input "*******"
click at [807, 371] on button "Confirm" at bounding box center [807, 371] width 146 height 25
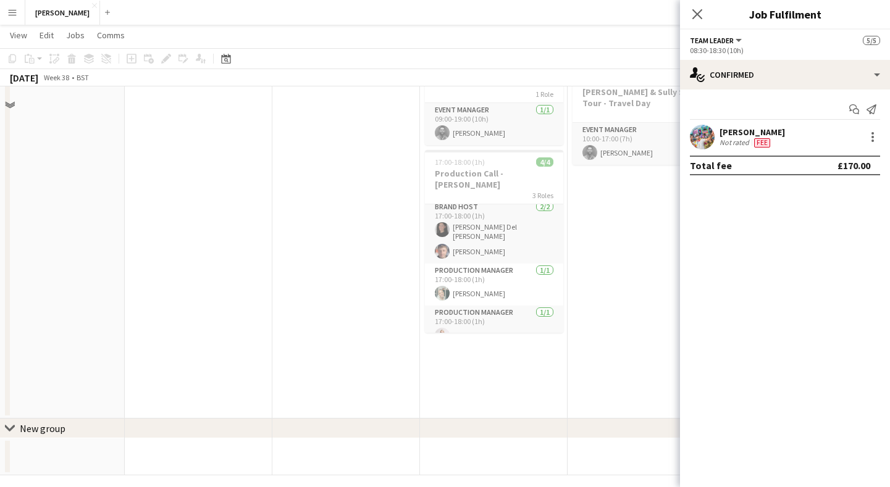
scroll to position [272, 0]
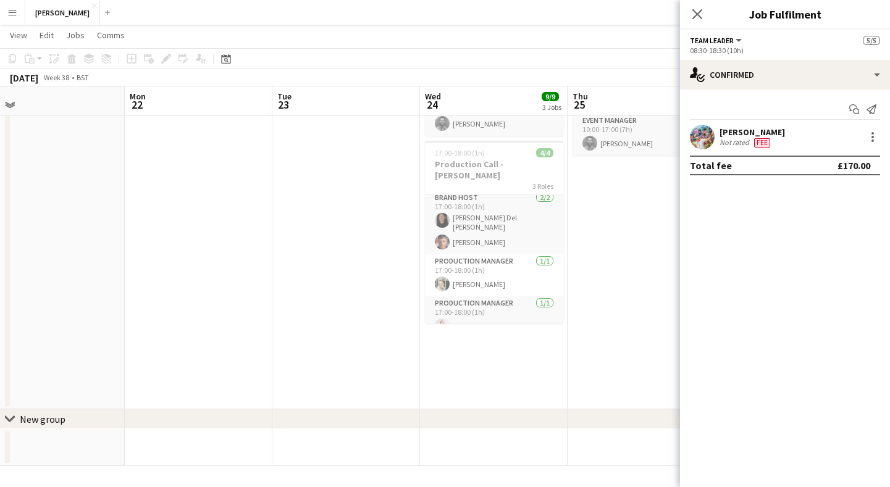
click at [648, 266] on app-date-cell "Updated 08:30-18:30 (10h) 5/5 Big Data AI - Google 3 Roles Brand Host [DATE] 08…" at bounding box center [642, 138] width 148 height 543
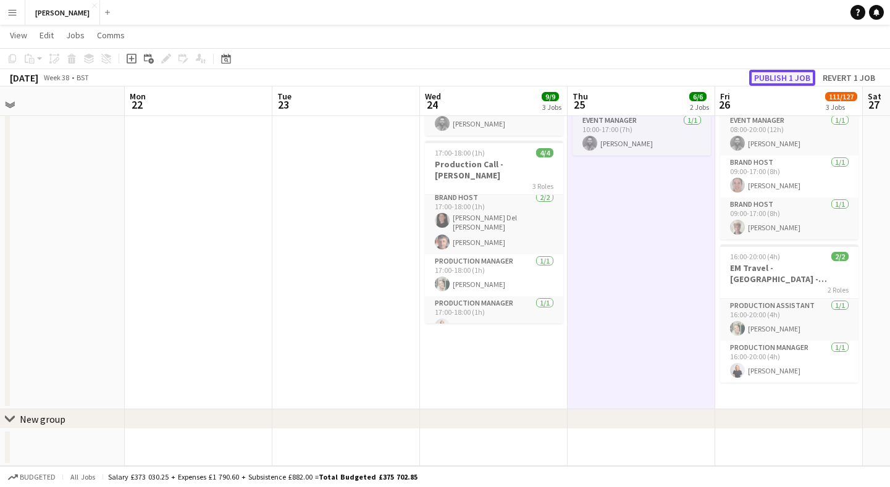
click at [785, 73] on button "Publish 1 job" at bounding box center [782, 78] width 66 height 16
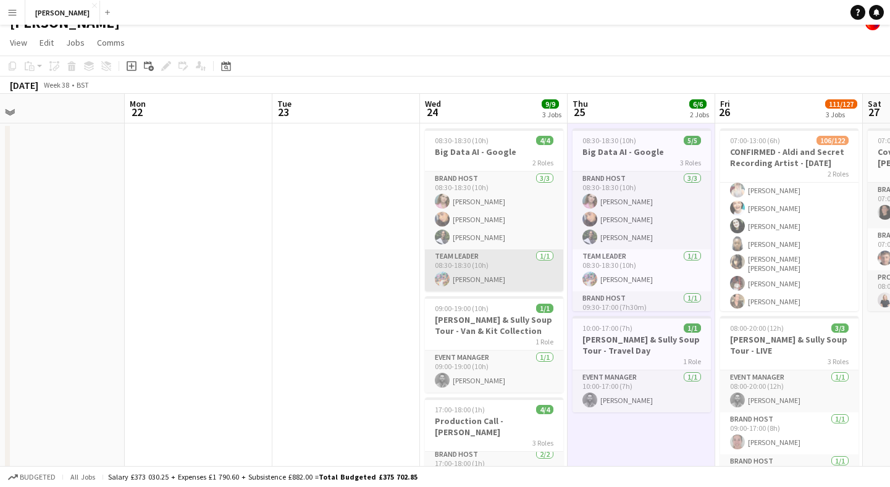
scroll to position [19, 0]
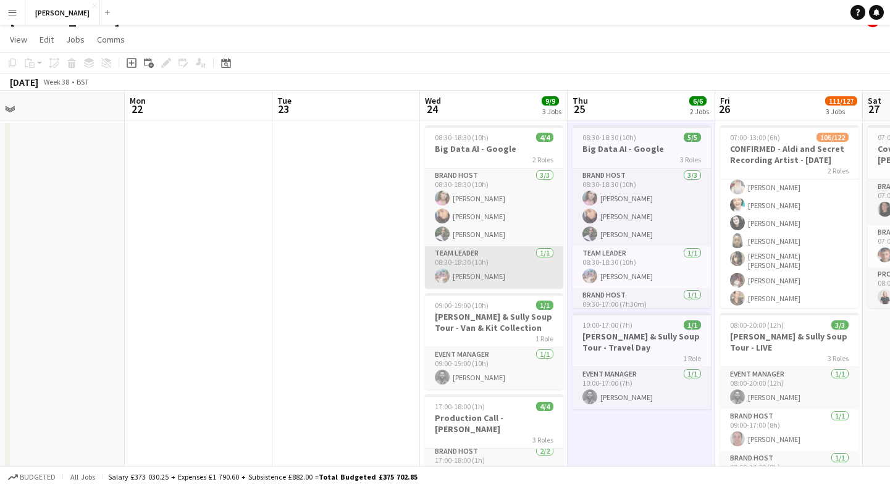
click at [530, 263] on app-card-role "Team Leader [DATE] 08:30-18:30 (10h) [PERSON_NAME]" at bounding box center [494, 268] width 138 height 42
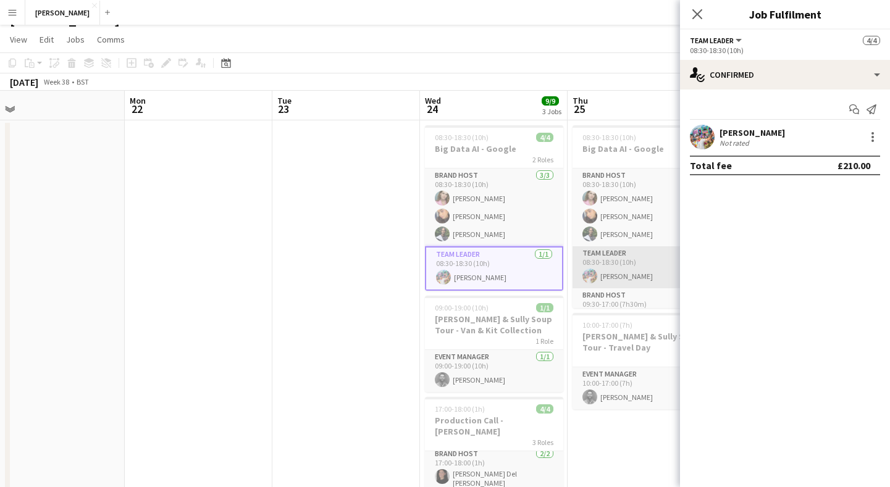
click at [626, 266] on app-card-role "Team Leader [DATE] 08:30-18:30 (10h) [PERSON_NAME]" at bounding box center [642, 268] width 138 height 42
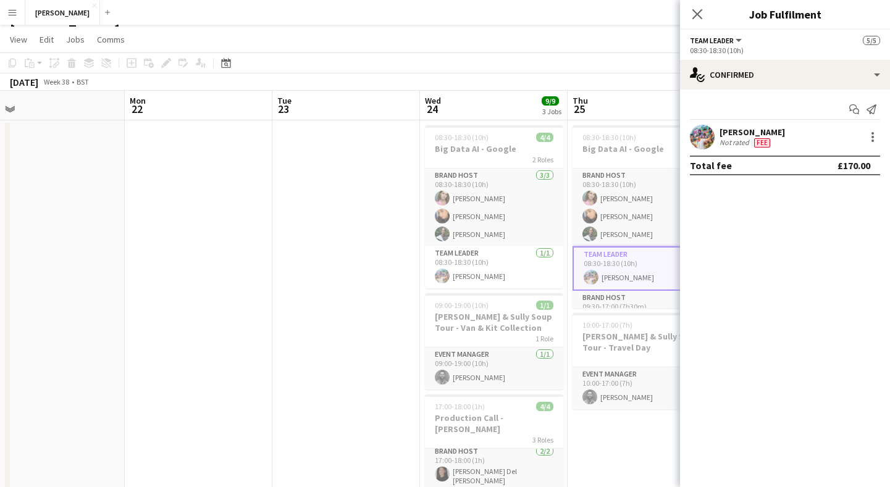
click at [633, 441] on app-date-cell "08:30-18:30 (10h) 5/5 Big Data AI - Google 3 Roles Brand Host [DATE] 08:30-18:3…" at bounding box center [642, 391] width 148 height 543
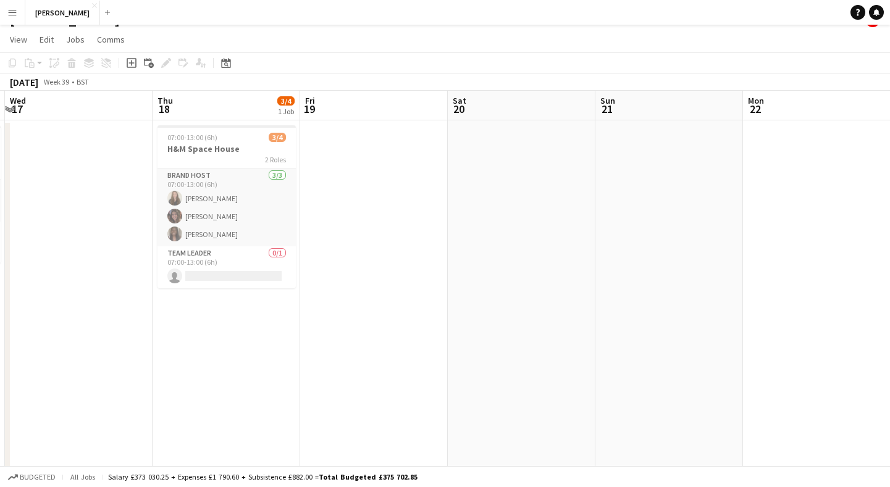
scroll to position [0, 392]
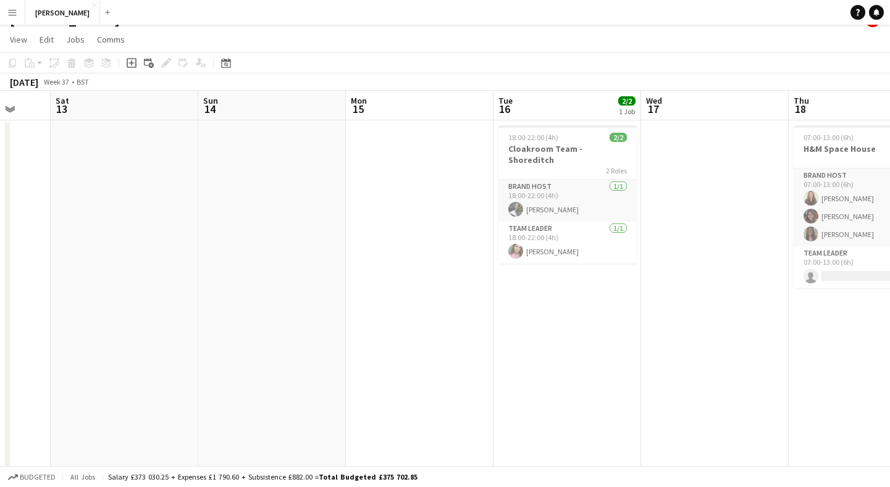
click at [14, 11] on app-icon "Menu" at bounding box center [12, 12] width 10 height 10
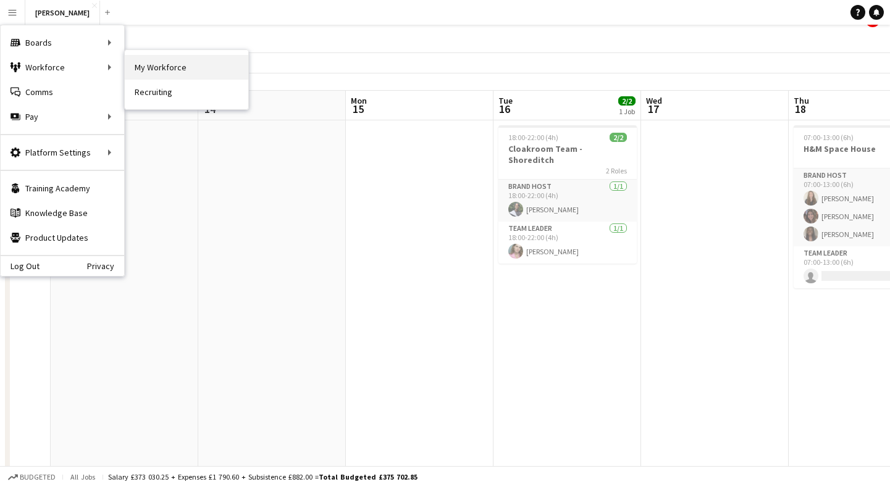
click at [174, 65] on link "My Workforce" at bounding box center [187, 67] width 124 height 25
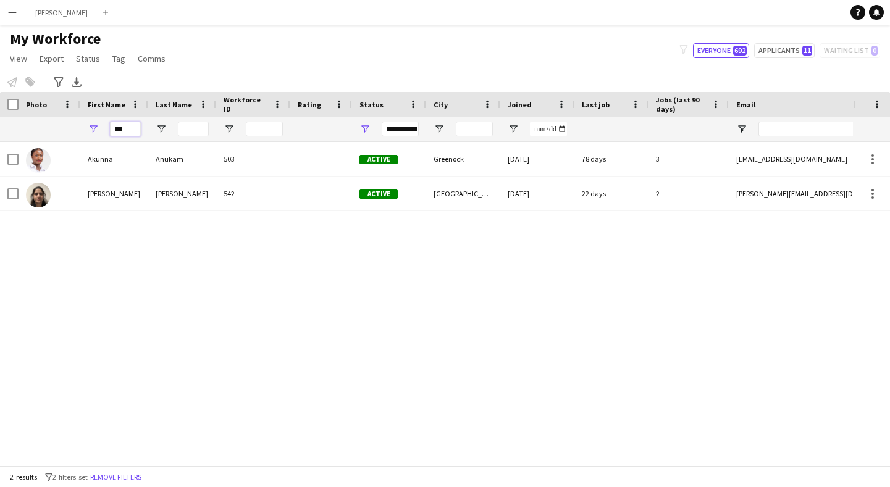
drag, startPoint x: 132, startPoint y: 125, endPoint x: 98, endPoint y: 124, distance: 34.0
click at [98, 124] on div "***" at bounding box center [114, 129] width 68 height 25
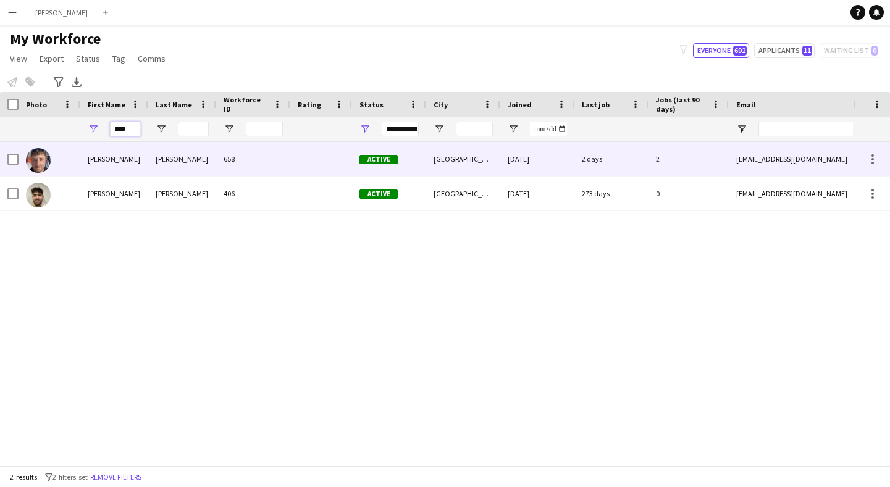
type input "****"
click at [105, 158] on div "[PERSON_NAME]" at bounding box center [114, 159] width 68 height 34
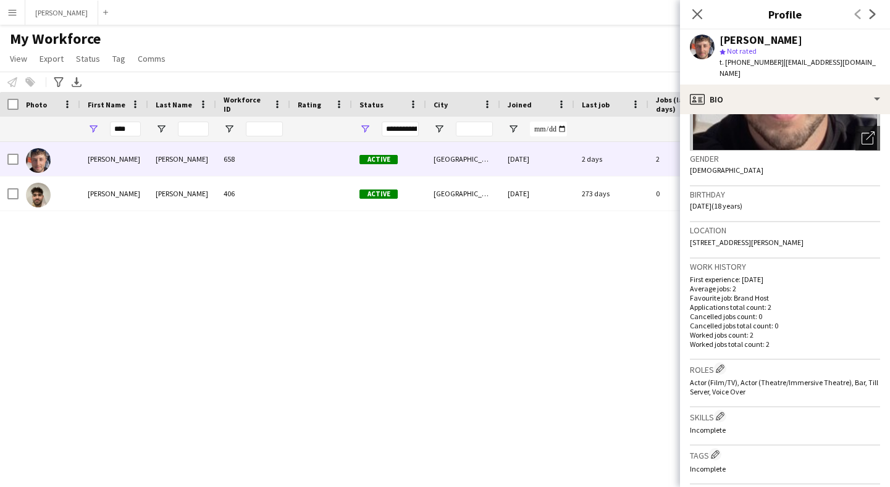
scroll to position [439, 0]
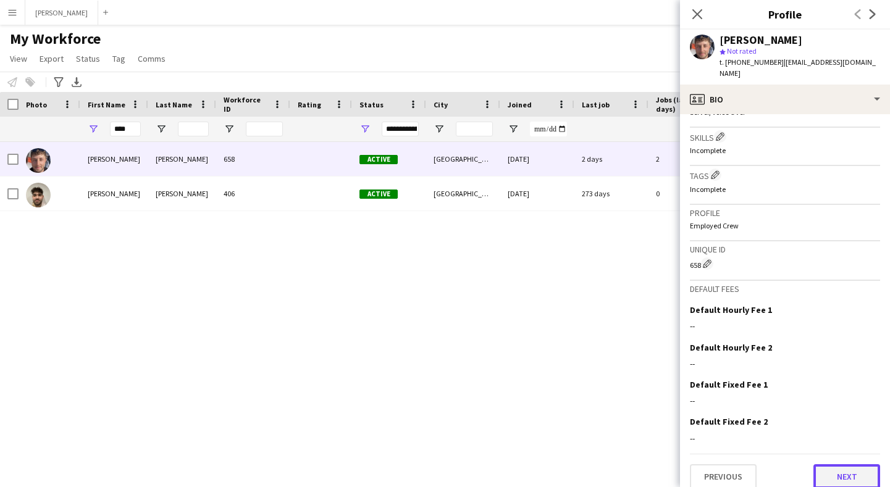
click at [838, 465] on button "Next" at bounding box center [847, 477] width 67 height 25
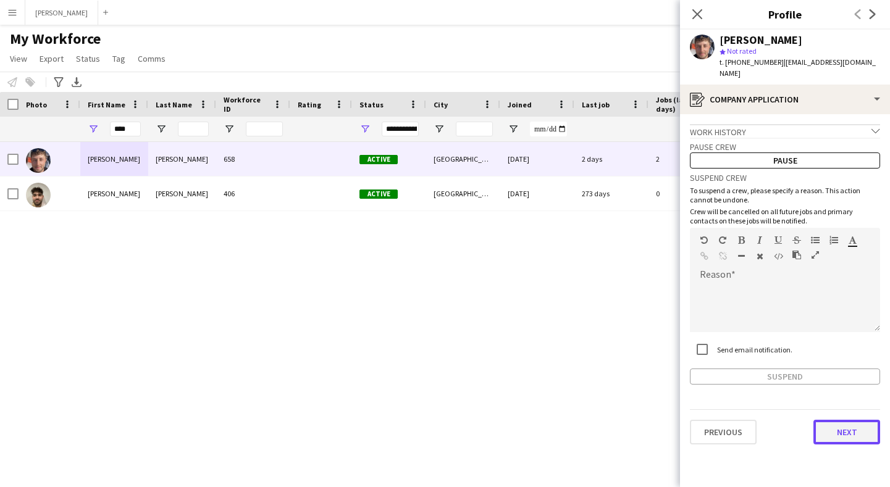
click at [860, 420] on button "Next" at bounding box center [847, 432] width 67 height 25
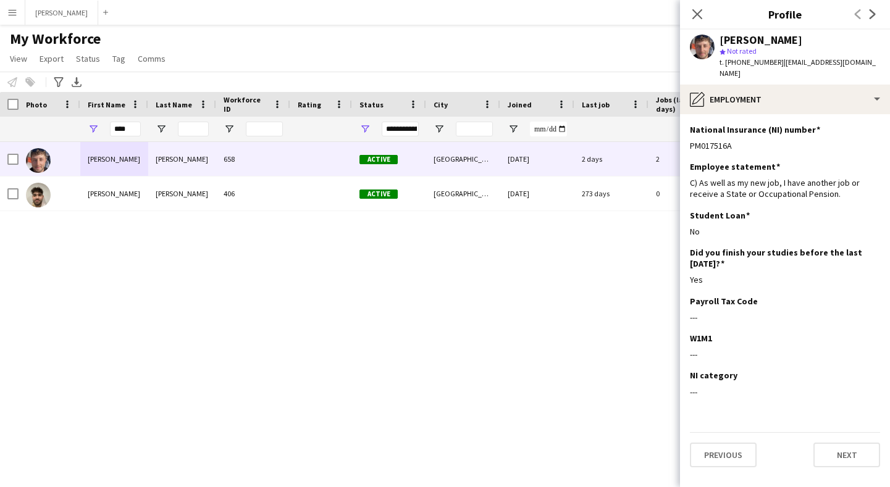
drag, startPoint x: 733, startPoint y: 135, endPoint x: 689, endPoint y: 134, distance: 44.5
click at [689, 134] on app-section-data-types "National Insurance (NI) number Edit this field PM017516A Employee statement Edi…" at bounding box center [785, 300] width 210 height 373
copy div "PM017516A"
click at [725, 443] on button "Previous" at bounding box center [723, 455] width 67 height 25
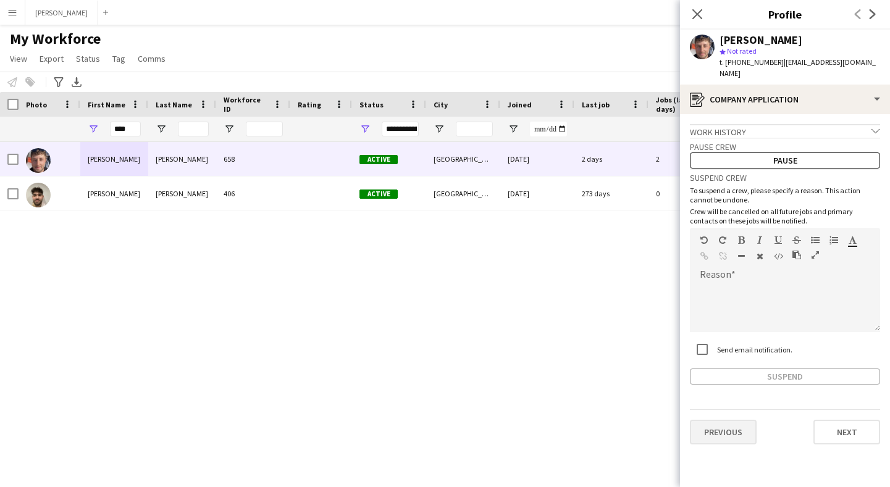
click at [725, 425] on button "Previous" at bounding box center [723, 432] width 67 height 25
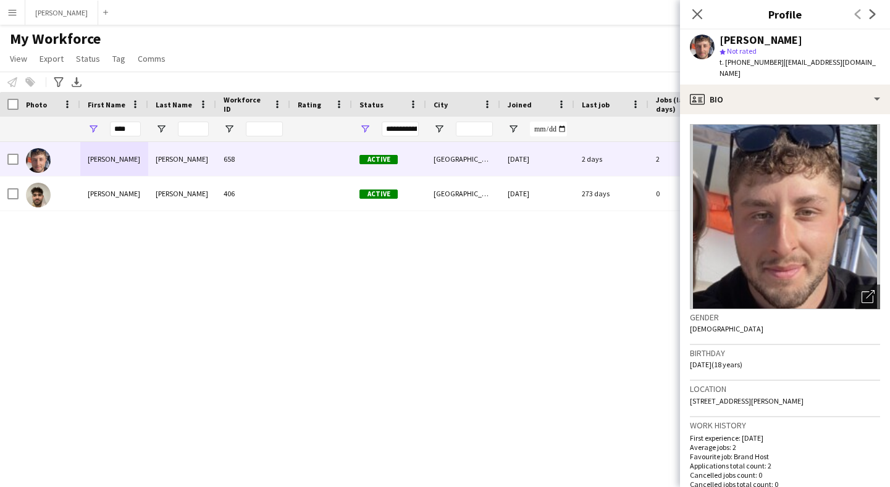
scroll to position [439, 0]
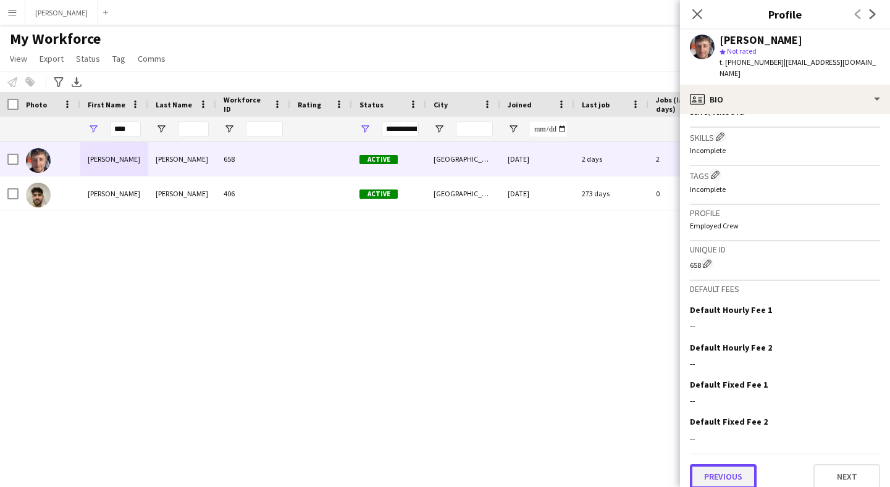
click at [727, 475] on button "Previous" at bounding box center [723, 477] width 67 height 25
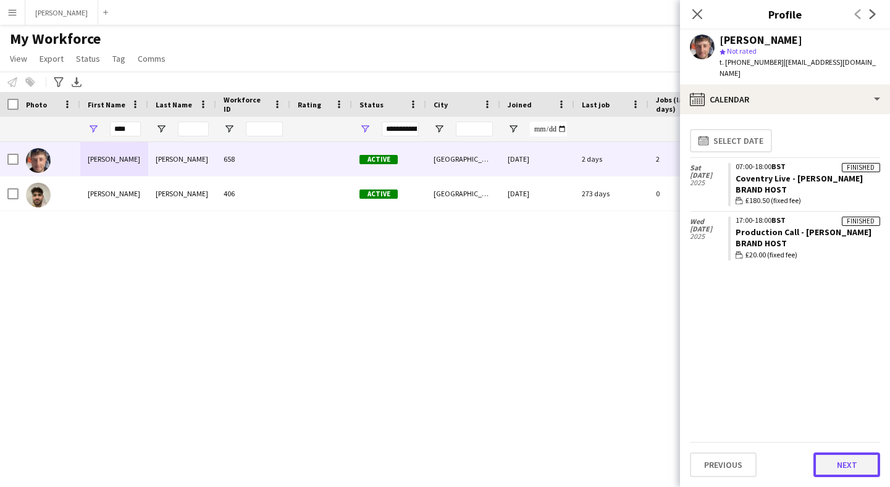
click at [825, 464] on button "Next" at bounding box center [847, 465] width 67 height 25
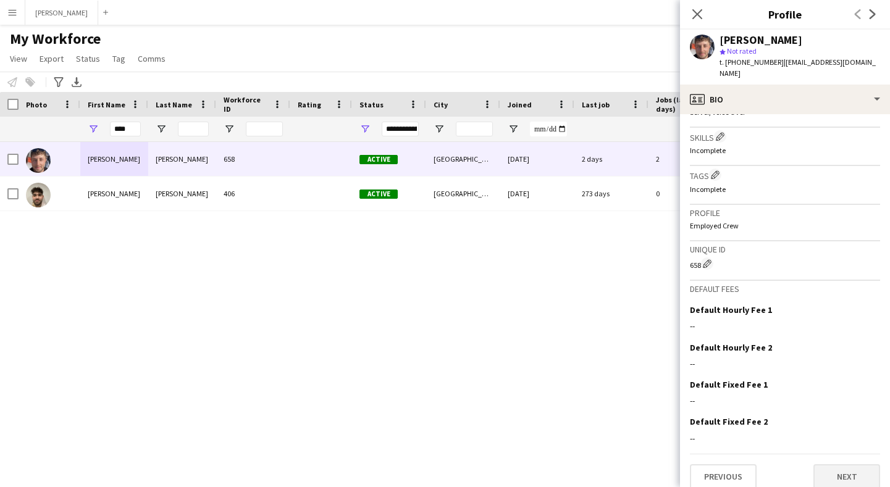
click at [864, 465] on button "Next" at bounding box center [847, 477] width 67 height 25
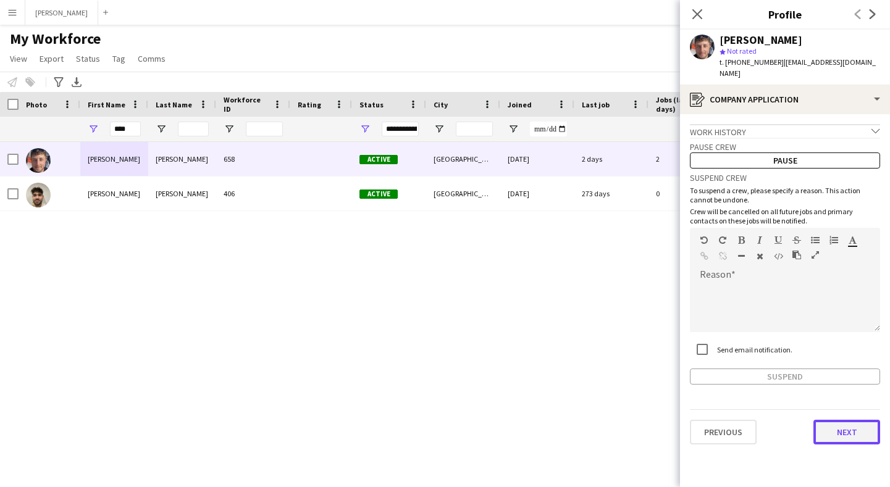
click at [863, 423] on button "Next" at bounding box center [847, 432] width 67 height 25
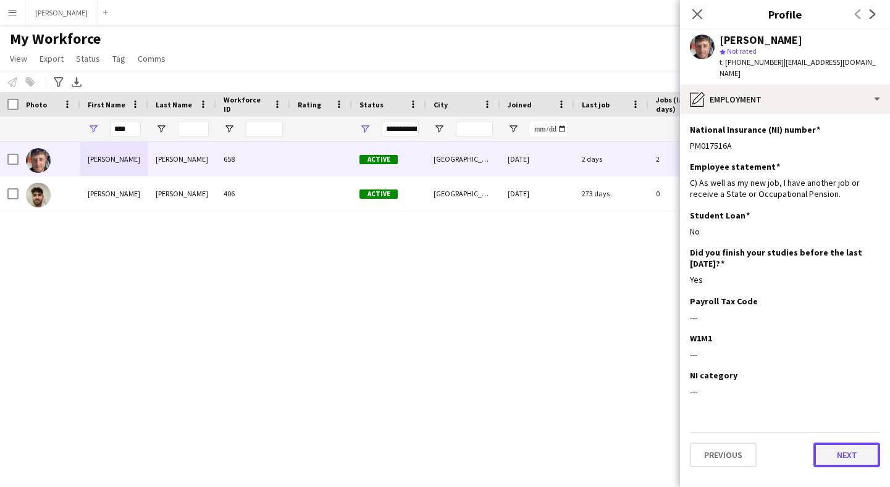
click at [844, 453] on button "Next" at bounding box center [847, 455] width 67 height 25
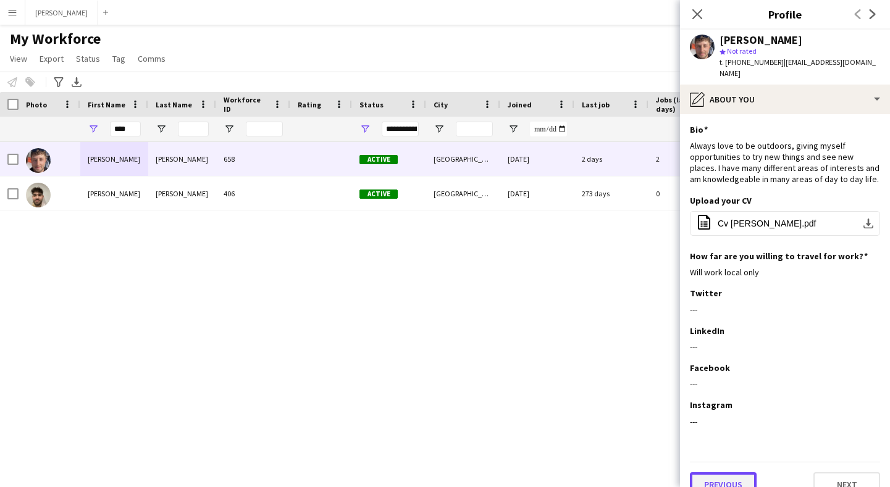
click at [719, 473] on button "Previous" at bounding box center [723, 485] width 67 height 25
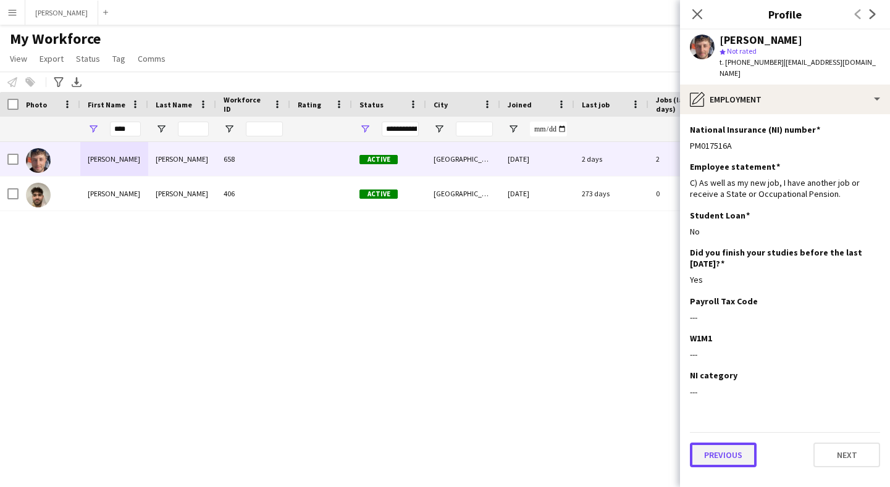
click at [735, 450] on button "Previous" at bounding box center [723, 455] width 67 height 25
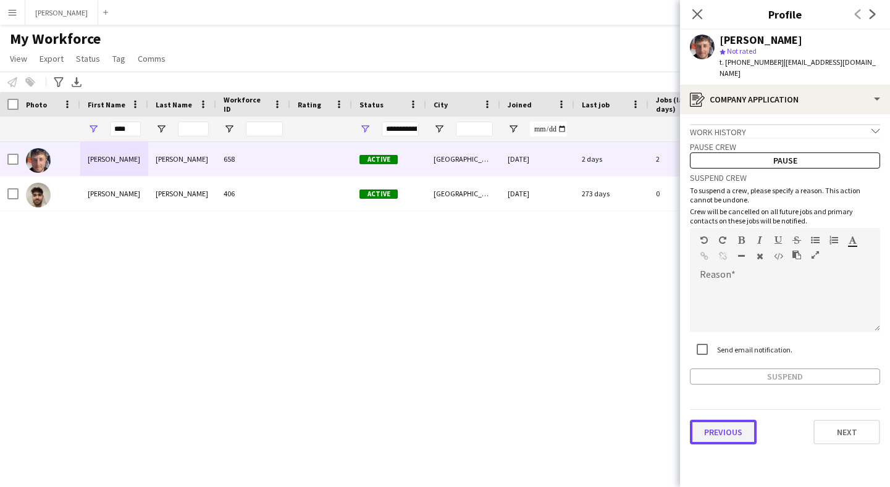
click at [727, 420] on button "Previous" at bounding box center [723, 432] width 67 height 25
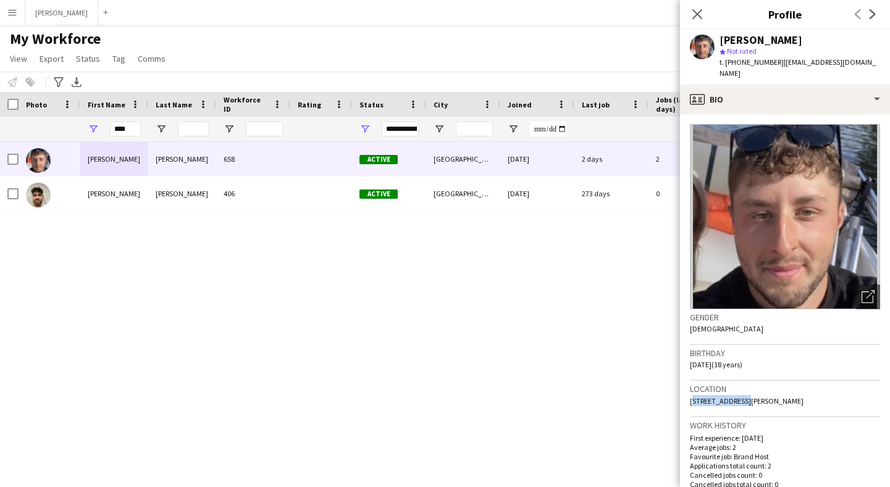
drag, startPoint x: 742, startPoint y: 388, endPoint x: 684, endPoint y: 388, distance: 58.1
click at [684, 388] on app-crew-profile-bio "Open photos pop-in Gender Male Birthday 07-03-2007 (18 years) Location 144 Mass…" at bounding box center [785, 300] width 210 height 373
copy span "144 Masser Road"
drag, startPoint x: 773, startPoint y: 388, endPoint x: 746, endPoint y: 387, distance: 27.2
click at [746, 397] on span "[STREET_ADDRESS][PERSON_NAME]" at bounding box center [747, 401] width 114 height 9
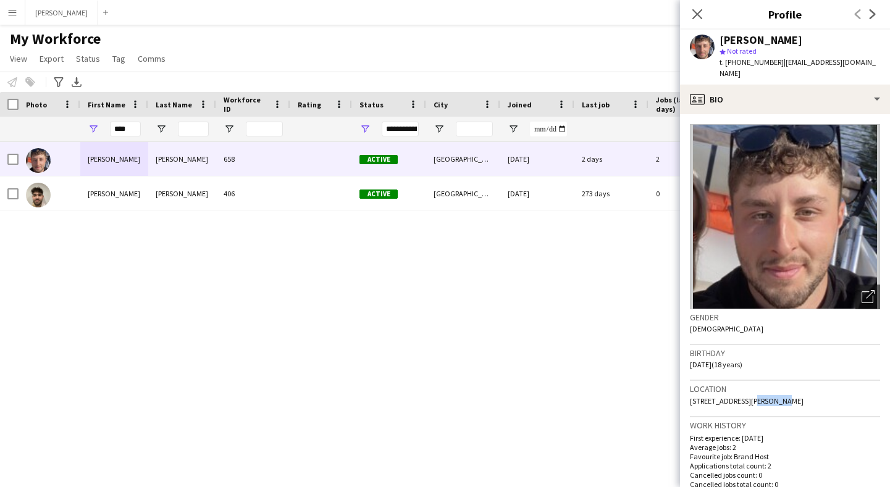
copy span "[GEOGRAPHIC_DATA]"
drag, startPoint x: 800, startPoint y: 387, endPoint x: 777, endPoint y: 390, distance: 23.7
click at [777, 390] on div "Location 144 Masser Road, Coventry, CV6 4JT" at bounding box center [785, 399] width 190 height 36
copy span "CV6 4JT"
drag, startPoint x: 773, startPoint y: 59, endPoint x: 727, endPoint y: 59, distance: 46.3
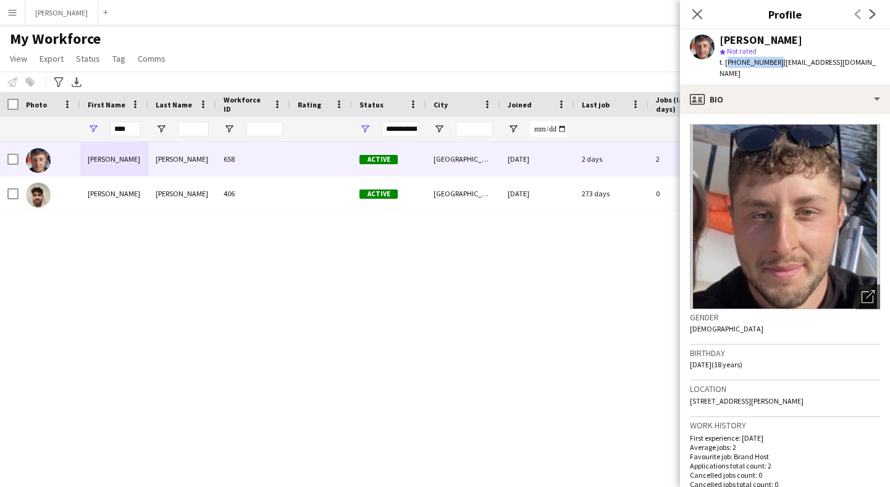
click at [727, 59] on span "t. [PHONE_NUMBER]" at bounding box center [752, 61] width 64 height 9
copy span "[PHONE_NUMBER]"
drag, startPoint x: 860, startPoint y: 60, endPoint x: 778, endPoint y: 66, distance: 82.4
click at [778, 66] on div "Samuel Gurney star Not rated t. +447541781128 | samgur0703@icloud.com" at bounding box center [785, 57] width 210 height 55
copy span "[EMAIL_ADDRESS][DOMAIN_NAME]"
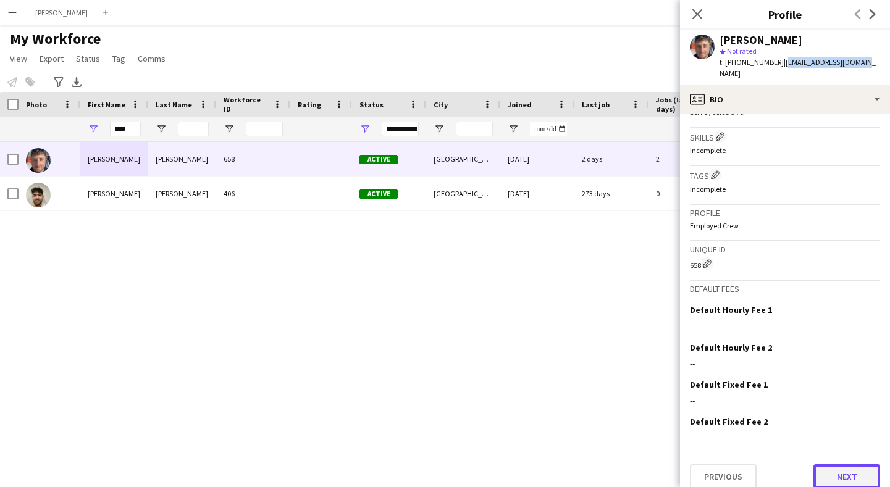
click at [848, 465] on button "Next" at bounding box center [847, 477] width 67 height 25
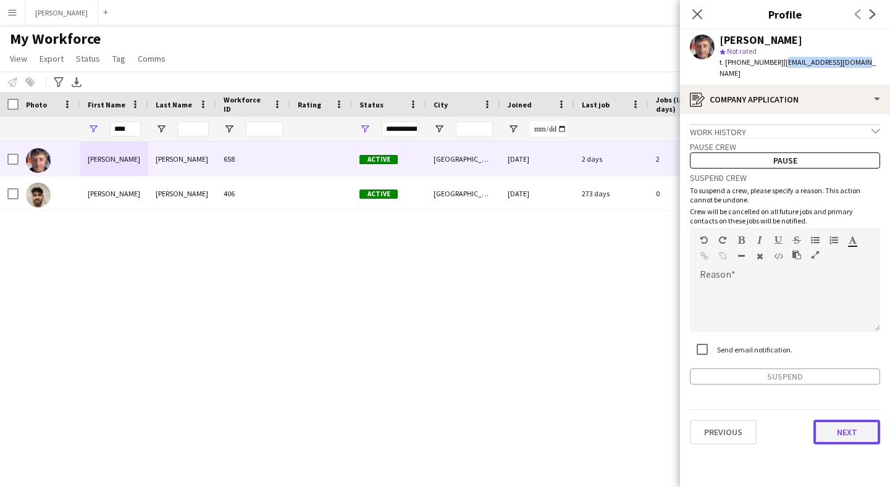
click at [853, 429] on button "Next" at bounding box center [847, 432] width 67 height 25
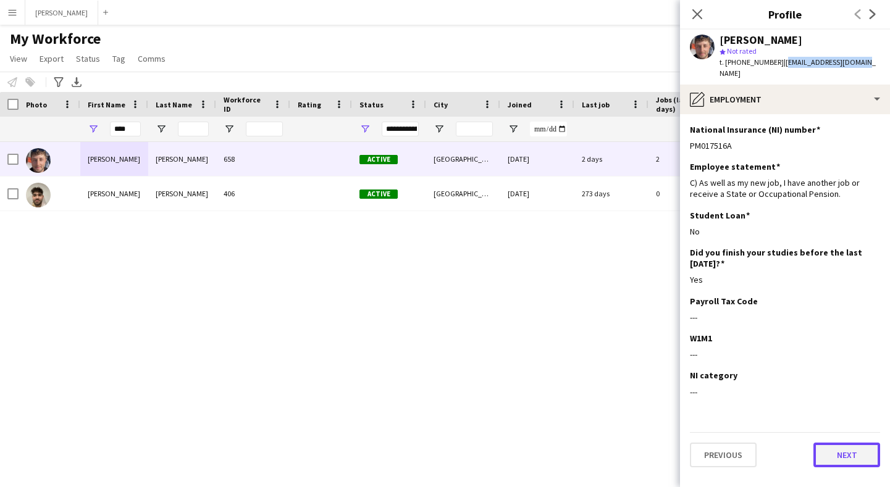
click at [856, 443] on button "Next" at bounding box center [847, 455] width 67 height 25
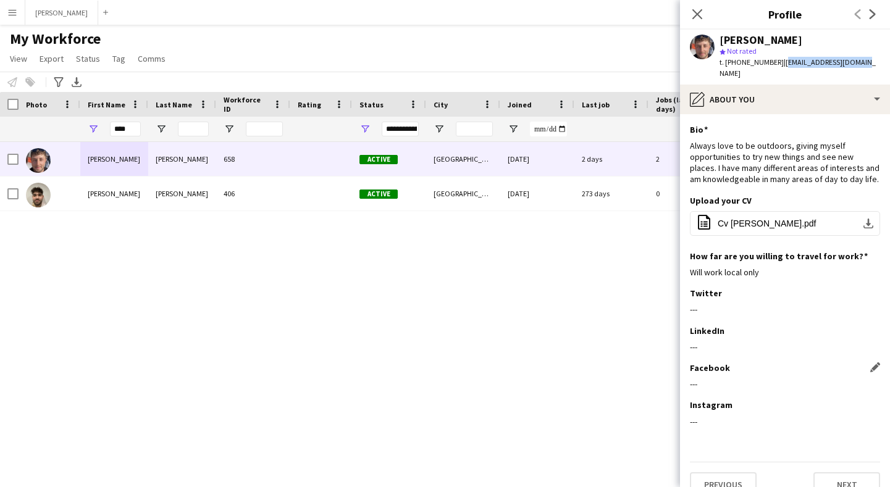
scroll to position [8, 0]
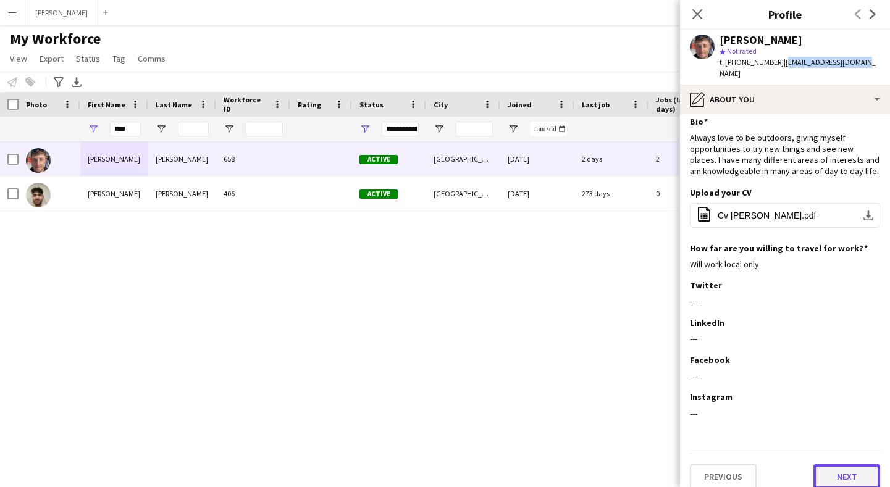
click at [832, 470] on button "Next" at bounding box center [847, 477] width 67 height 25
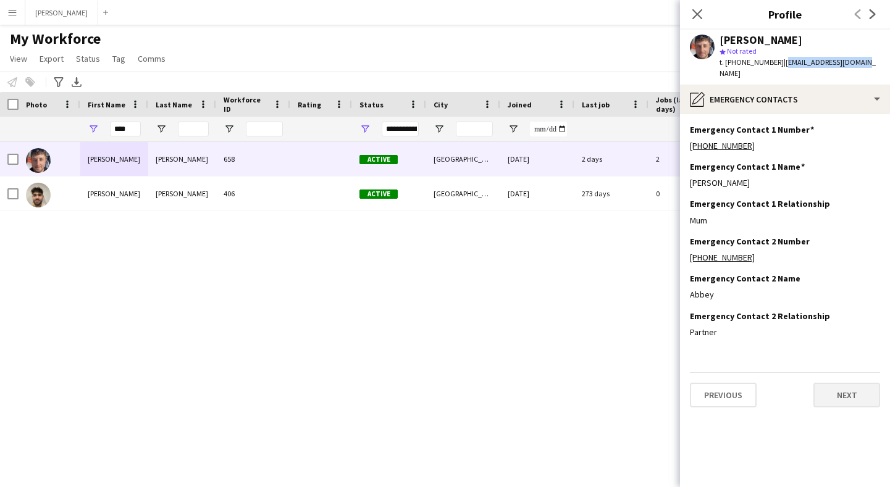
scroll to position [0, 0]
drag, startPoint x: 712, startPoint y: 169, endPoint x: 688, endPoint y: 172, distance: 24.3
click at [688, 172] on app-section-data-types "Emergency Contact 1 Number Edit this field +447464615289 Emergency Contact 1 Na…" at bounding box center [785, 300] width 210 height 373
copy div "[PERSON_NAME]"
drag, startPoint x: 753, startPoint y: 135, endPoint x: 688, endPoint y: 135, distance: 64.3
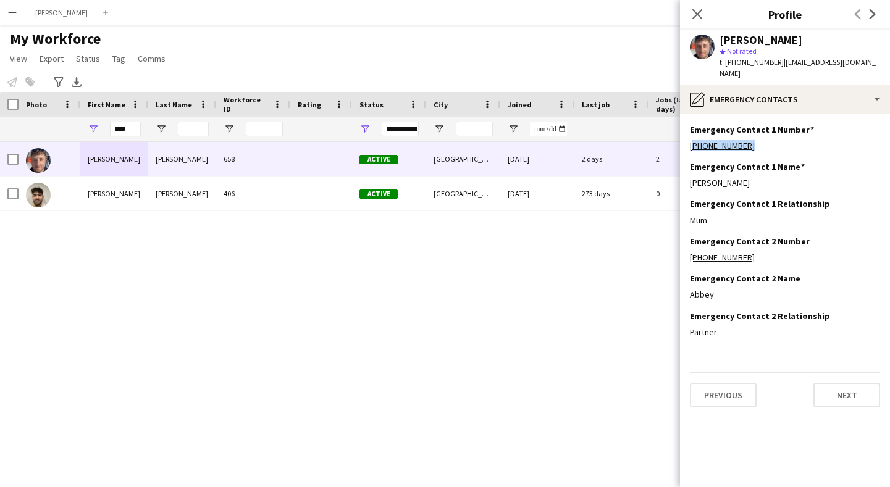
click at [688, 135] on app-section-data-types "Emergency Contact 1 Number Edit this field +447464615289 Emergency Contact 1 Na…" at bounding box center [785, 300] width 210 height 373
copy link "+447464615289"
click at [845, 383] on button "Next" at bounding box center [847, 395] width 67 height 25
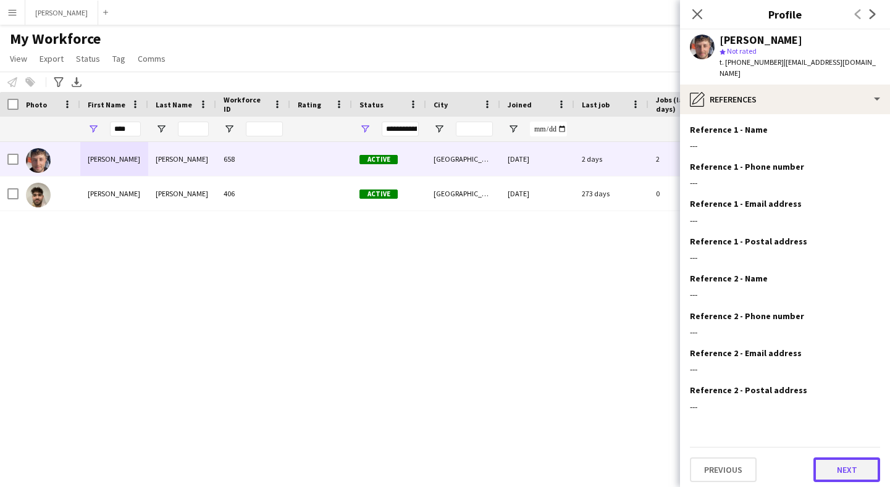
click at [845, 458] on button "Next" at bounding box center [847, 470] width 67 height 25
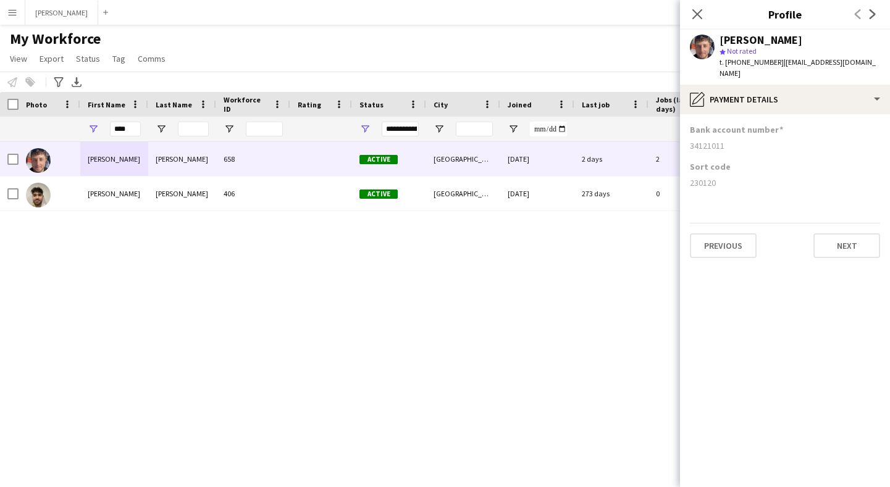
click at [708, 140] on div "34121011" at bounding box center [785, 145] width 190 height 11
copy div "34121011"
click at [694, 12] on icon "Close pop-in" at bounding box center [697, 14] width 12 height 12
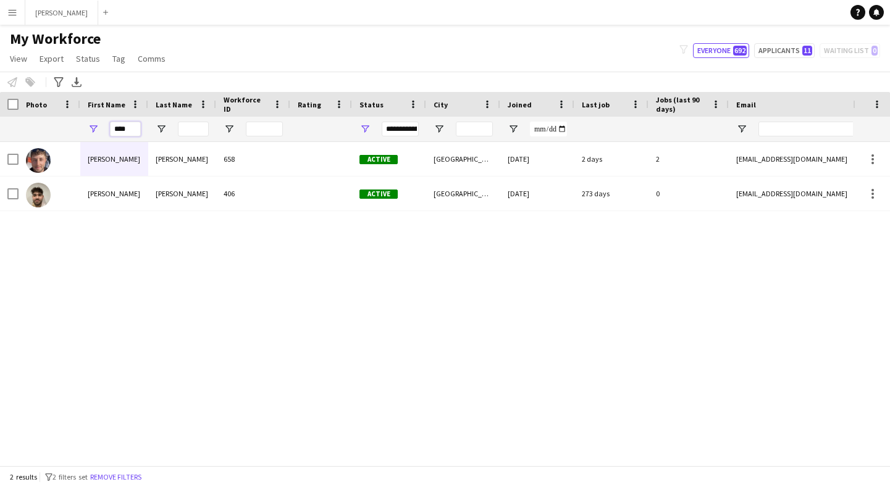
drag, startPoint x: 137, startPoint y: 129, endPoint x: 98, endPoint y: 128, distance: 39.6
click at [98, 128] on div "****" at bounding box center [114, 129] width 68 height 25
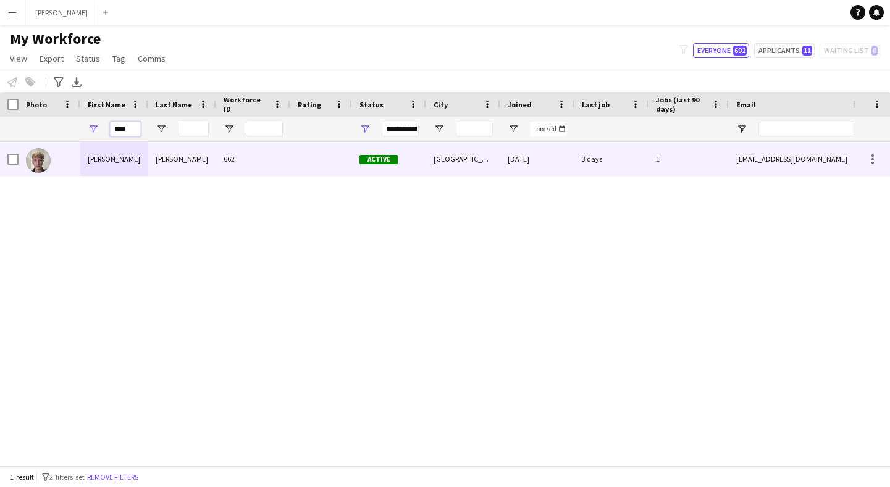
type input "****"
click at [103, 164] on div "[PERSON_NAME]" at bounding box center [114, 159] width 68 height 34
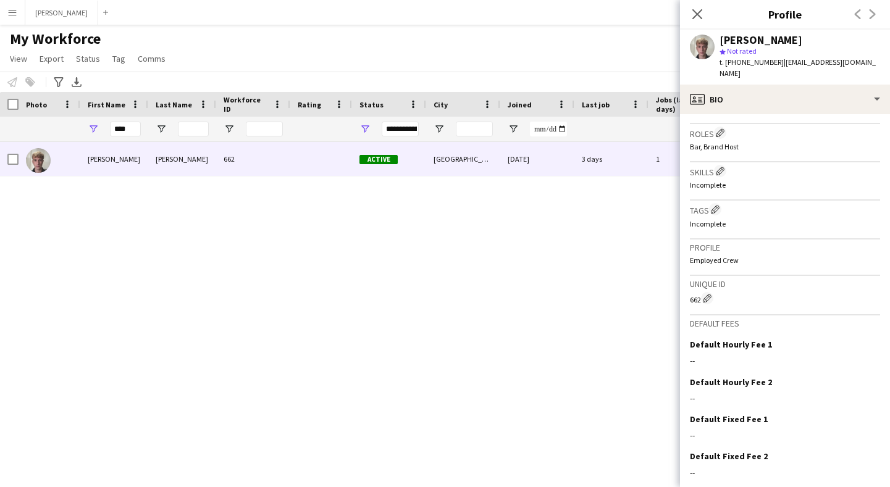
scroll to position [431, 0]
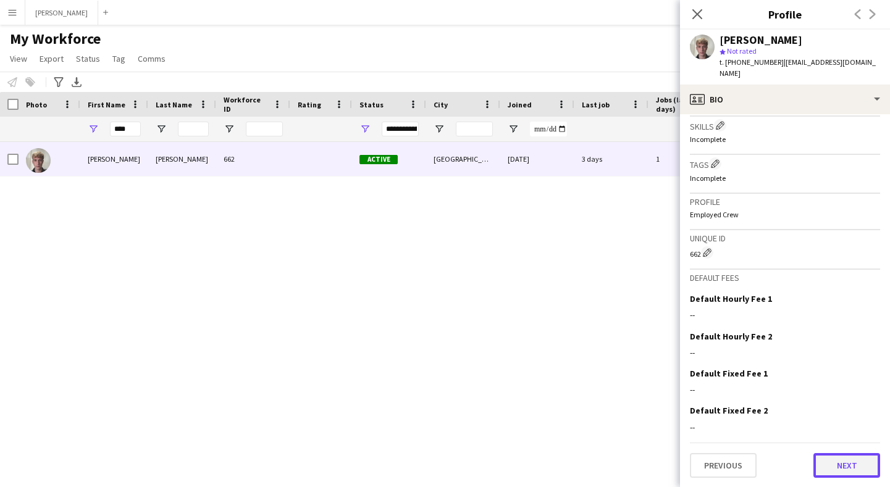
click at [835, 464] on button "Next" at bounding box center [847, 465] width 67 height 25
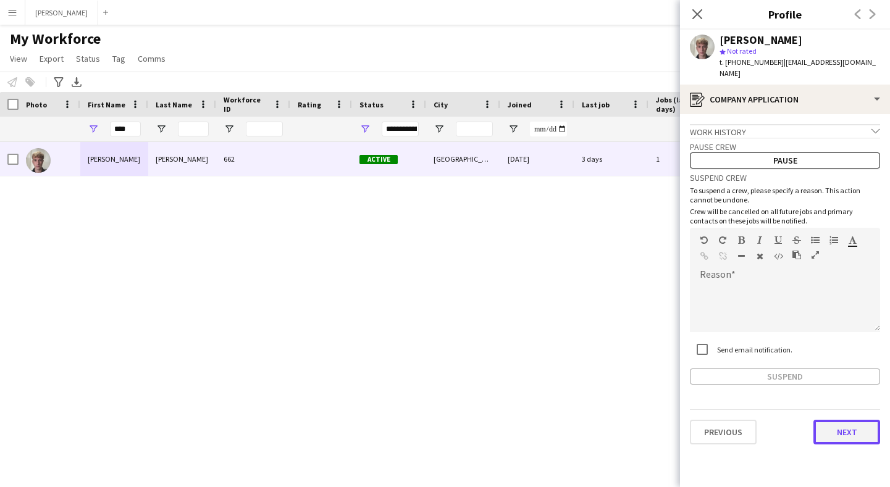
click at [861, 420] on button "Next" at bounding box center [847, 432] width 67 height 25
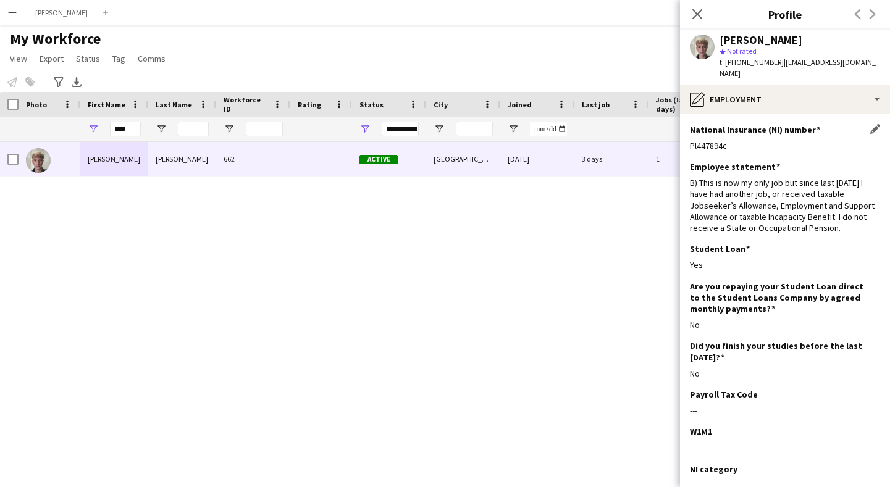
click at [730, 140] on div "Pl447894c" at bounding box center [785, 145] width 190 height 11
copy div "Pl447894c"
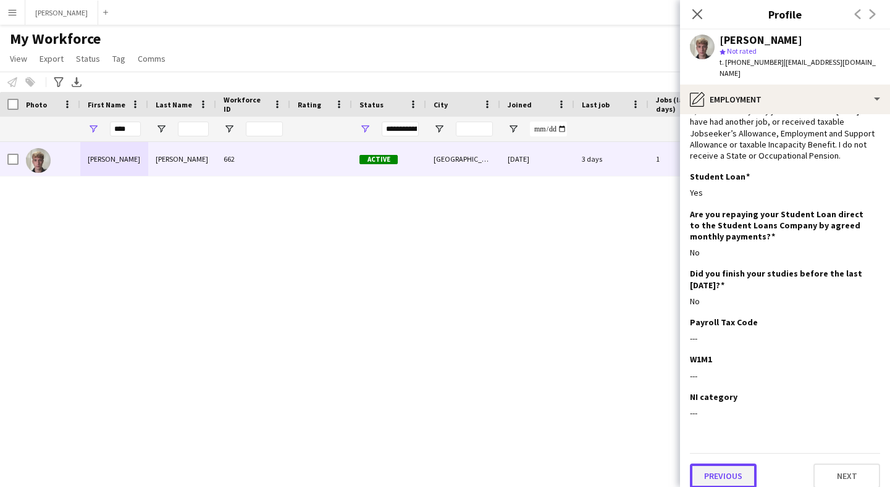
click at [733, 465] on button "Previous" at bounding box center [723, 476] width 67 height 25
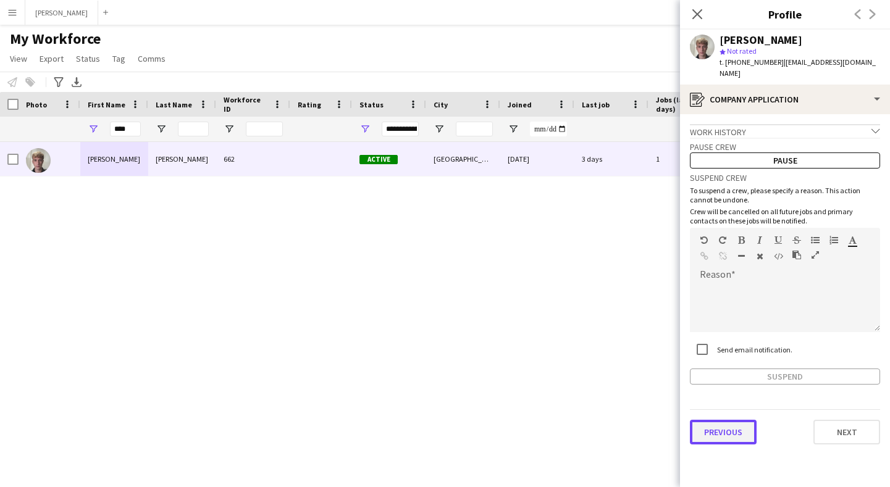
click at [729, 420] on button "Previous" at bounding box center [723, 432] width 67 height 25
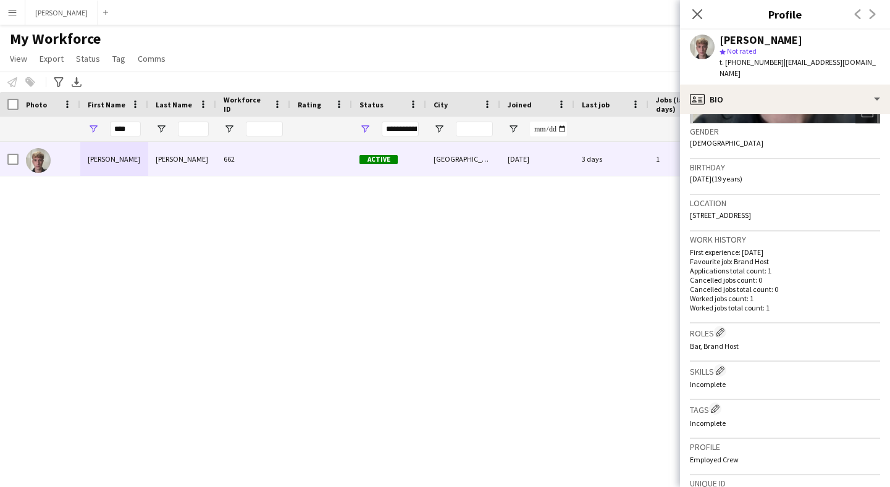
scroll to position [431, 0]
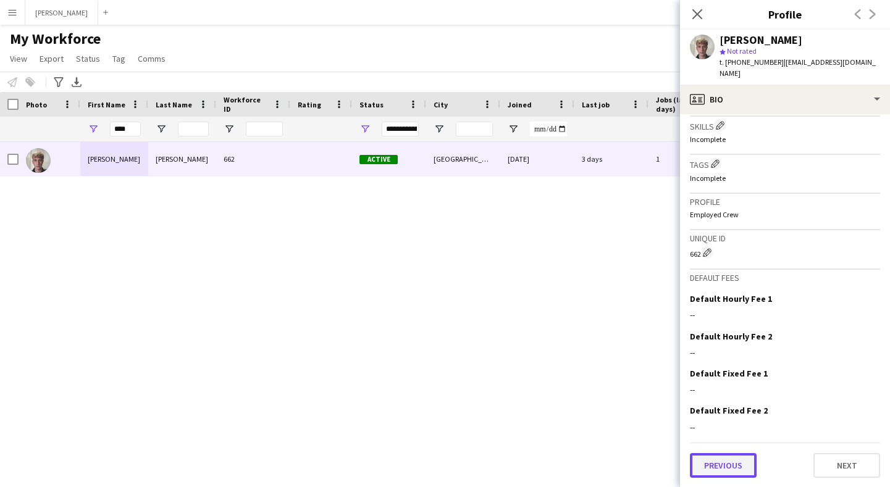
click at [739, 460] on button "Previous" at bounding box center [723, 465] width 67 height 25
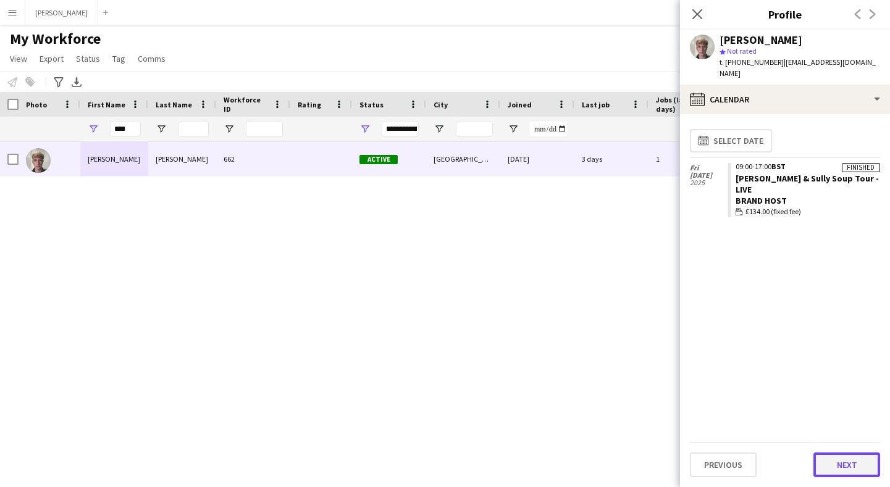
click at [860, 463] on button "Next" at bounding box center [847, 465] width 67 height 25
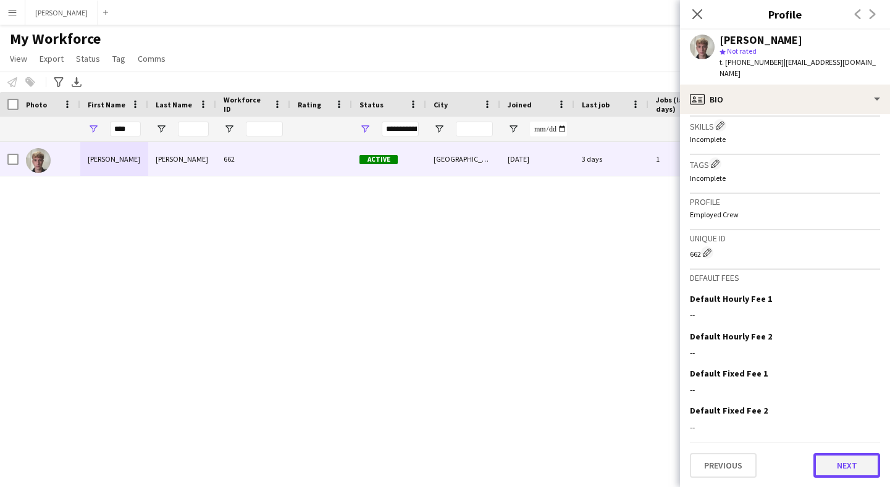
click at [845, 465] on button "Next" at bounding box center [847, 465] width 67 height 25
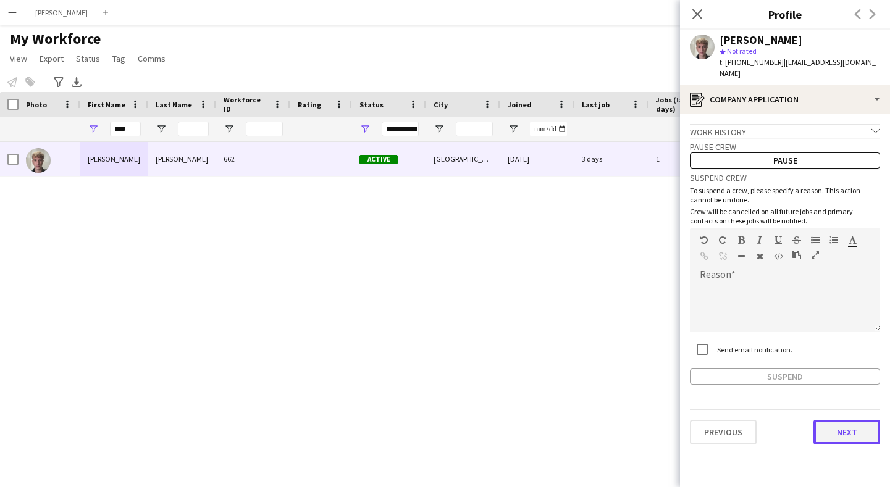
click at [844, 420] on button "Next" at bounding box center [847, 432] width 67 height 25
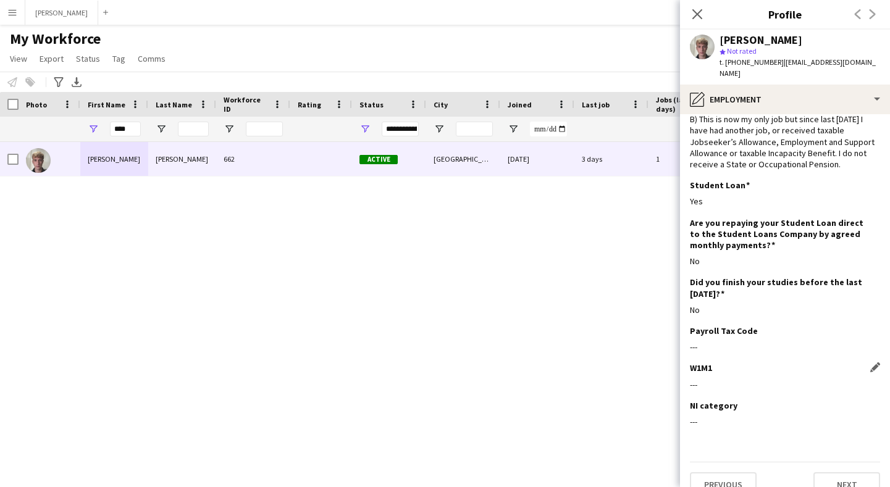
scroll to position [72, 0]
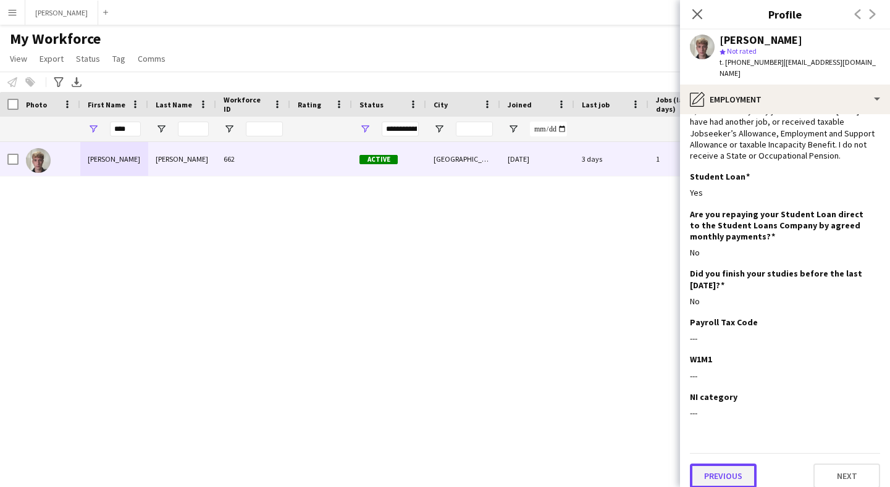
click at [734, 464] on button "Previous" at bounding box center [723, 476] width 67 height 25
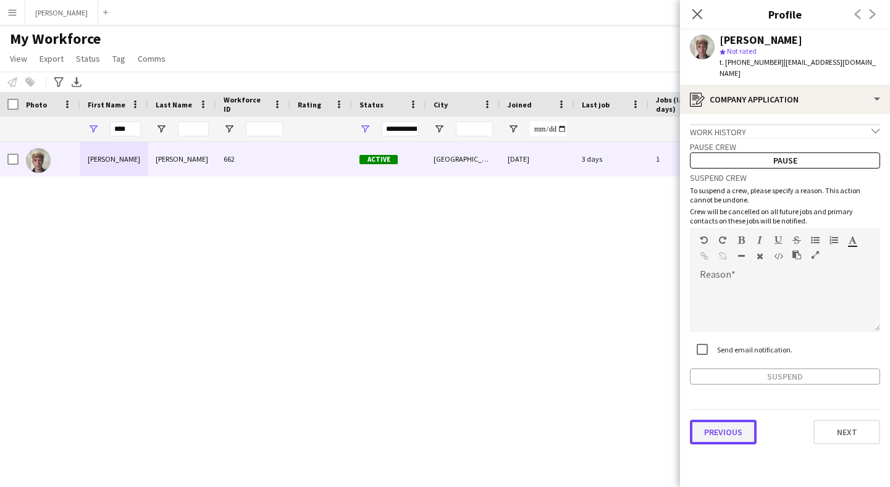
click at [723, 420] on button "Previous" at bounding box center [723, 432] width 67 height 25
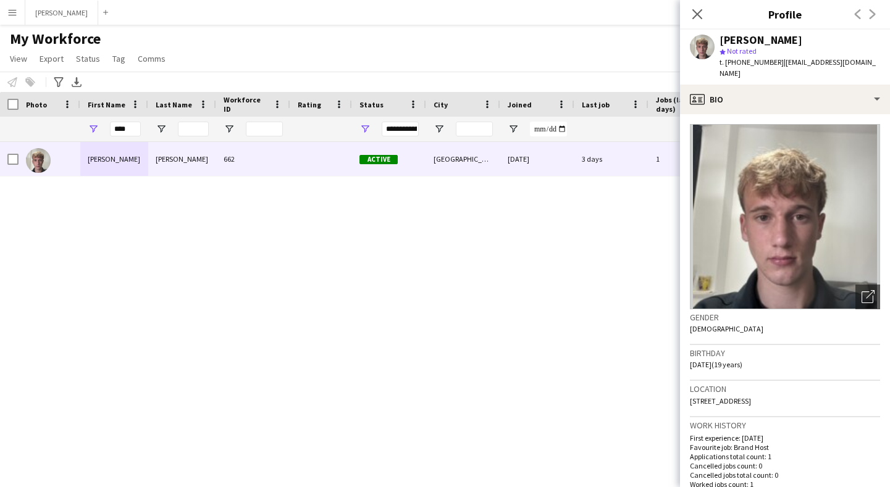
drag, startPoint x: 802, startPoint y: 388, endPoint x: 741, endPoint y: 389, distance: 61.2
click at [741, 397] on span "Testwood Lane, 83 TESTWOOD LANE, TOTTON, Southampton, SO40 3BT" at bounding box center [720, 401] width 61 height 9
drag, startPoint x: 831, startPoint y: 387, endPoint x: 807, endPoint y: 390, distance: 24.4
click at [751, 397] on span "Testwood Lane, 83 TESTWOOD LANE, TOTTON, Southampton, SO40 3BT" at bounding box center [720, 401] width 61 height 9
drag, startPoint x: 878, startPoint y: 389, endPoint x: 837, endPoint y: 394, distance: 41.6
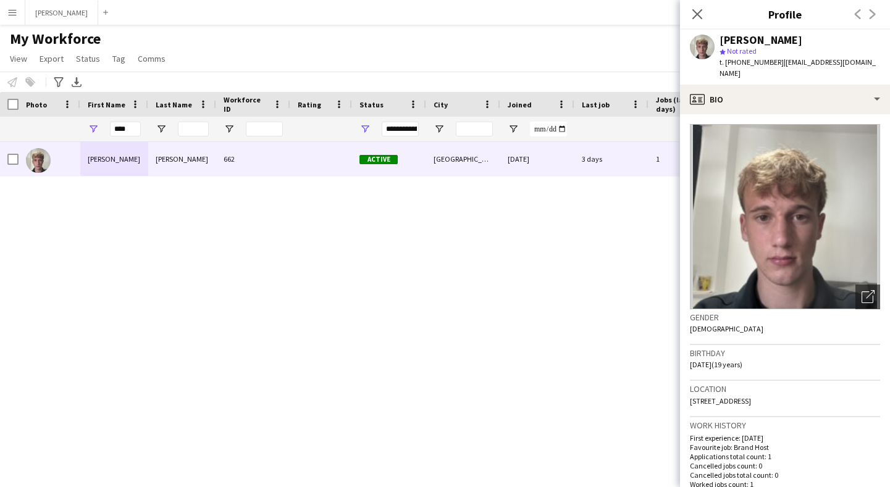
click at [751, 397] on span "Testwood Lane, 83 TESTWOOD LANE, TOTTON, Southampton, SO40 3BT" at bounding box center [720, 401] width 61 height 9
drag, startPoint x: 720, startPoint y: 400, endPoint x: 691, endPoint y: 405, distance: 29.6
click at [691, 405] on div "Location Testwood Lane, 83 TESTWOOD LANE, TOTTON, Southampton, SO40 3BT" at bounding box center [785, 399] width 190 height 36
drag, startPoint x: 774, startPoint y: 61, endPoint x: 730, endPoint y: 61, distance: 43.9
click at [730, 61] on span "t. +447922537975" at bounding box center [752, 61] width 64 height 9
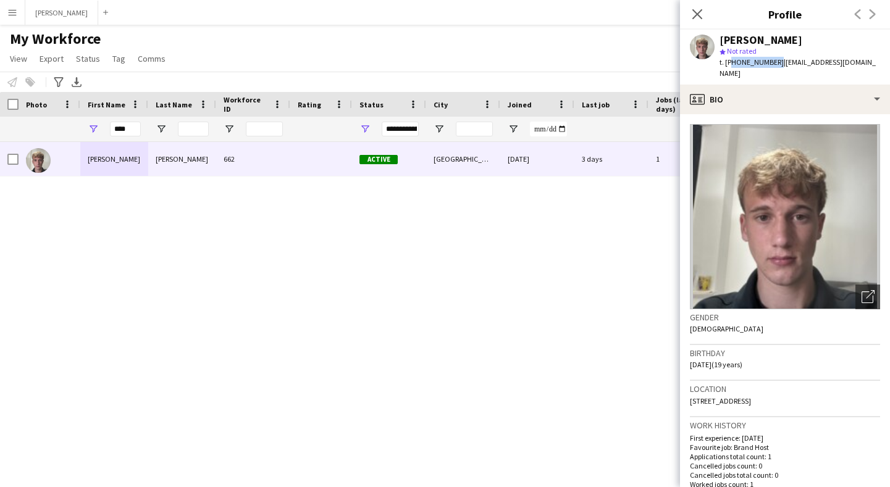
drag, startPoint x: 855, startPoint y: 62, endPoint x: 777, endPoint y: 67, distance: 78.0
click at [777, 67] on div "Ashton Gale star Not rated t. +447922537975 | ashtonjgale@gmail.com" at bounding box center [785, 57] width 210 height 55
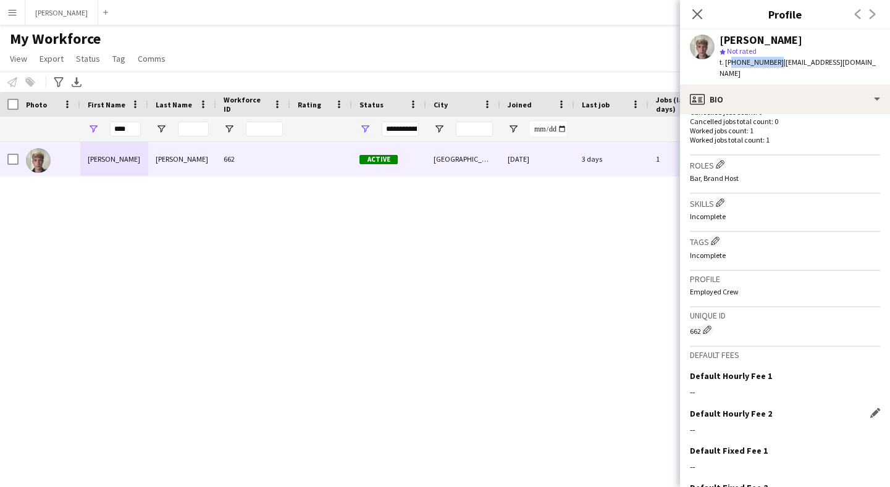
scroll to position [431, 0]
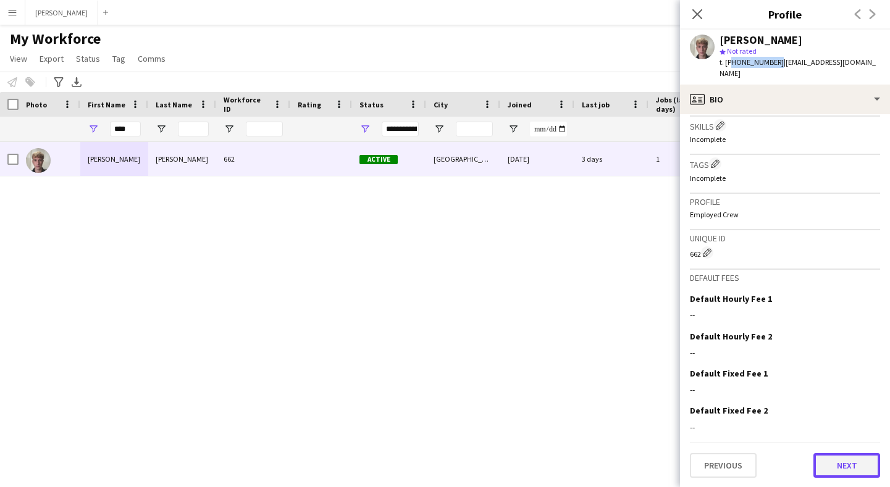
click at [846, 465] on button "Next" at bounding box center [847, 465] width 67 height 25
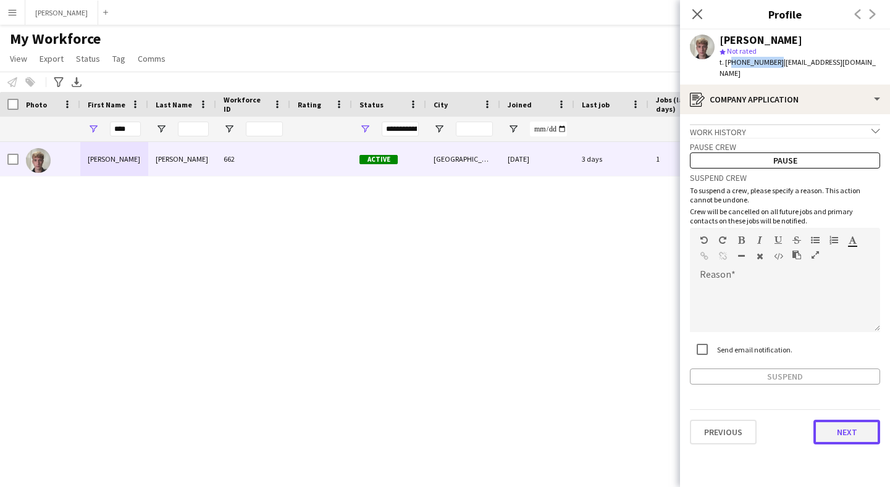
click at [850, 420] on button "Next" at bounding box center [847, 432] width 67 height 25
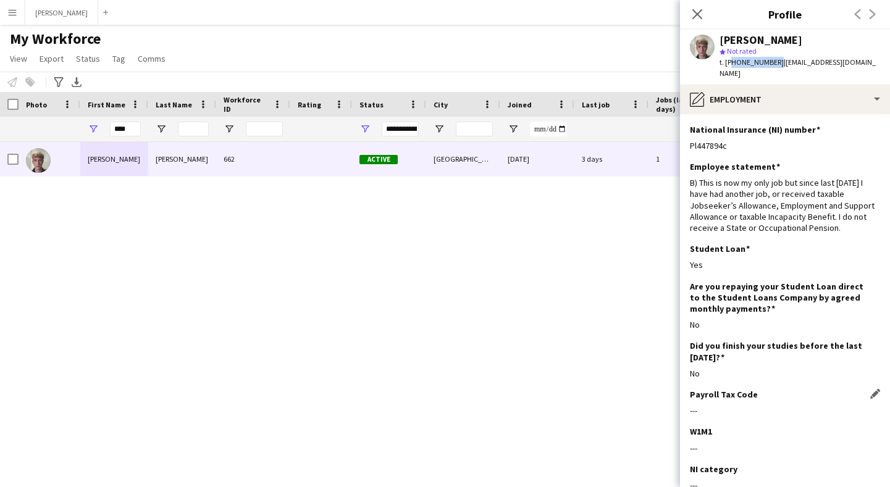
scroll to position [72, 0]
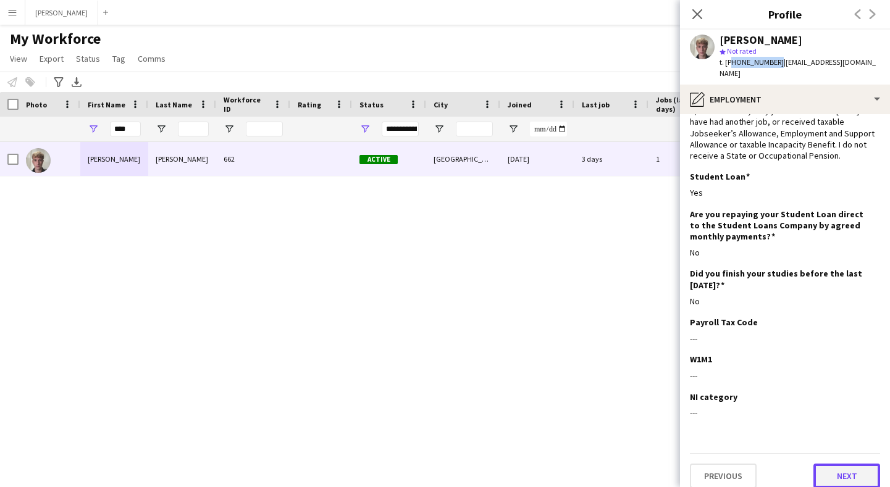
click at [837, 464] on button "Next" at bounding box center [847, 476] width 67 height 25
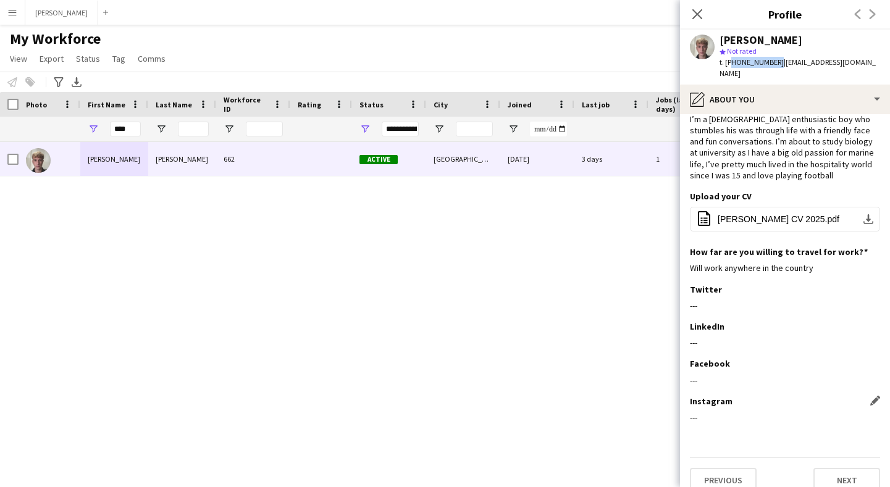
scroll to position [31, 0]
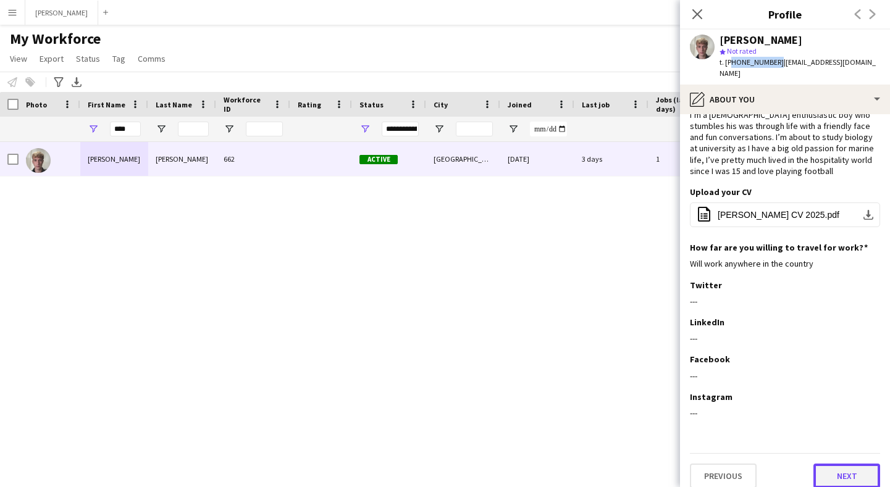
click at [846, 466] on button "Next" at bounding box center [847, 476] width 67 height 25
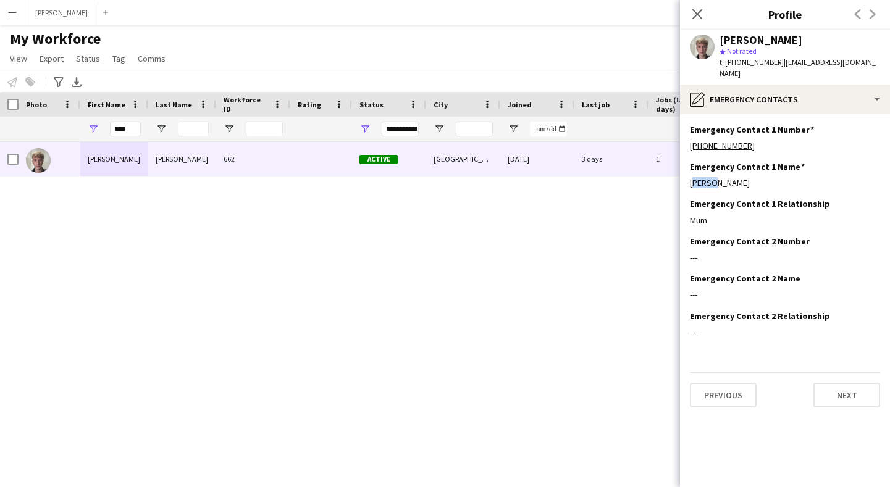
drag, startPoint x: 713, startPoint y: 172, endPoint x: 684, endPoint y: 172, distance: 29.0
click at [684, 172] on app-section-data-types "Emergency Contact 1 Number Edit this field +447884959856 Emergency Contact 1 Na…" at bounding box center [785, 300] width 210 height 373
drag, startPoint x: 751, startPoint y: 135, endPoint x: 690, endPoint y: 131, distance: 60.7
click at [690, 140] on div "+447884959856" at bounding box center [785, 145] width 190 height 11
click at [834, 387] on button "Next" at bounding box center [847, 395] width 67 height 25
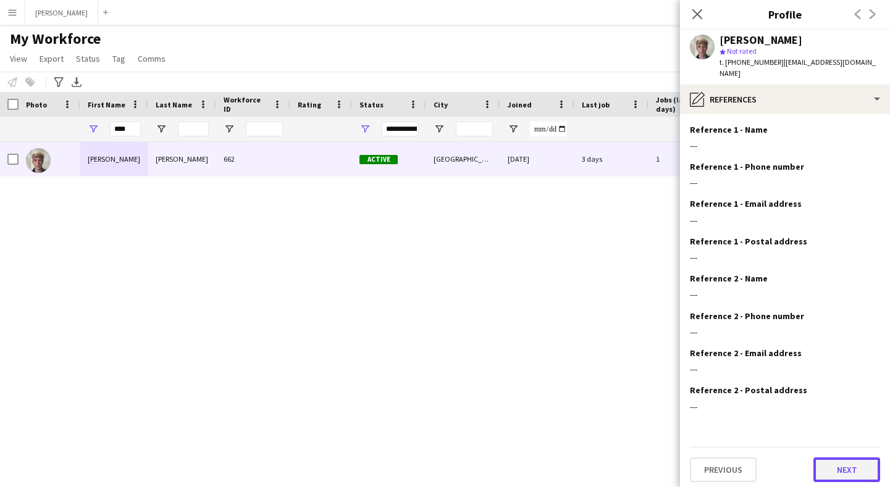
click at [851, 458] on button "Next" at bounding box center [847, 470] width 67 height 25
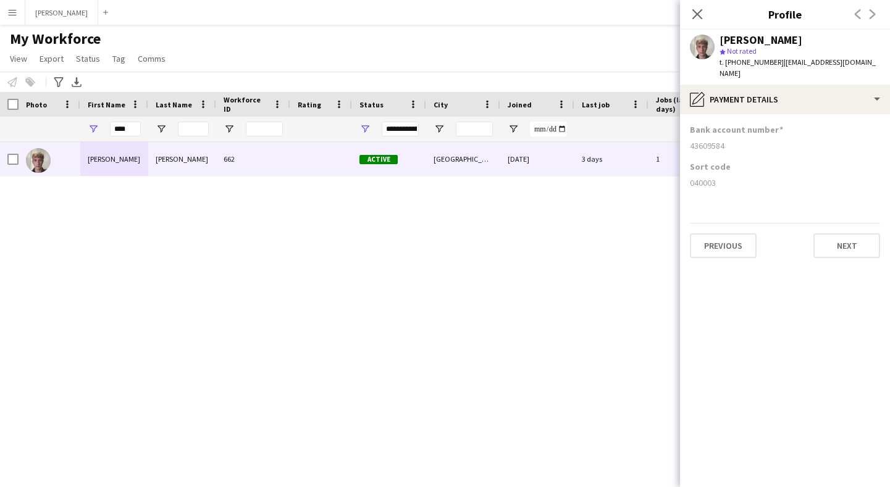
click at [712, 140] on div "43609584" at bounding box center [785, 145] width 190 height 11
click at [15, 17] on app-icon "Menu" at bounding box center [12, 12] width 10 height 10
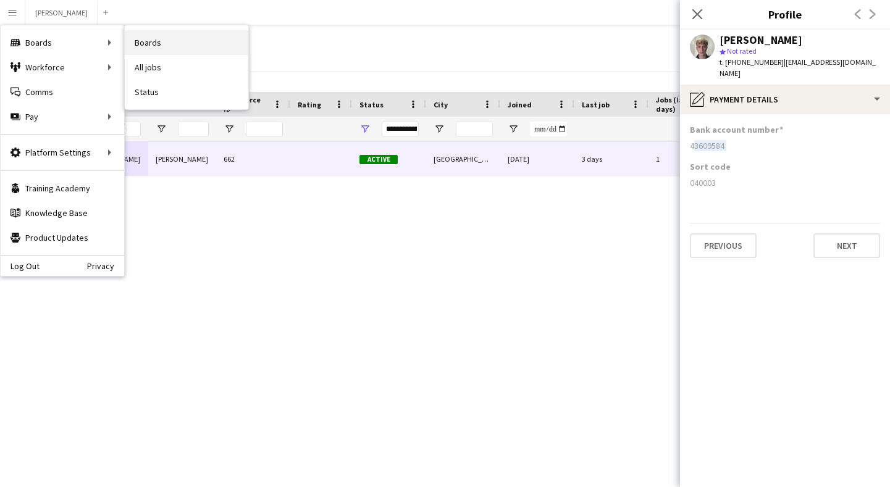
click at [162, 46] on link "Boards" at bounding box center [187, 42] width 124 height 25
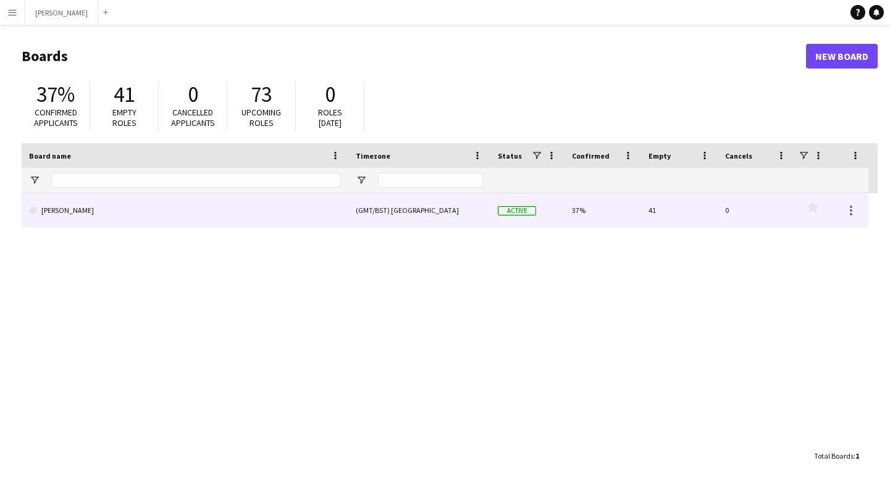
click at [109, 214] on link "[PERSON_NAME]" at bounding box center [185, 210] width 312 height 35
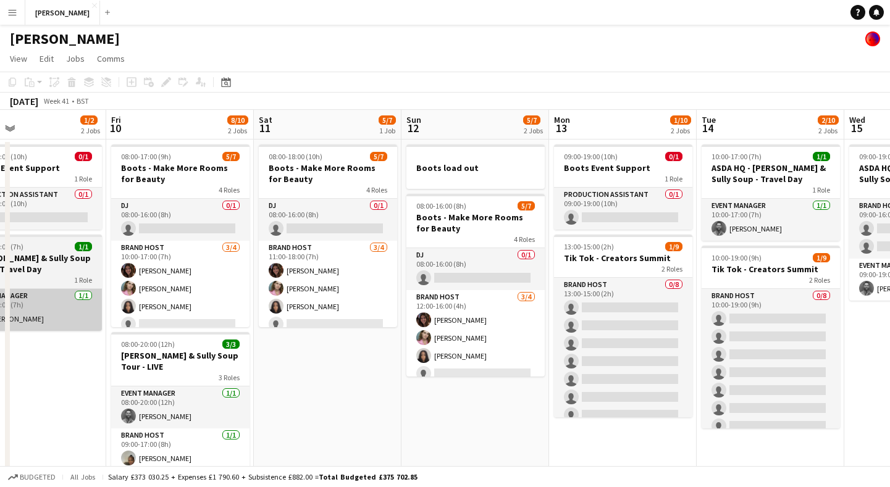
scroll to position [0, 485]
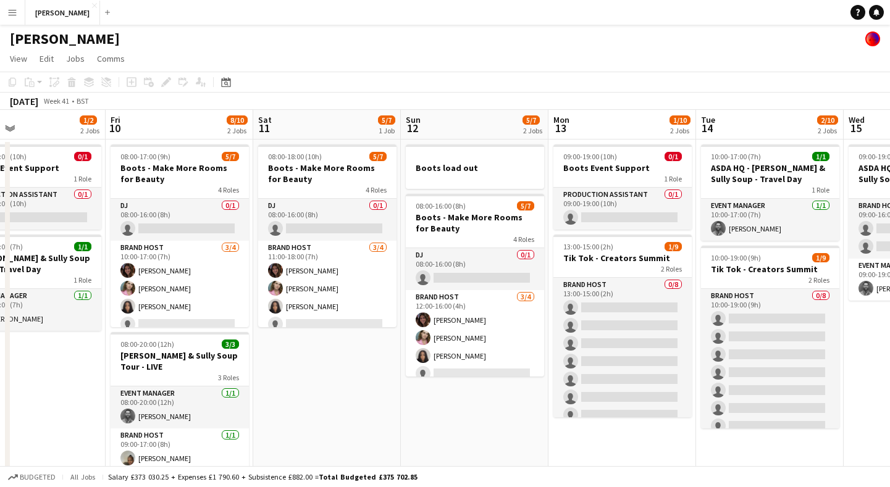
click at [15, 10] on app-icon "Menu" at bounding box center [12, 12] width 10 height 10
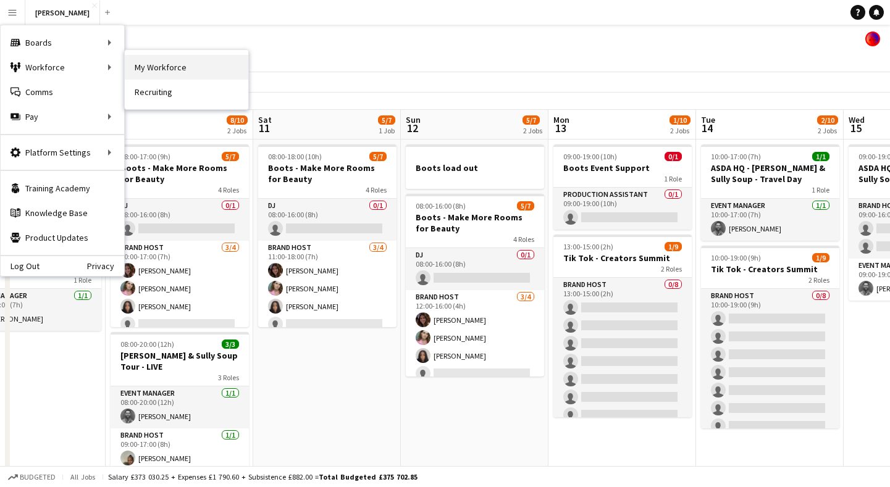
click at [173, 63] on link "My Workforce" at bounding box center [187, 67] width 124 height 25
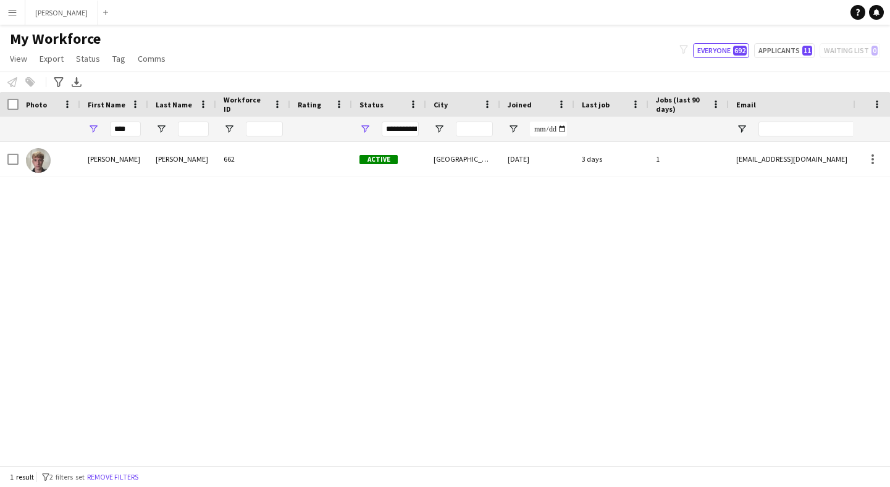
click at [12, 16] on app-icon "Menu" at bounding box center [12, 12] width 10 height 10
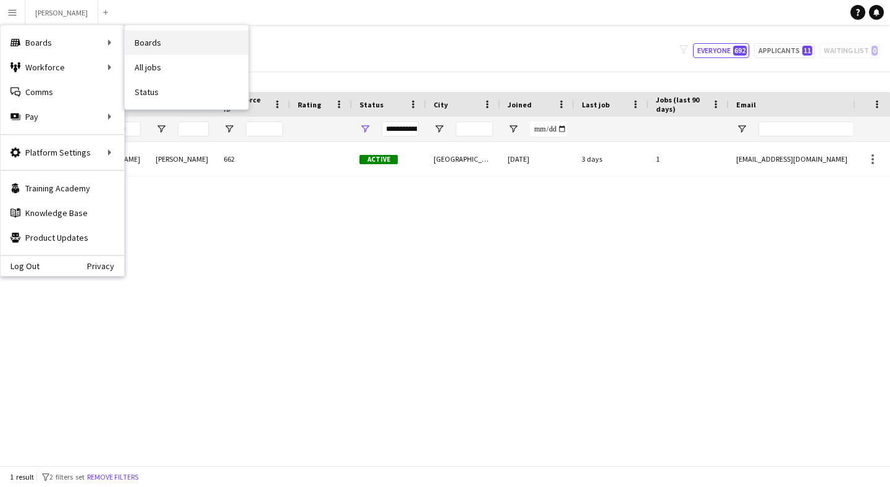
click at [172, 42] on link "Boards" at bounding box center [187, 42] width 124 height 25
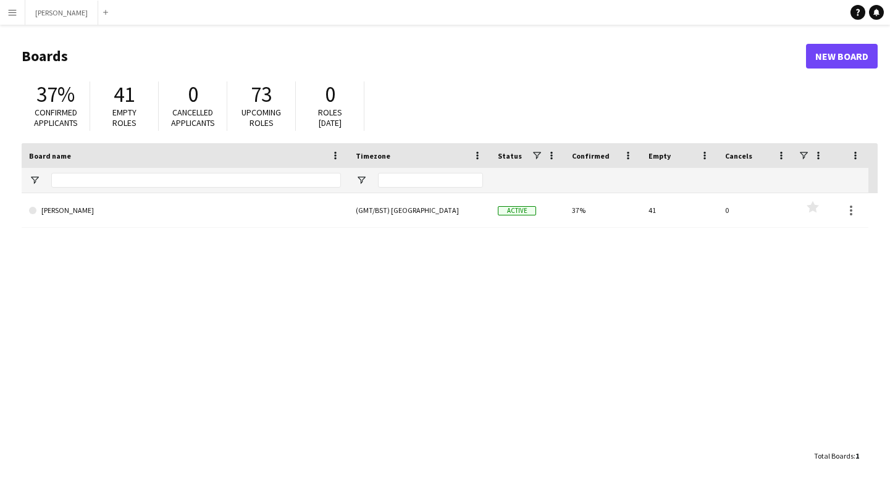
click at [11, 11] on app-icon "Menu" at bounding box center [12, 12] width 10 height 10
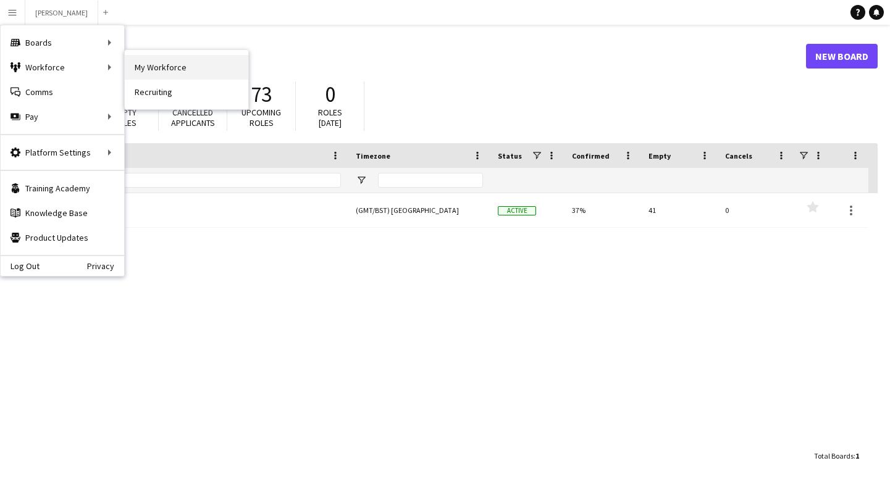
click at [154, 62] on link "My Workforce" at bounding box center [187, 67] width 124 height 25
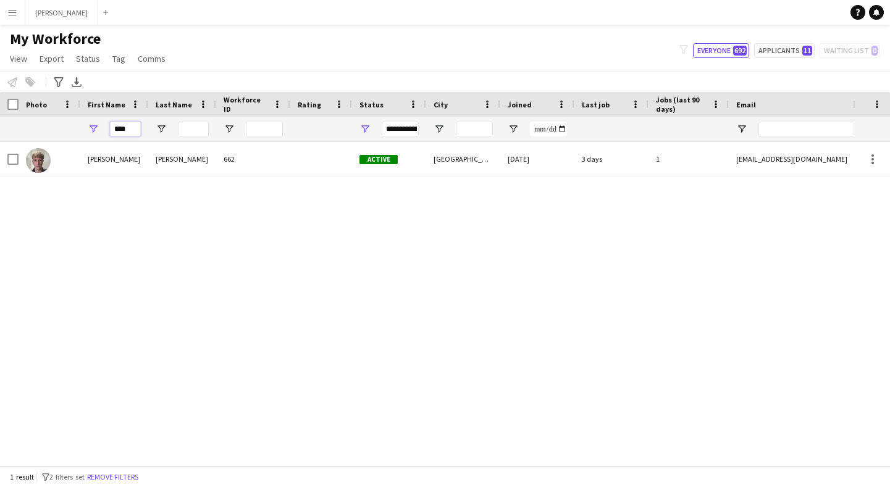
drag, startPoint x: 134, startPoint y: 129, endPoint x: 74, endPoint y: 123, distance: 60.2
click at [74, 123] on div "****" at bounding box center [669, 129] width 1339 height 25
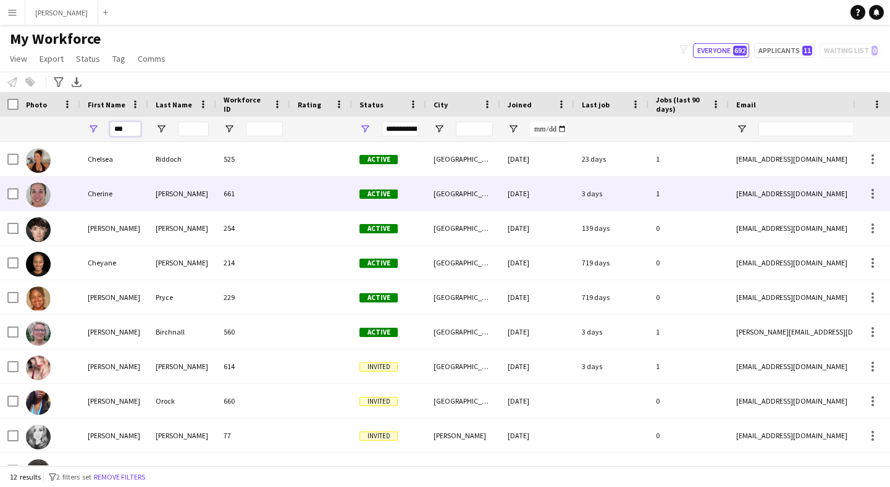
type input "***"
click at [109, 196] on div "Cherine" at bounding box center [114, 194] width 68 height 34
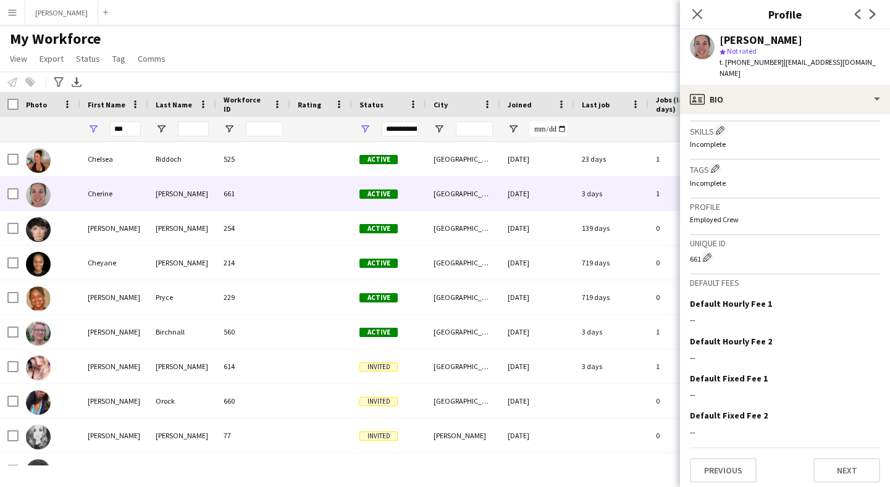
scroll to position [431, 0]
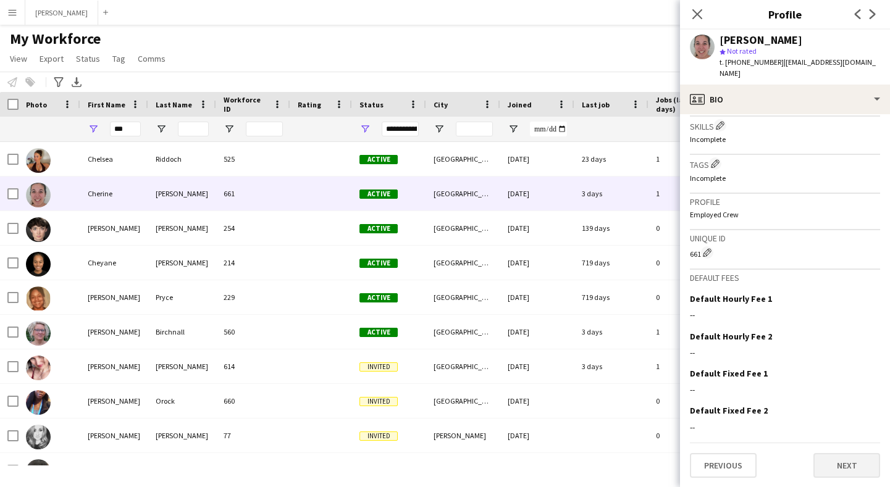
click at [845, 458] on button "Next" at bounding box center [847, 465] width 67 height 25
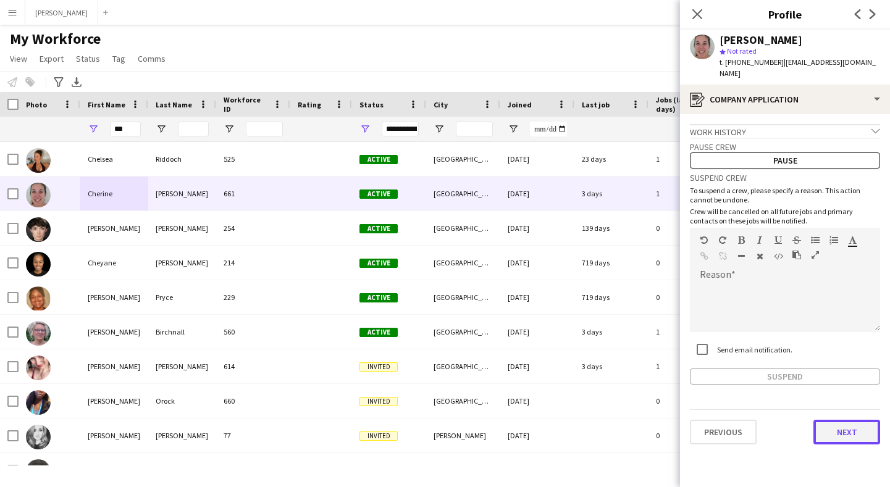
click at [848, 420] on button "Next" at bounding box center [847, 432] width 67 height 25
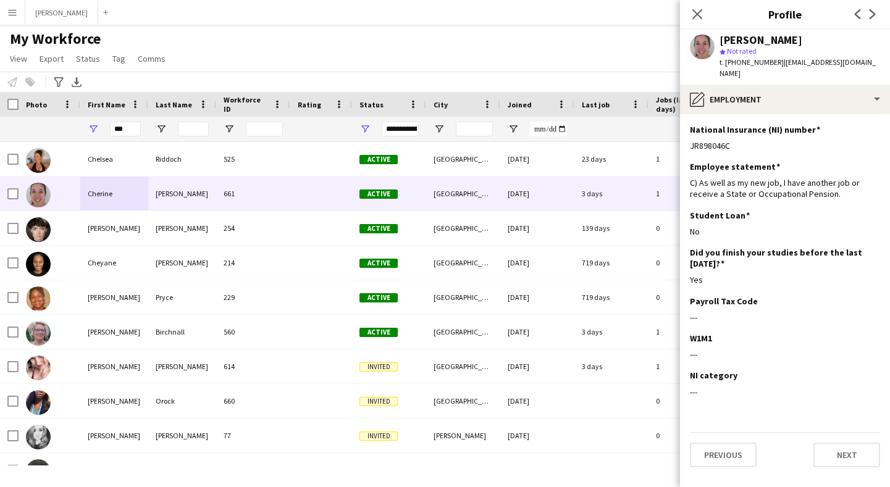
drag, startPoint x: 732, startPoint y: 134, endPoint x: 688, endPoint y: 136, distance: 44.5
click at [688, 136] on app-section-data-types "National Insurance (NI) number Edit this field JR898046C Employee statement Edi…" at bounding box center [785, 300] width 210 height 373
click at [723, 447] on button "Previous" at bounding box center [723, 455] width 67 height 25
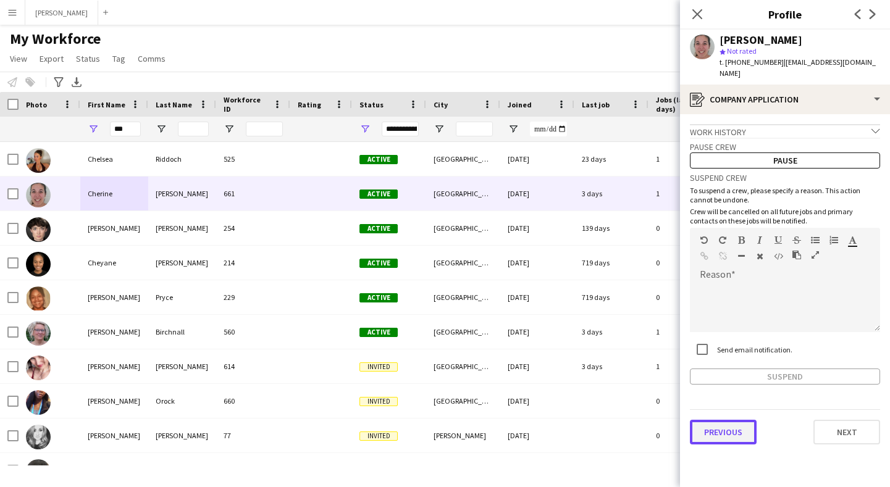
click at [730, 422] on button "Previous" at bounding box center [723, 432] width 67 height 25
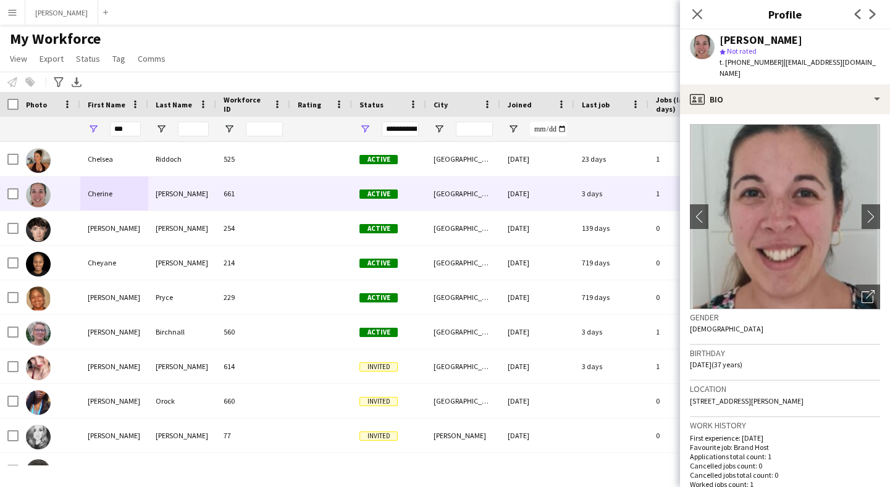
drag, startPoint x: 806, startPoint y: 389, endPoint x: 745, endPoint y: 391, distance: 60.6
click at [745, 397] on span "[STREET_ADDRESS][PERSON_NAME]" at bounding box center [747, 401] width 114 height 9
drag, startPoint x: 861, startPoint y: 389, endPoint x: 810, endPoint y: 389, distance: 51.3
click at [804, 397] on span "[STREET_ADDRESS][PERSON_NAME]" at bounding box center [747, 401] width 114 height 9
drag, startPoint x: 714, startPoint y: 401, endPoint x: 685, endPoint y: 401, distance: 29.0
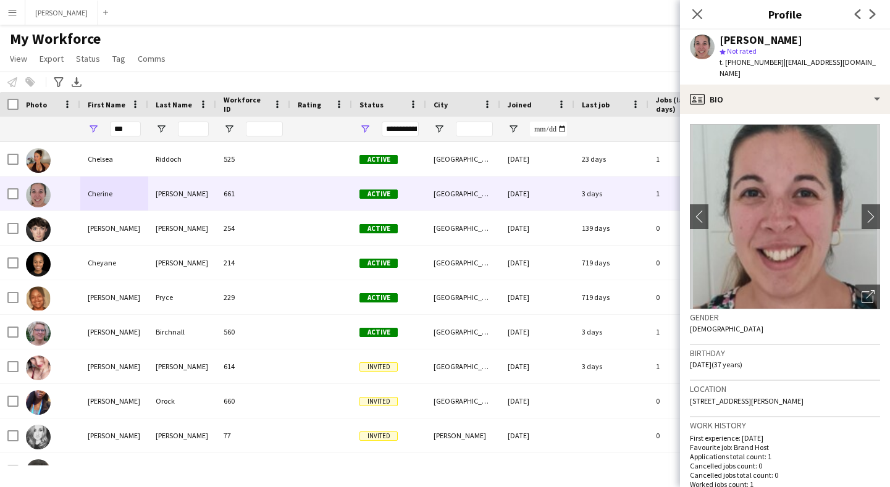
click at [685, 401] on app-crew-profile-bio "chevron-left chevron-right Open photos pop-in Gender Female Birthday 06-04-1988…" at bounding box center [785, 300] width 210 height 373
drag, startPoint x: 750, startPoint y: 403, endPoint x: 718, endPoint y: 405, distance: 32.2
click at [718, 405] on div "Location Waynflete Street, 11 St Andrews Court, Waynflete Street, London, SW18 …" at bounding box center [785, 399] width 190 height 36
drag, startPoint x: 772, startPoint y: 61, endPoint x: 727, endPoint y: 59, distance: 45.7
click at [727, 59] on span "t. [PHONE_NUMBER]" at bounding box center [752, 61] width 64 height 9
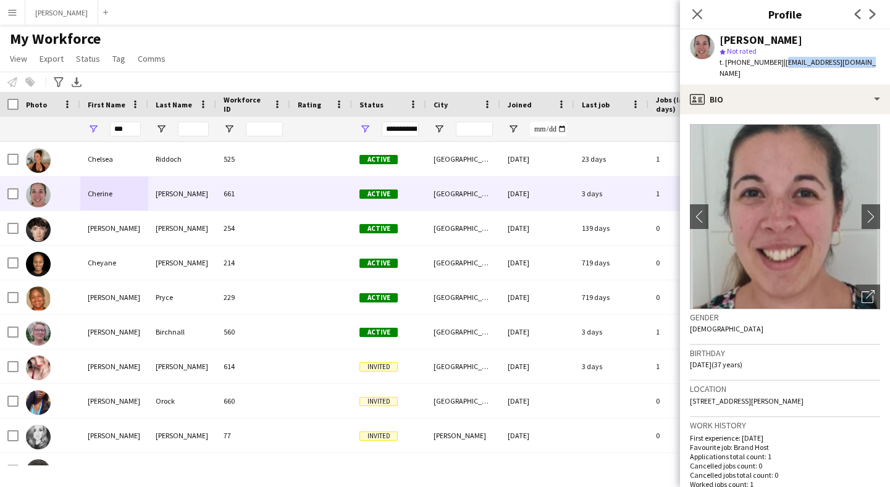
drag, startPoint x: 860, startPoint y: 63, endPoint x: 779, endPoint y: 65, distance: 81.0
click at [779, 65] on div "Cherine Cockerill star Not rated t. +447751172317 | cherinesingh@gmail.com" at bounding box center [785, 57] width 210 height 55
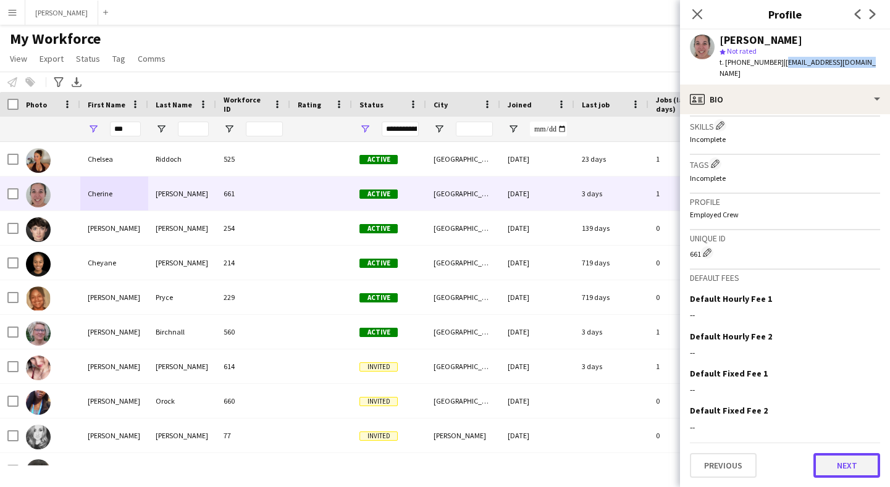
click at [858, 466] on button "Next" at bounding box center [847, 465] width 67 height 25
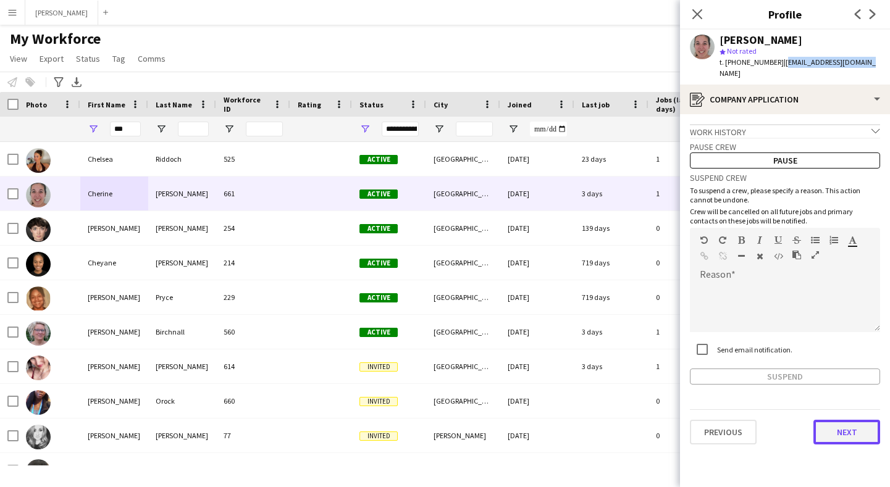
click at [850, 420] on button "Next" at bounding box center [847, 432] width 67 height 25
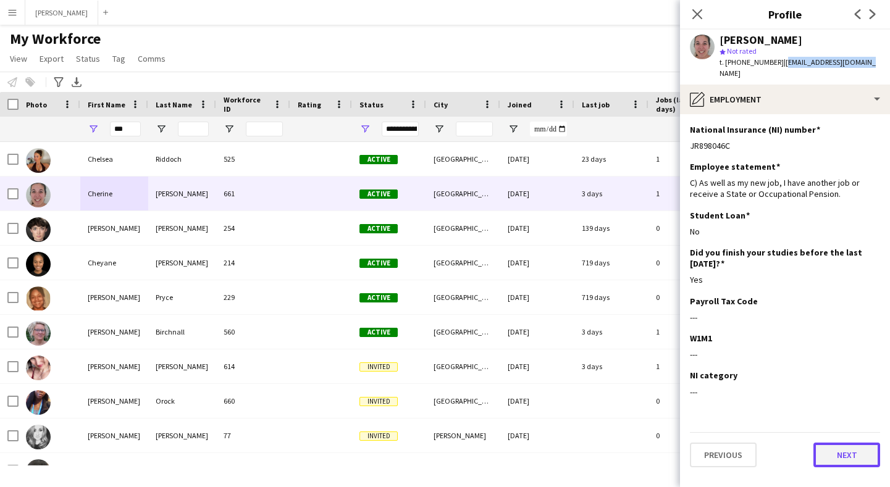
click at [850, 444] on button "Next" at bounding box center [847, 455] width 67 height 25
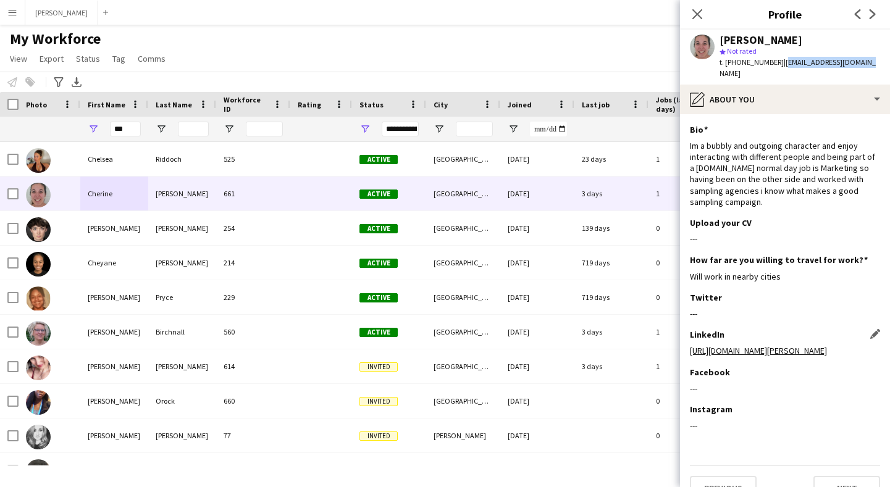
scroll to position [46, 0]
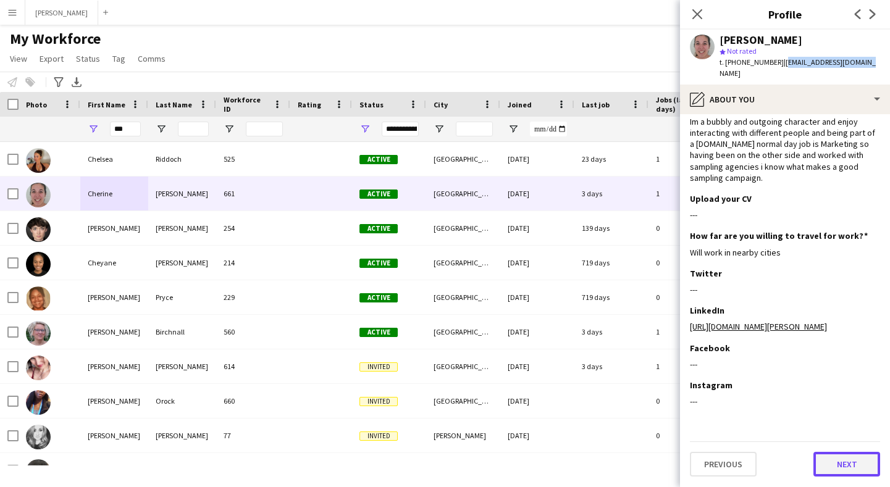
click at [837, 469] on button "Next" at bounding box center [847, 464] width 67 height 25
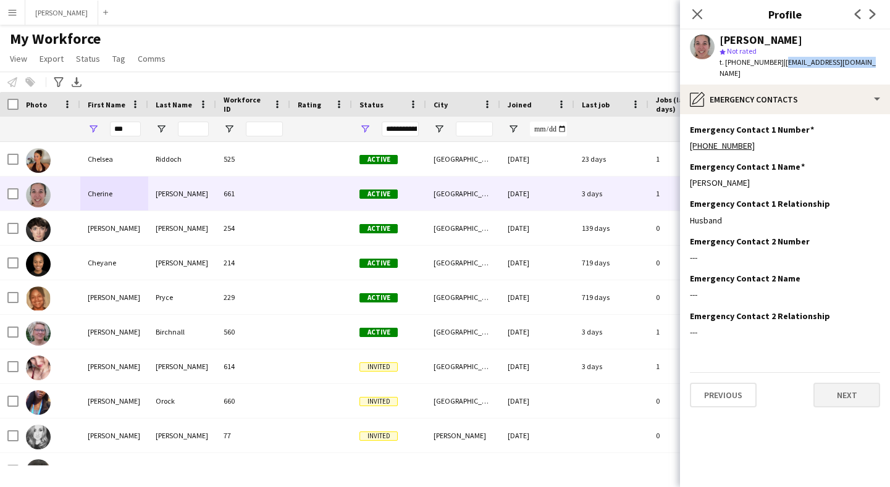
scroll to position [0, 0]
click at [834, 386] on button "Next" at bounding box center [847, 395] width 67 height 25
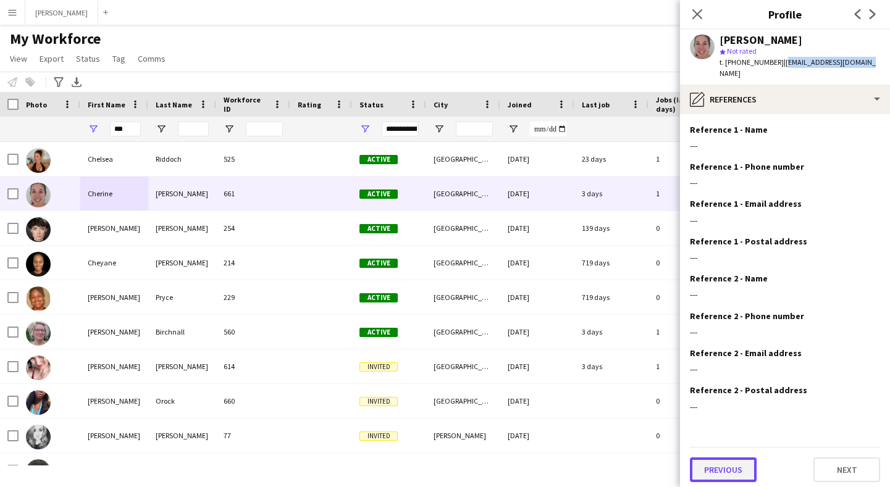
click at [722, 458] on button "Previous" at bounding box center [723, 470] width 67 height 25
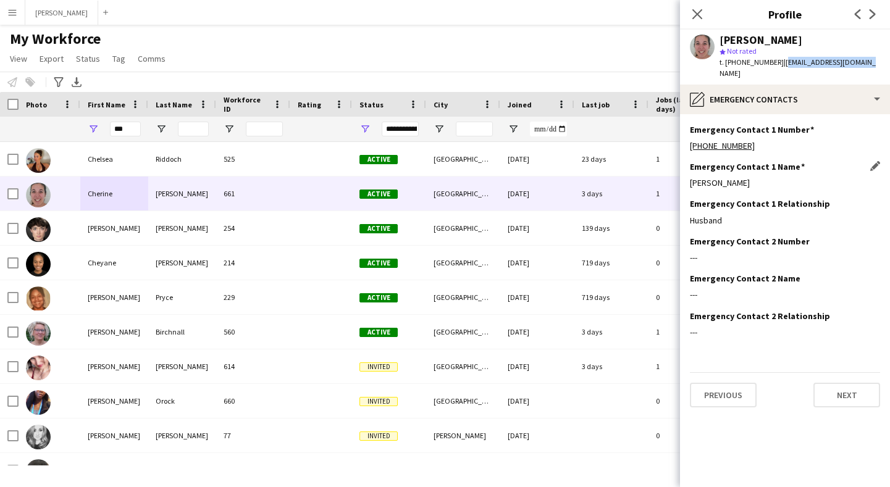
drag, startPoint x: 747, startPoint y: 171, endPoint x: 690, endPoint y: 175, distance: 57.0
click at [690, 177] on div "[PERSON_NAME]" at bounding box center [785, 182] width 190 height 11
drag, startPoint x: 755, startPoint y: 135, endPoint x: 687, endPoint y: 135, distance: 68.0
click at [687, 135] on app-section-data-types "Emergency Contact 1 Number Edit this field +4407540104218 Emergency Contact 1 N…" at bounding box center [785, 300] width 210 height 373
click at [840, 383] on button "Next" at bounding box center [847, 395] width 67 height 25
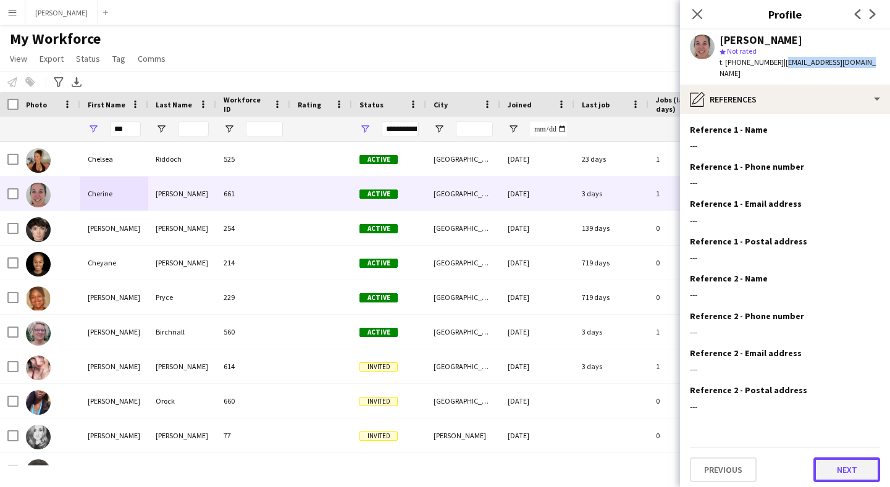
click at [839, 460] on button "Next" at bounding box center [847, 470] width 67 height 25
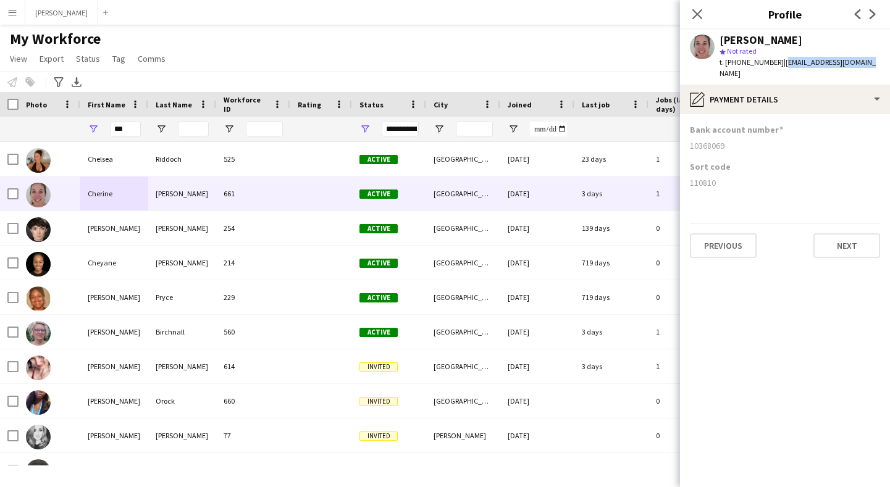
click at [722, 140] on div "10368069" at bounding box center [785, 145] width 190 height 11
click at [719, 140] on div "10368069" at bounding box center [785, 145] width 190 height 11
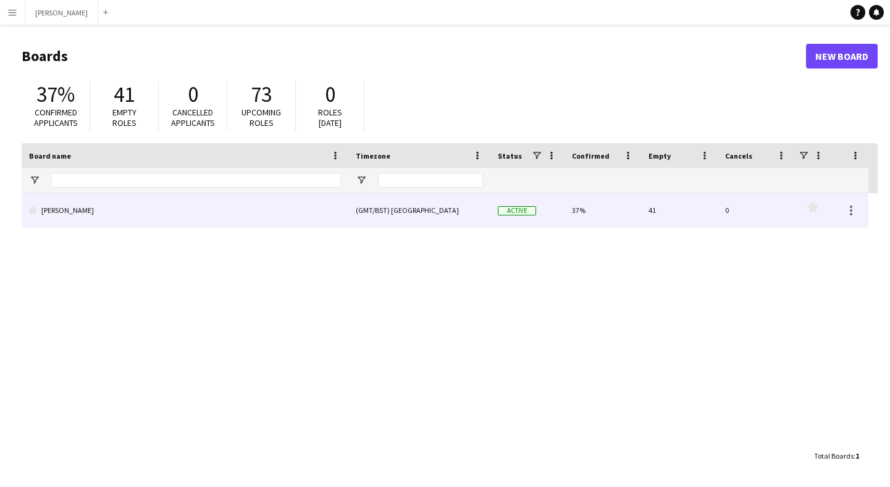
click at [65, 206] on link "[PERSON_NAME]" at bounding box center [185, 210] width 312 height 35
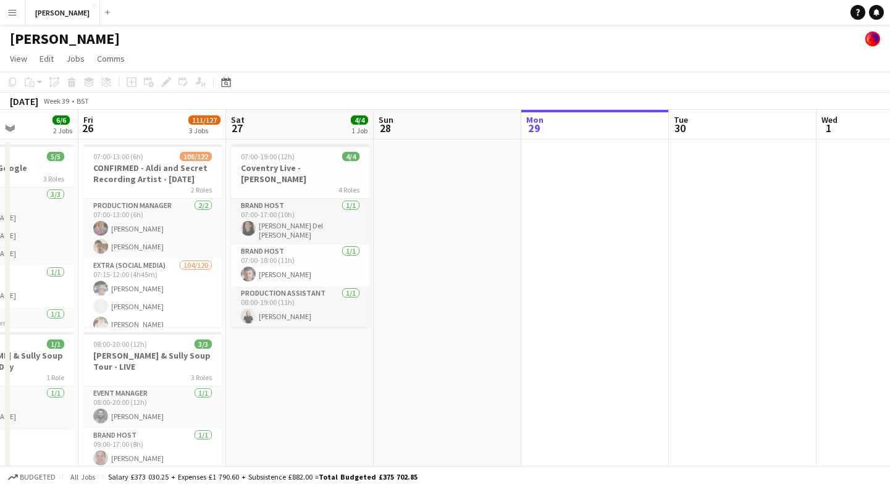
scroll to position [0, 360]
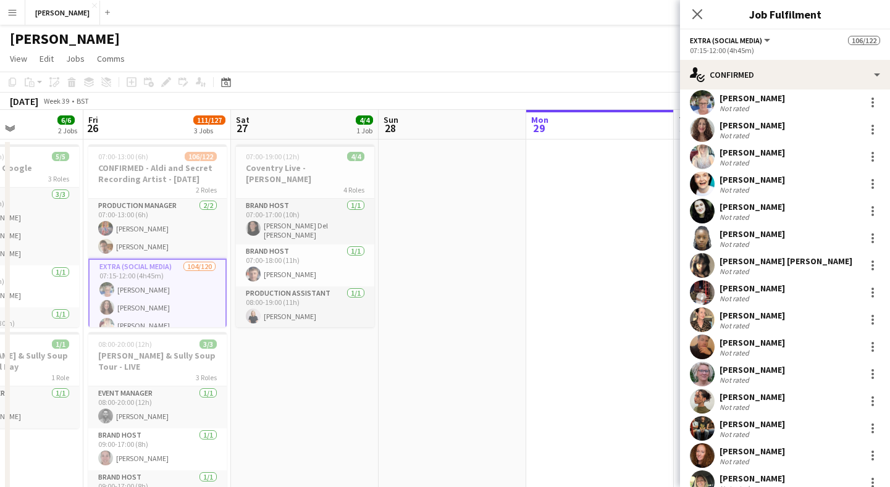
scroll to position [36, 0]
click at [873, 288] on div at bounding box center [873, 288] width 2 height 2
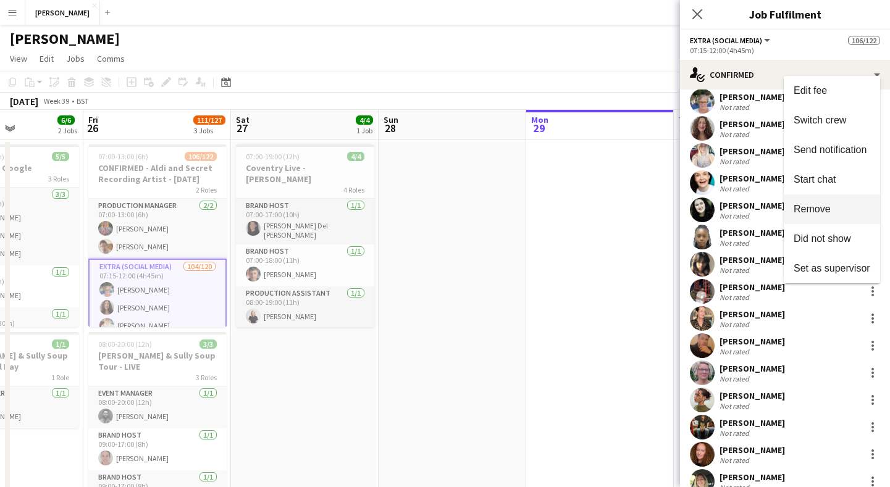
click at [848, 209] on span "Remove" at bounding box center [832, 209] width 77 height 11
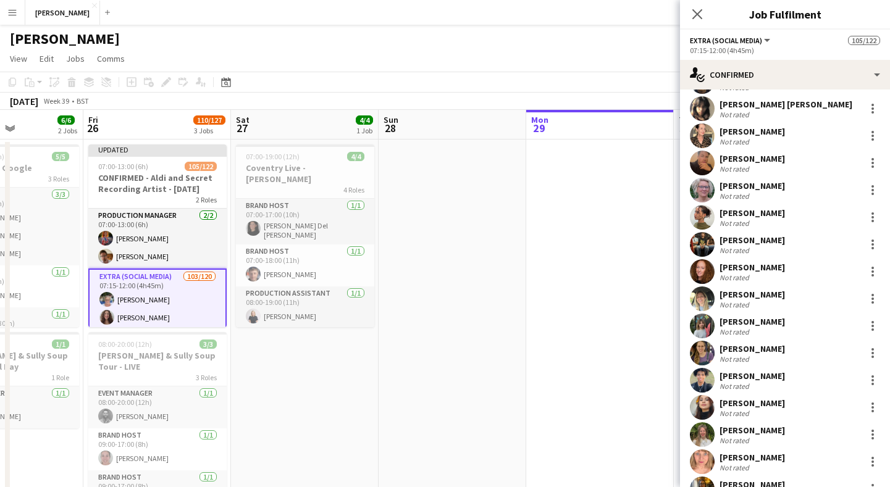
scroll to position [193, 0]
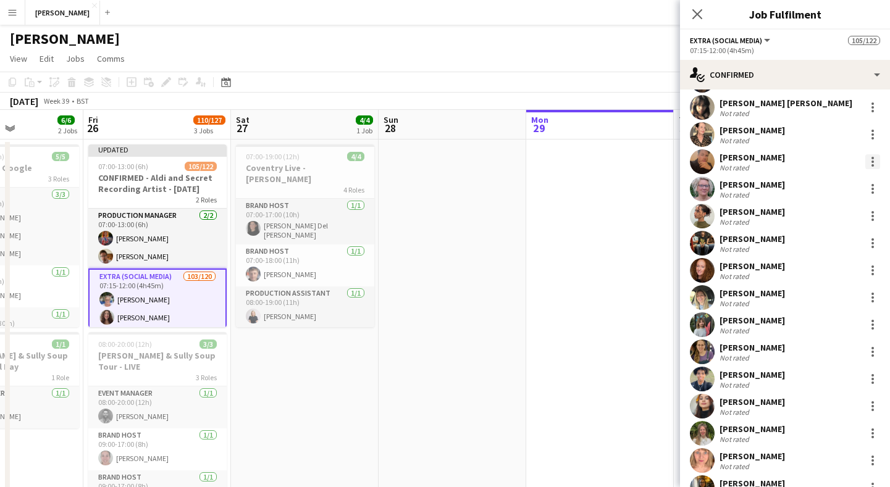
click at [870, 162] on div at bounding box center [873, 161] width 15 height 15
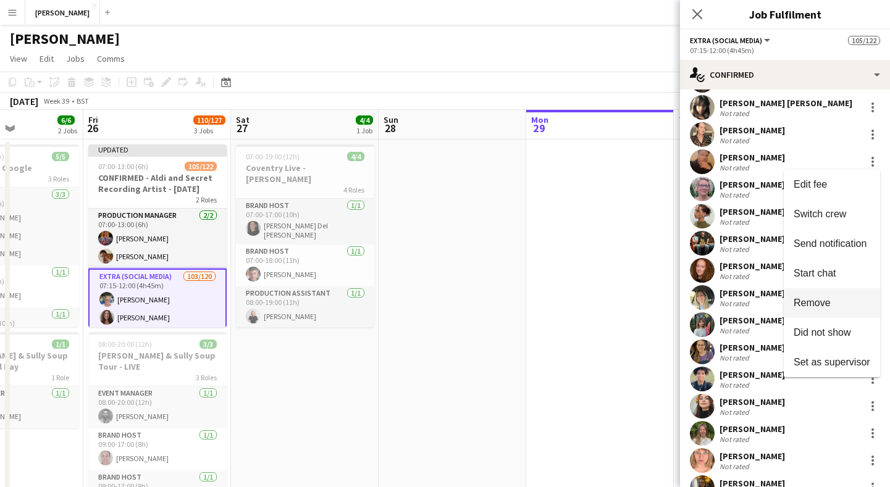
click at [811, 295] on button "Remove" at bounding box center [832, 304] width 96 height 30
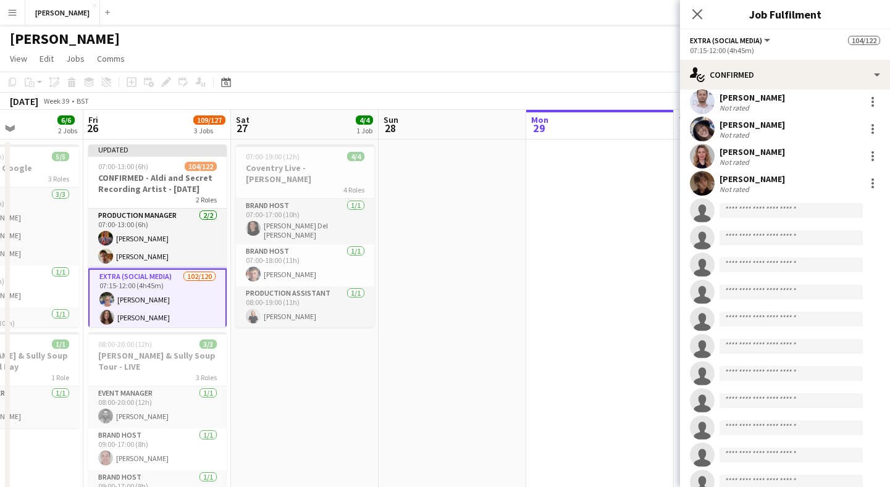
scroll to position [2698, 0]
click at [749, 213] on input at bounding box center [791, 212] width 143 height 15
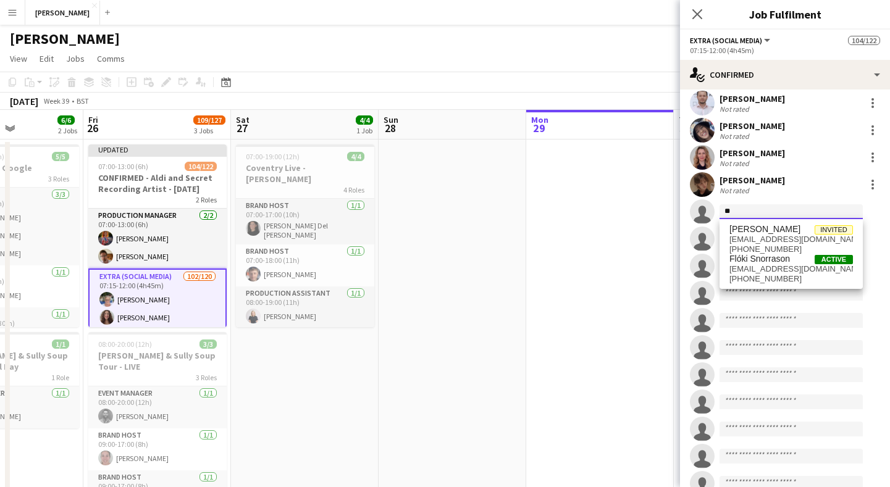
type input "*"
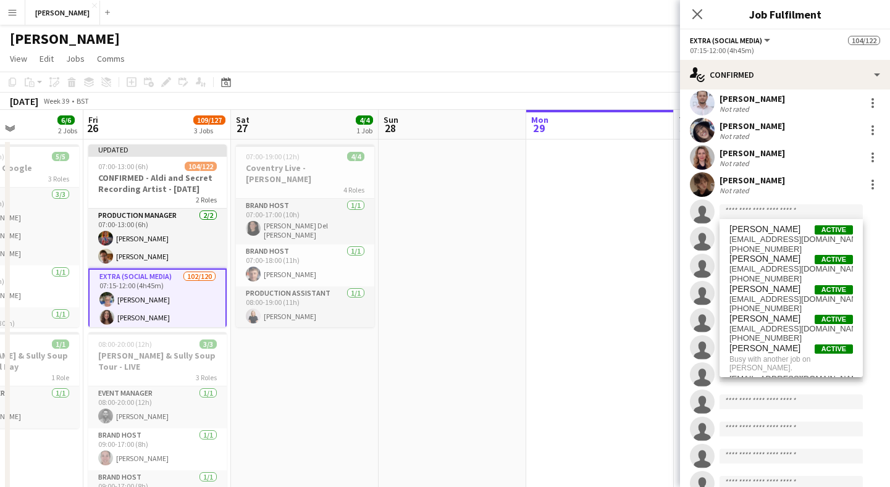
click at [639, 220] on app-date-cell at bounding box center [600, 411] width 148 height 543
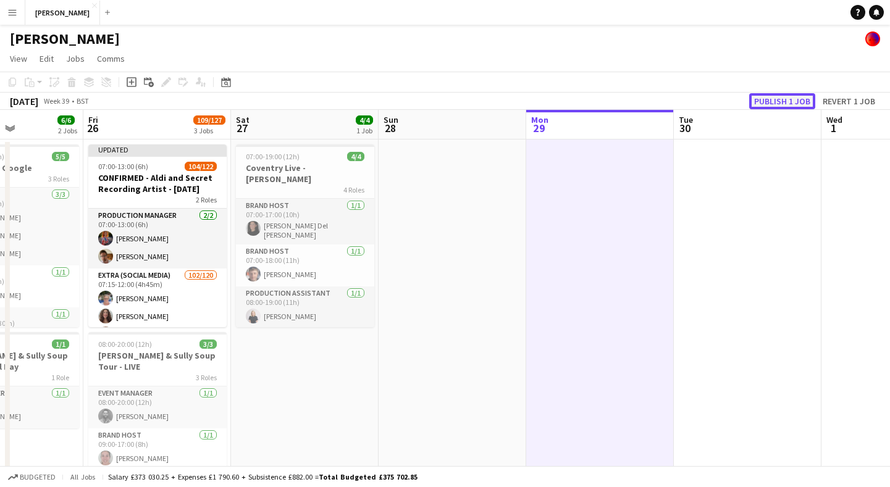
click at [792, 99] on button "Publish 1 job" at bounding box center [782, 101] width 66 height 16
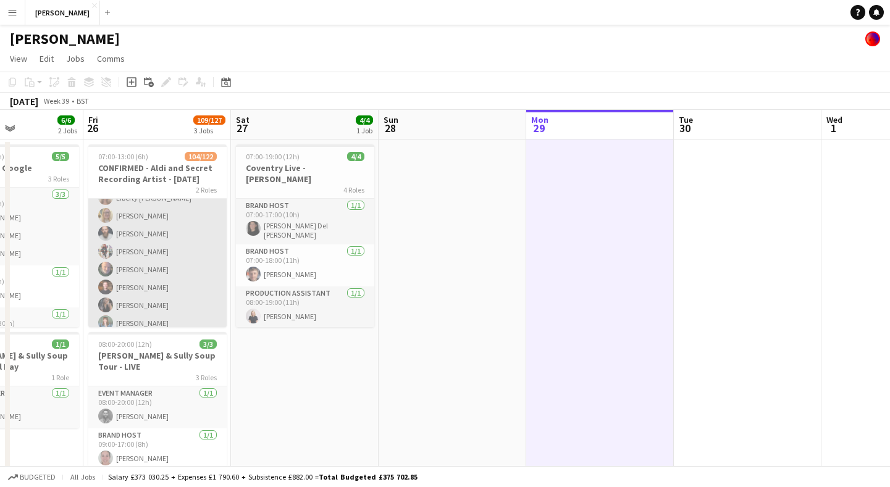
scroll to position [0, 0]
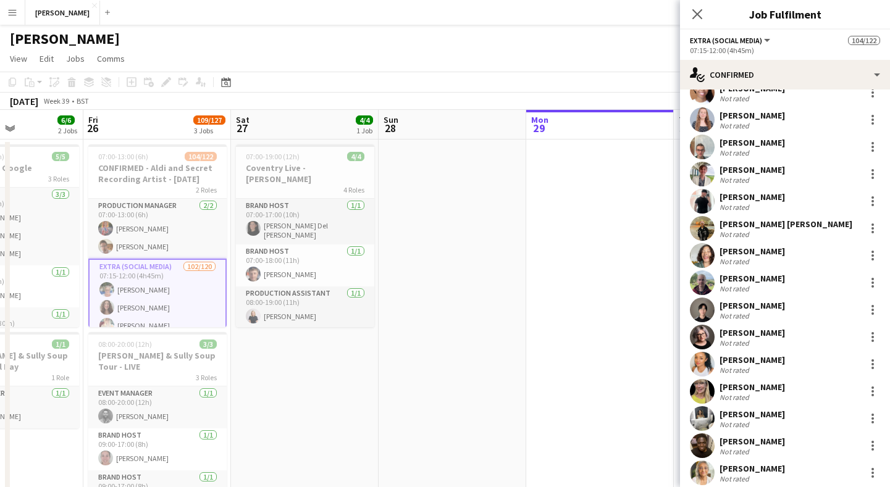
scroll to position [1026, 0]
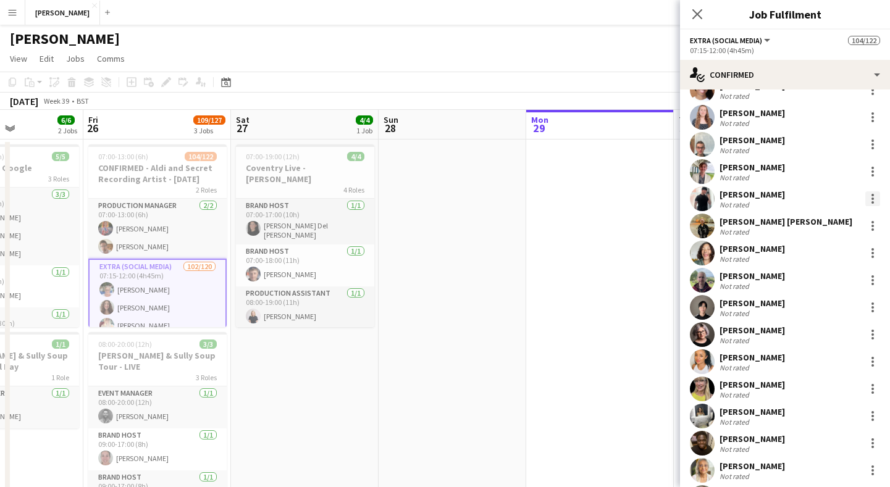
click at [869, 196] on div at bounding box center [873, 199] width 15 height 15
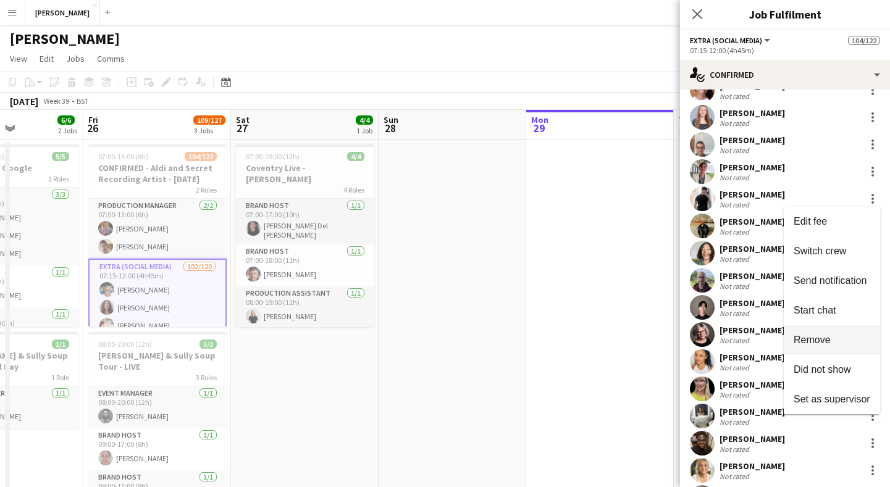
click at [833, 337] on span "Remove" at bounding box center [832, 340] width 77 height 11
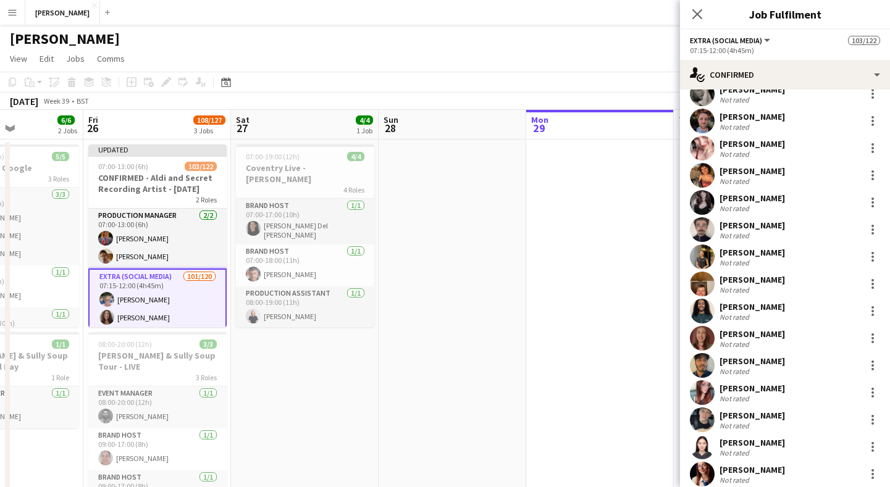
scroll to position [1460, 0]
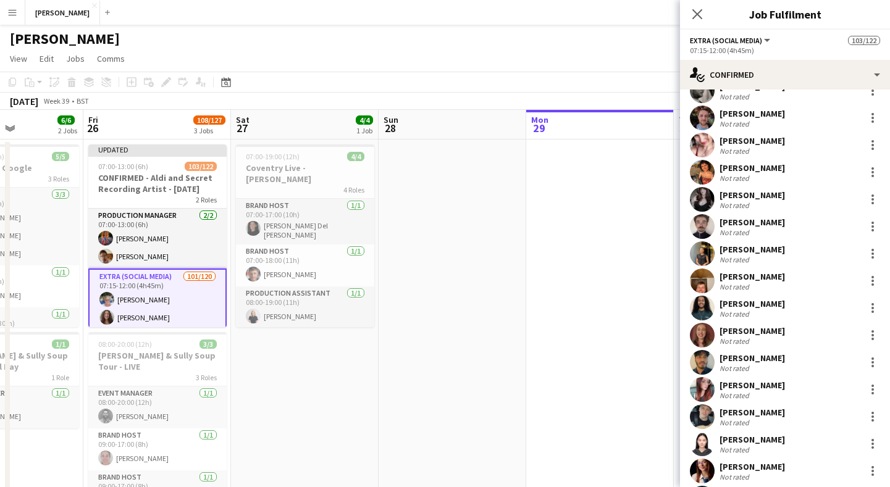
click at [642, 277] on app-date-cell at bounding box center [600, 411] width 148 height 543
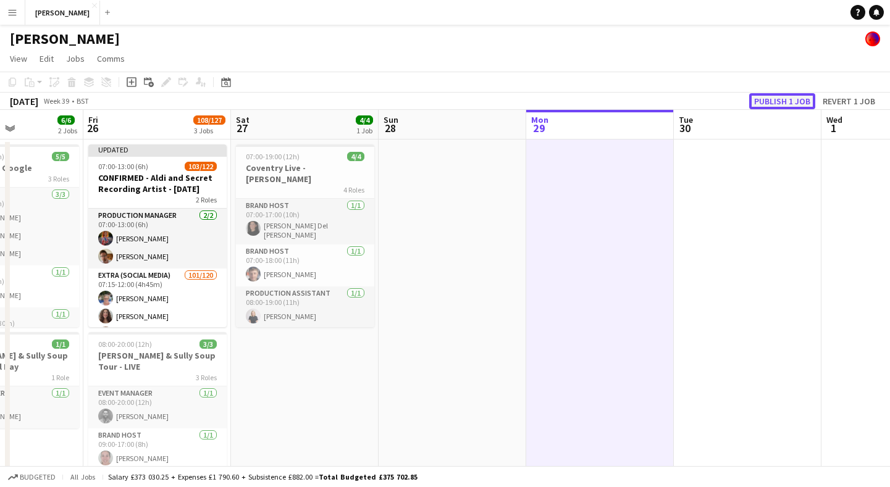
click at [782, 101] on button "Publish 1 job" at bounding box center [782, 101] width 66 height 16
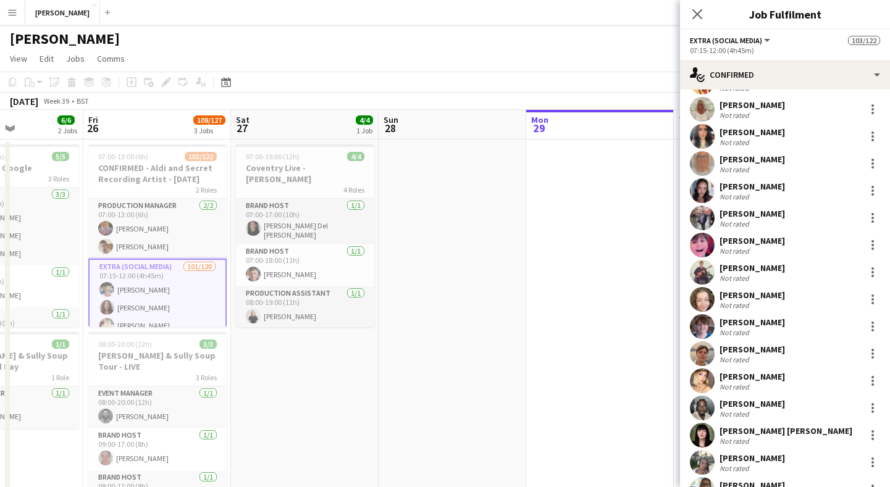
scroll to position [2170, 0]
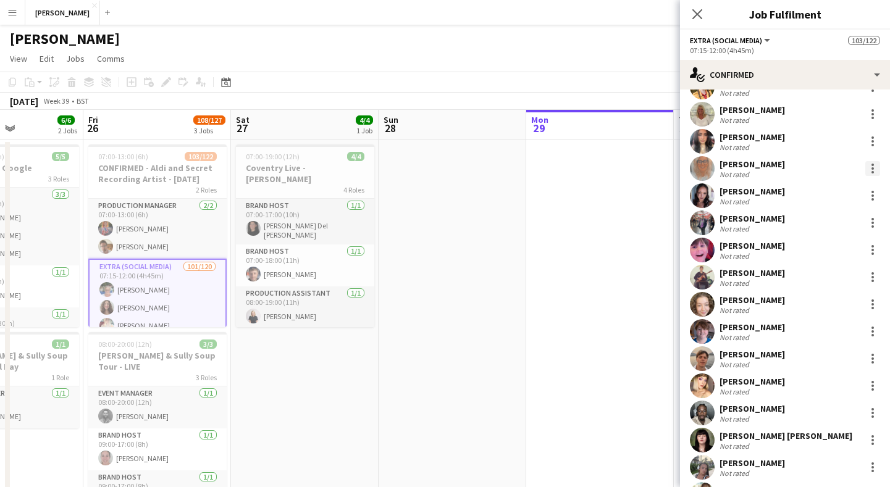
click at [871, 164] on div at bounding box center [873, 168] width 15 height 15
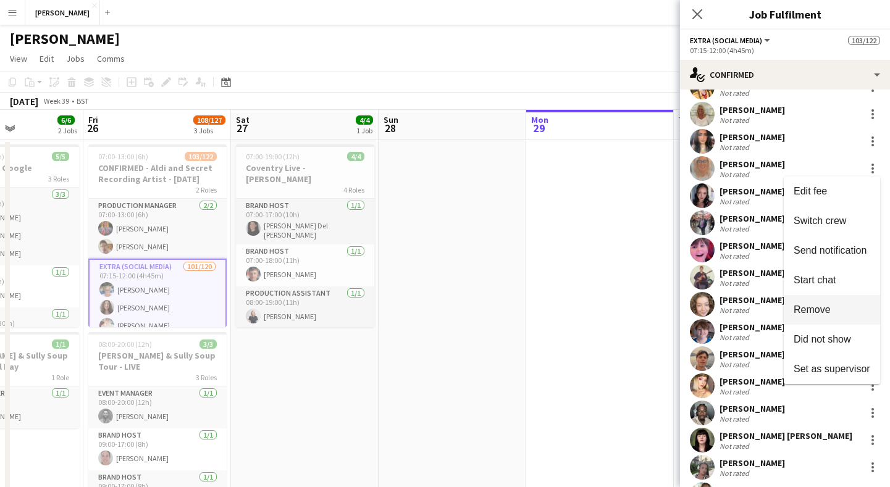
click at [817, 316] on button "Remove" at bounding box center [832, 310] width 96 height 30
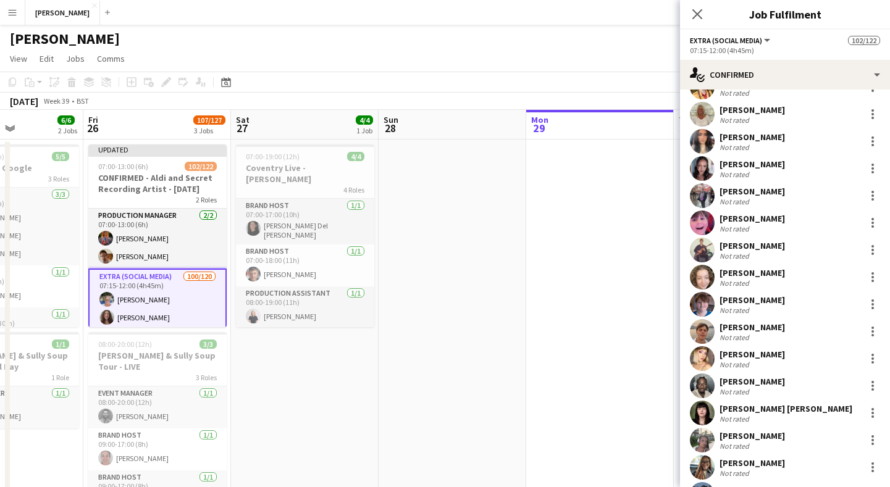
click at [553, 281] on app-date-cell at bounding box center [600, 411] width 148 height 543
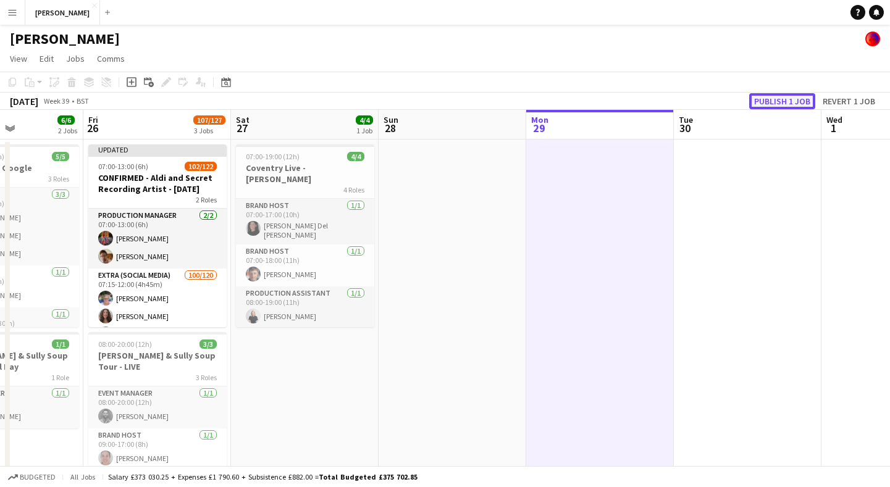
click at [779, 101] on button "Publish 1 job" at bounding box center [782, 101] width 66 height 16
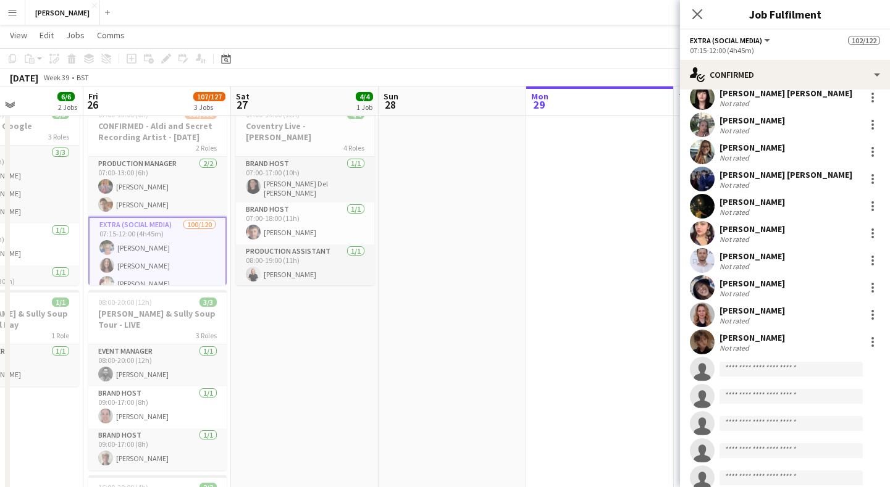
scroll to position [2491, 0]
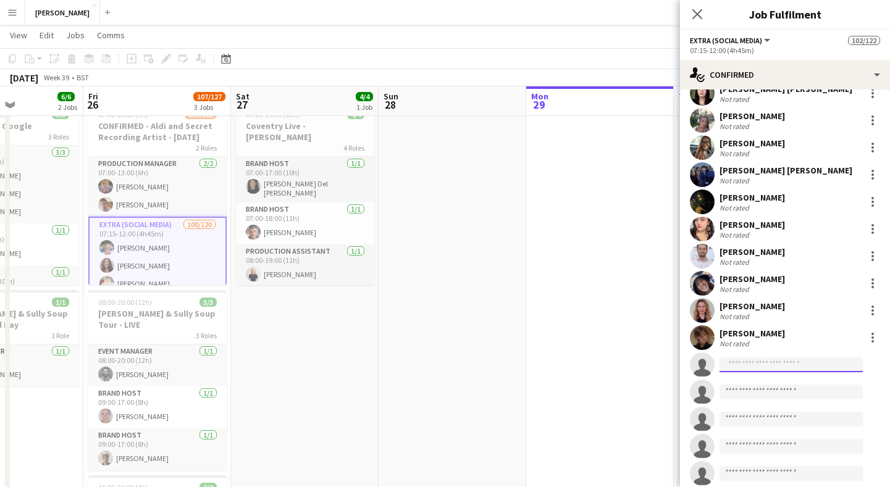
click at [766, 361] on input at bounding box center [791, 365] width 143 height 15
type input "*"
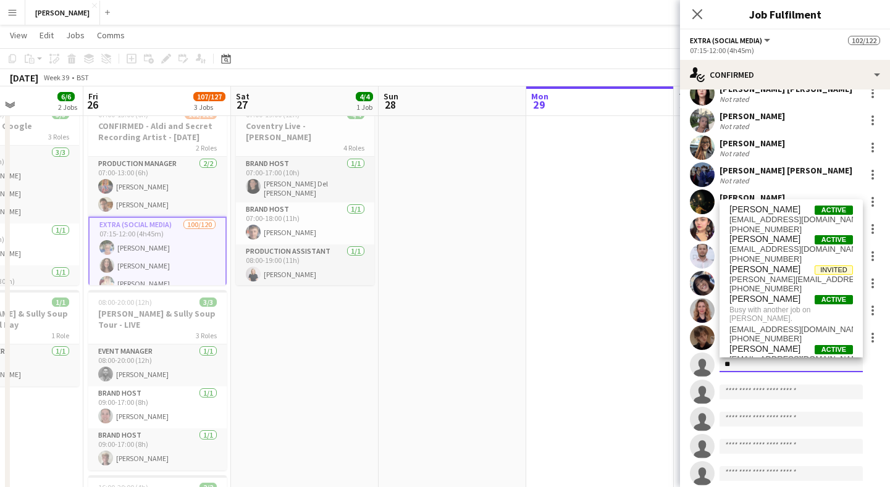
type input "*"
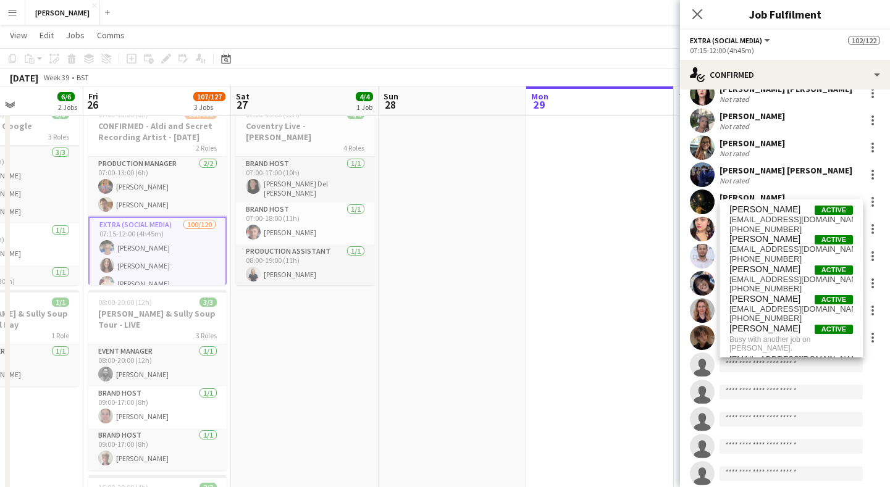
click at [630, 275] on app-date-cell at bounding box center [600, 369] width 148 height 543
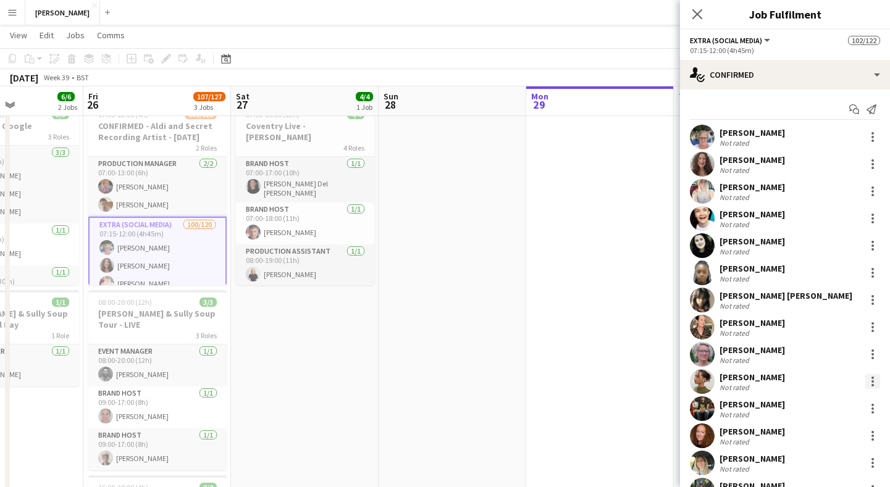
click at [871, 383] on div at bounding box center [873, 381] width 15 height 15
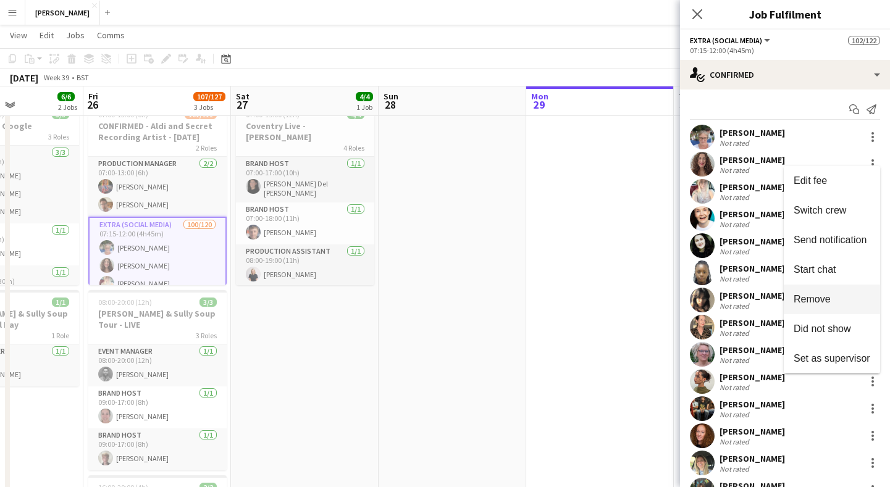
click at [835, 302] on span "Remove" at bounding box center [832, 299] width 77 height 11
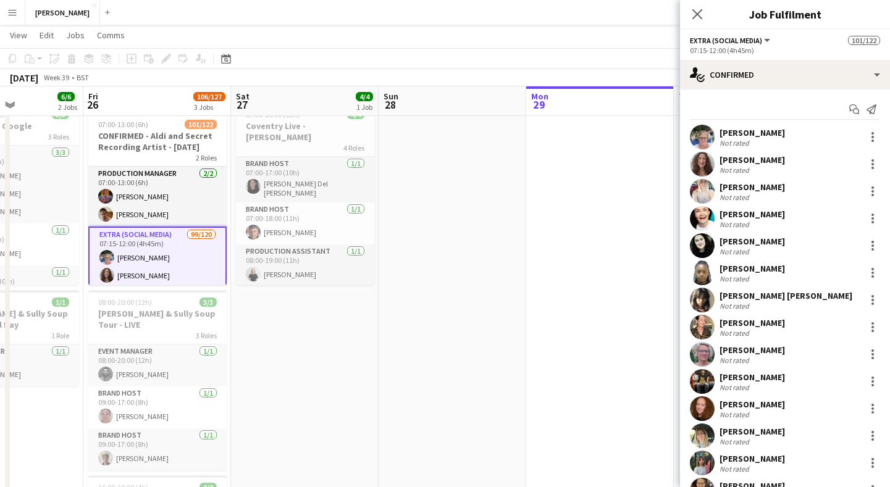
click at [609, 337] on app-date-cell at bounding box center [600, 369] width 148 height 543
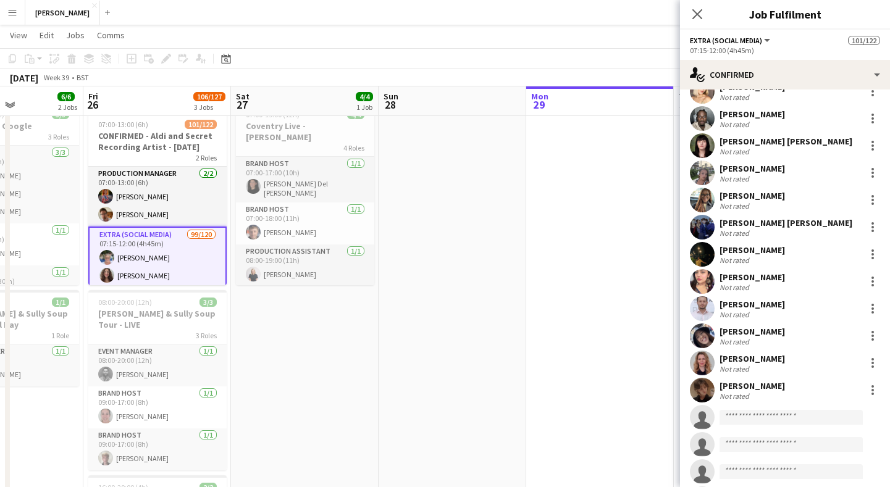
scroll to position [2415, 0]
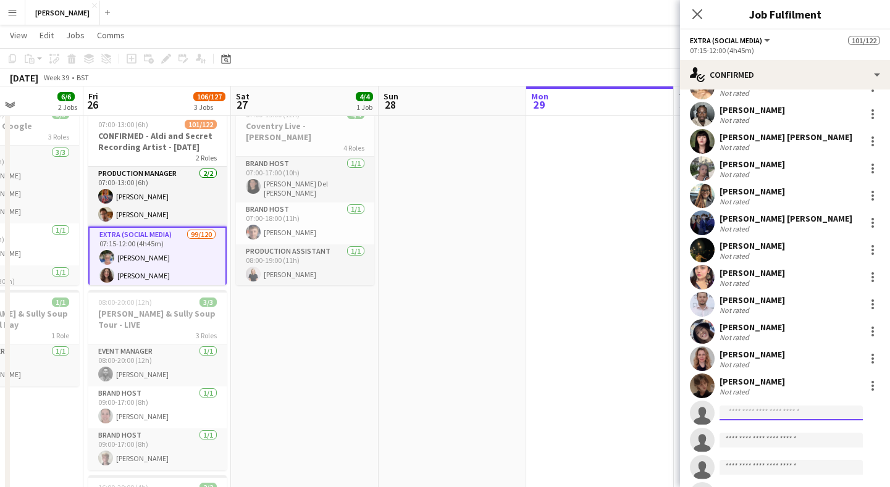
click at [740, 416] on input at bounding box center [791, 413] width 143 height 15
type input "*"
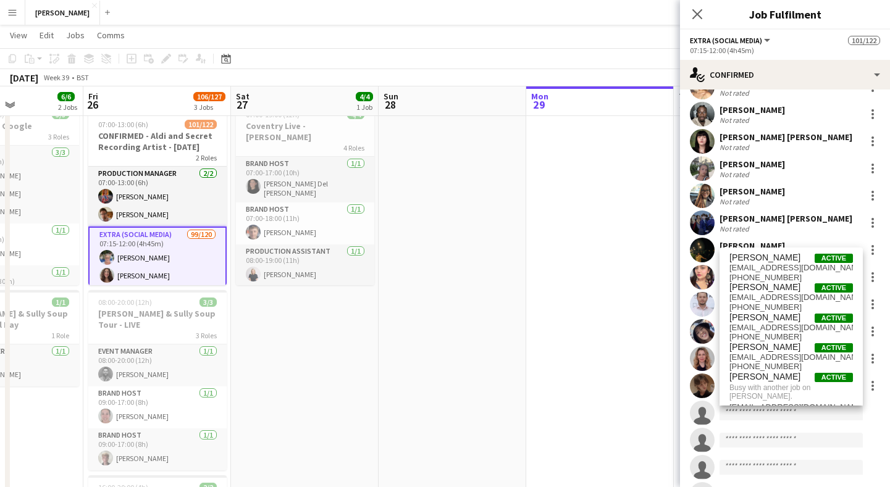
click at [632, 294] on app-date-cell at bounding box center [600, 369] width 148 height 543
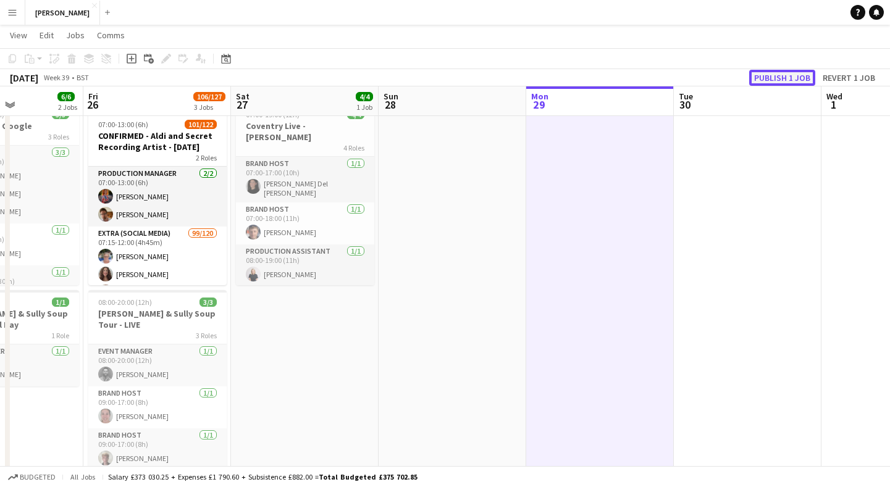
click at [788, 74] on button "Publish 1 job" at bounding box center [782, 78] width 66 height 16
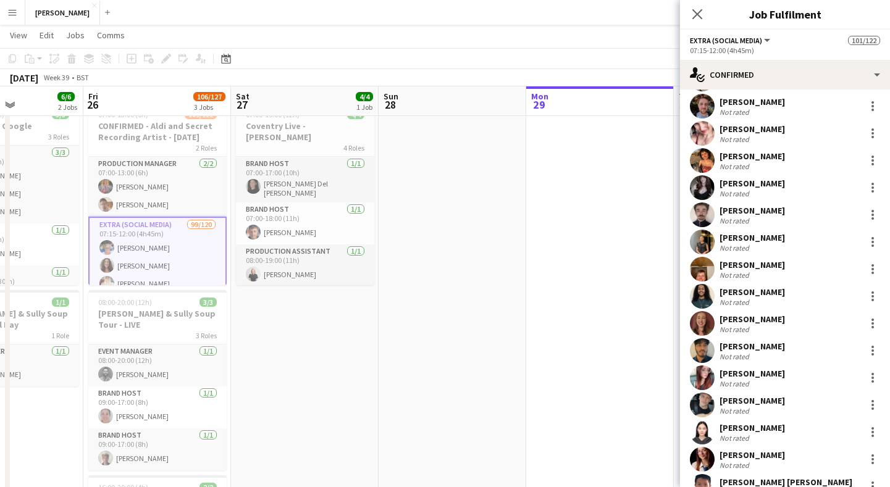
scroll to position [1441, 0]
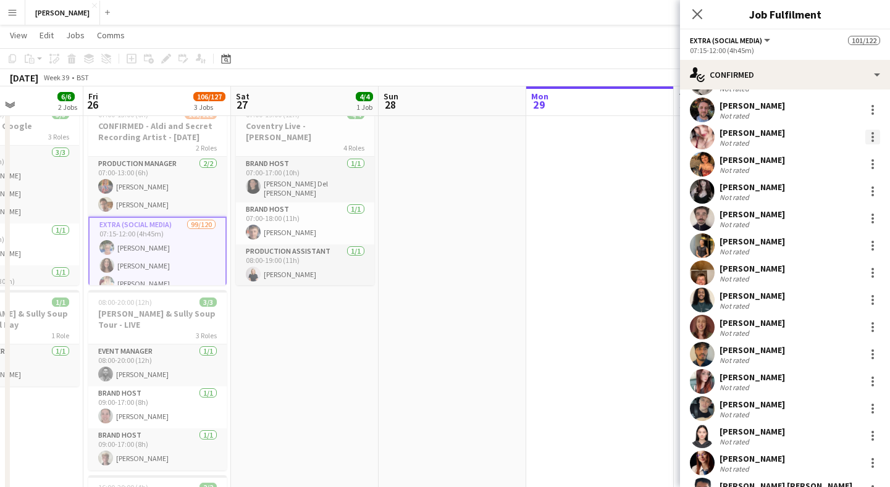
click at [875, 135] on div at bounding box center [873, 137] width 15 height 15
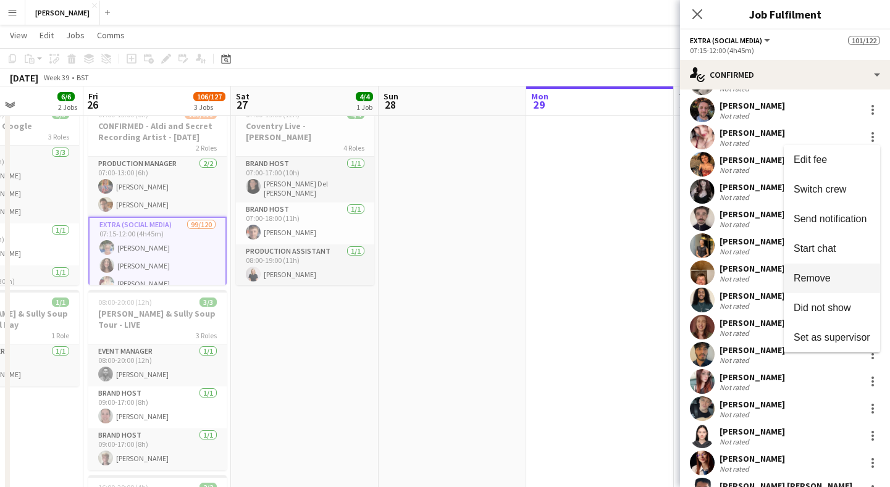
click at [816, 280] on span "Remove" at bounding box center [812, 278] width 37 height 11
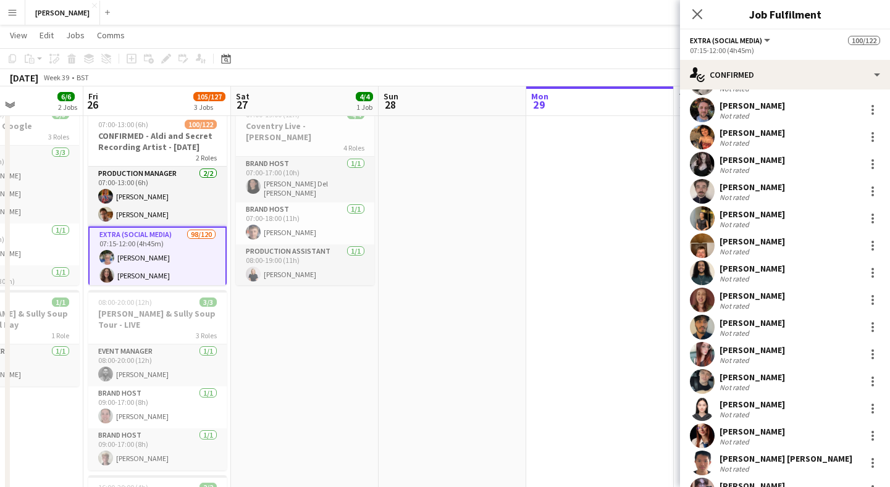
click at [576, 252] on app-date-cell at bounding box center [600, 369] width 148 height 543
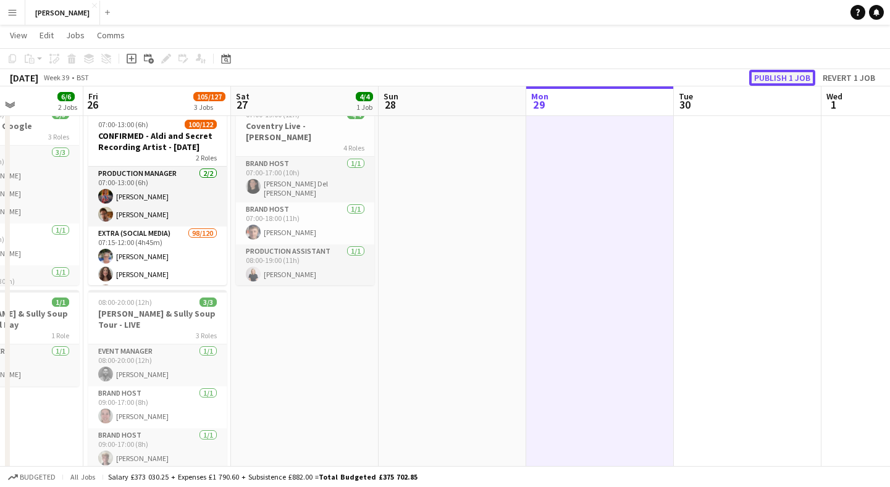
click at [771, 72] on button "Publish 1 job" at bounding box center [782, 78] width 66 height 16
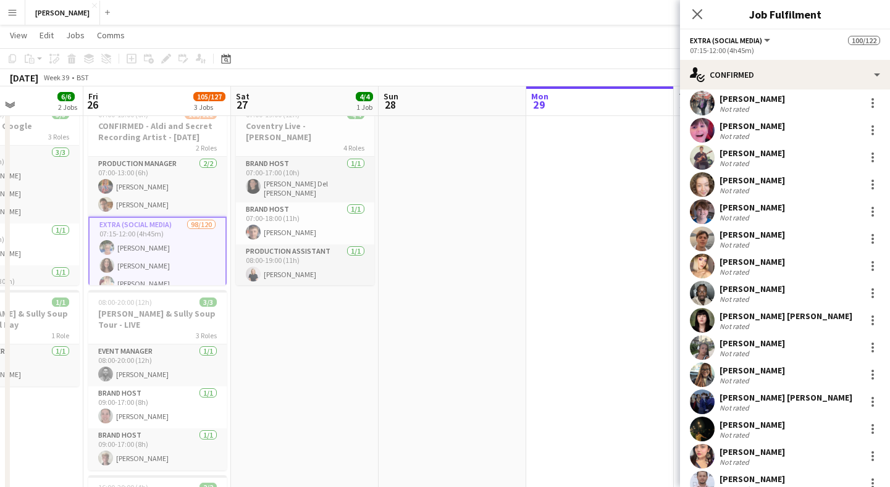
scroll to position [2191, 0]
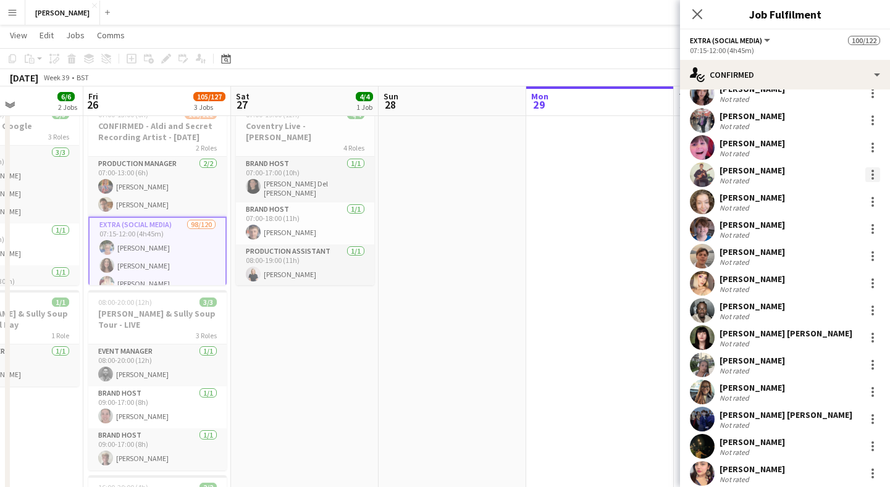
click at [867, 173] on div at bounding box center [873, 174] width 15 height 15
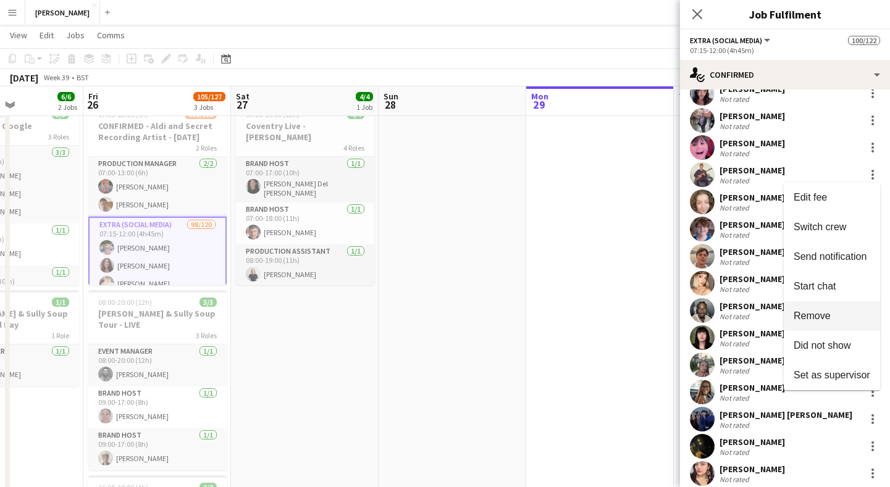
click at [831, 314] on span "Remove" at bounding box center [832, 316] width 77 height 11
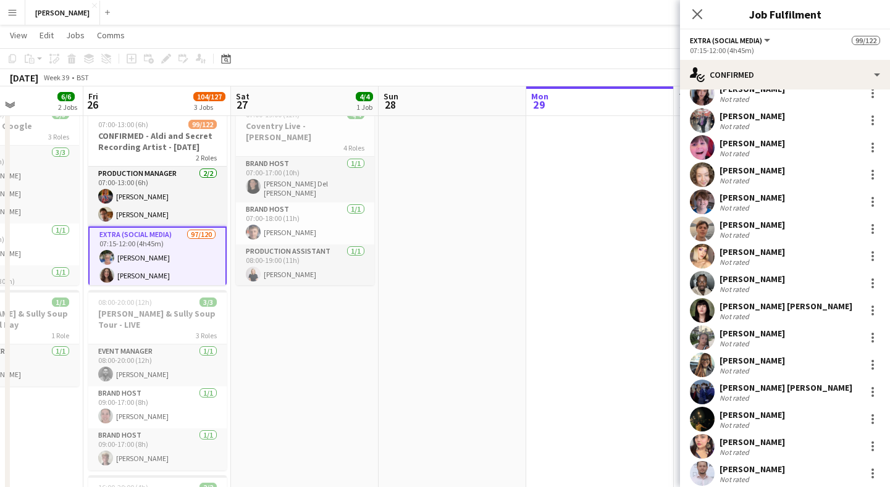
click at [604, 289] on app-date-cell at bounding box center [600, 369] width 148 height 543
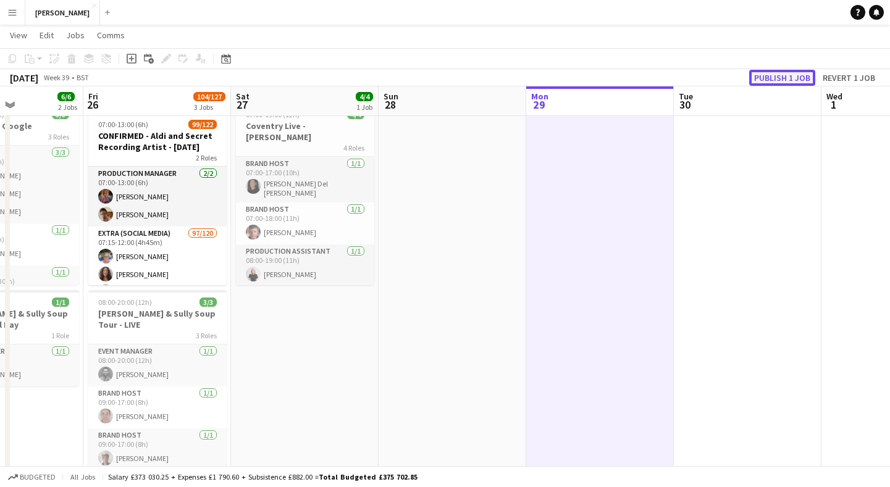
click at [799, 75] on button "Publish 1 job" at bounding box center [782, 78] width 66 height 16
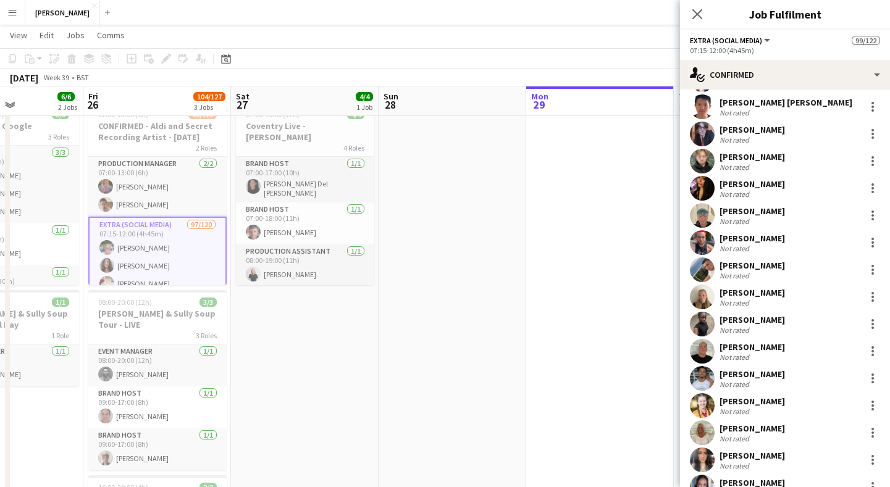
scroll to position [1799, 0]
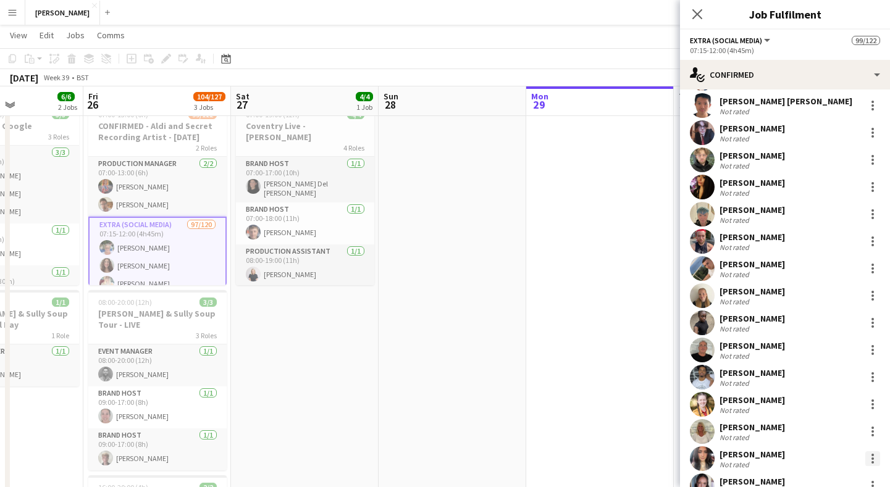
click at [877, 457] on div at bounding box center [873, 459] width 15 height 15
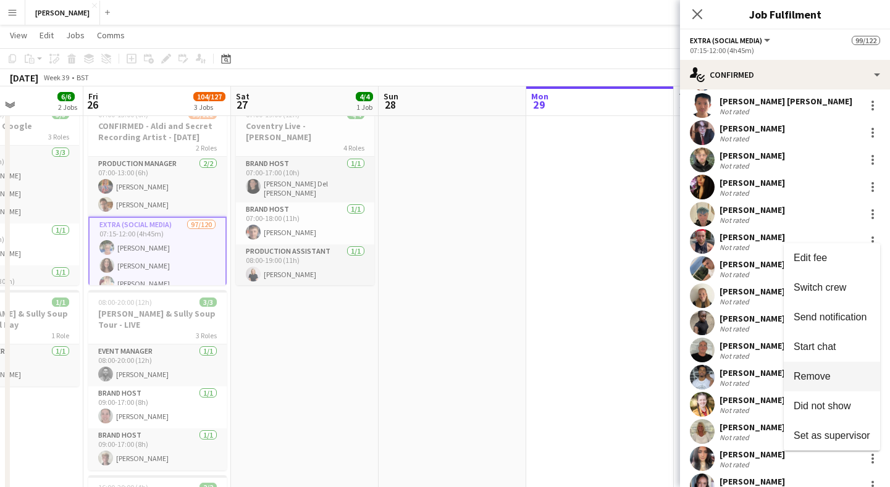
click at [834, 373] on span "Remove" at bounding box center [832, 376] width 77 height 11
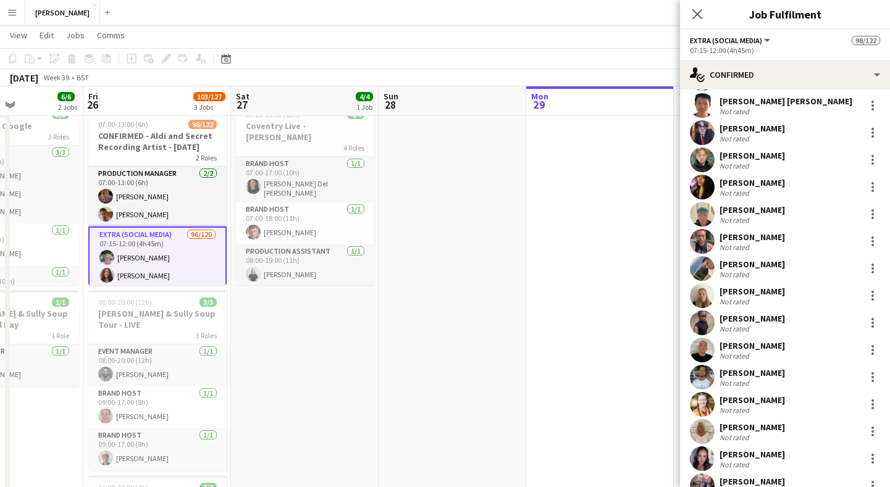
click at [635, 365] on app-date-cell at bounding box center [600, 369] width 148 height 543
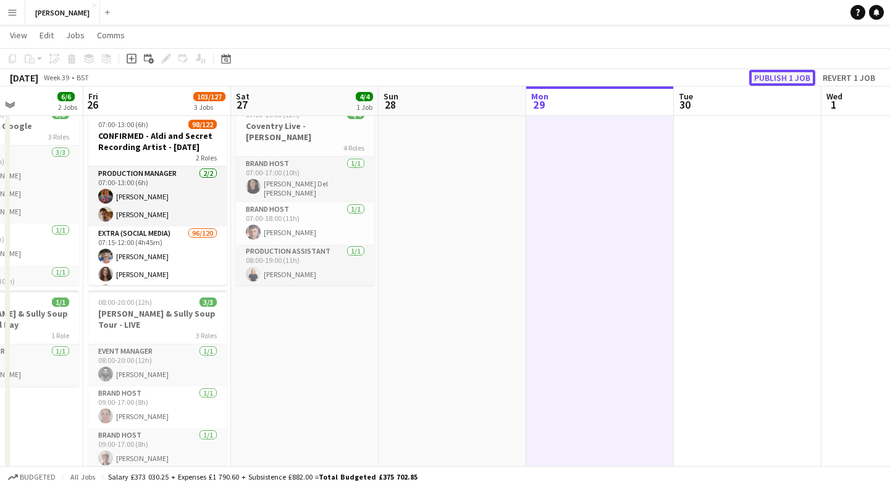
click at [777, 74] on button "Publish 1 job" at bounding box center [782, 78] width 66 height 16
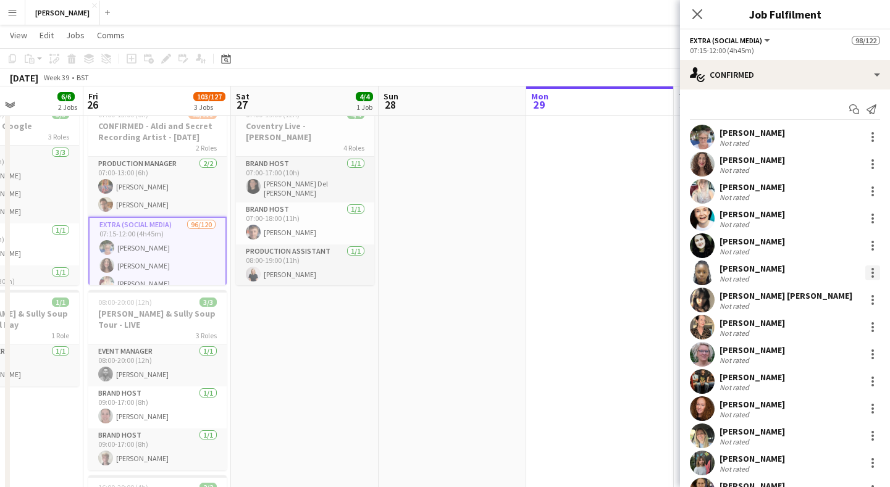
click at [875, 268] on div at bounding box center [873, 273] width 15 height 15
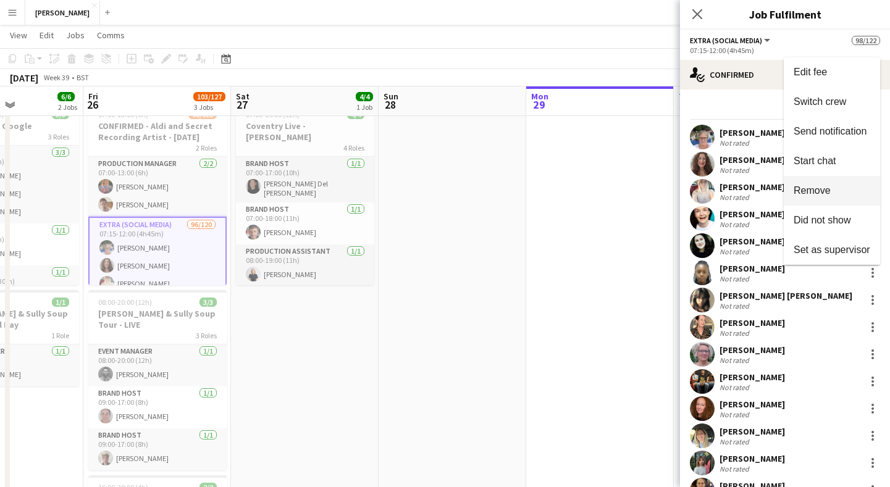
click at [833, 193] on span "Remove" at bounding box center [832, 190] width 77 height 11
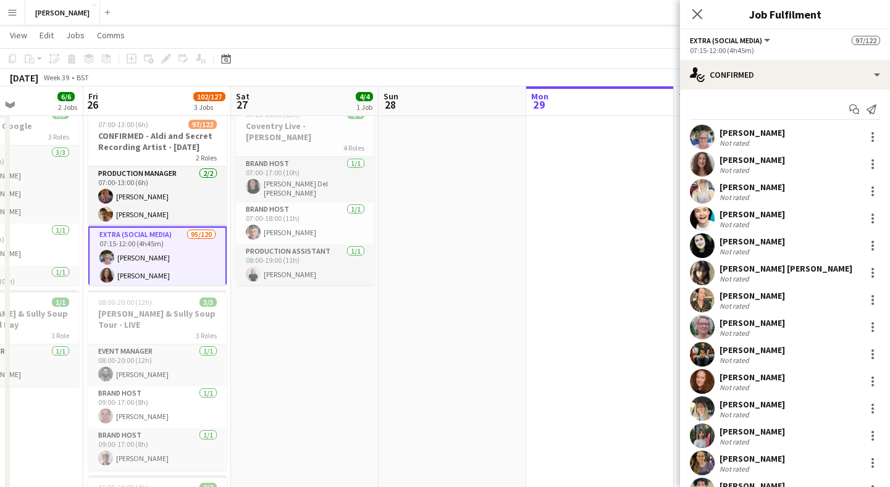
click at [638, 245] on app-date-cell at bounding box center [600, 369] width 148 height 543
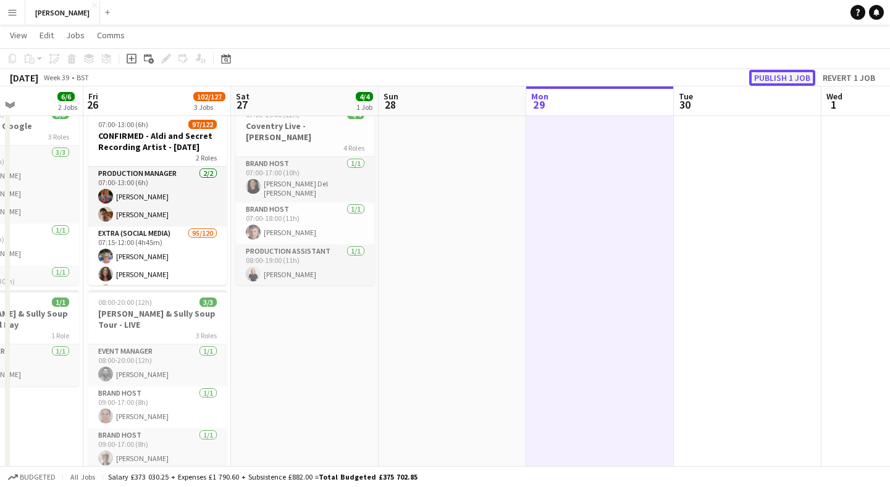
click at [787, 75] on button "Publish 1 job" at bounding box center [782, 78] width 66 height 16
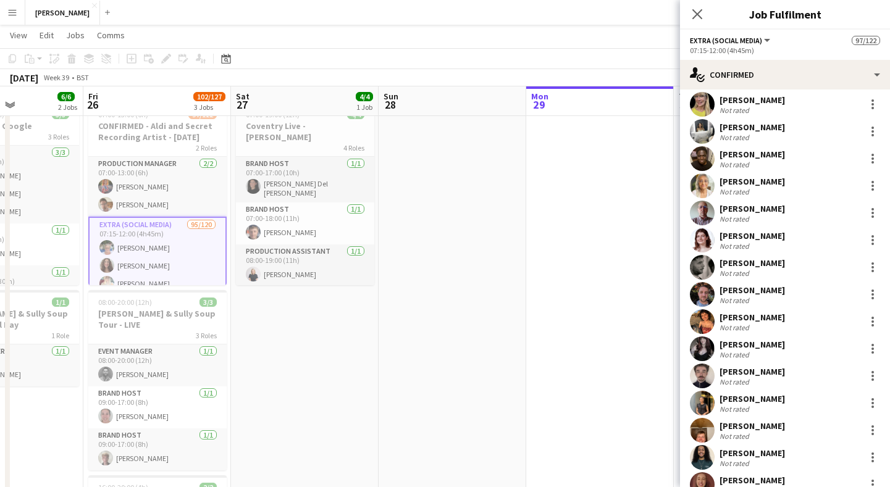
scroll to position [1225, 0]
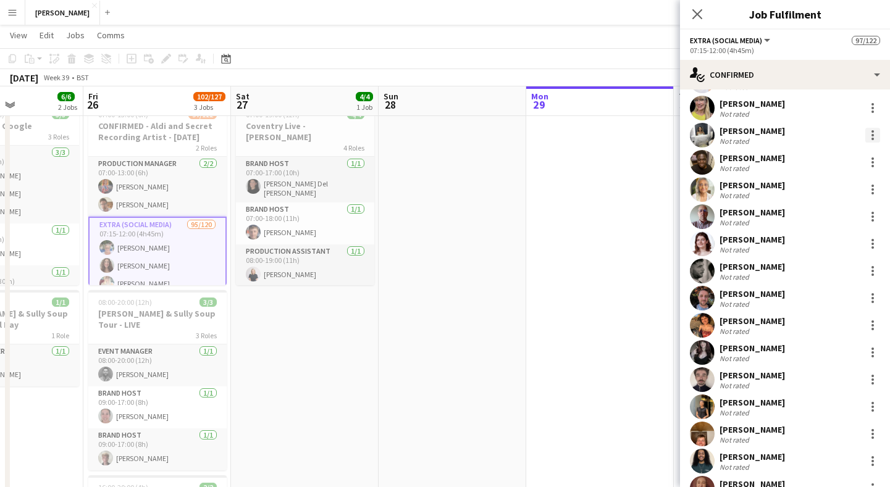
click at [872, 132] on div at bounding box center [873, 131] width 2 height 2
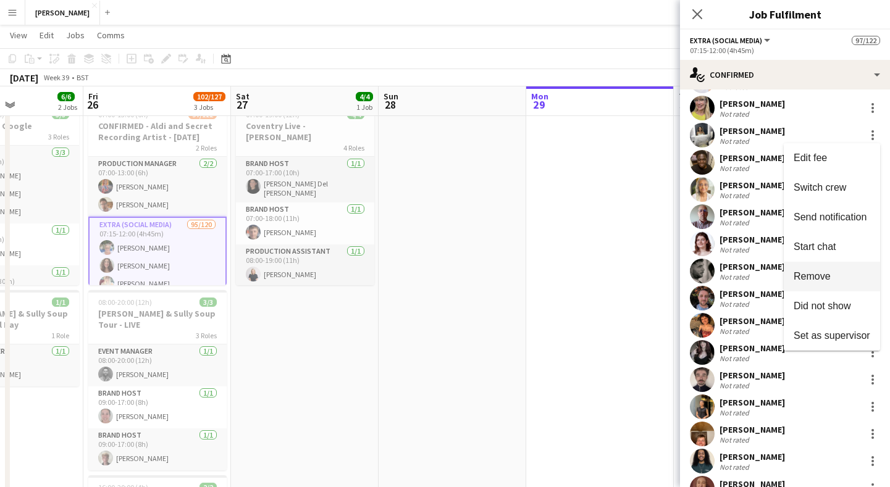
click at [824, 282] on span "Remove" at bounding box center [832, 276] width 77 height 11
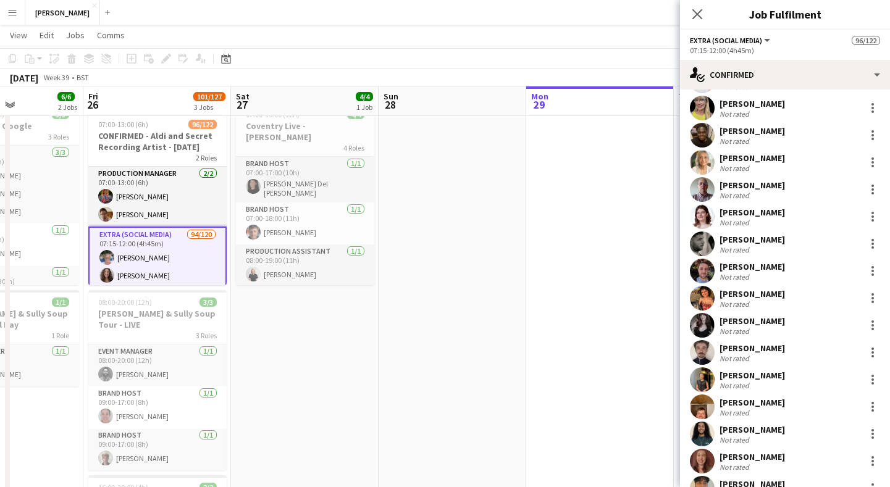
click at [648, 245] on app-date-cell at bounding box center [600, 369] width 148 height 543
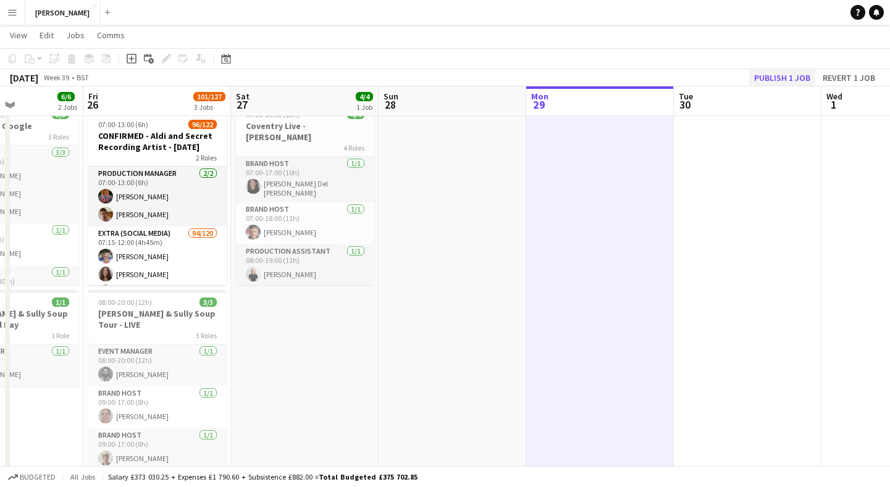
click at [791, 73] on button "Publish 1 job" at bounding box center [782, 78] width 66 height 16
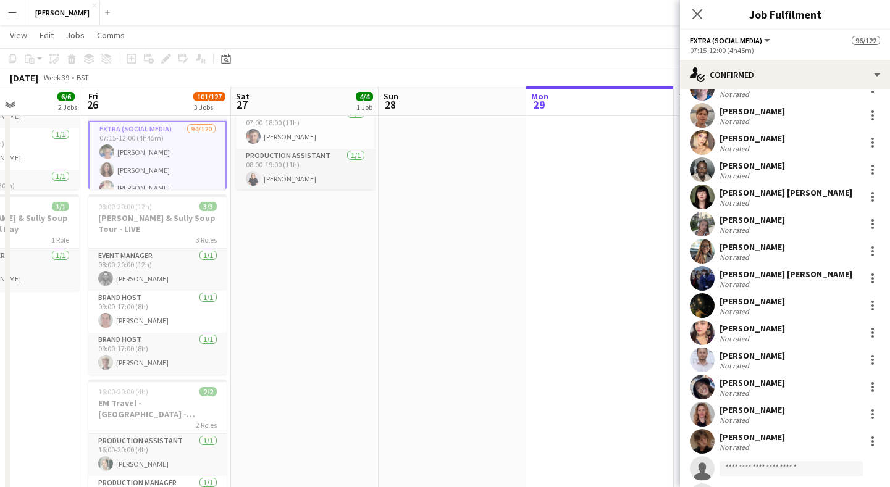
scroll to position [2213, 0]
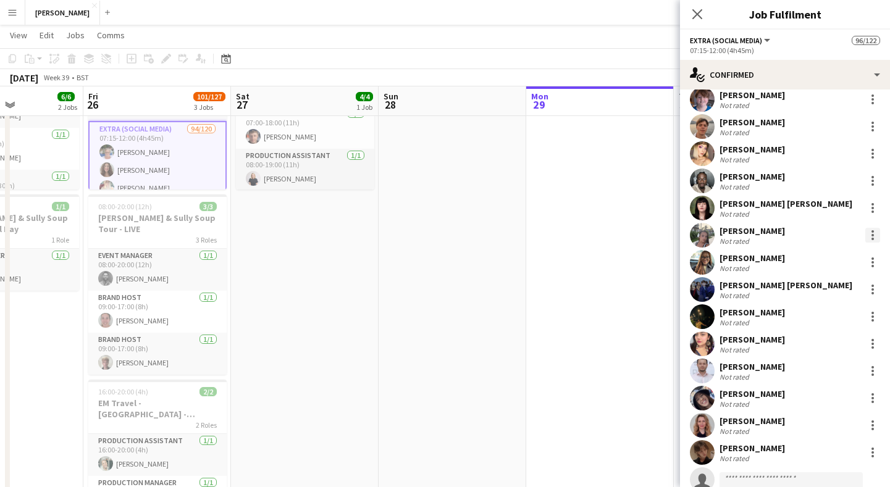
click at [875, 235] on div at bounding box center [873, 235] width 15 height 15
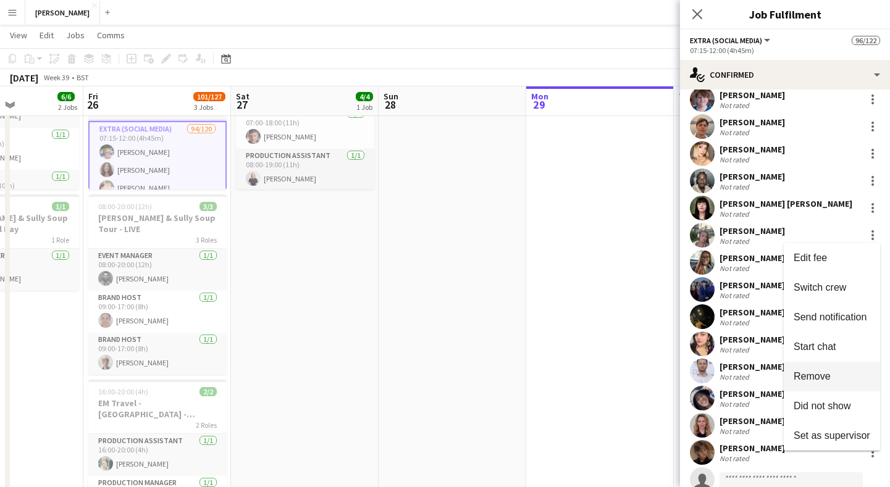
click at [828, 371] on span "Remove" at bounding box center [812, 376] width 37 height 11
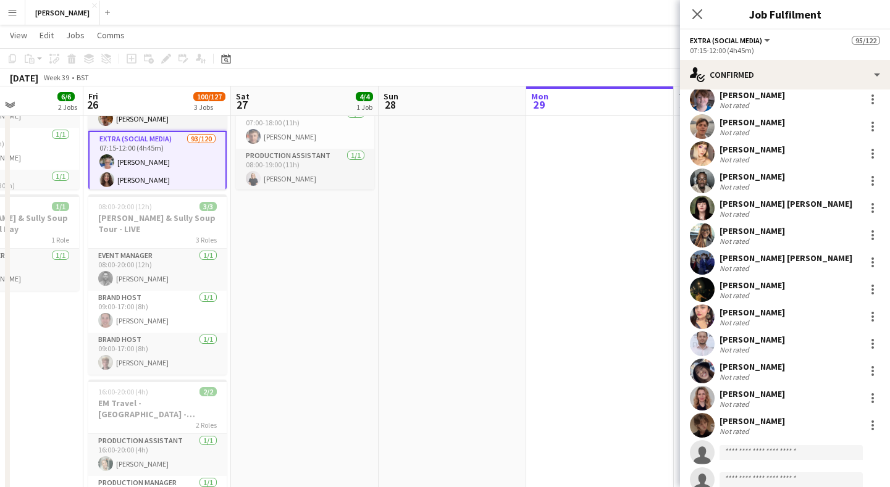
click at [580, 273] on app-date-cell at bounding box center [600, 273] width 148 height 543
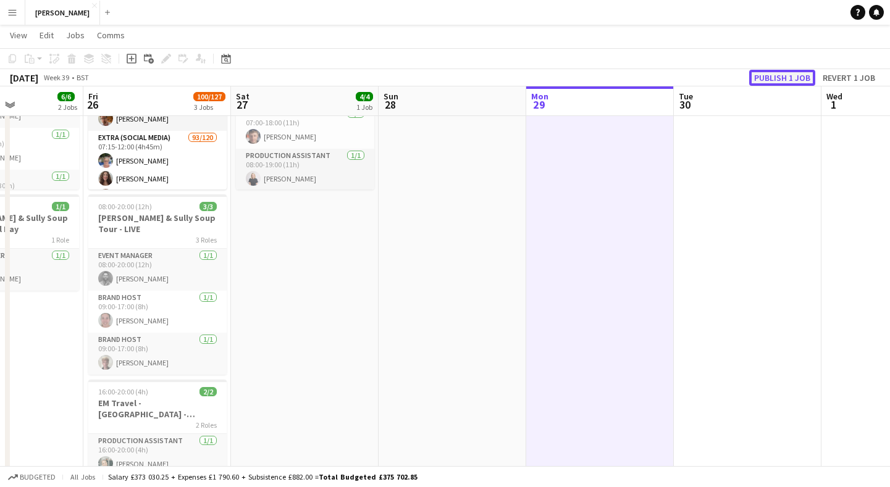
click at [795, 77] on button "Publish 1 job" at bounding box center [782, 78] width 66 height 16
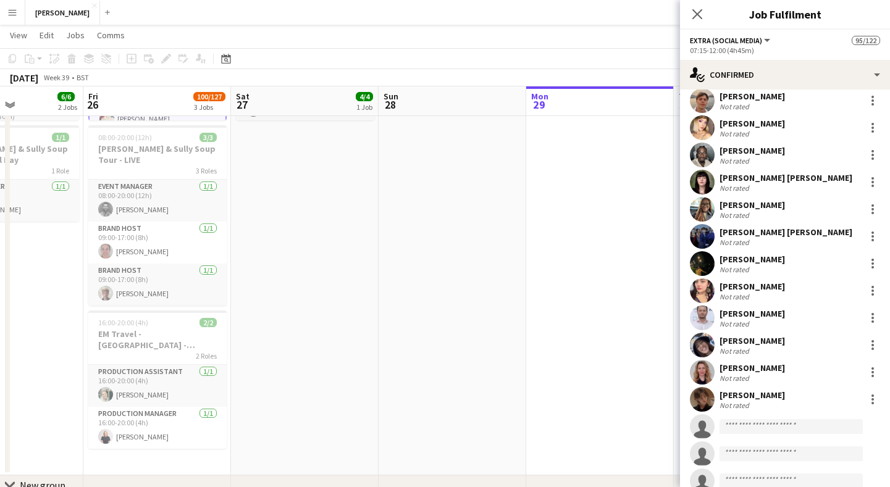
scroll to position [2237, 0]
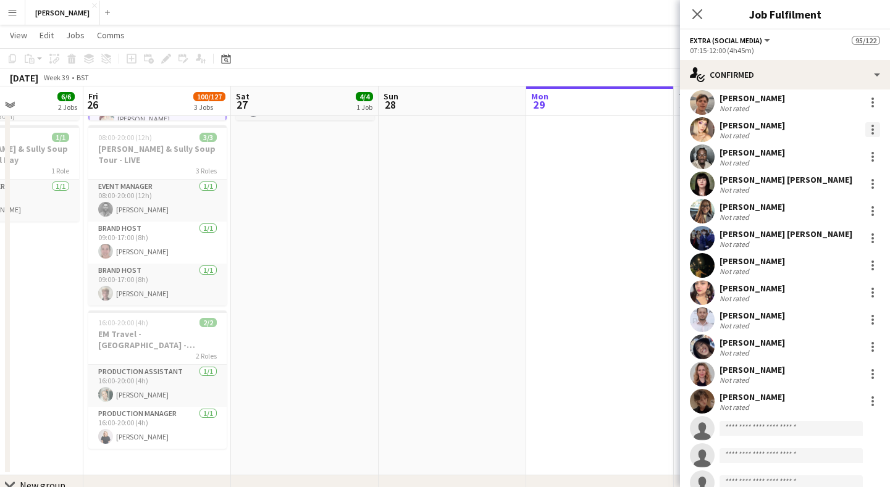
click at [871, 125] on div at bounding box center [873, 129] width 15 height 15
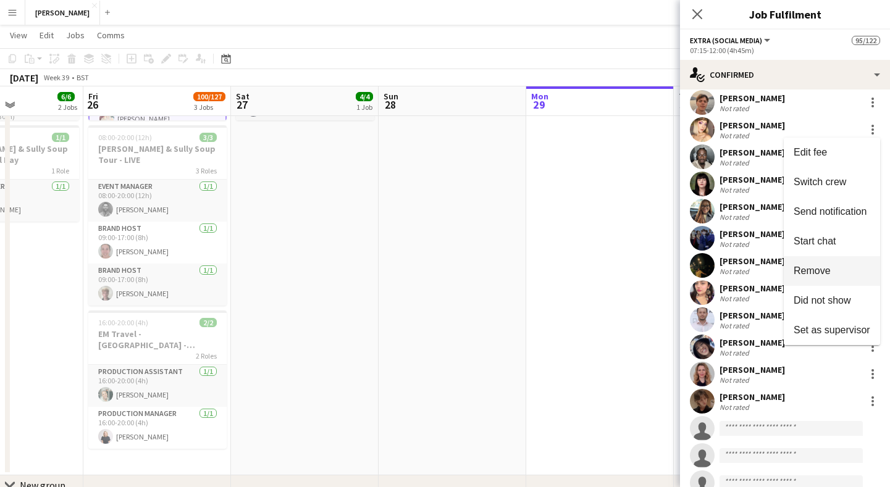
click at [826, 273] on span "Remove" at bounding box center [812, 271] width 37 height 11
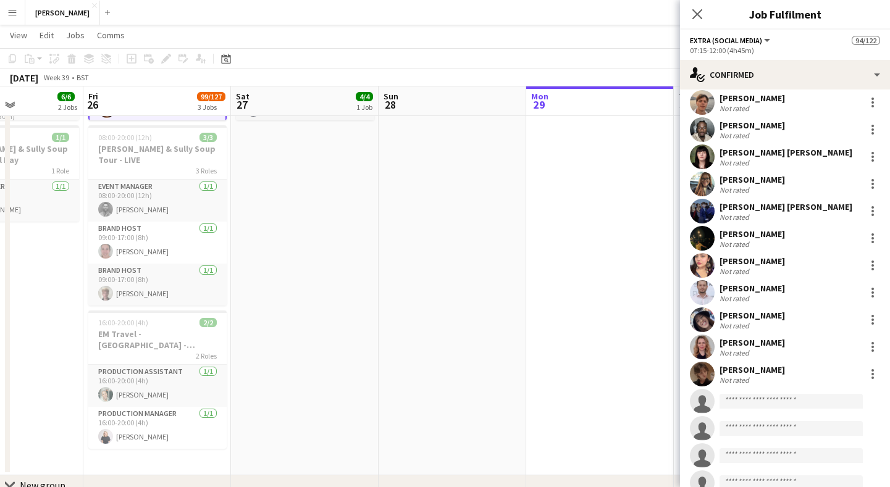
click at [565, 284] on app-date-cell at bounding box center [600, 204] width 148 height 543
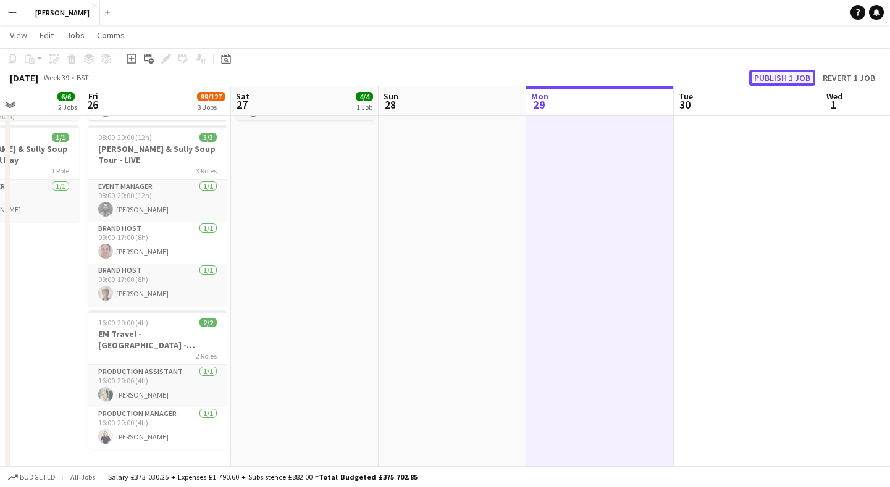
click at [784, 78] on button "Publish 1 job" at bounding box center [782, 78] width 66 height 16
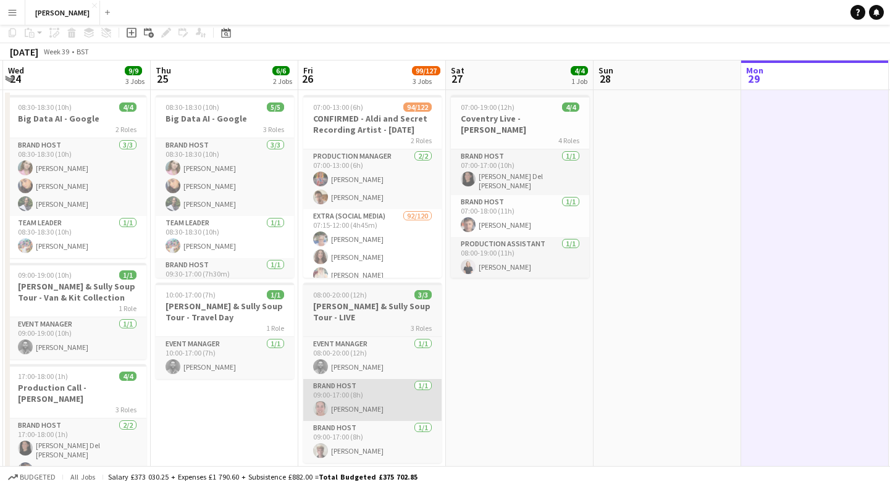
scroll to position [0, 0]
